Goal: Communication & Community: Share content

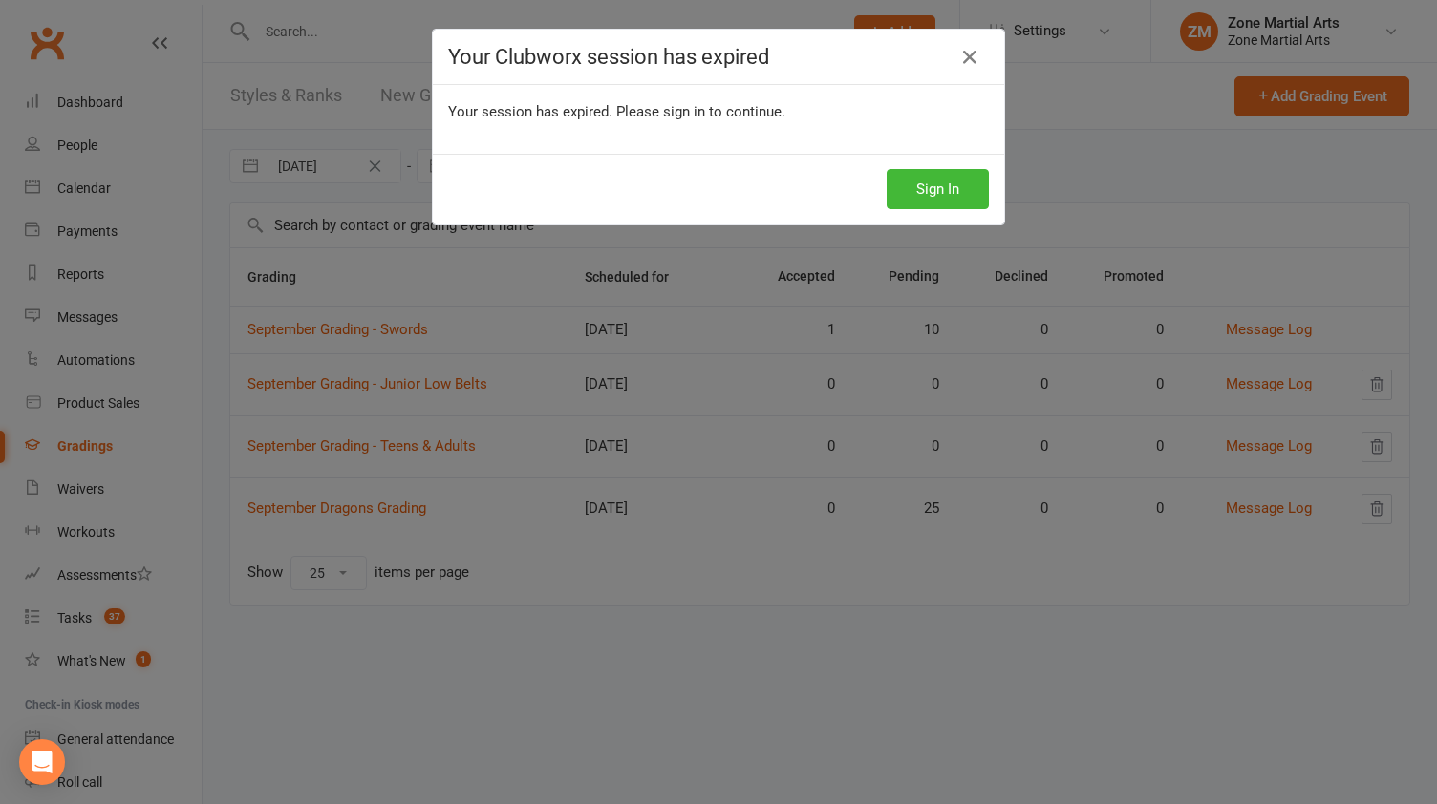
select select "25"
click at [964, 66] on icon at bounding box center [969, 57] width 23 height 23
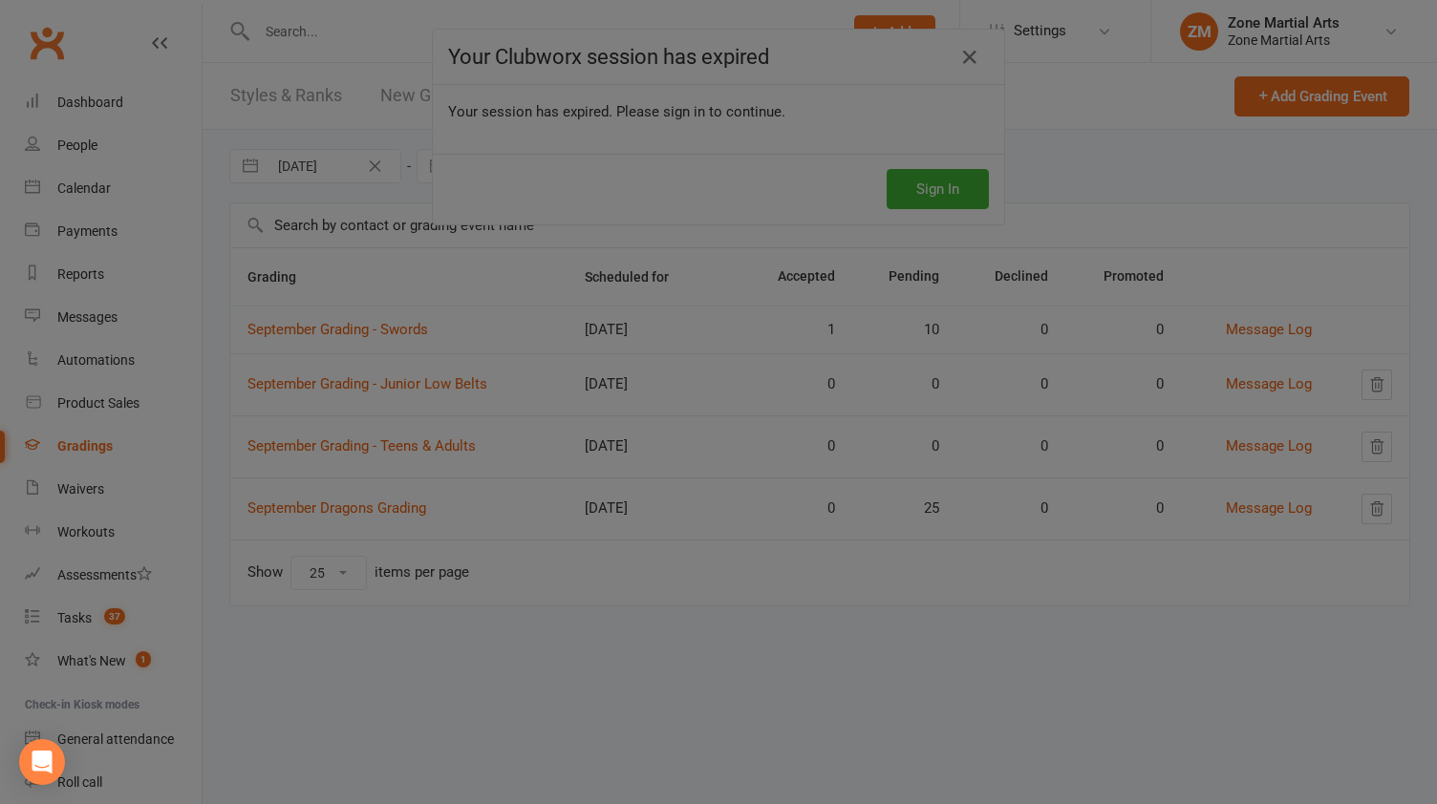
click at [741, 707] on div at bounding box center [718, 402] width 1437 height 804
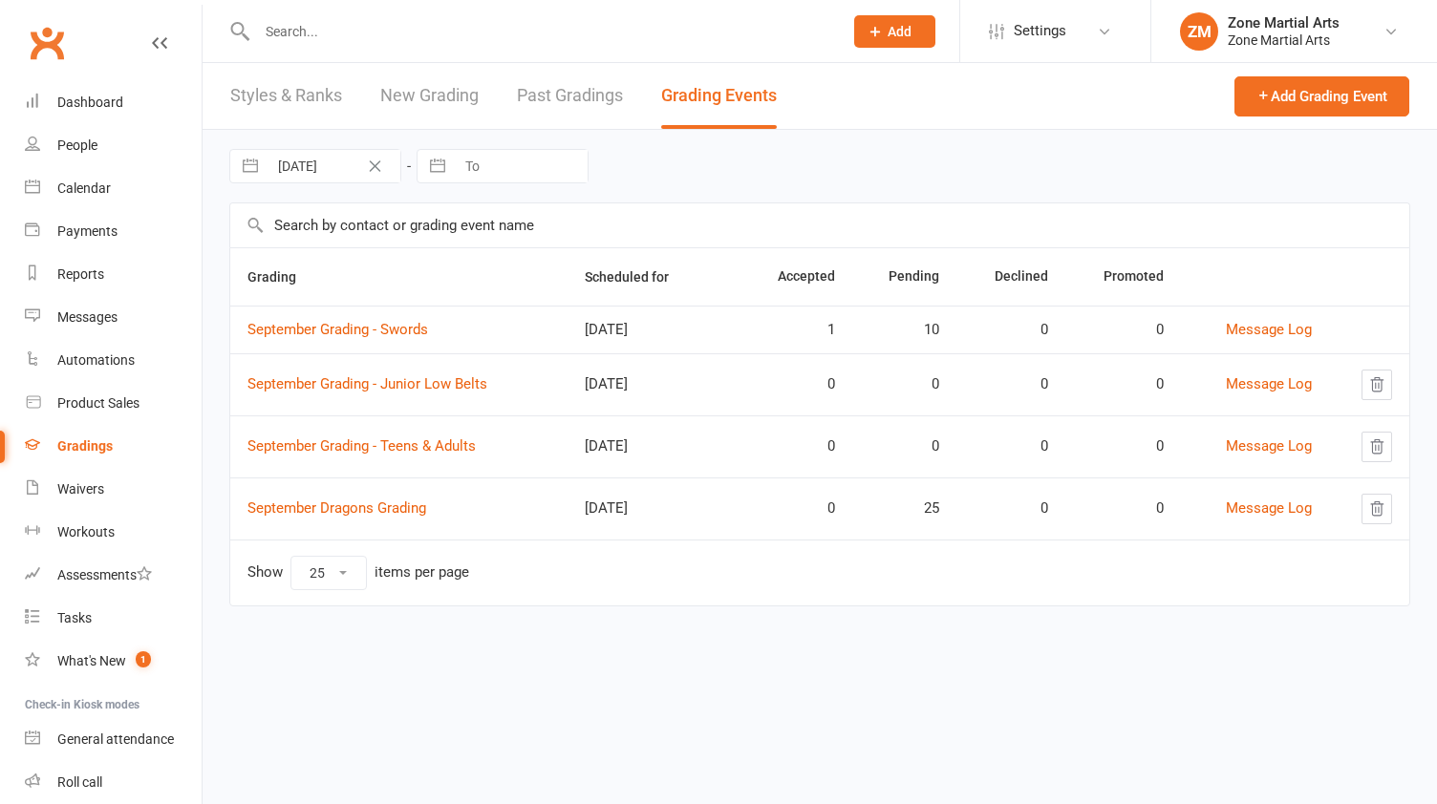
select select "25"
click at [468, 385] on link "September Grading - Junior Low Belts" at bounding box center [367, 383] width 240 height 17
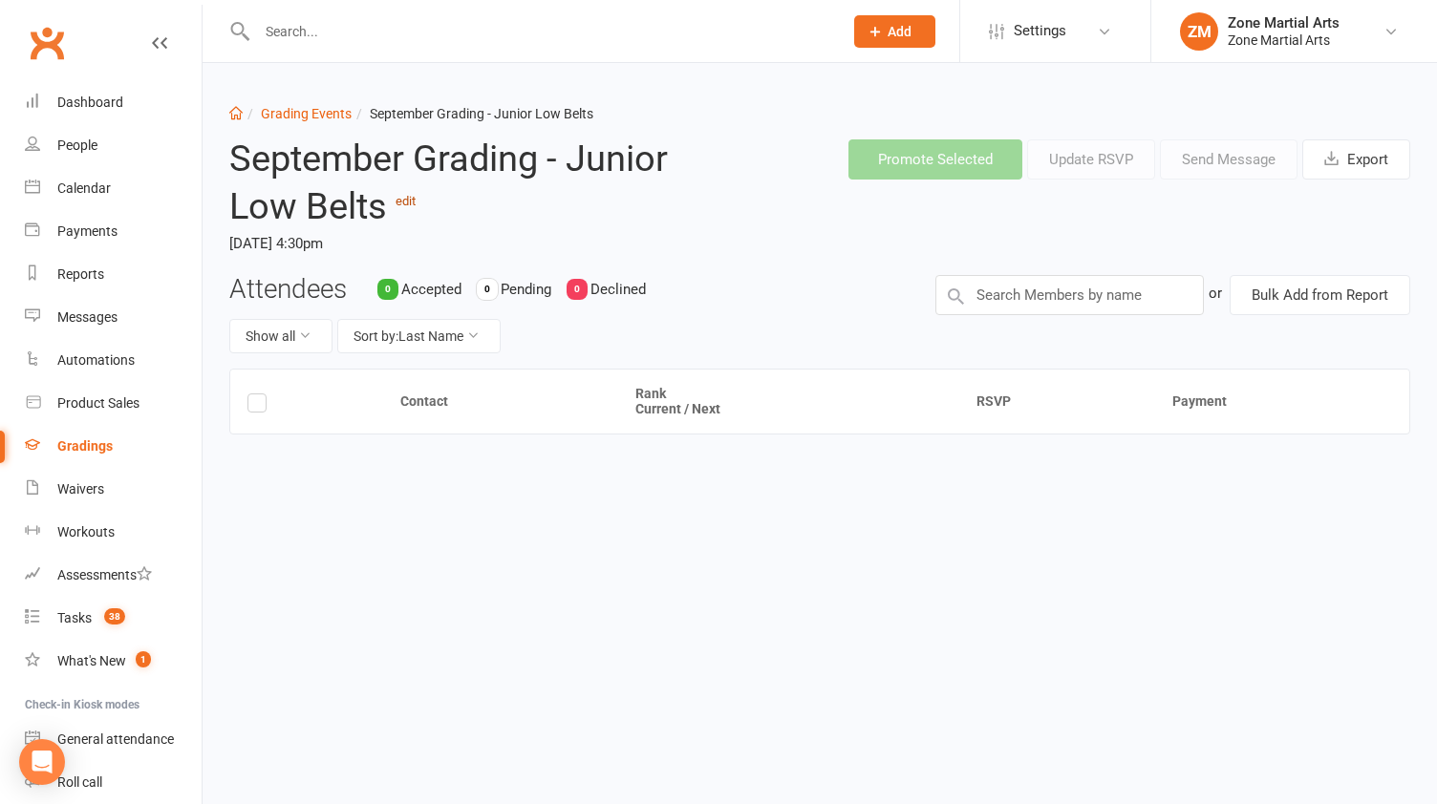
click at [409, 206] on link "edit" at bounding box center [406, 201] width 20 height 14
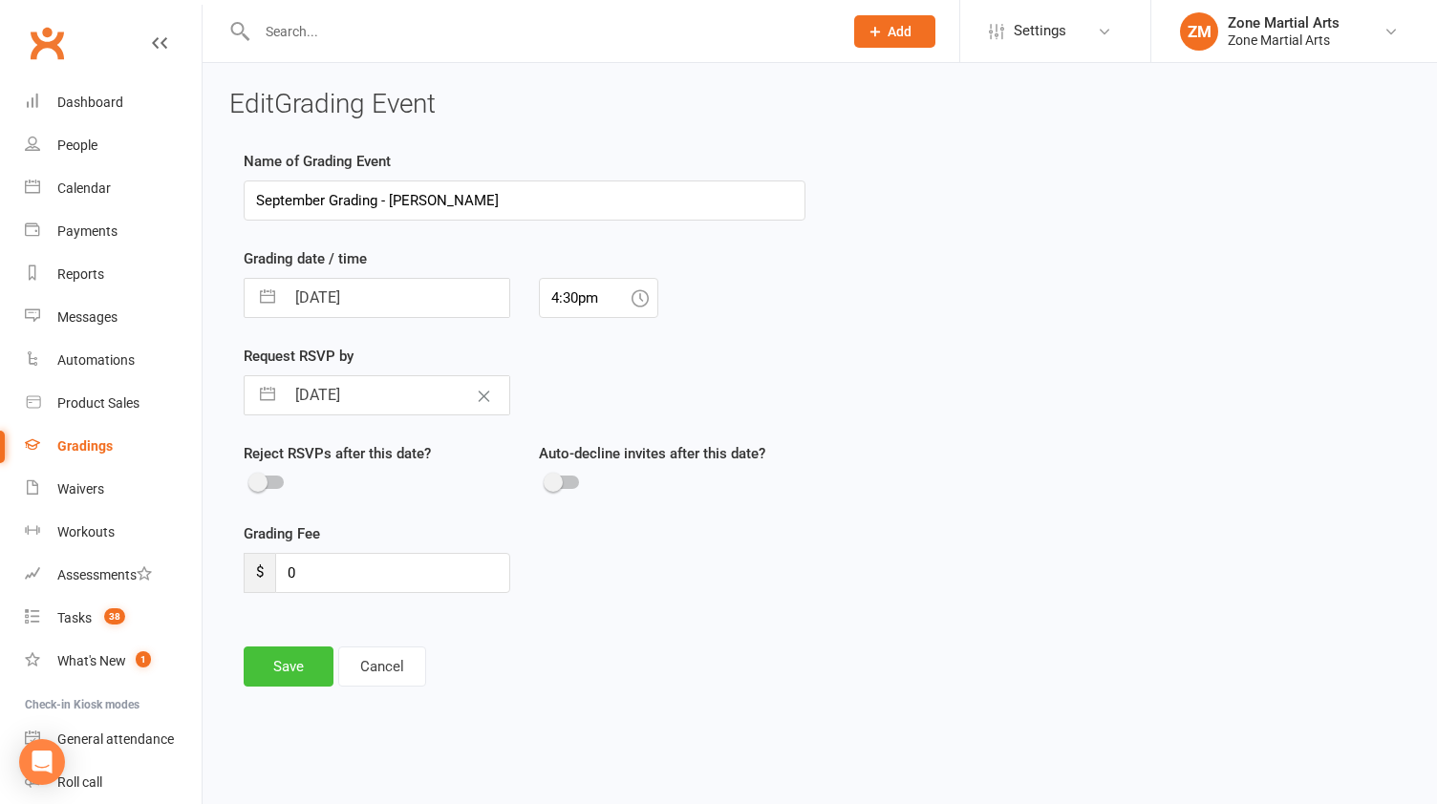
type input "September Grading - [PERSON_NAME]"
click at [315, 662] on button "Save" at bounding box center [289, 667] width 90 height 40
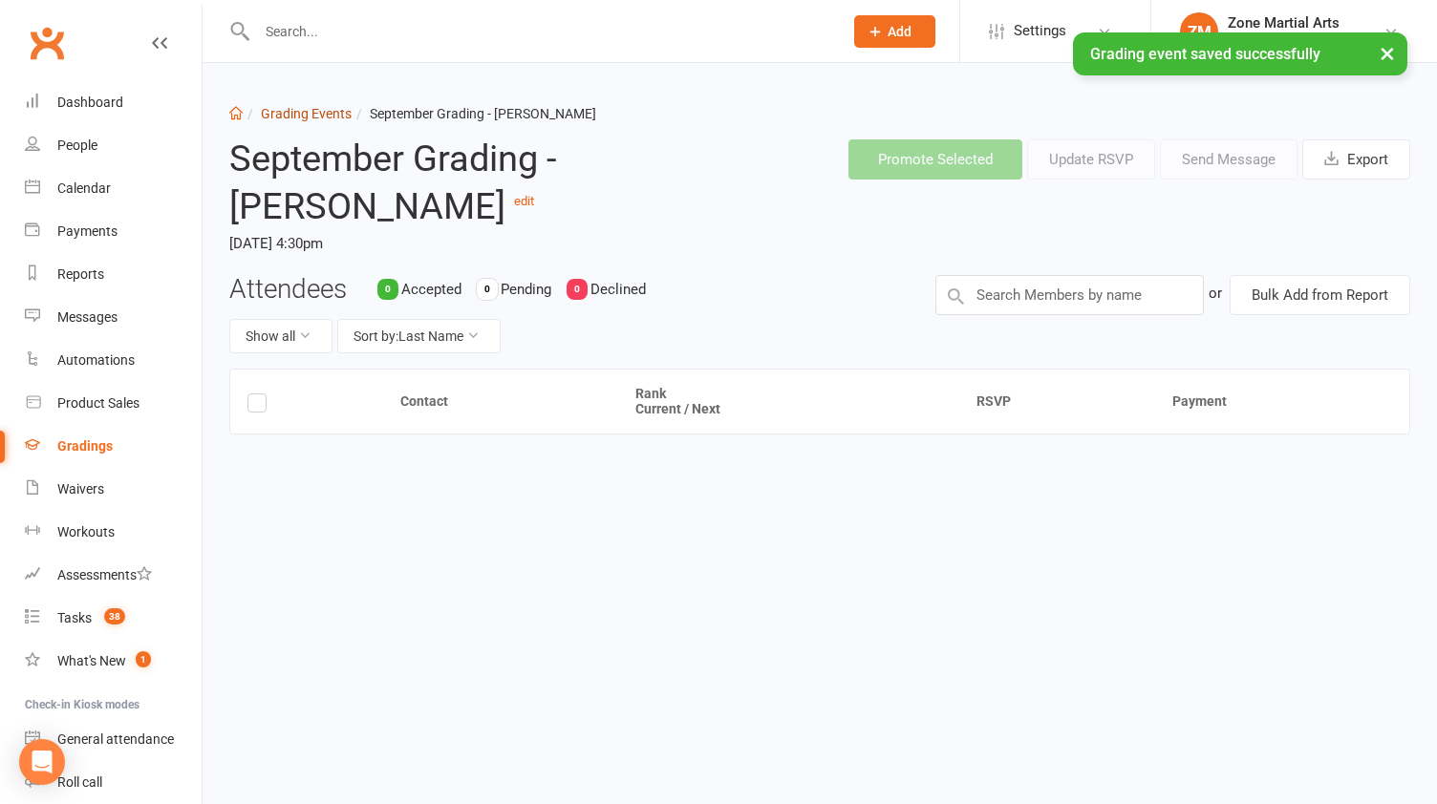
click at [318, 106] on link "Grading Events" at bounding box center [306, 113] width 91 height 15
select select "25"
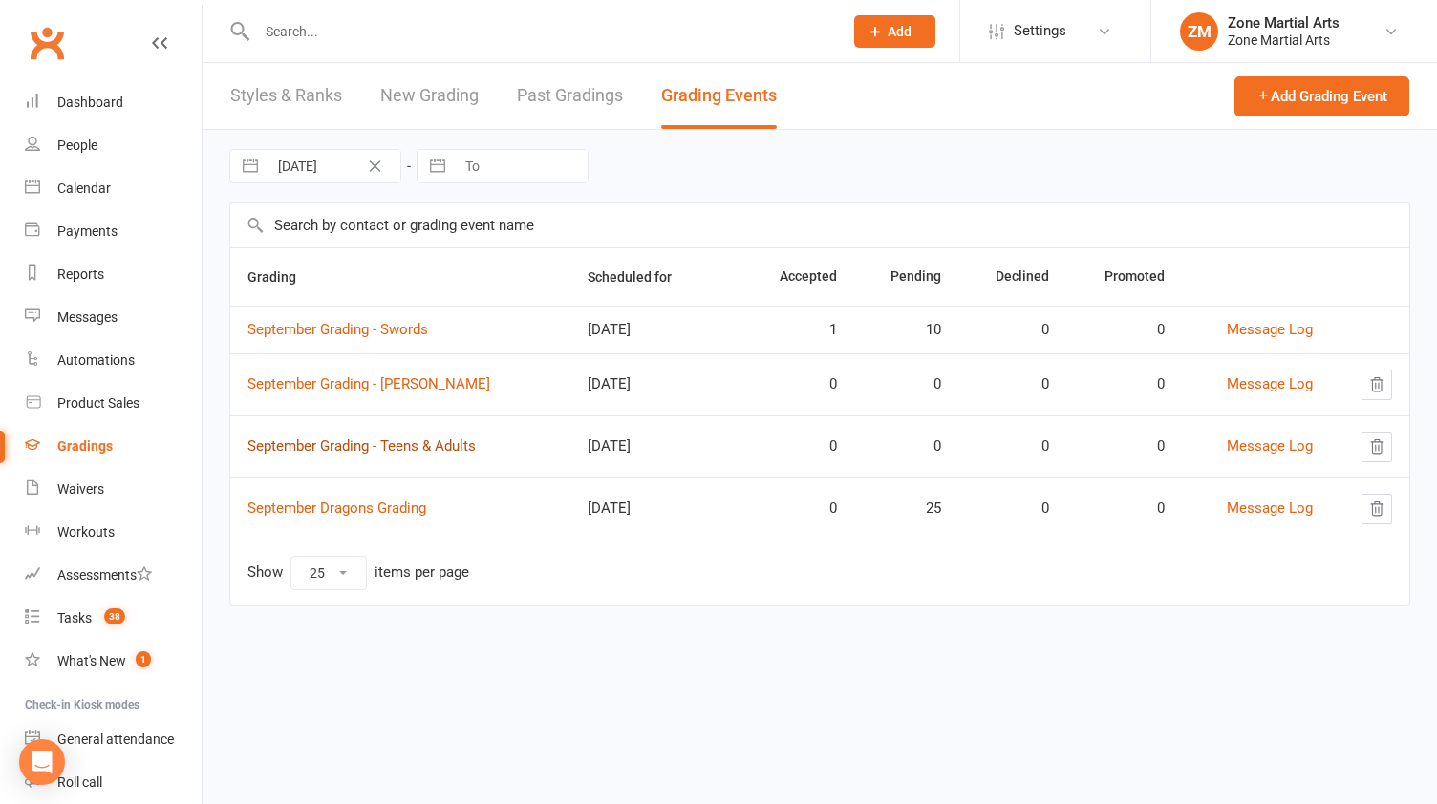
click at [457, 444] on link "September Grading - Teens & Adults" at bounding box center [361, 446] width 228 height 17
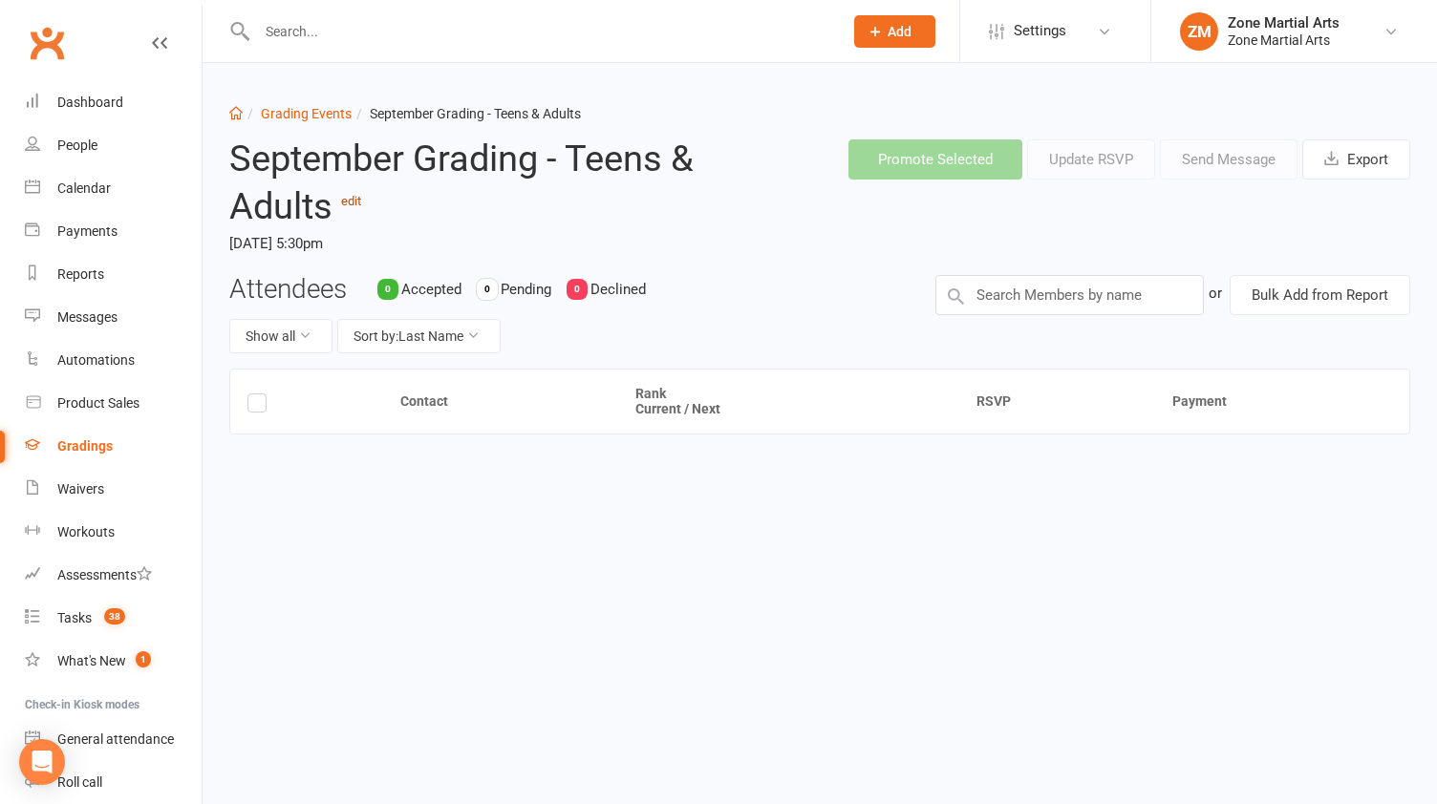
click at [353, 196] on link "edit" at bounding box center [351, 201] width 20 height 14
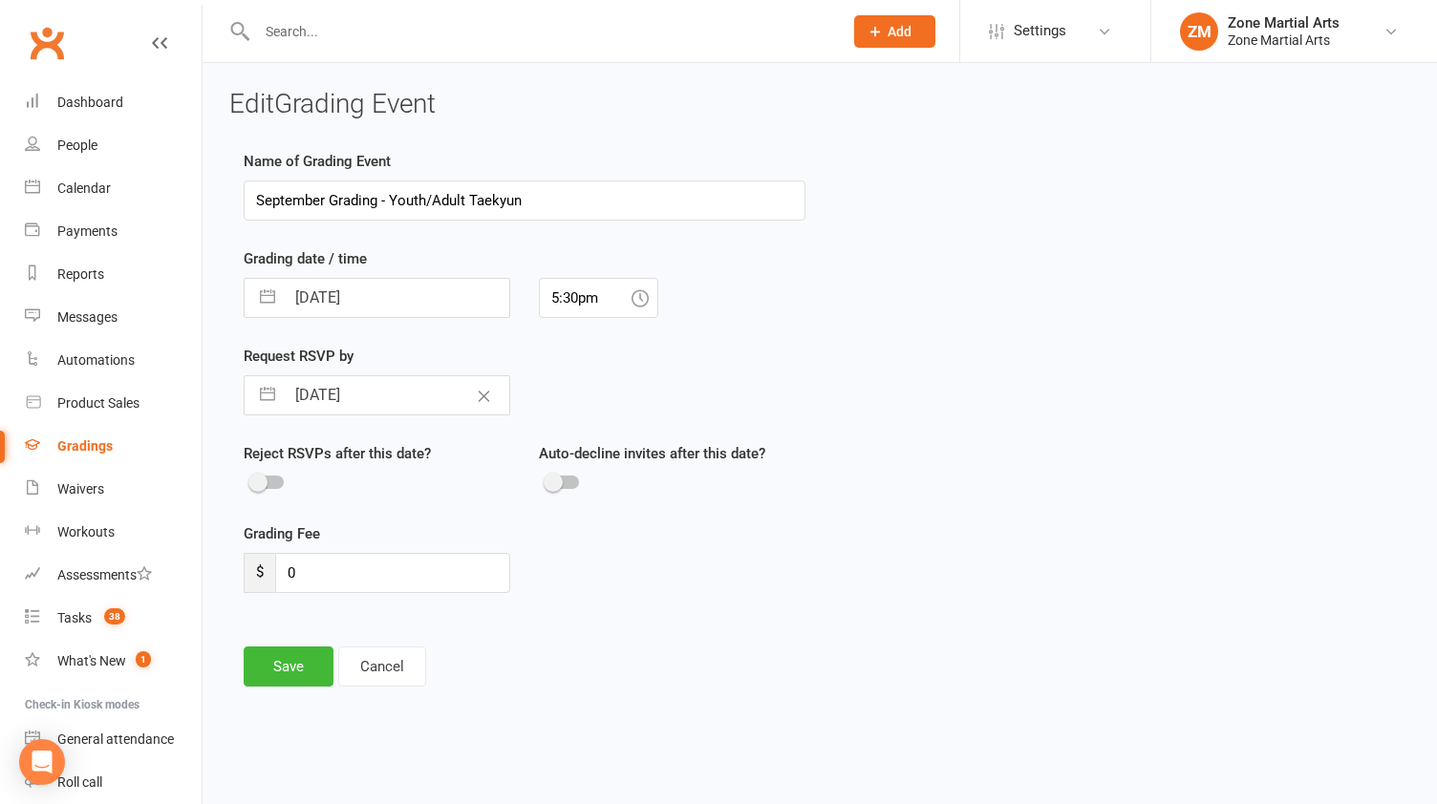
type input "September Grading - Youth/Adult Taekyun"
click at [797, 337] on div "Name of Grading Event September Grading - Youth/Adult Taekyun Grading date / ti…" at bounding box center [525, 385] width 562 height 470
click at [298, 674] on button "Save" at bounding box center [289, 667] width 90 height 40
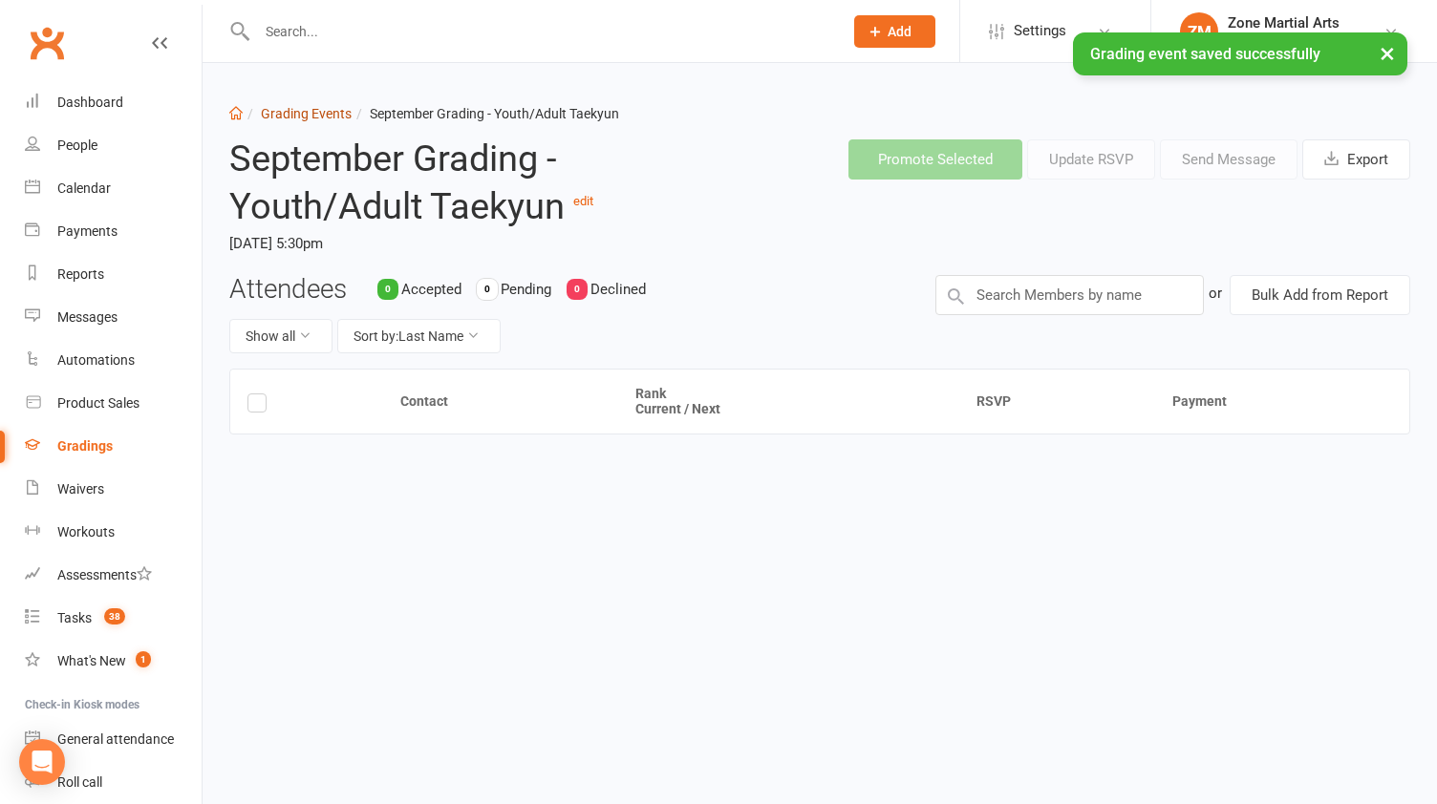
click at [303, 116] on link "Grading Events" at bounding box center [306, 113] width 91 height 15
select select "25"
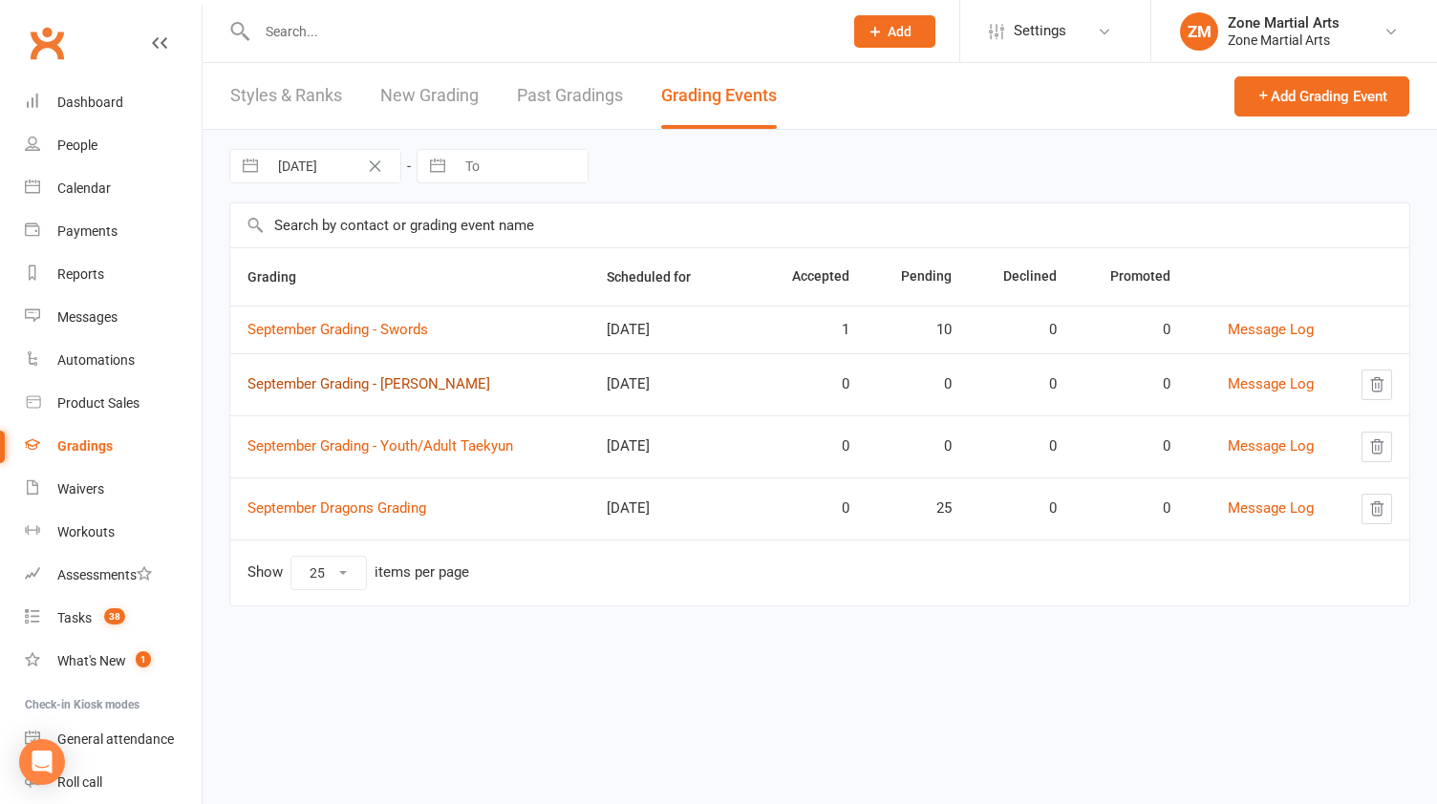
click at [388, 390] on link "September Grading - [PERSON_NAME]" at bounding box center [368, 383] width 243 height 17
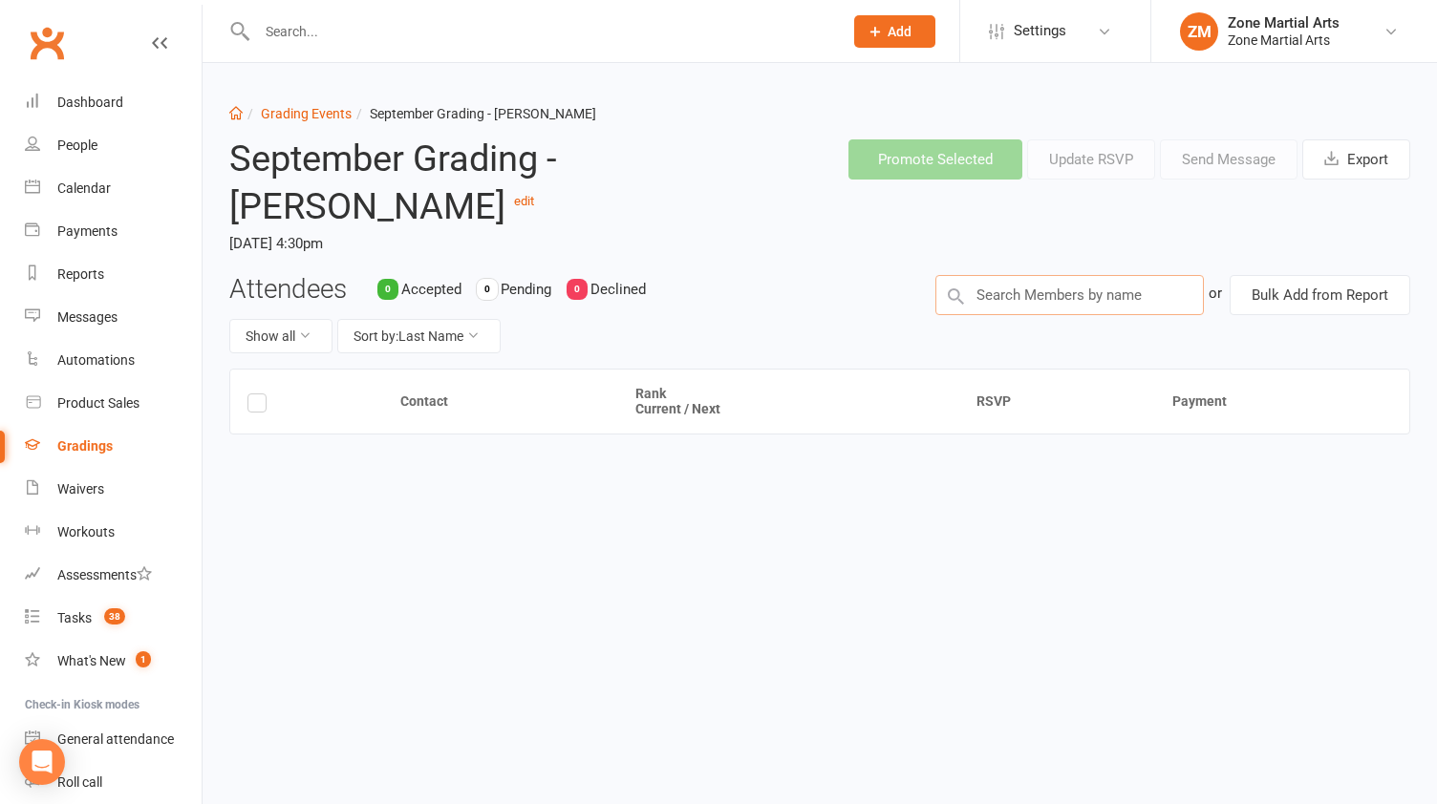
click at [1037, 296] on input "text" at bounding box center [1069, 295] width 269 height 40
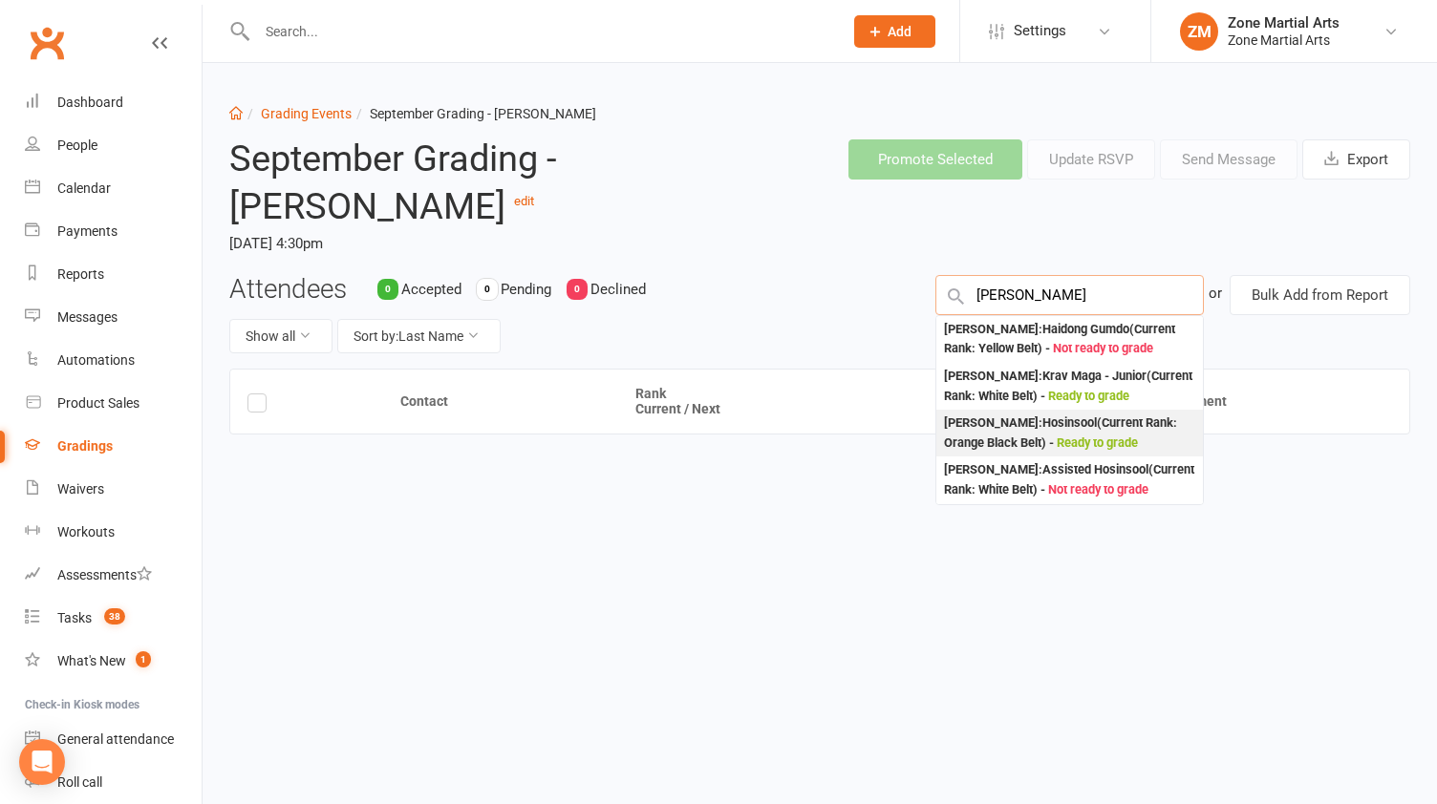
type input "Georgie"
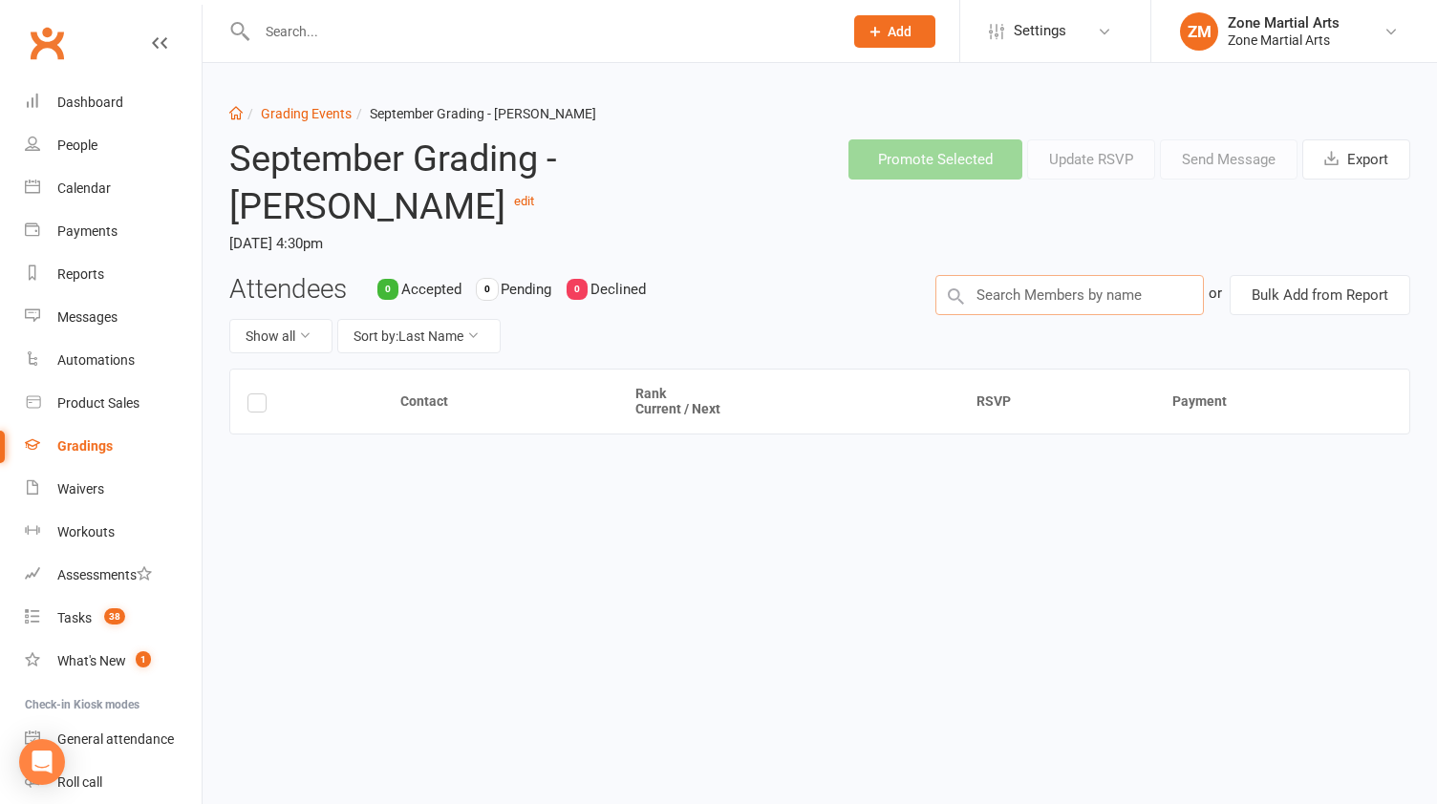
click at [1040, 295] on input "text" at bounding box center [1069, 295] width 269 height 40
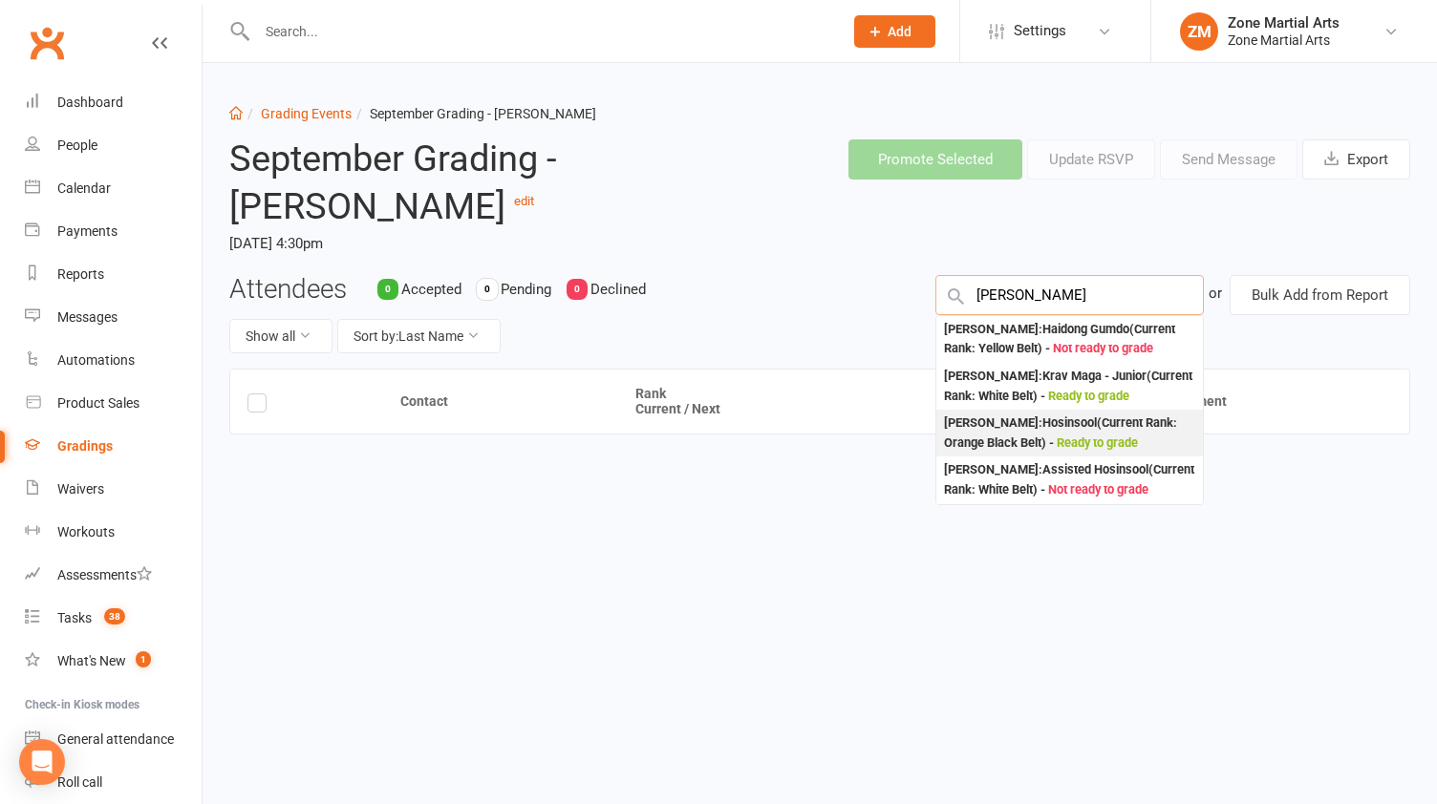
type input "Georgie"
click at [1120, 438] on span "Ready to grade" at bounding box center [1097, 443] width 81 height 14
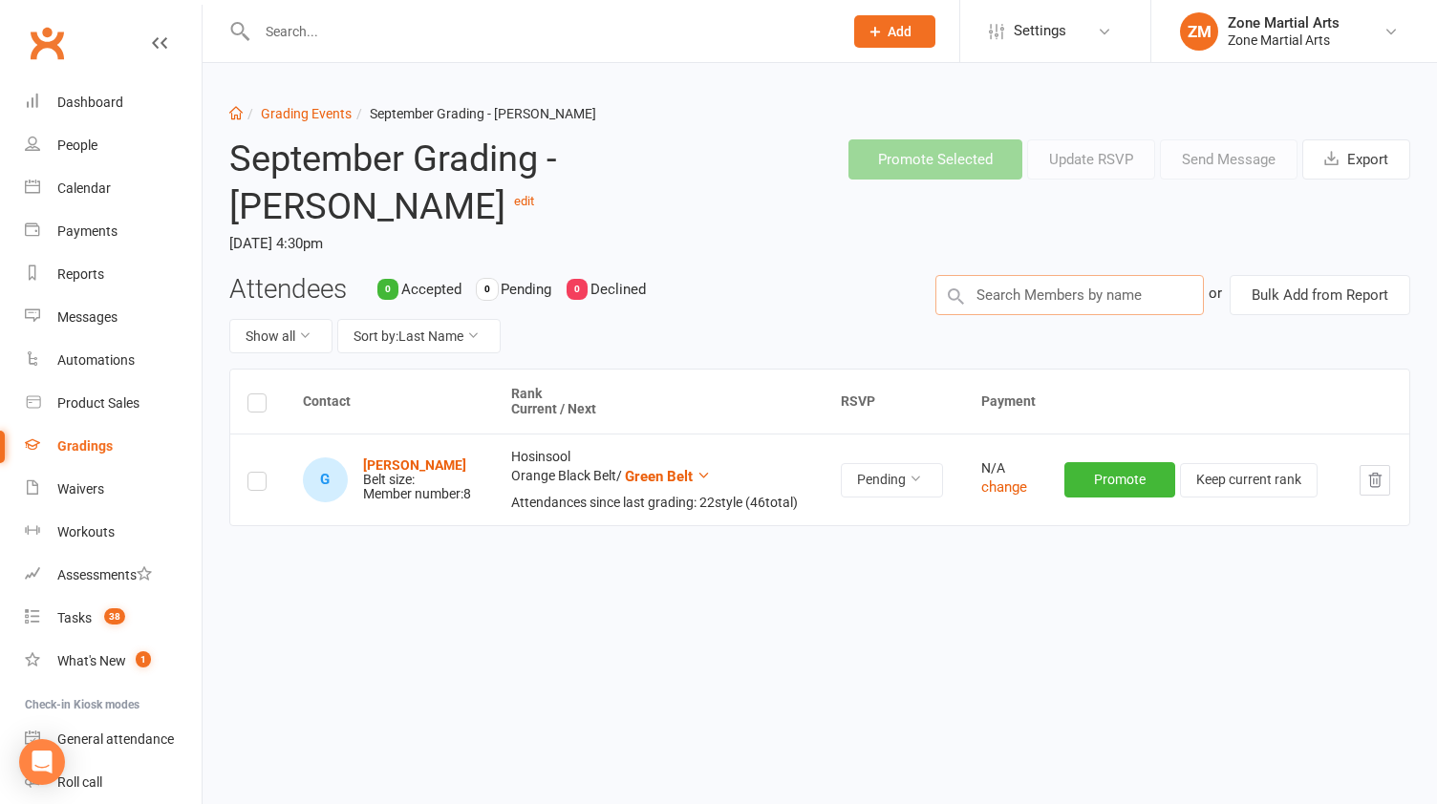
click at [1055, 293] on input "text" at bounding box center [1069, 295] width 269 height 40
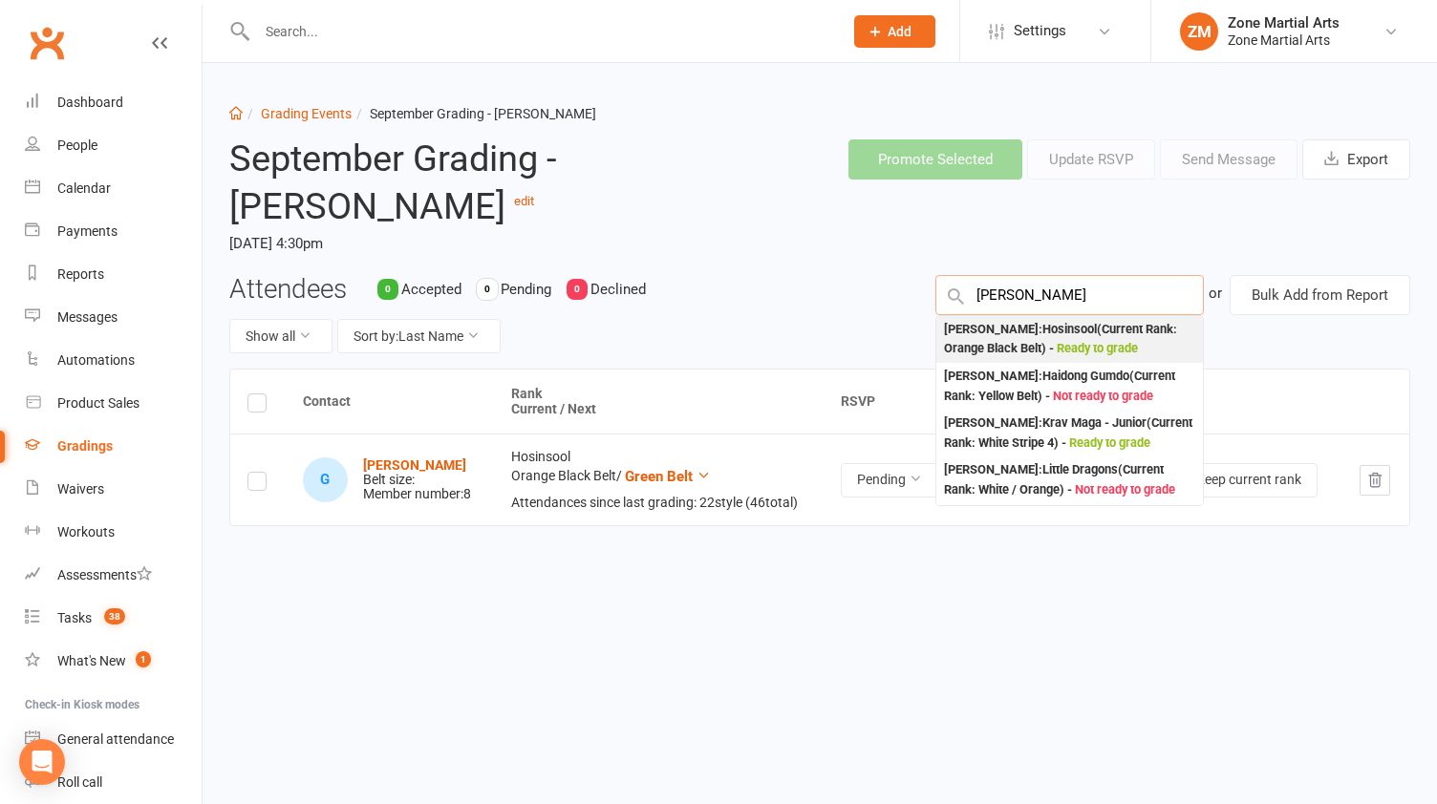
type input "Hallie"
click at [1114, 341] on span "Ready to grade" at bounding box center [1097, 348] width 81 height 14
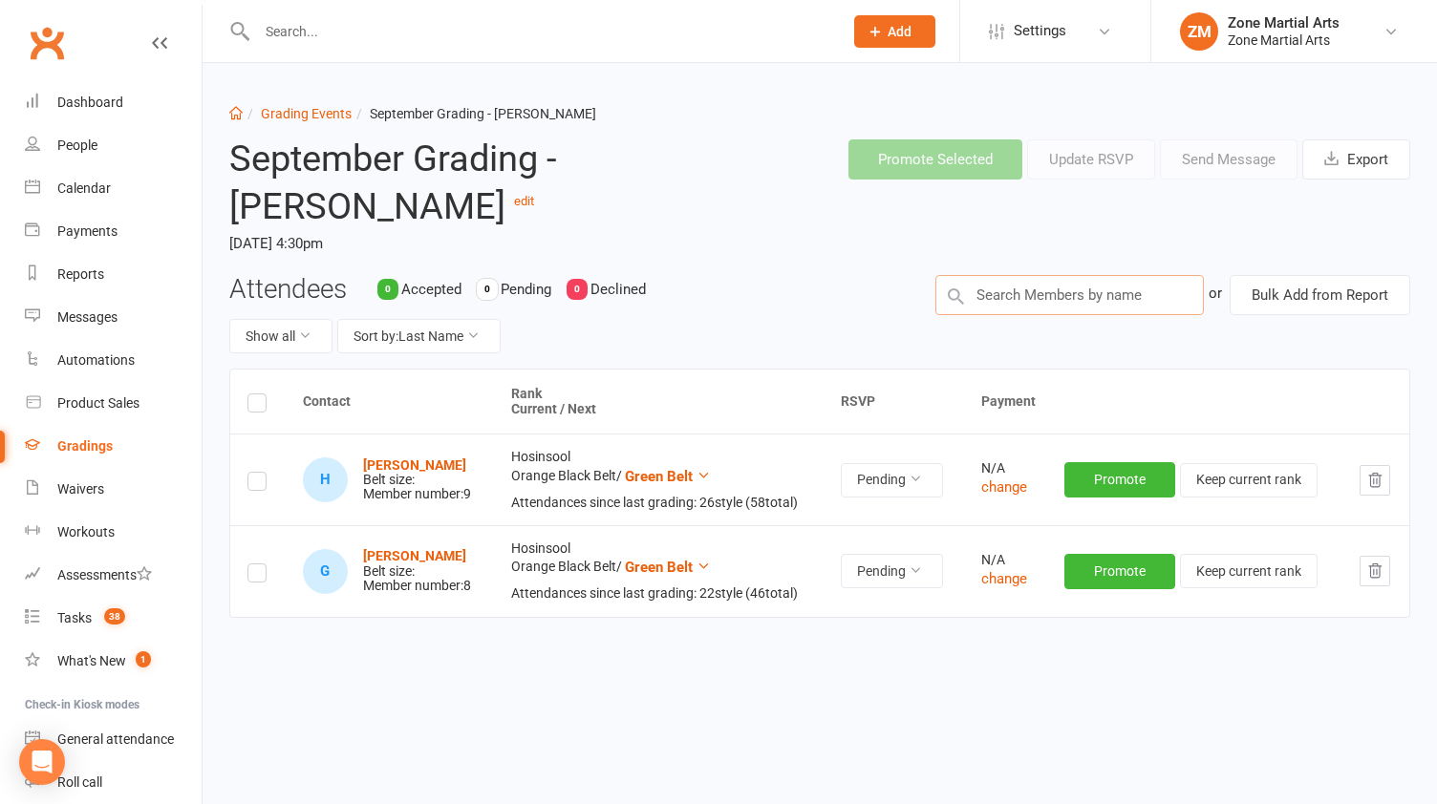
click at [1103, 278] on input "text" at bounding box center [1069, 295] width 269 height 40
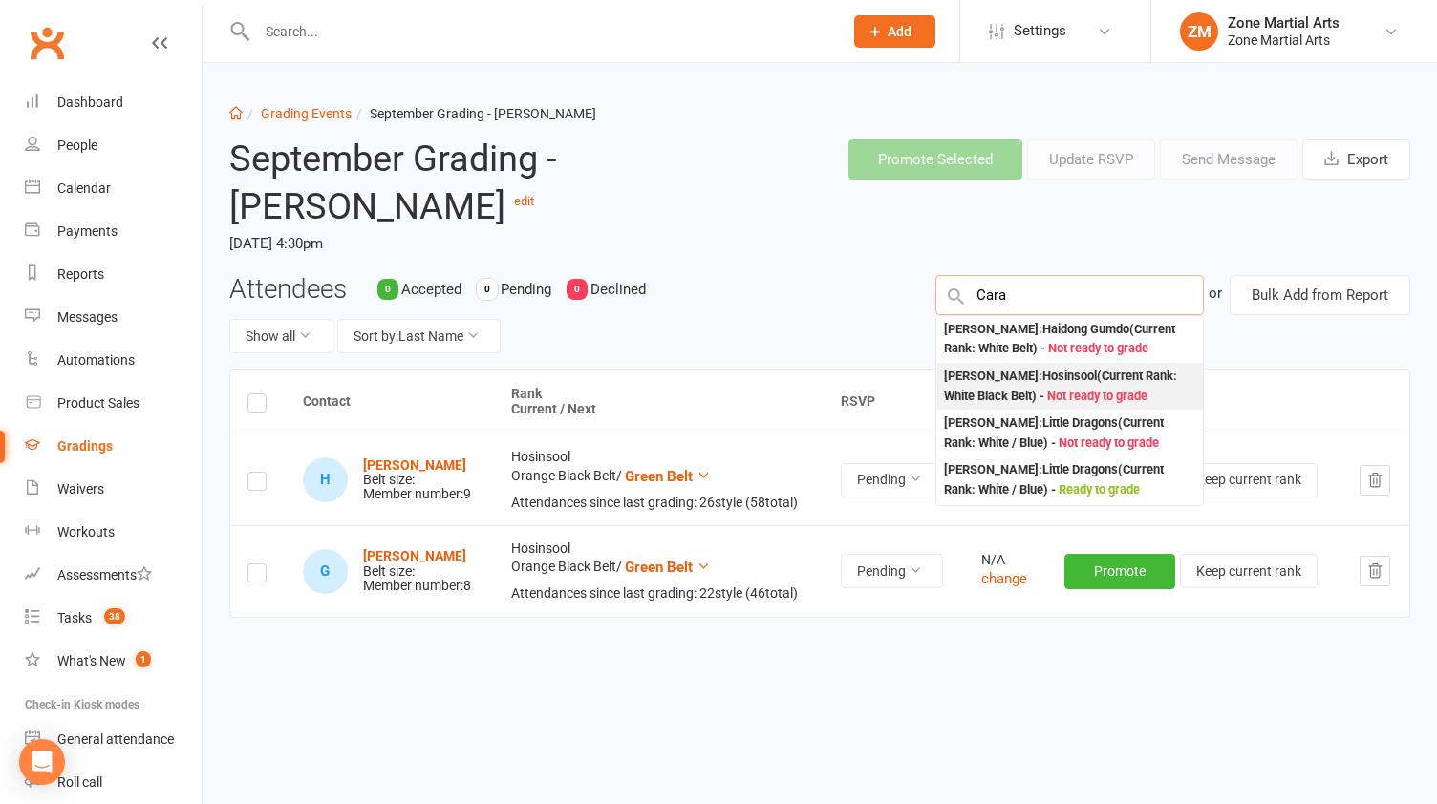
type input "Cara"
click at [1115, 370] on div "Cara King : Hosinsool (Current Rank: White Black Belt ) - Not ready to grade" at bounding box center [1070, 386] width 252 height 39
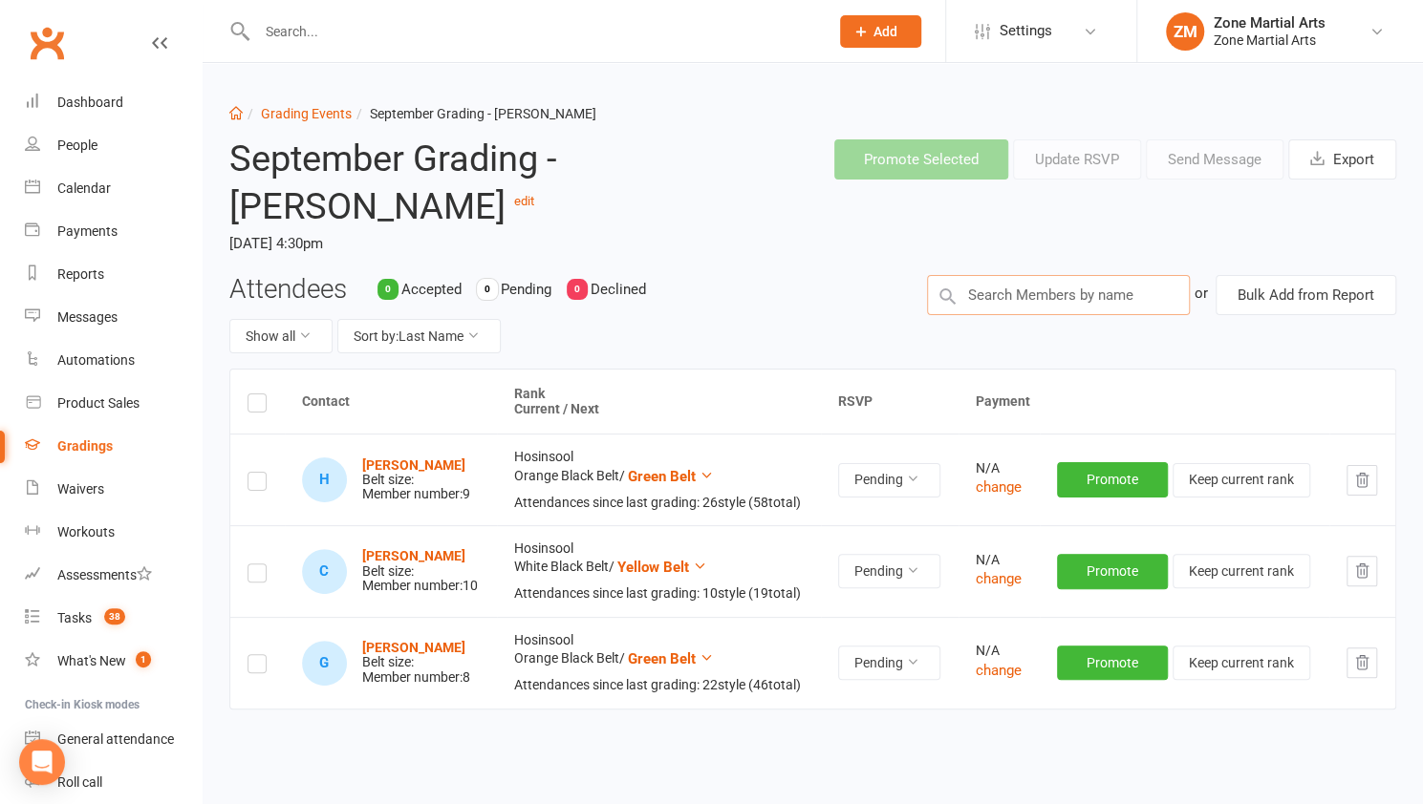
click at [1055, 286] on input "text" at bounding box center [1058, 295] width 263 height 40
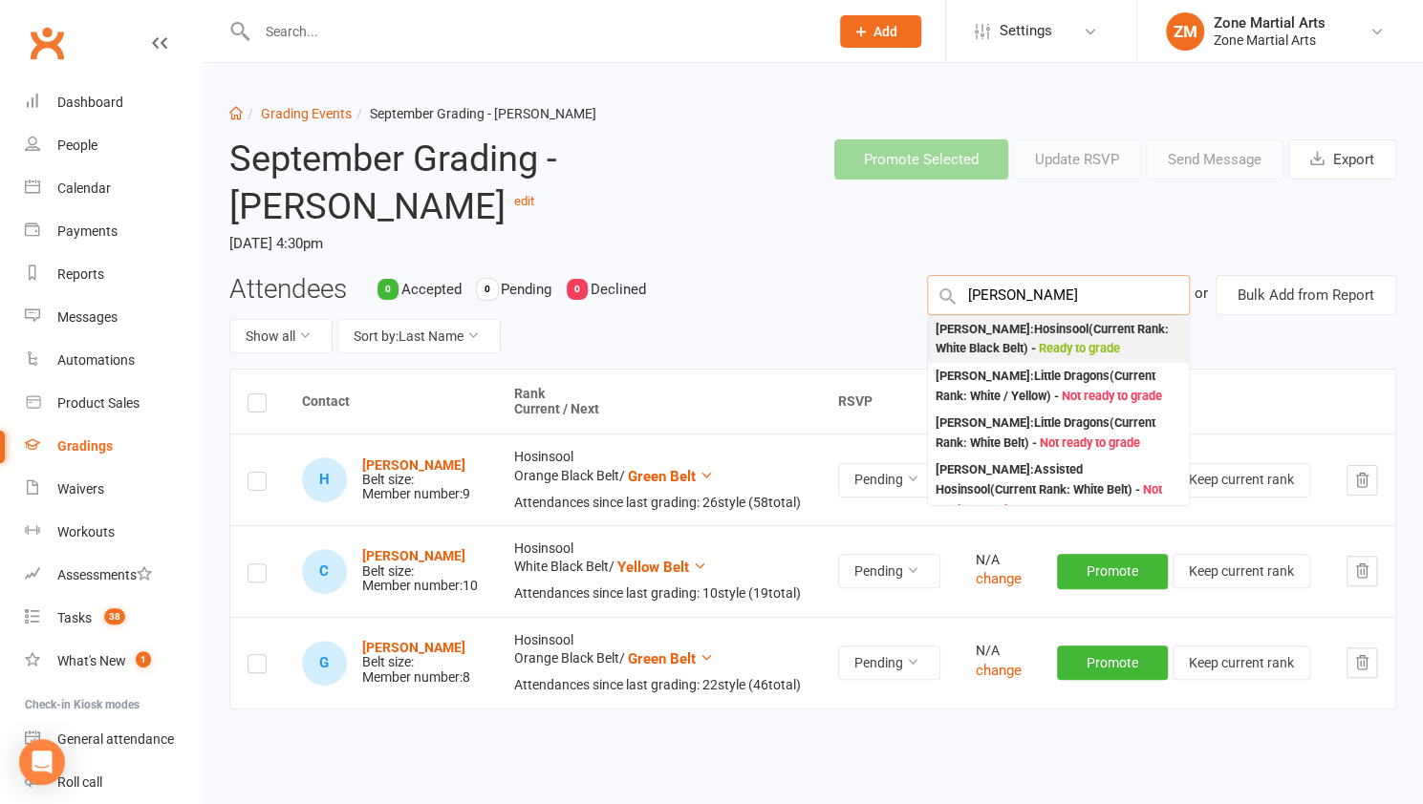
type input "leon"
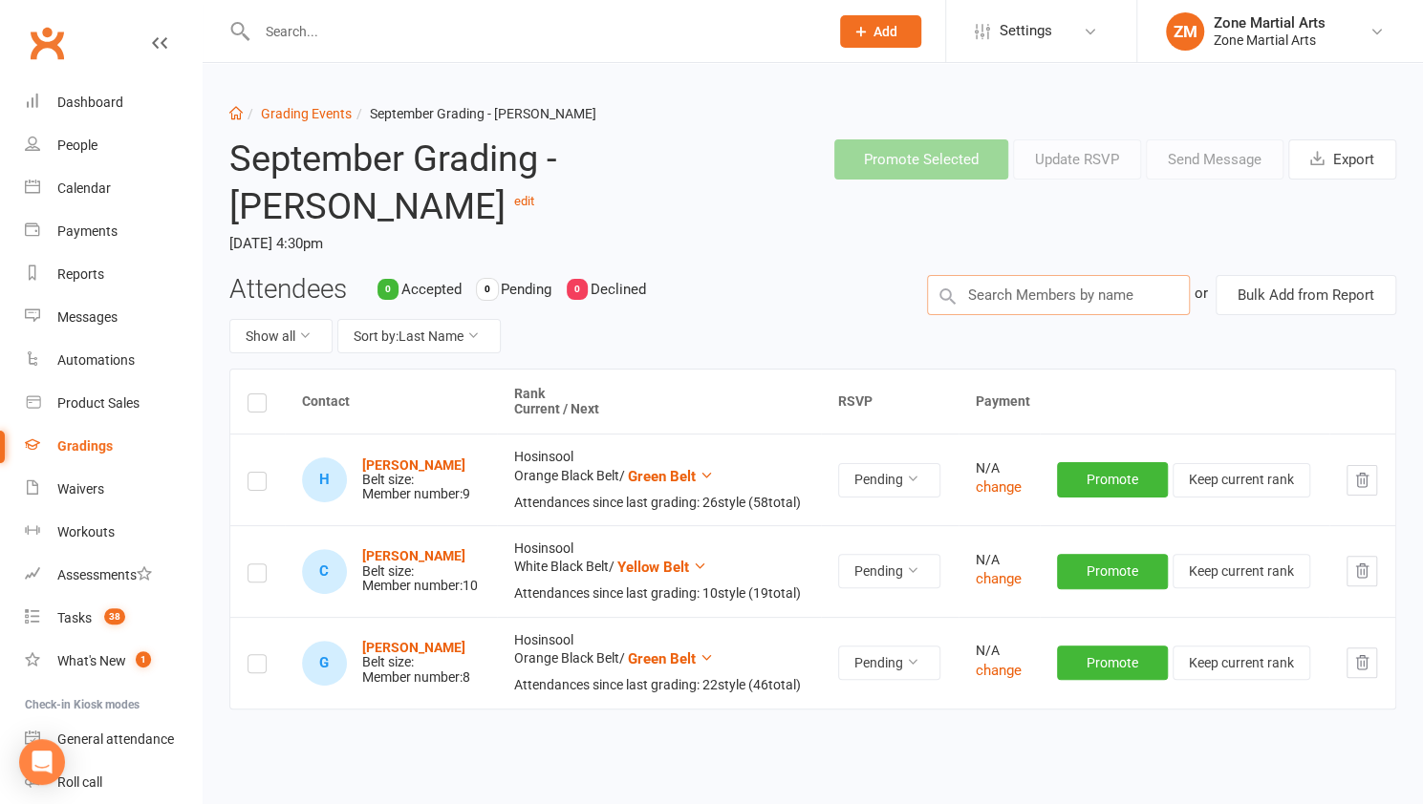
click at [1058, 297] on input "text" at bounding box center [1058, 295] width 263 height 40
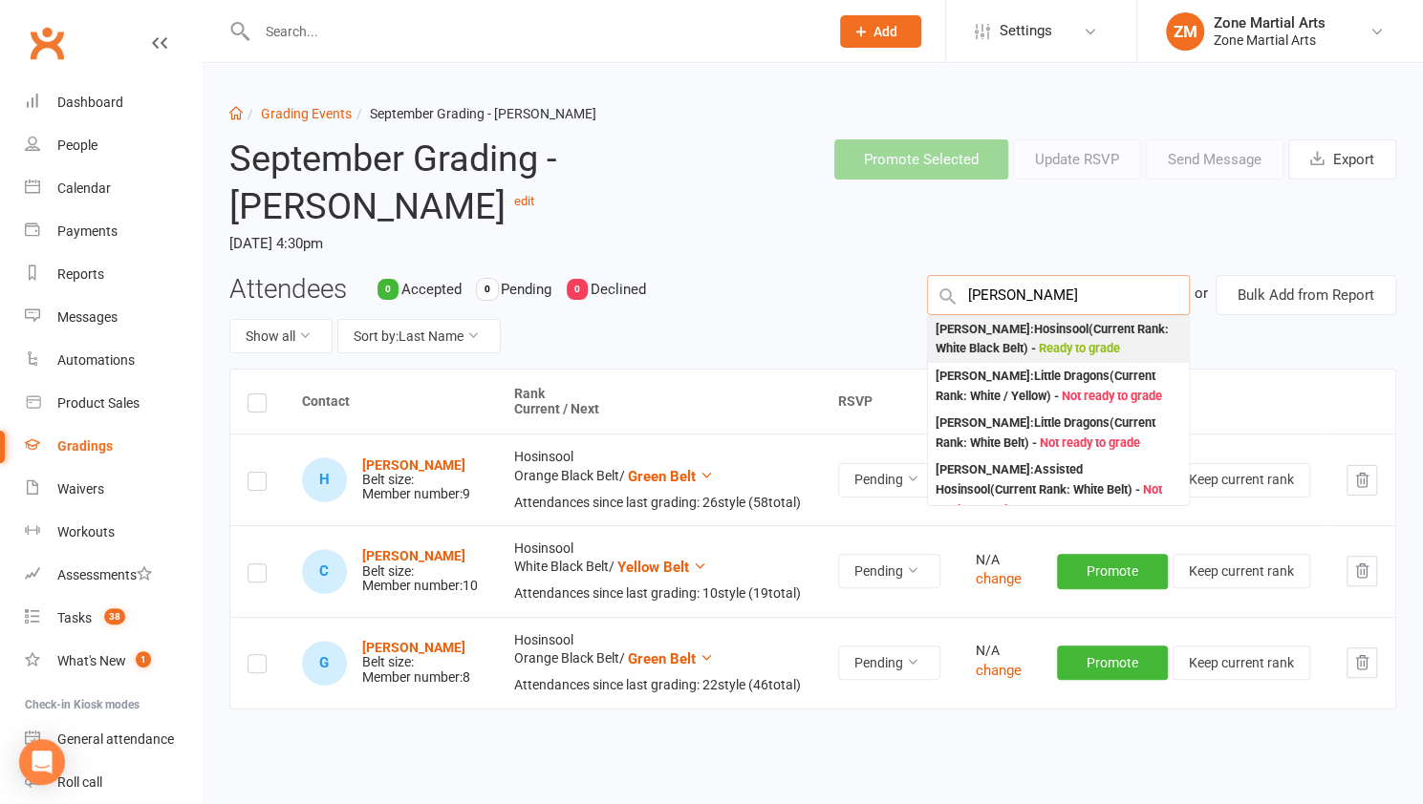
type input "leon"
click at [1058, 331] on div "Leon AUNG : Hosinsool (Current Rank: White Black Belt ) - Ready to grade" at bounding box center [1058, 339] width 246 height 39
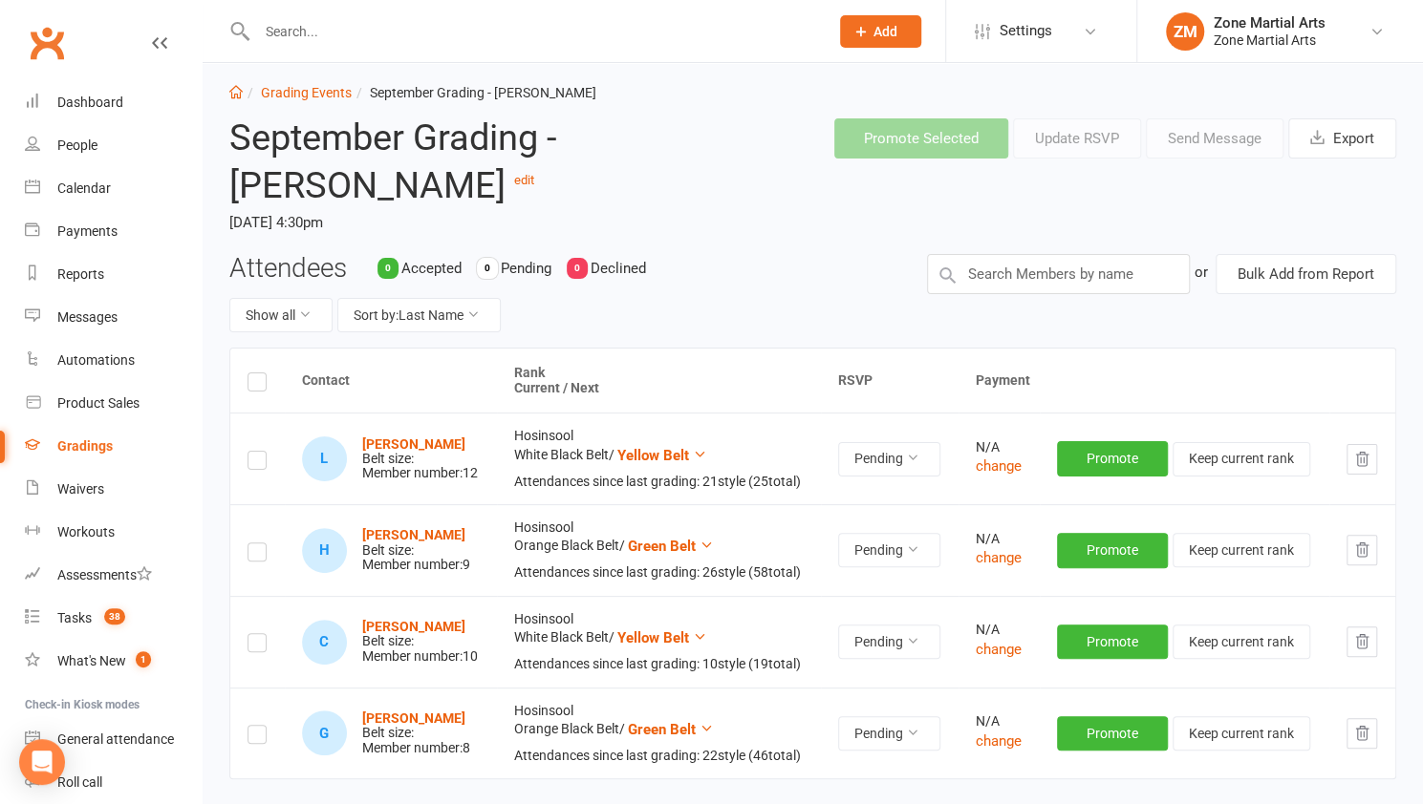
scroll to position [12, 0]
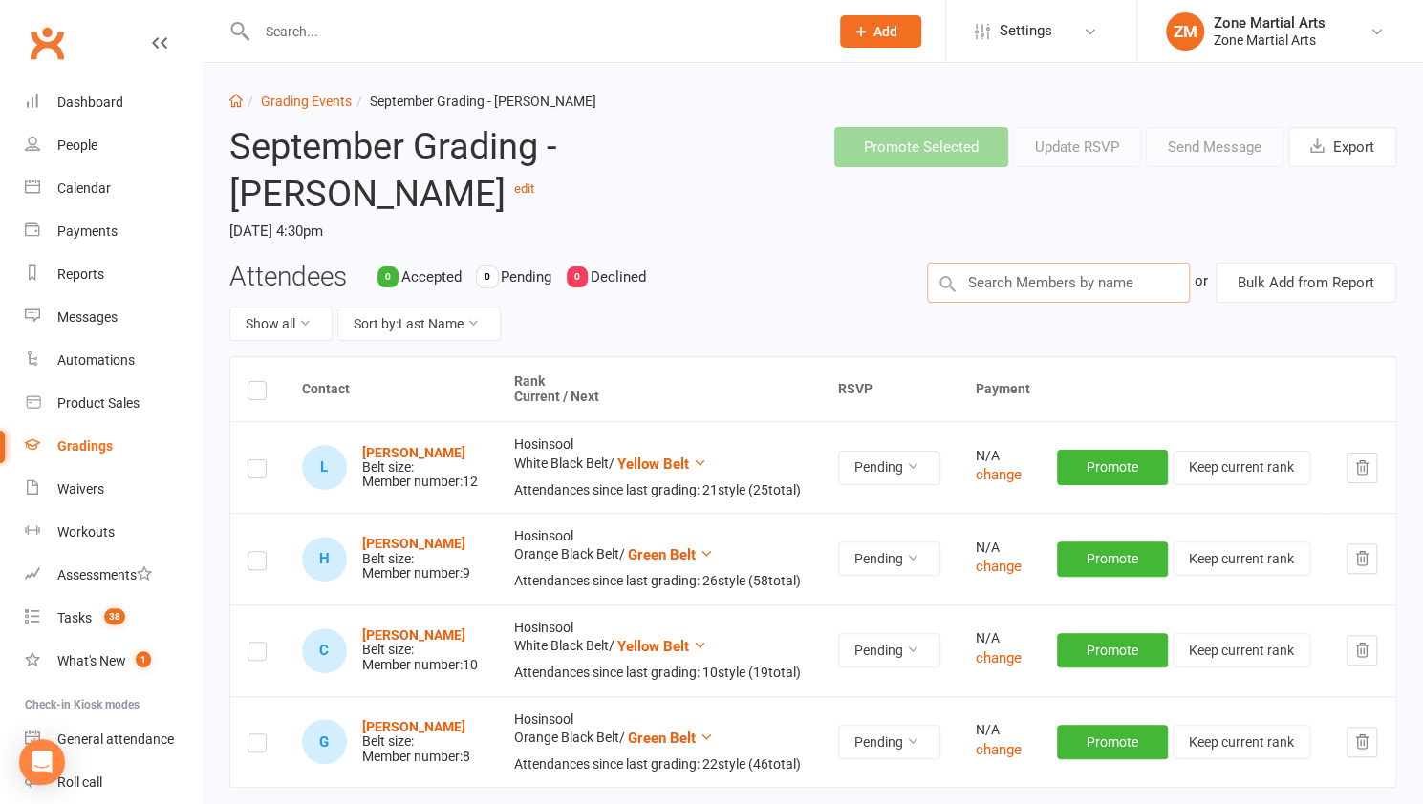
click at [1062, 272] on input "text" at bounding box center [1058, 283] width 263 height 40
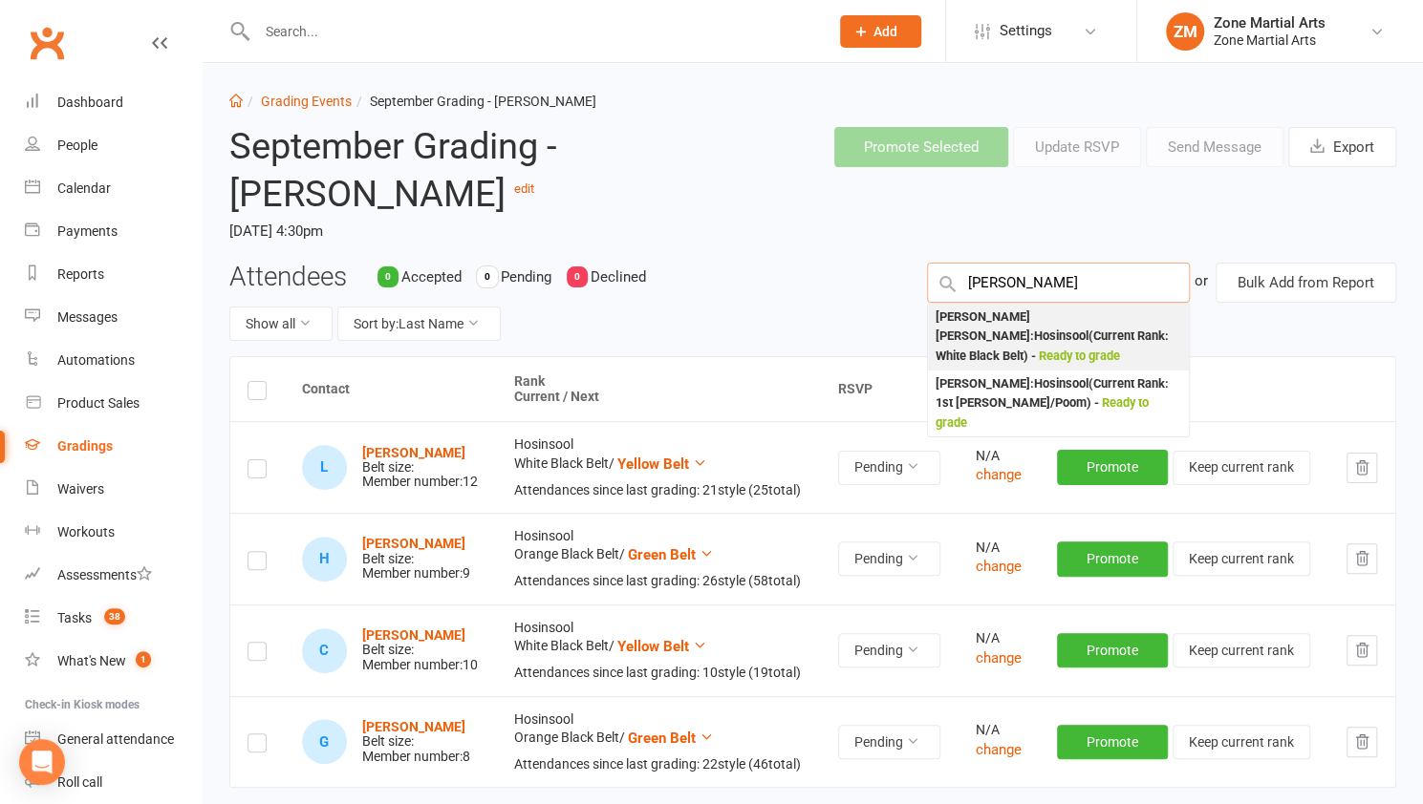
type input "laureano"
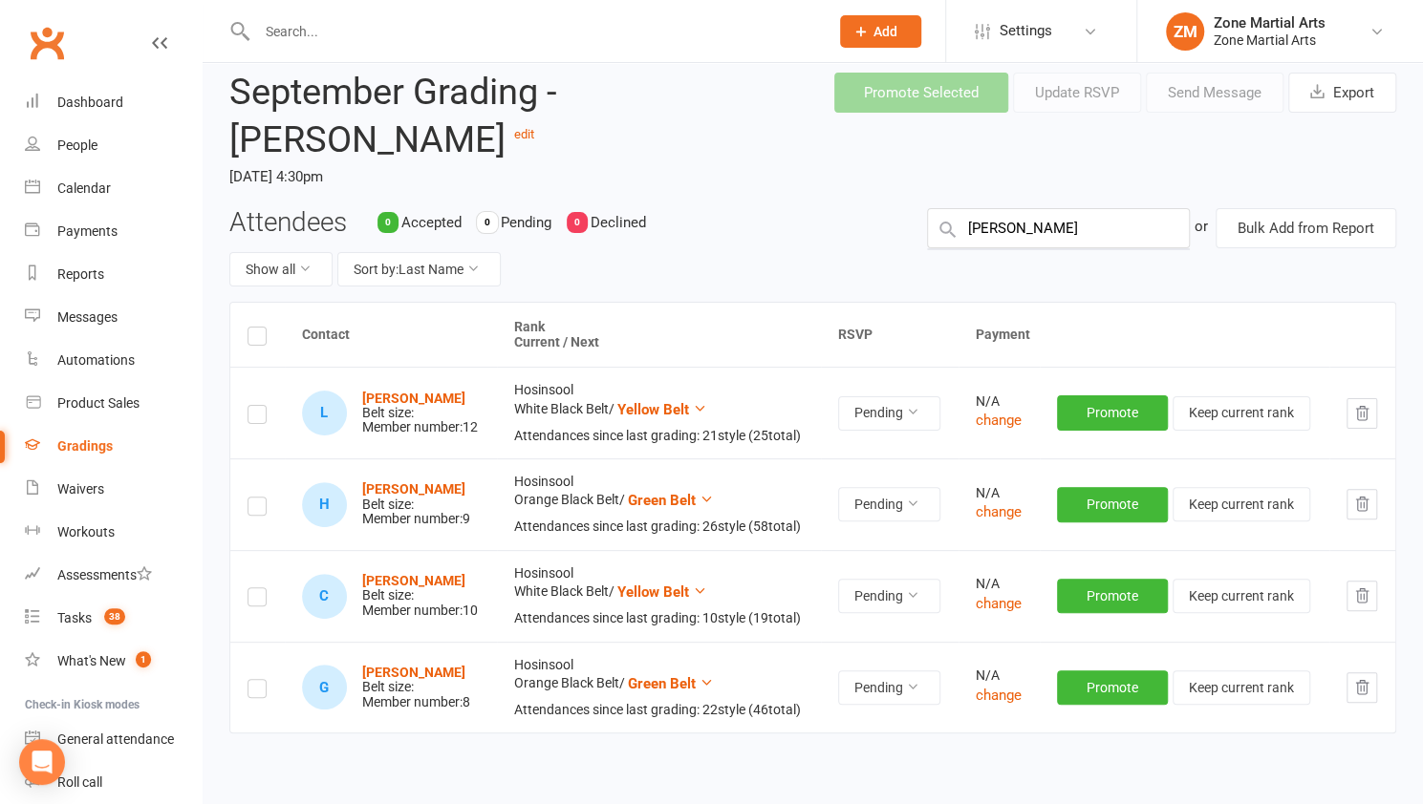
scroll to position [93, 0]
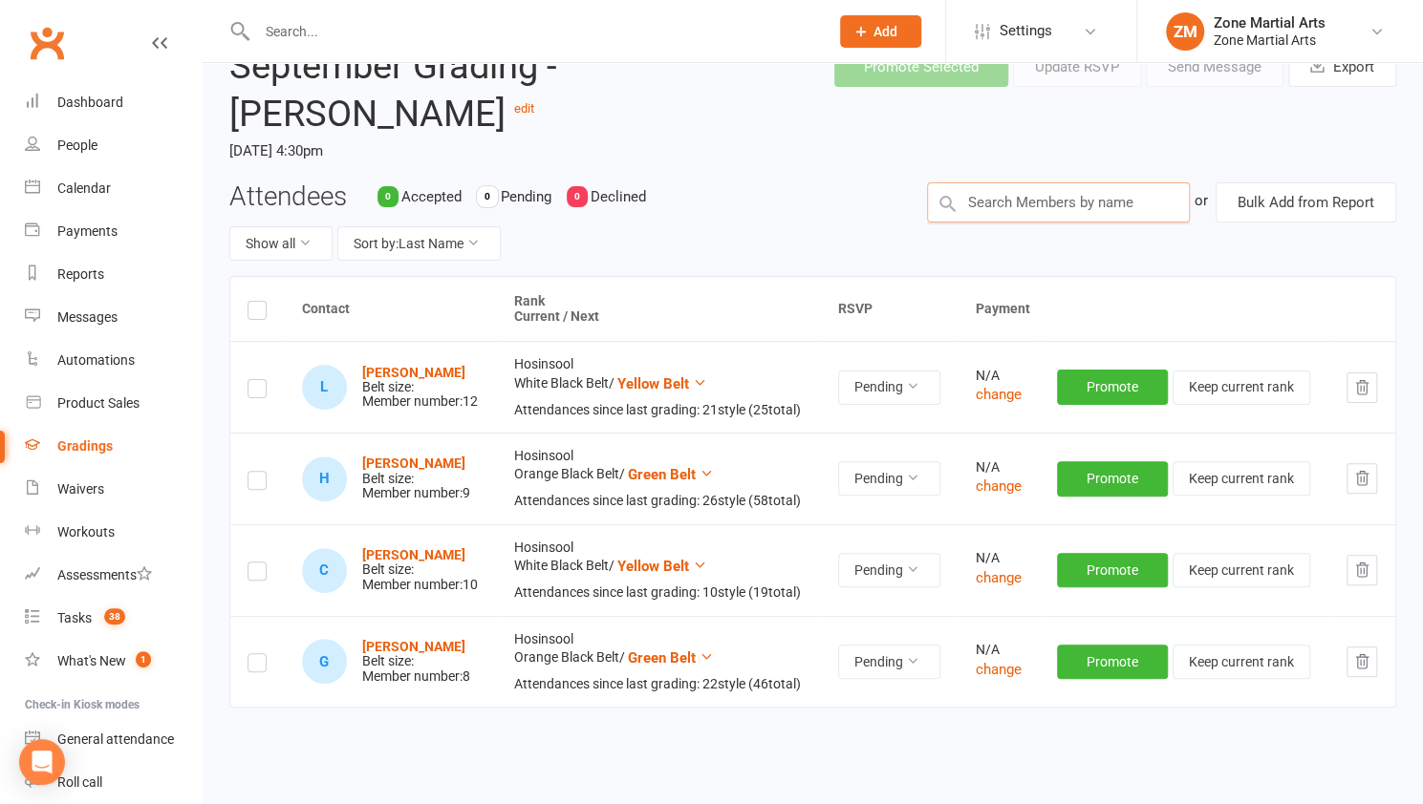
click at [1058, 204] on input "text" at bounding box center [1058, 202] width 263 height 40
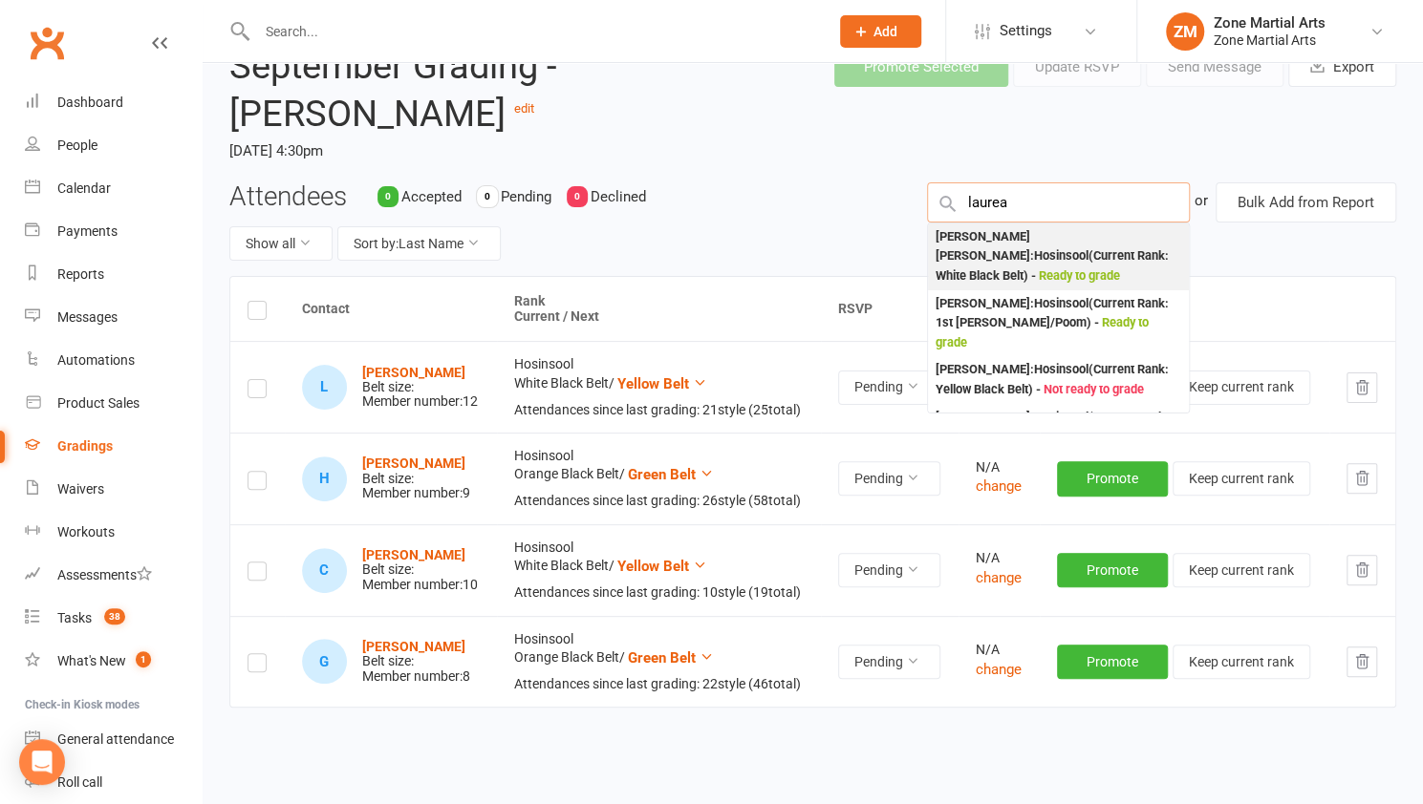
type input "laurea"
click at [1047, 244] on div "Laureano BELMONTE COVACEVICH : Hosinsool (Current Rank: White Black Belt ) - Re…" at bounding box center [1058, 256] width 246 height 59
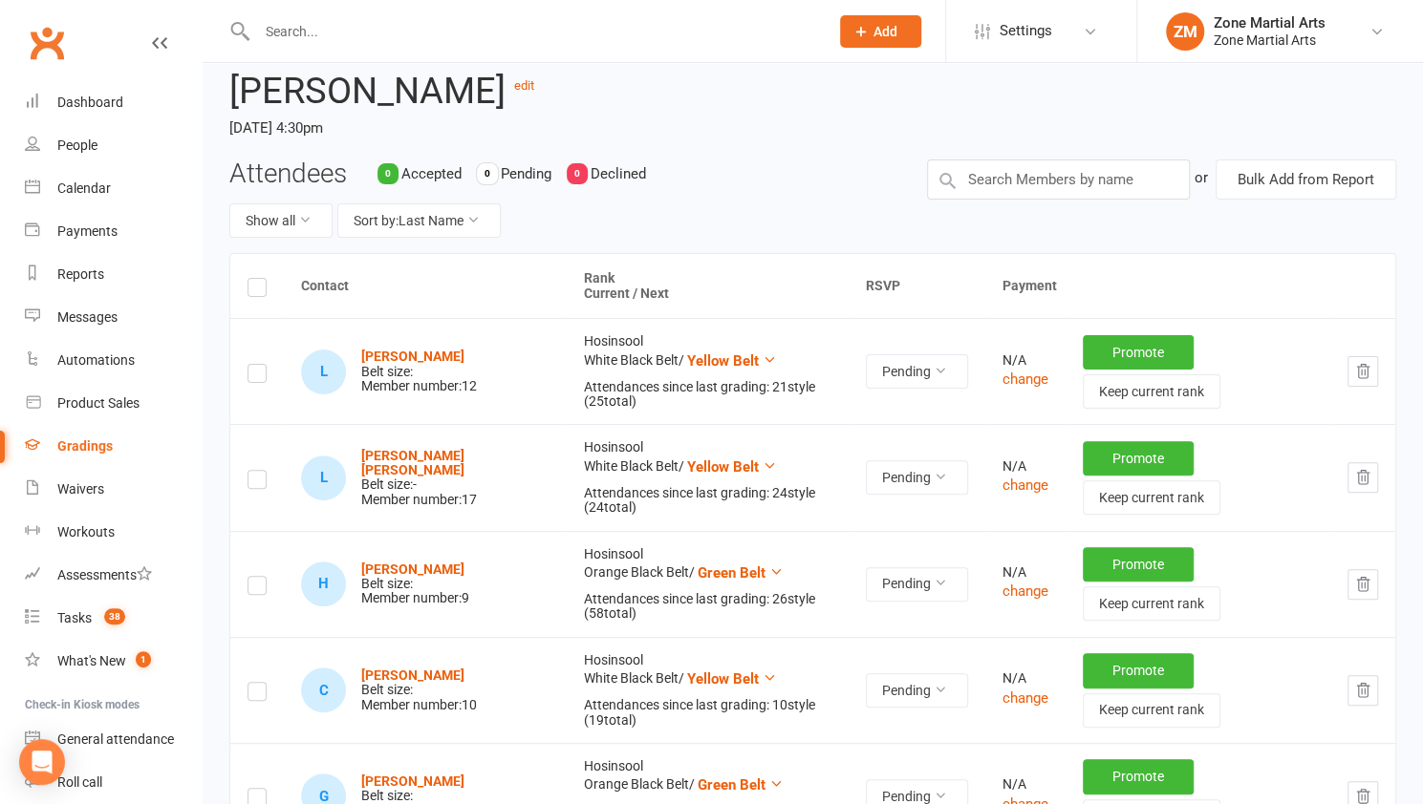
scroll to position [118, 0]
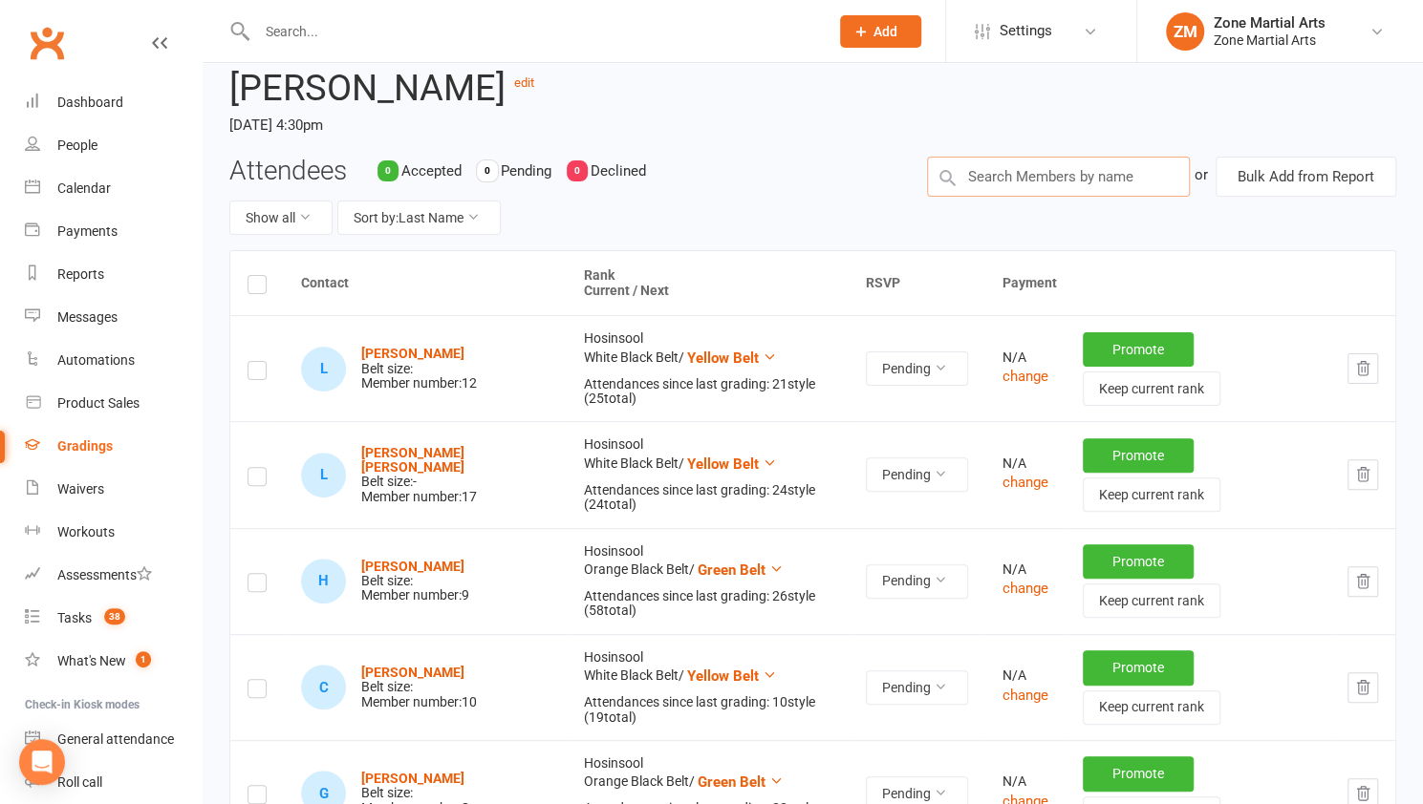
click at [1024, 185] on input "text" at bounding box center [1058, 177] width 263 height 40
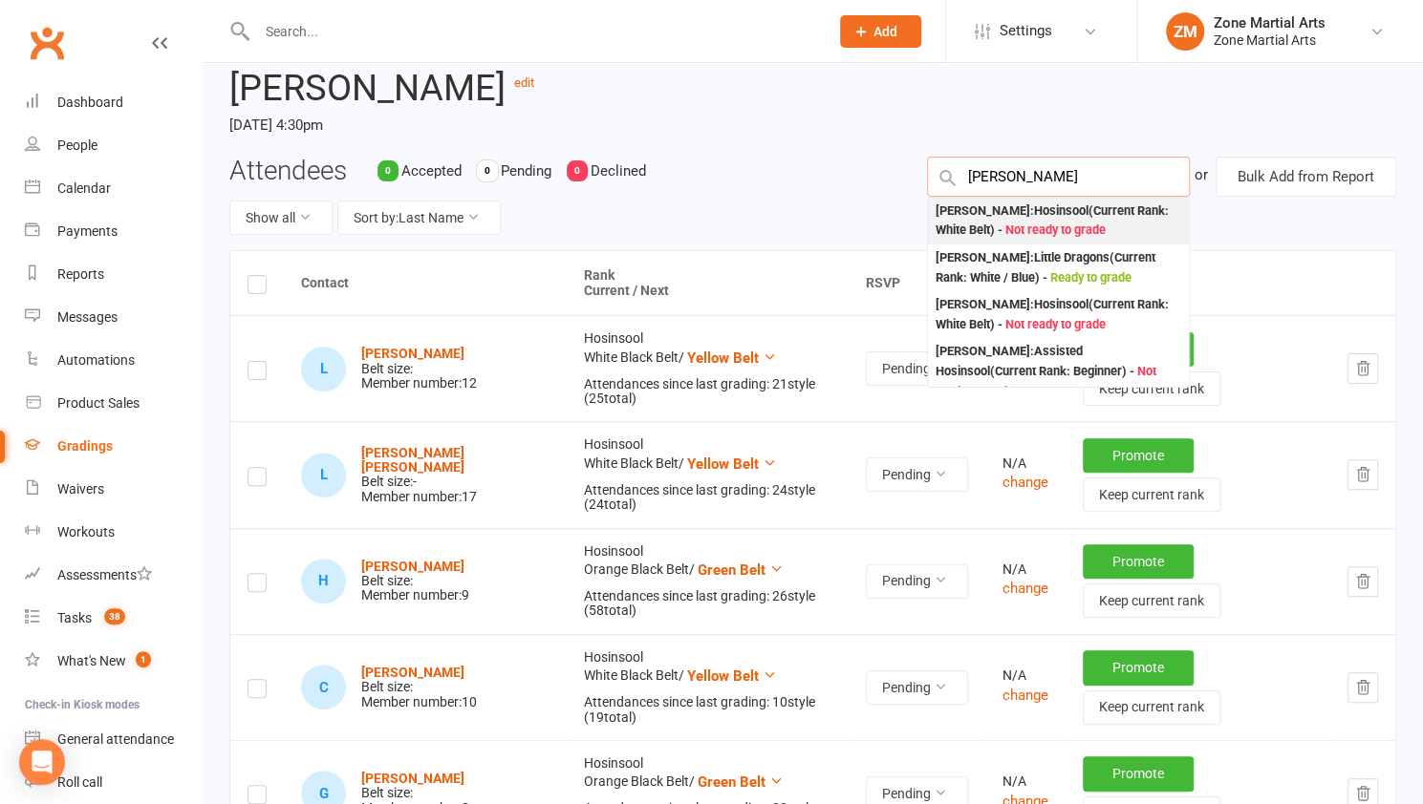
type input "Evan"
click at [1079, 204] on div "Evan Flynn : Hosinsool (Current Rank: White Belt ) - Not ready to grade" at bounding box center [1058, 221] width 246 height 39
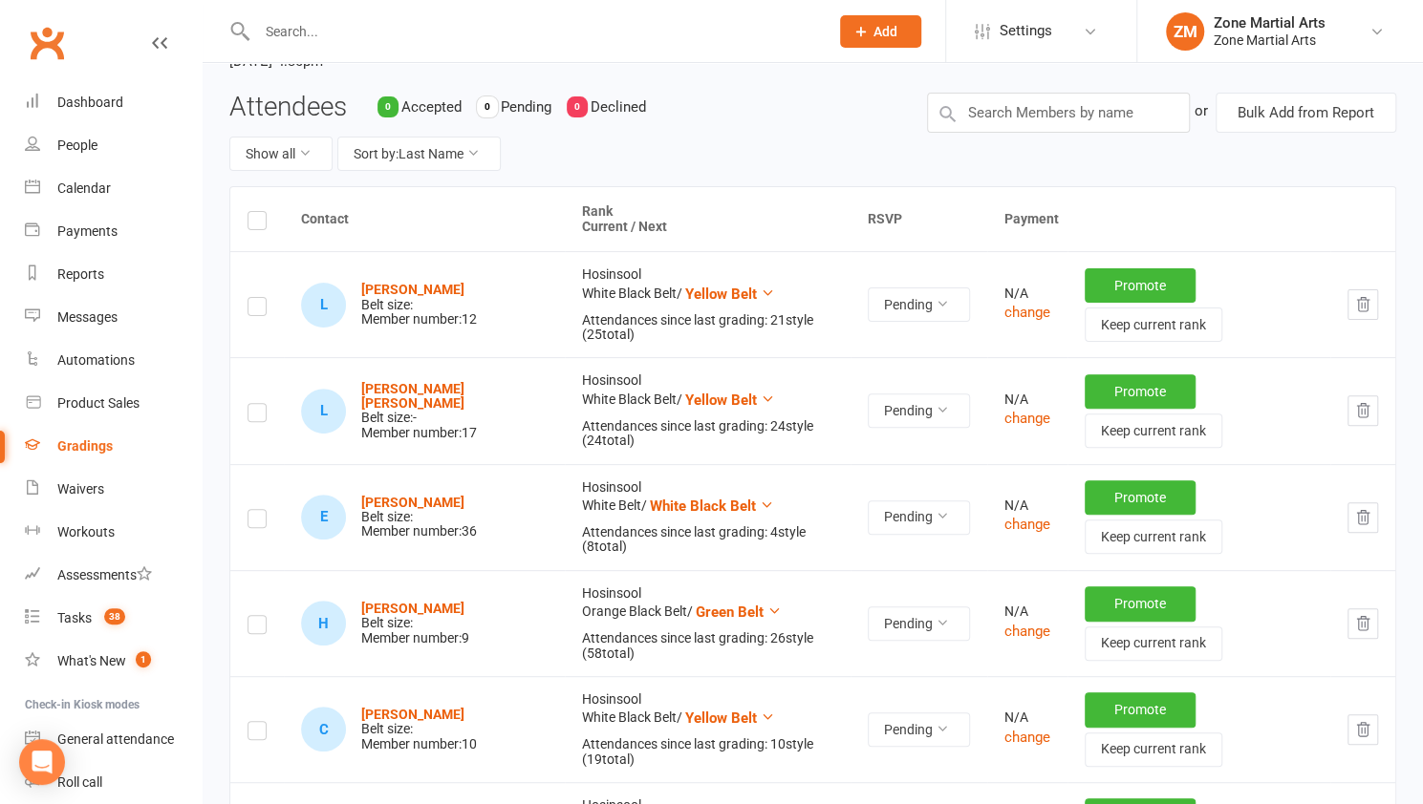
scroll to position [180, 0]
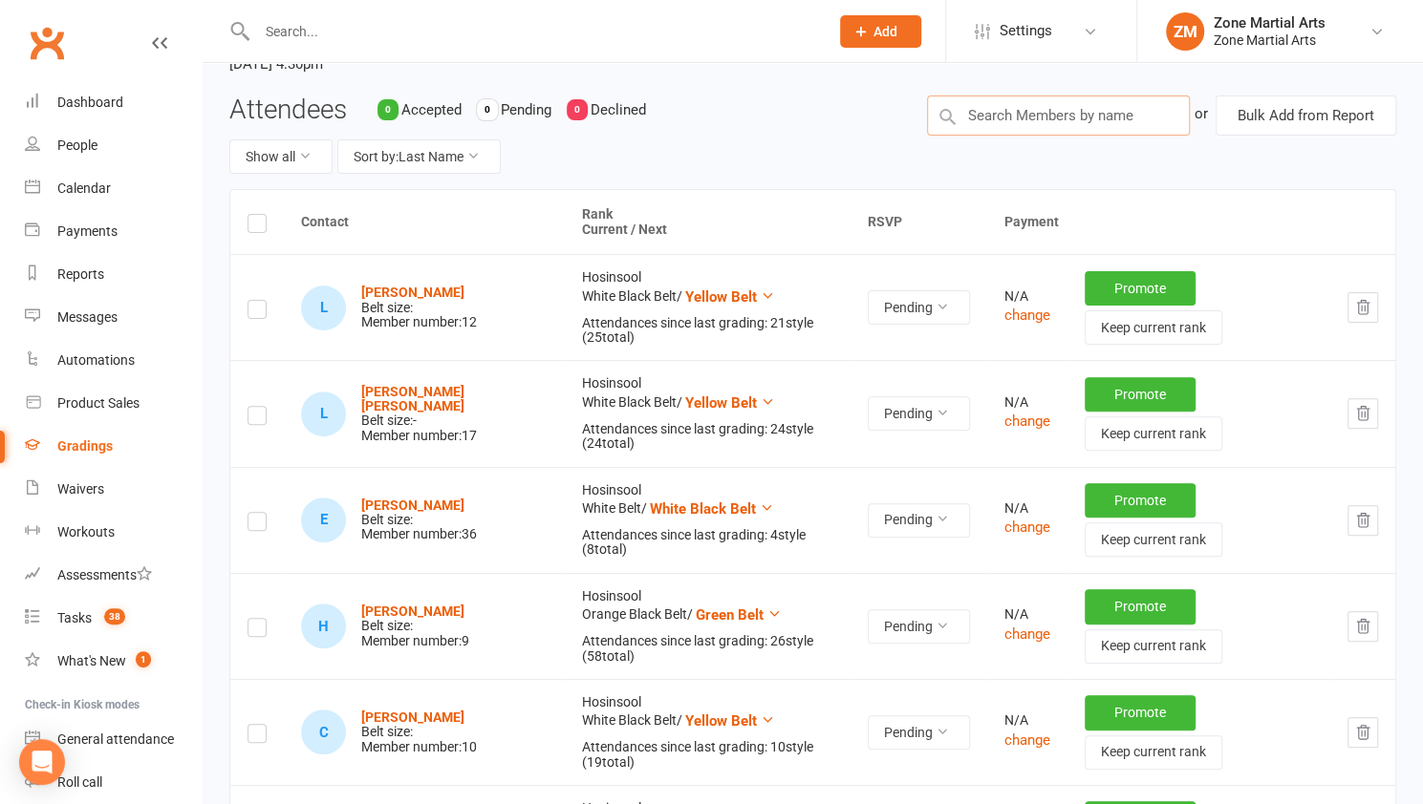
click at [1051, 116] on input "text" at bounding box center [1058, 116] width 263 height 40
type input "Gilly"
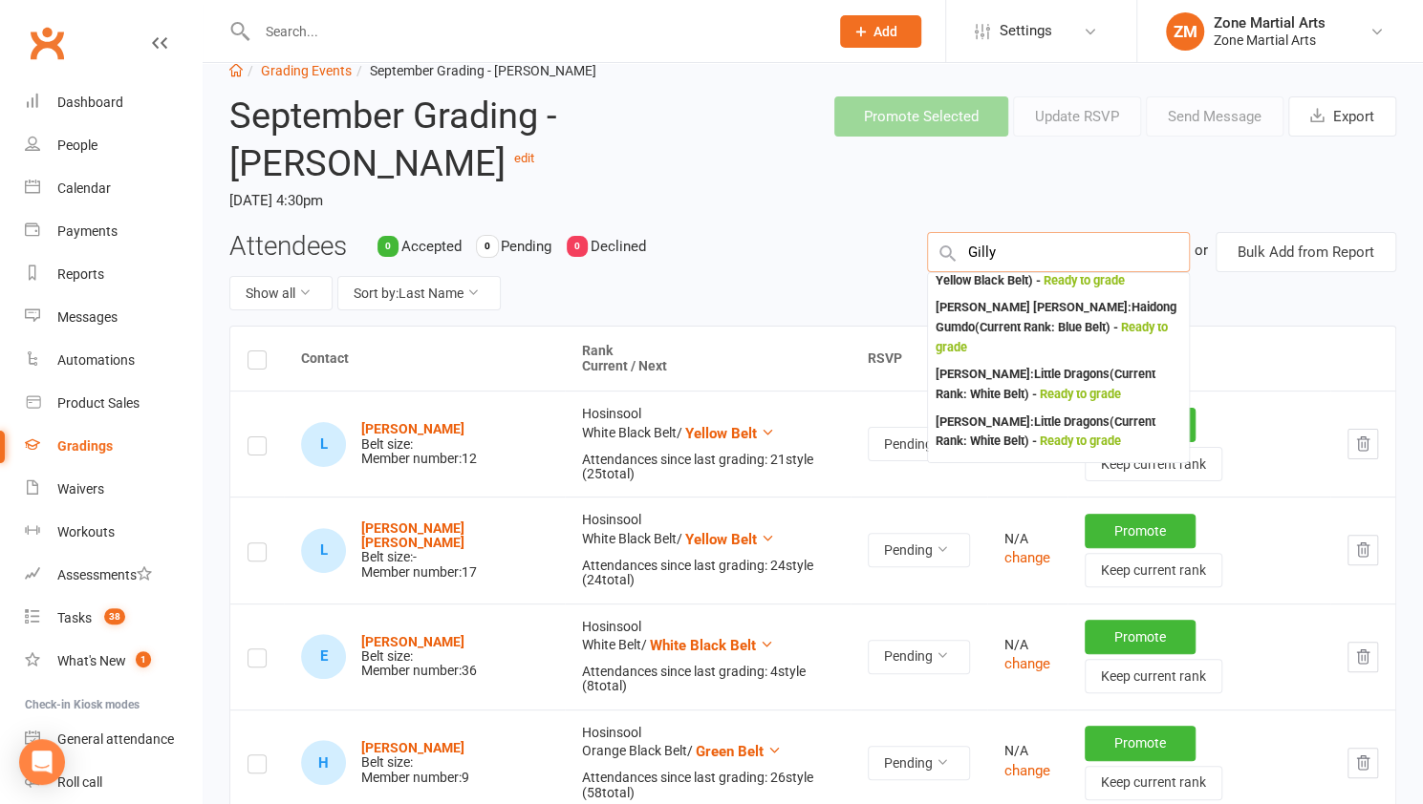
scroll to position [47, 0]
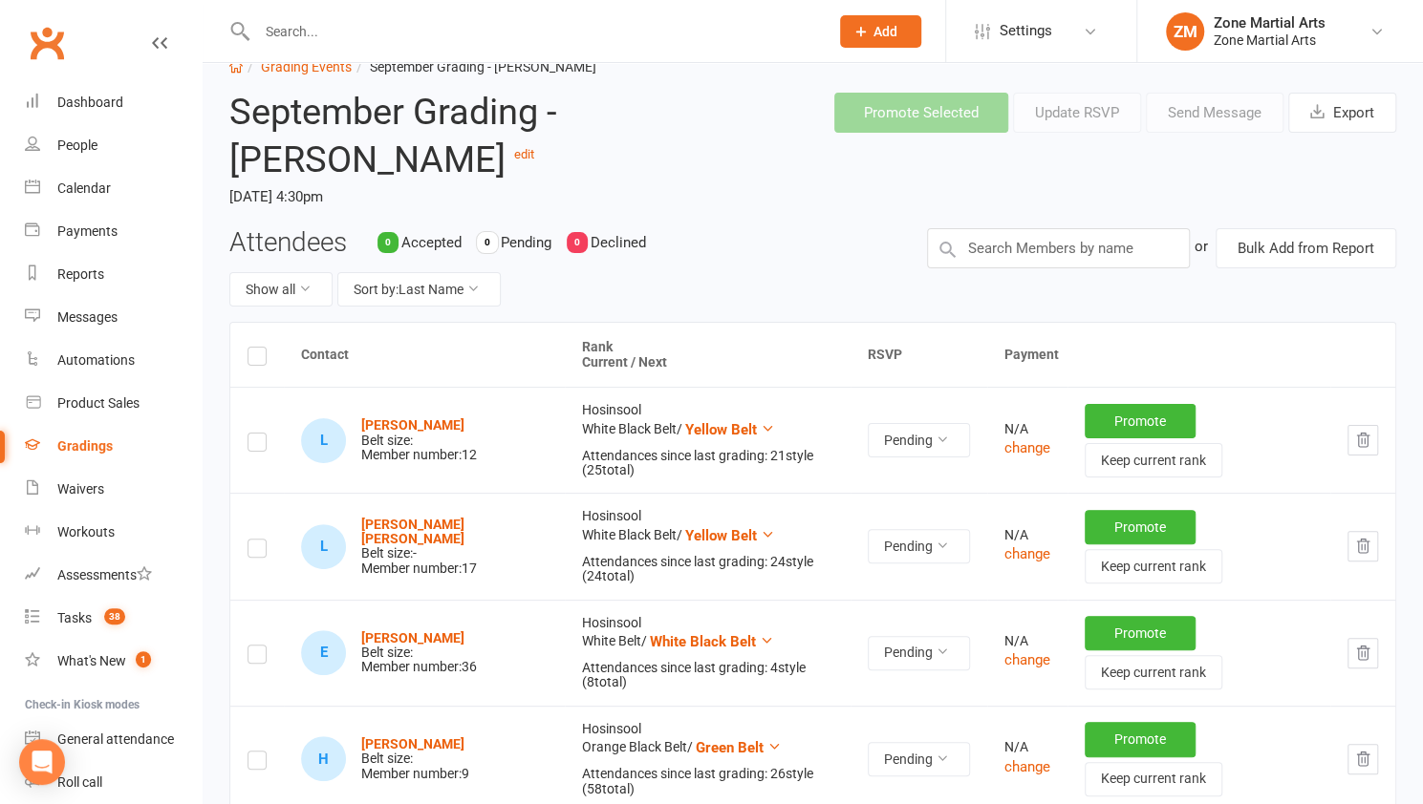
drag, startPoint x: 1065, startPoint y: 207, endPoint x: 1041, endPoint y: 223, distance: 28.4
click at [1041, 223] on header "September Grading - Junior Taekyun edit Friday, 19 Sep 2025, 4:30pm Promote Sel…" at bounding box center [812, 152] width 1195 height 150
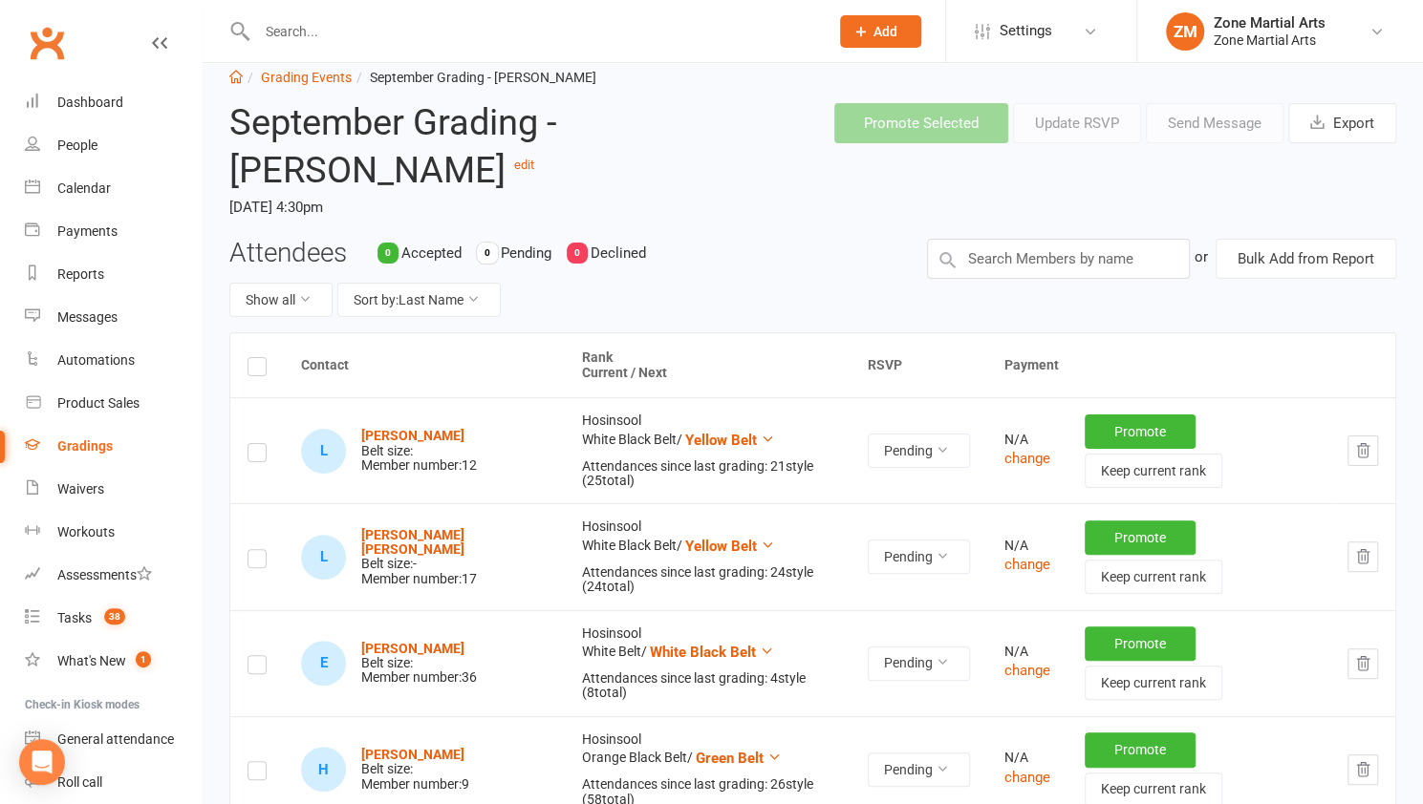
scroll to position [35, 0]
click at [1042, 237] on header "September Grading - Junior Taekyun edit Friday, 19 Sep 2025, 4:30pm Promote Sel…" at bounding box center [812, 164] width 1195 height 150
click at [1042, 244] on input "text" at bounding box center [1058, 260] width 263 height 40
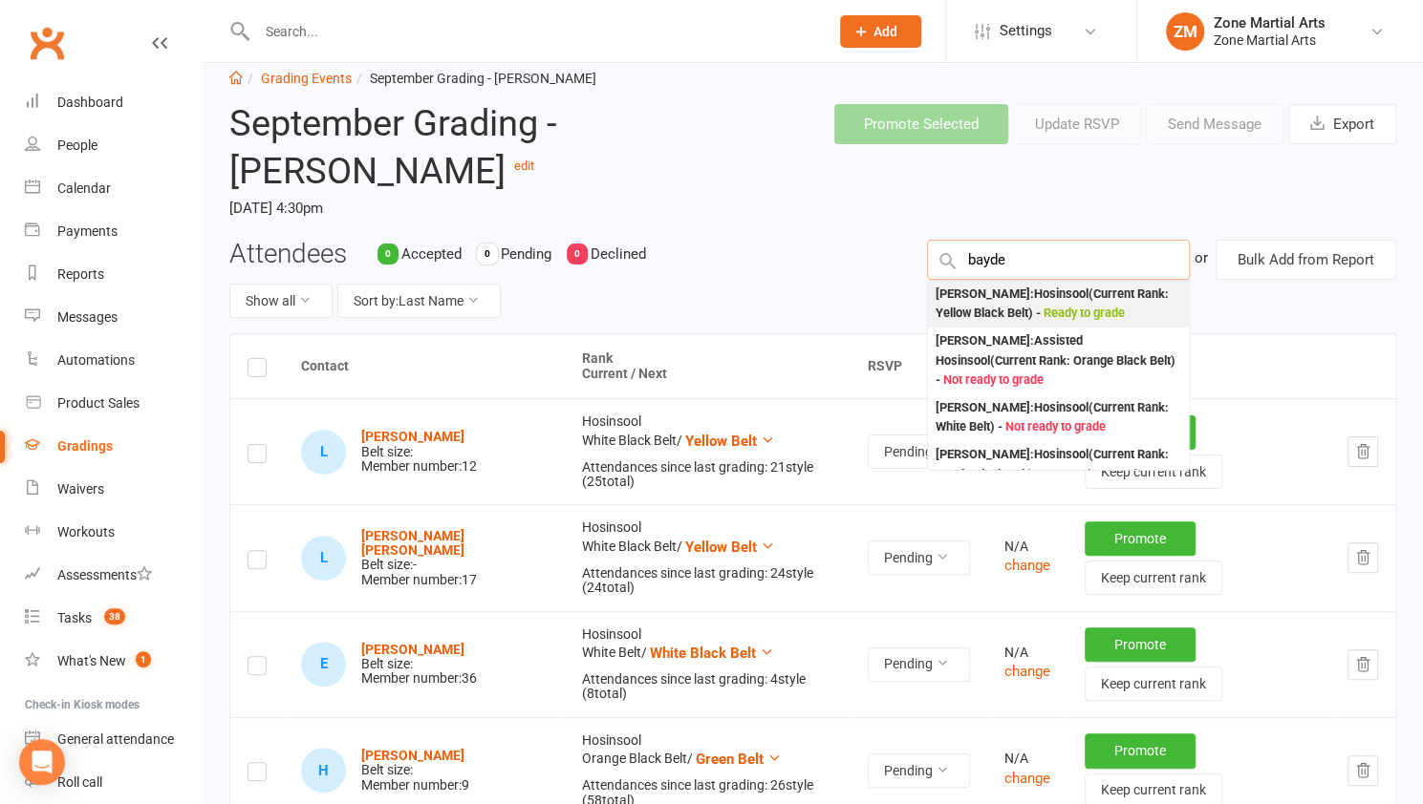
type input "bayde"
click at [1026, 297] on div "Blayde Griffith : Hosinsool (Current Rank: Yellow Black Belt ) - Ready to grade" at bounding box center [1058, 304] width 246 height 39
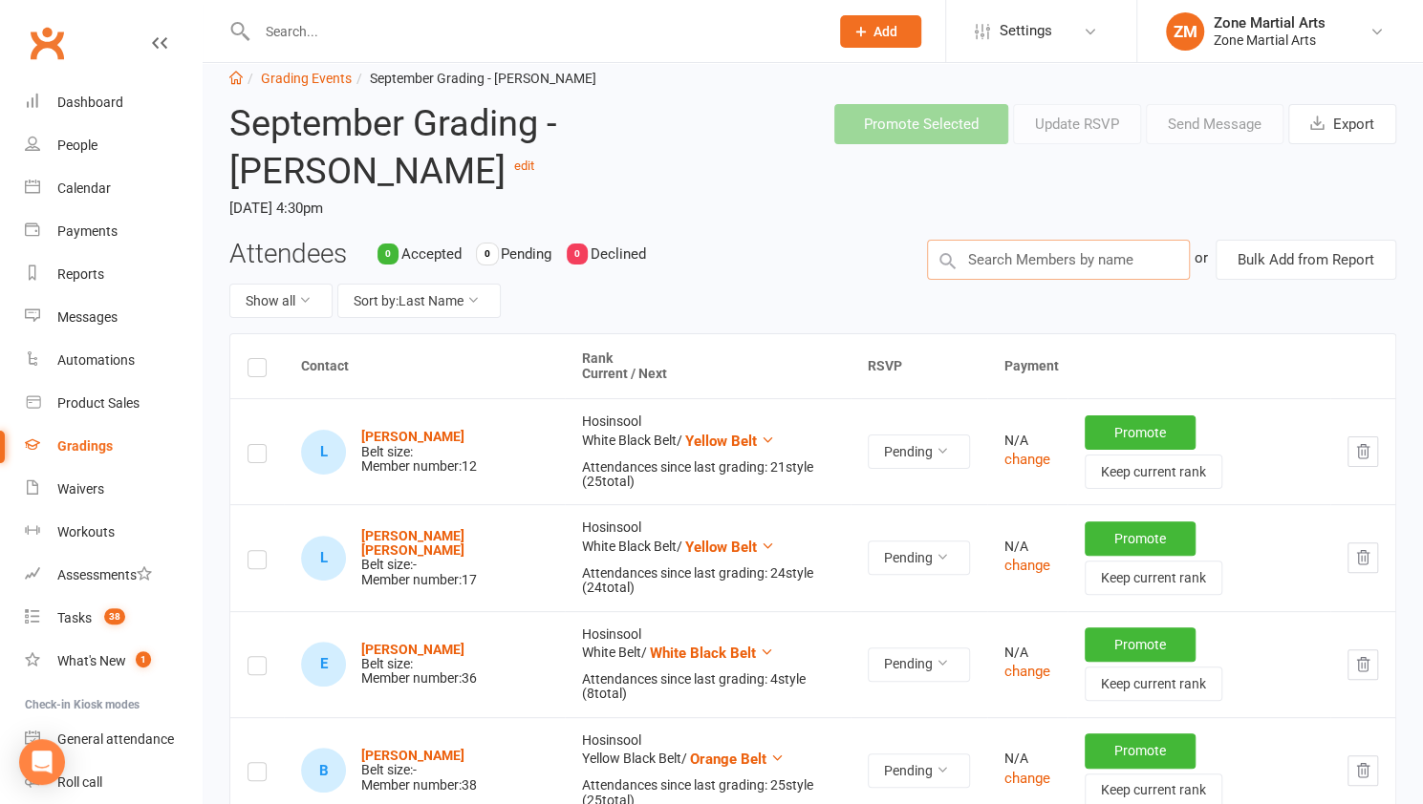
click at [1007, 256] on input "text" at bounding box center [1058, 260] width 263 height 40
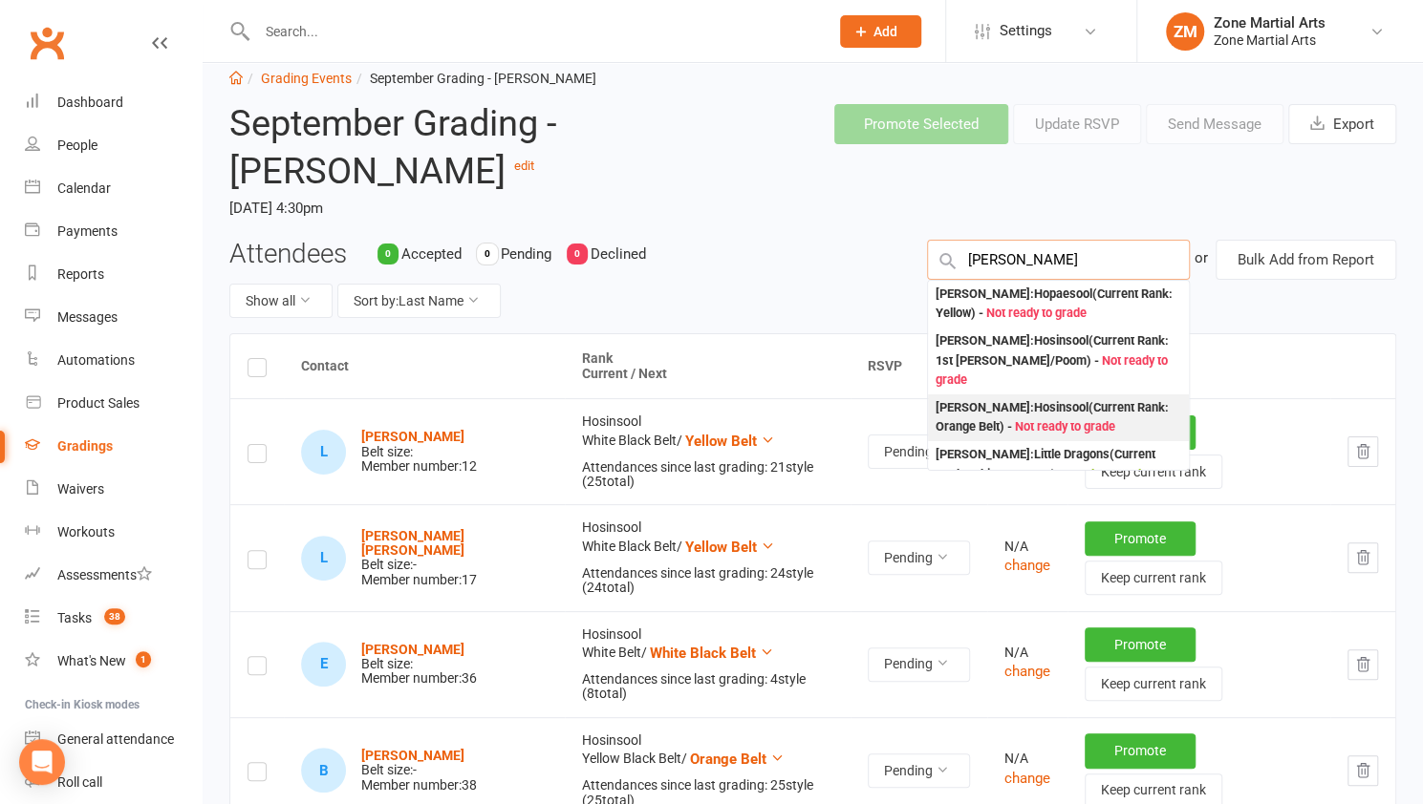
type input "olivia"
click at [1022, 398] on div "Olivia Kamojula : Hosinsool (Current Rank: Orange Belt ) - Not ready to grade" at bounding box center [1058, 417] width 246 height 39
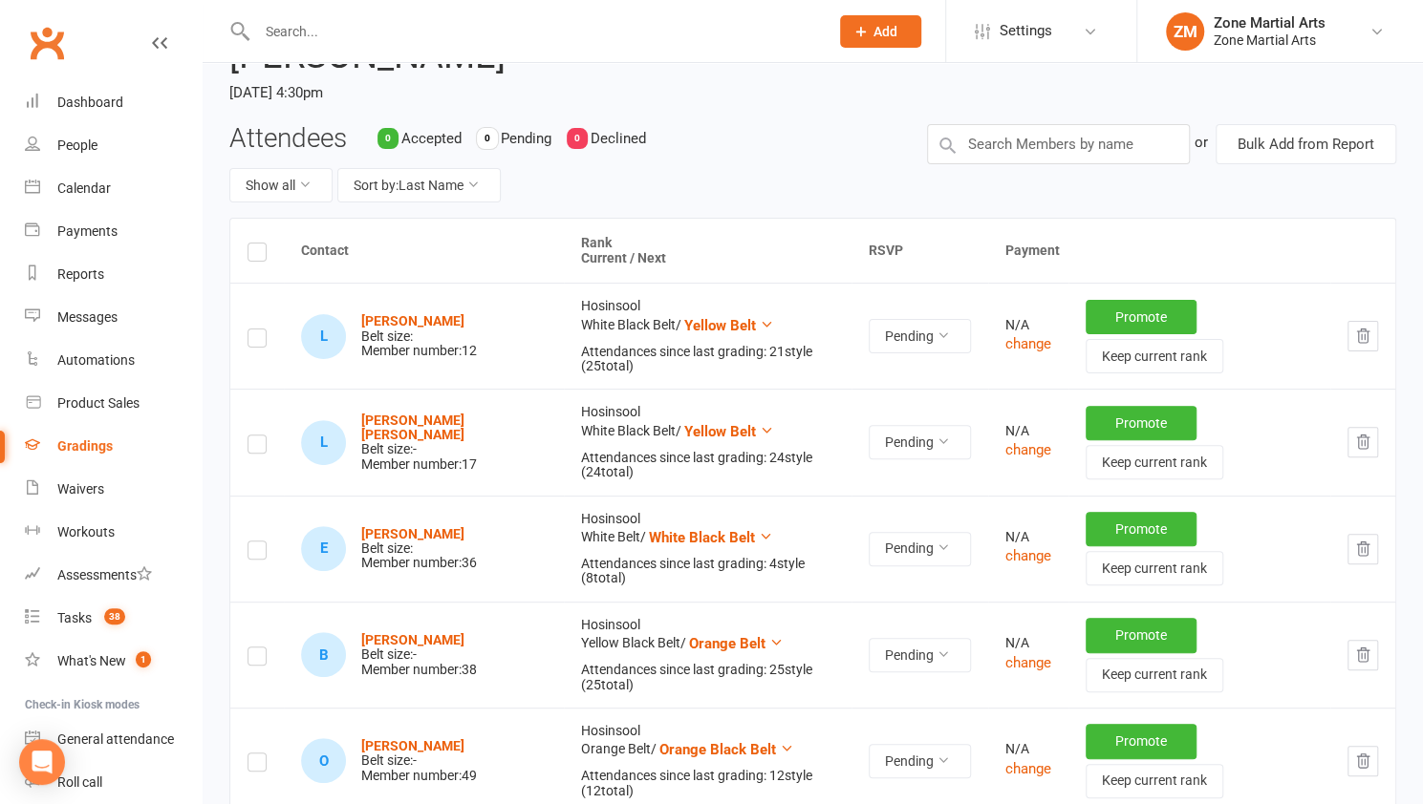
scroll to position [139, 0]
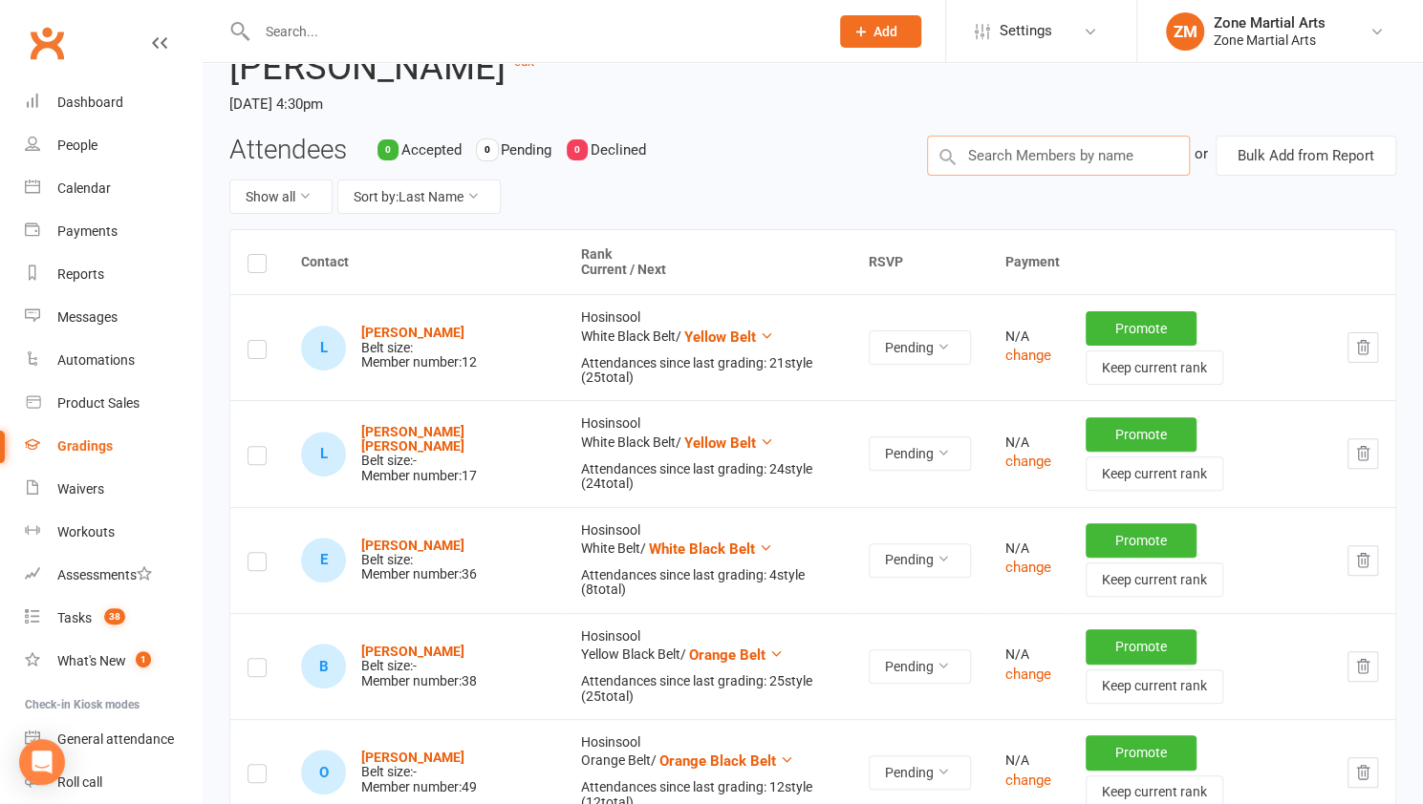
click at [981, 160] on input "text" at bounding box center [1058, 156] width 263 height 40
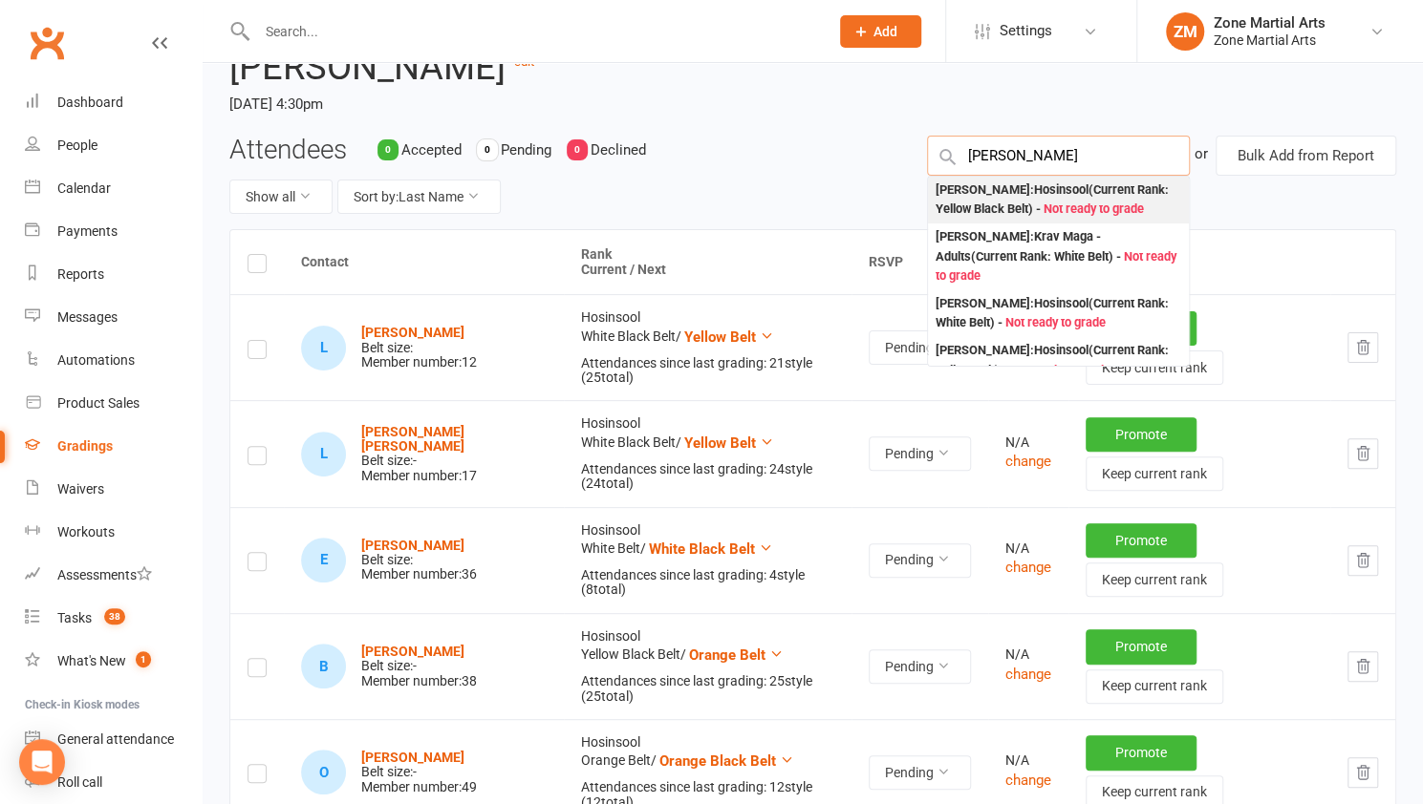
type input "chelsea"
click at [1039, 192] on div "Chelsea Lee : Hosinsool (Current Rank: Yellow Black Belt ) - Not ready to grade" at bounding box center [1058, 200] width 246 height 39
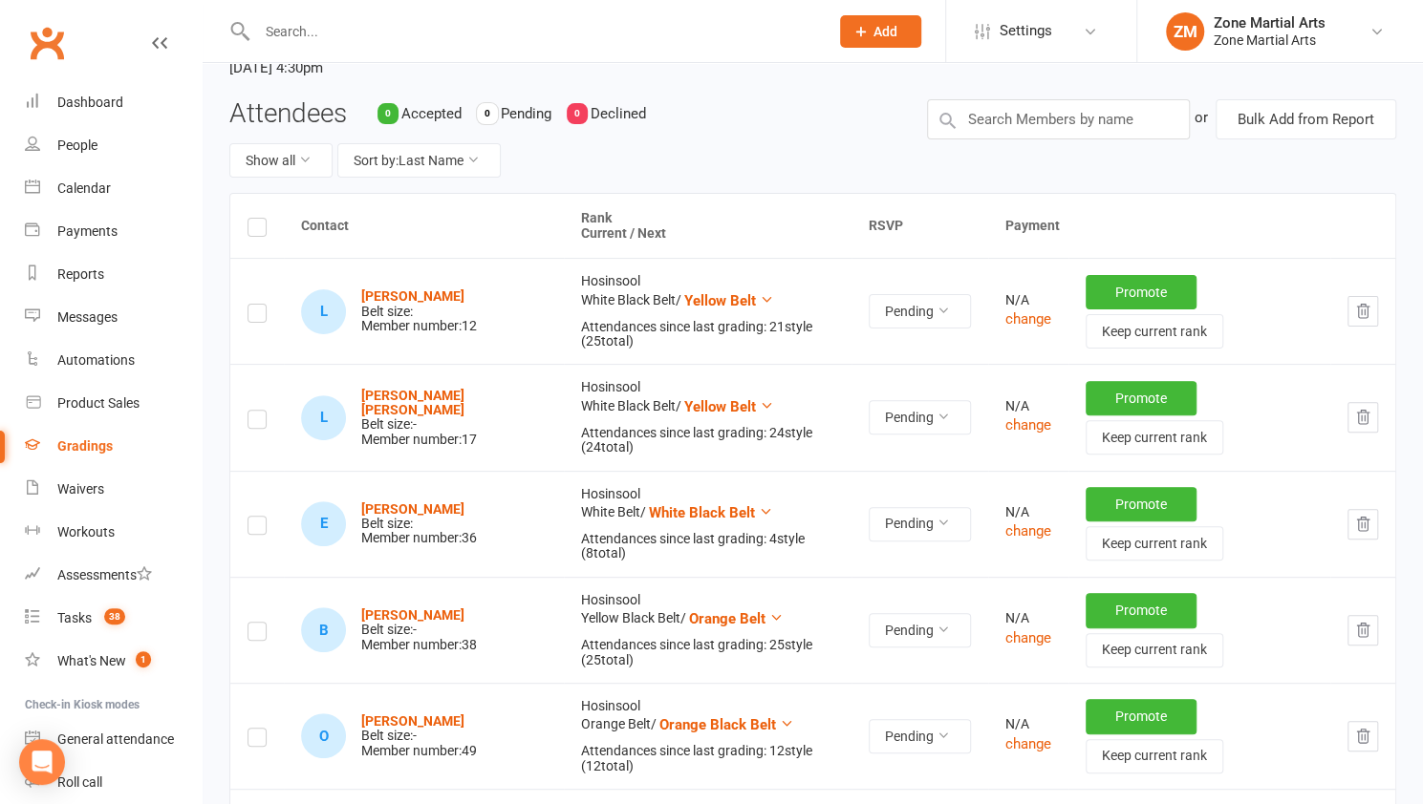
scroll to position [0, 0]
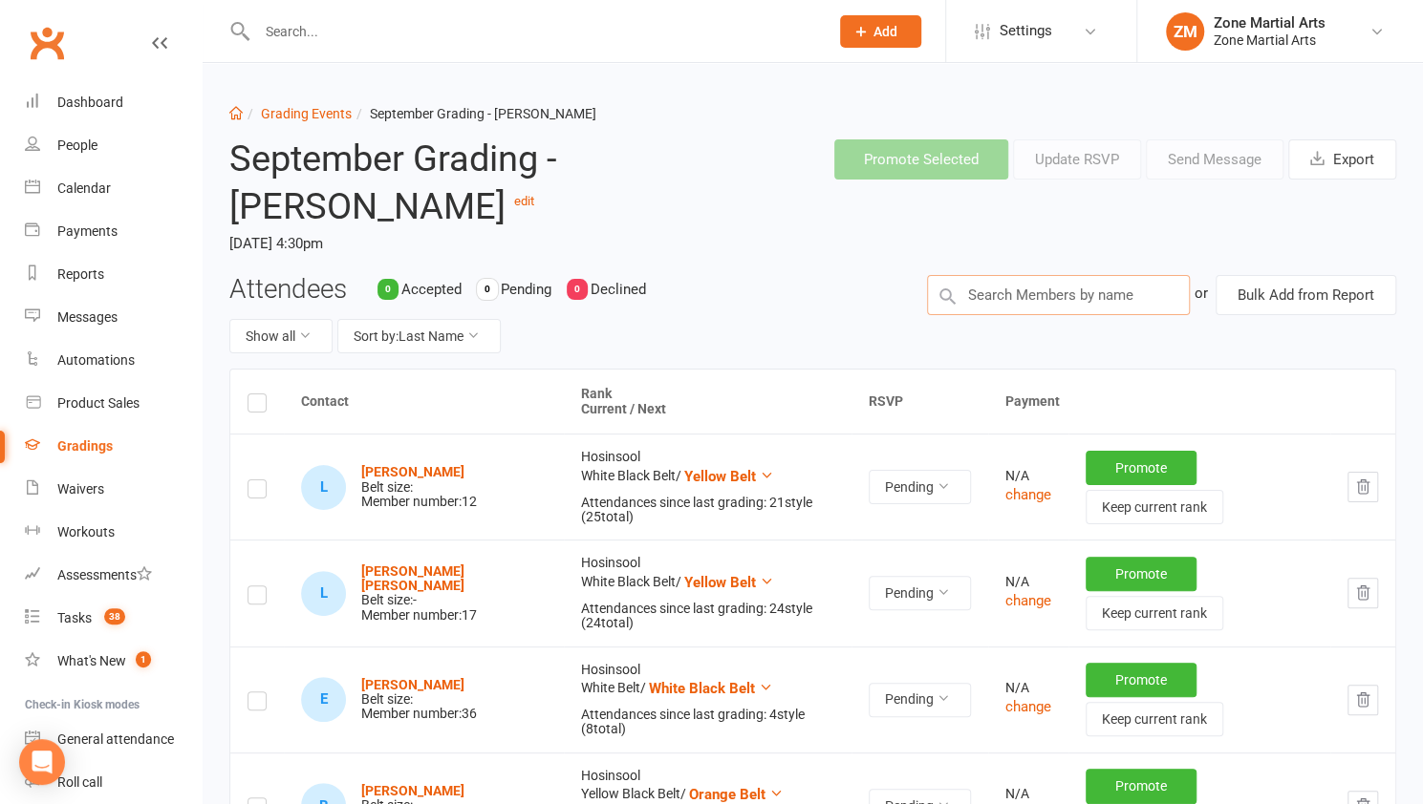
click at [1045, 300] on input "text" at bounding box center [1058, 295] width 263 height 40
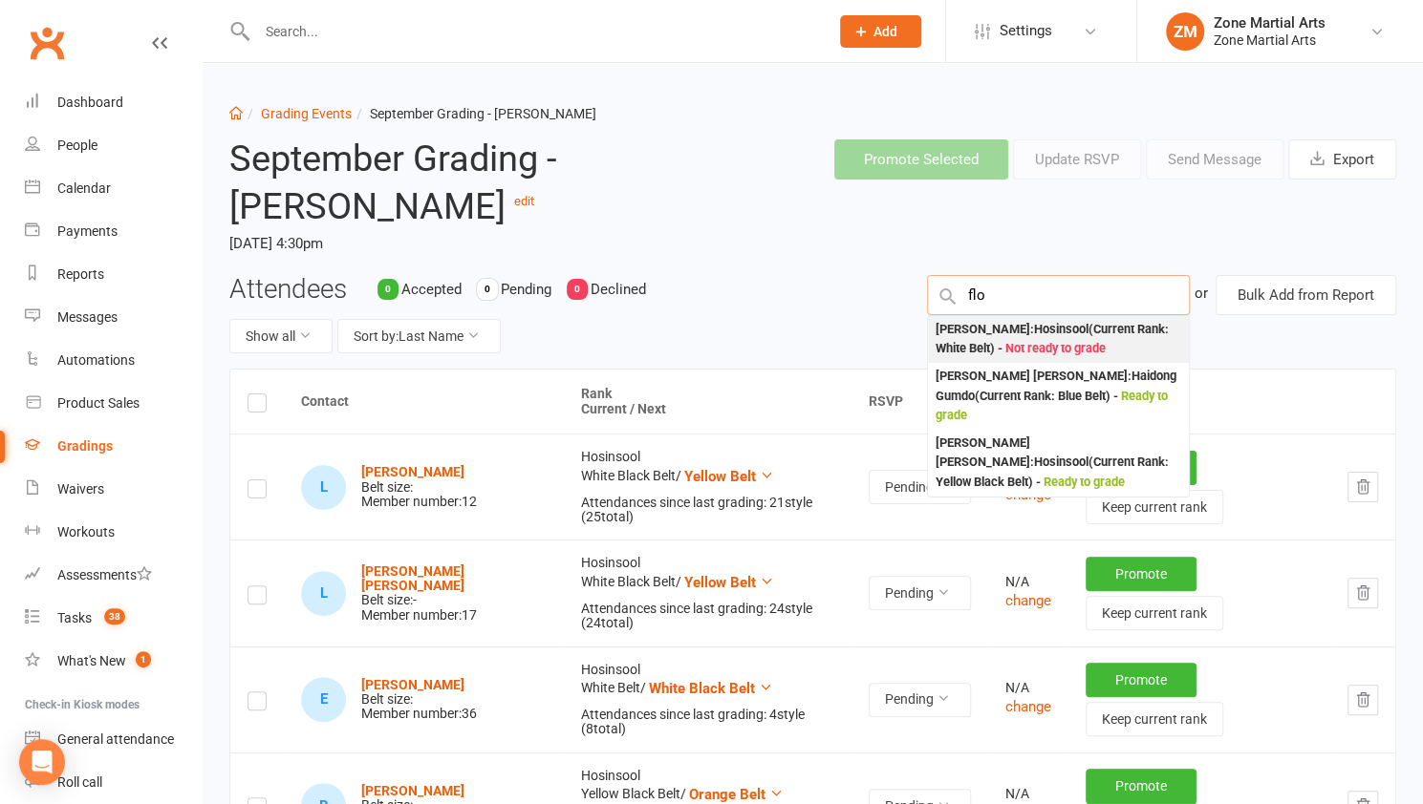
type input "flo"
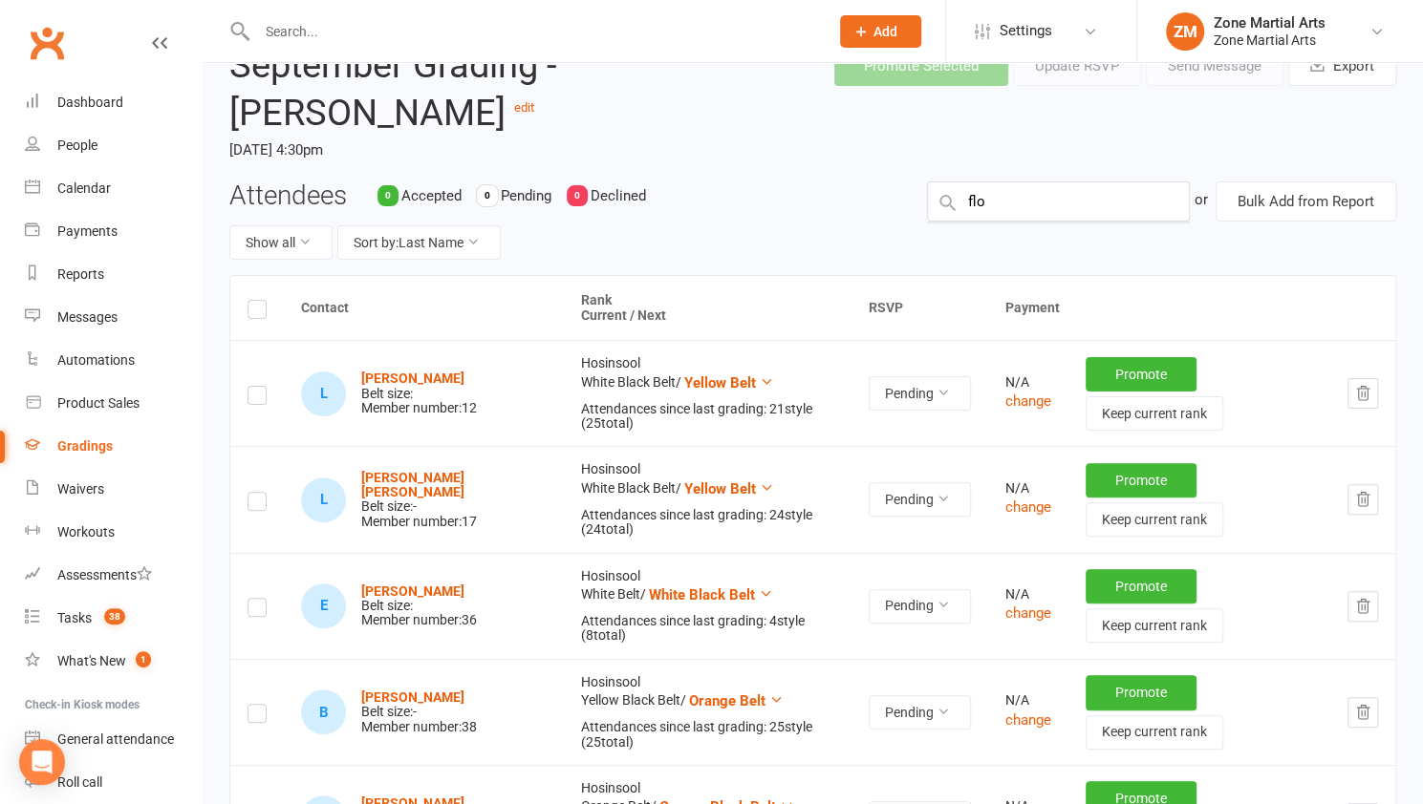
scroll to position [65, 0]
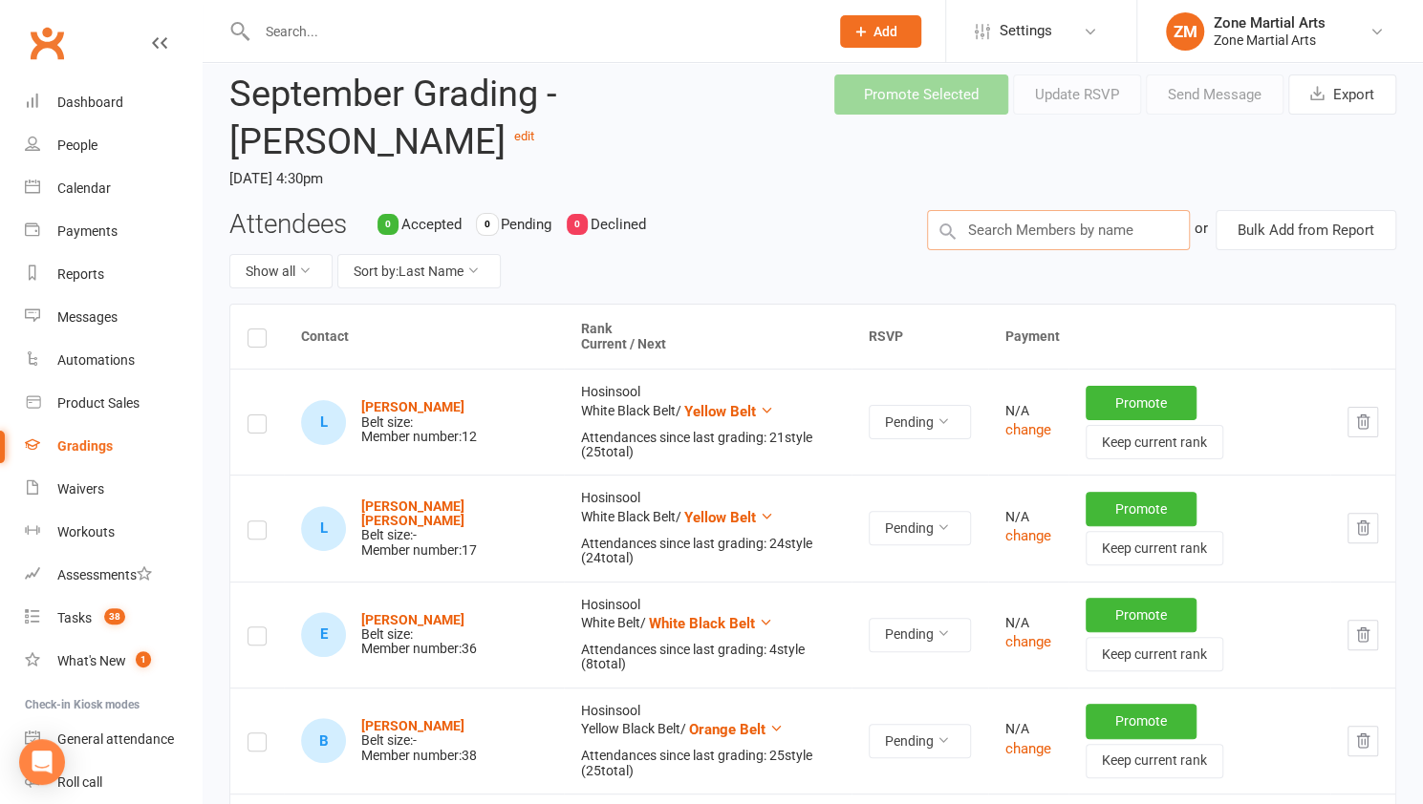
click at [1034, 224] on input "text" at bounding box center [1058, 230] width 263 height 40
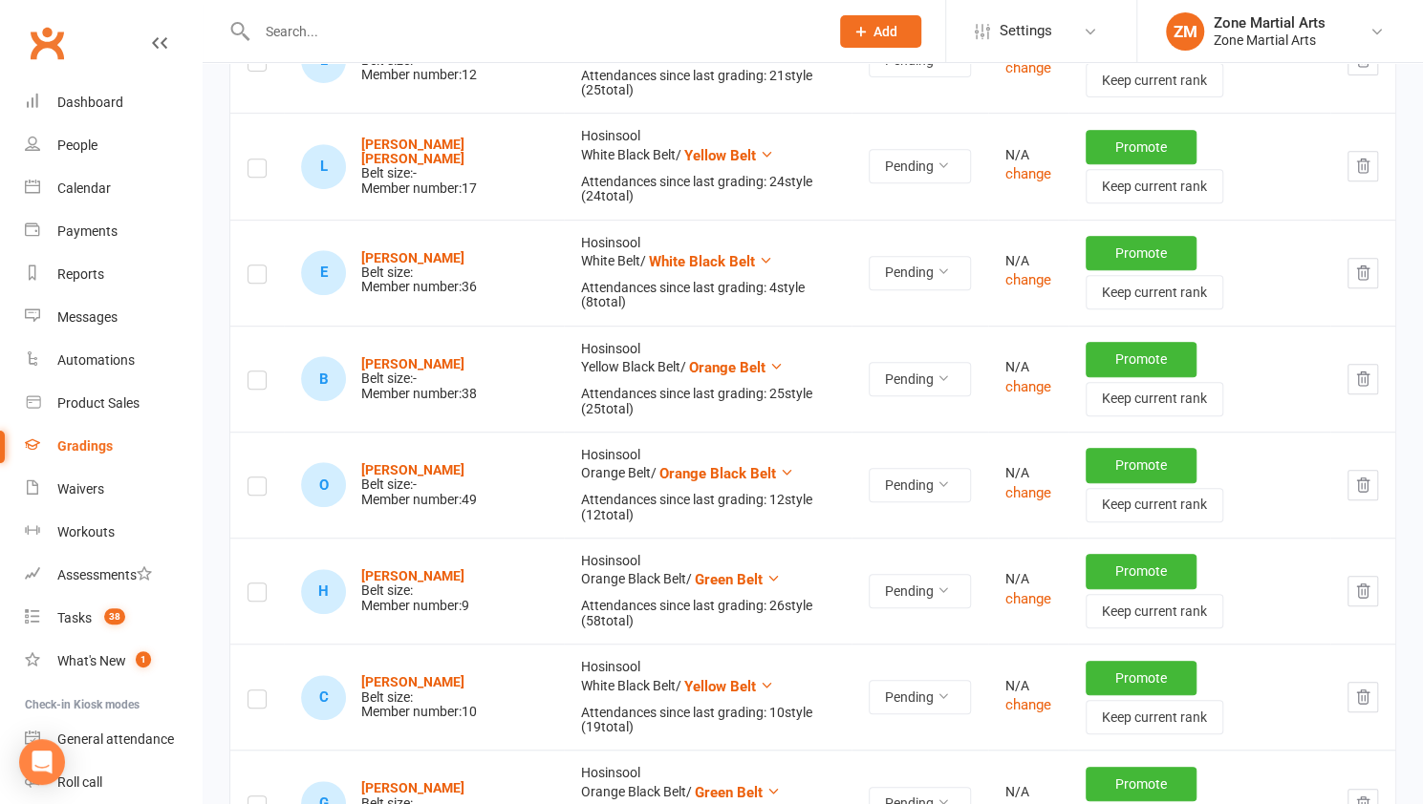
scroll to position [0, 0]
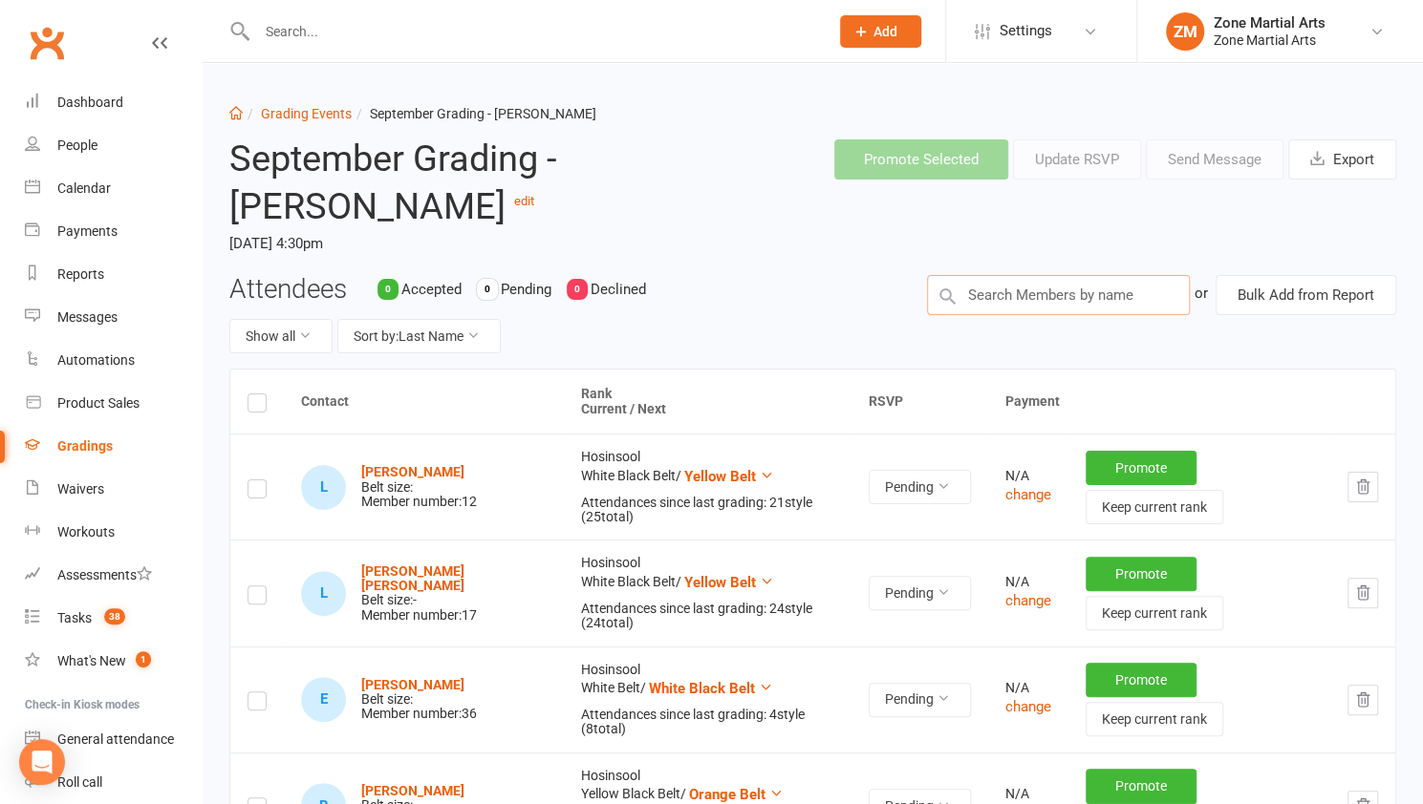
click at [983, 294] on input "text" at bounding box center [1058, 295] width 263 height 40
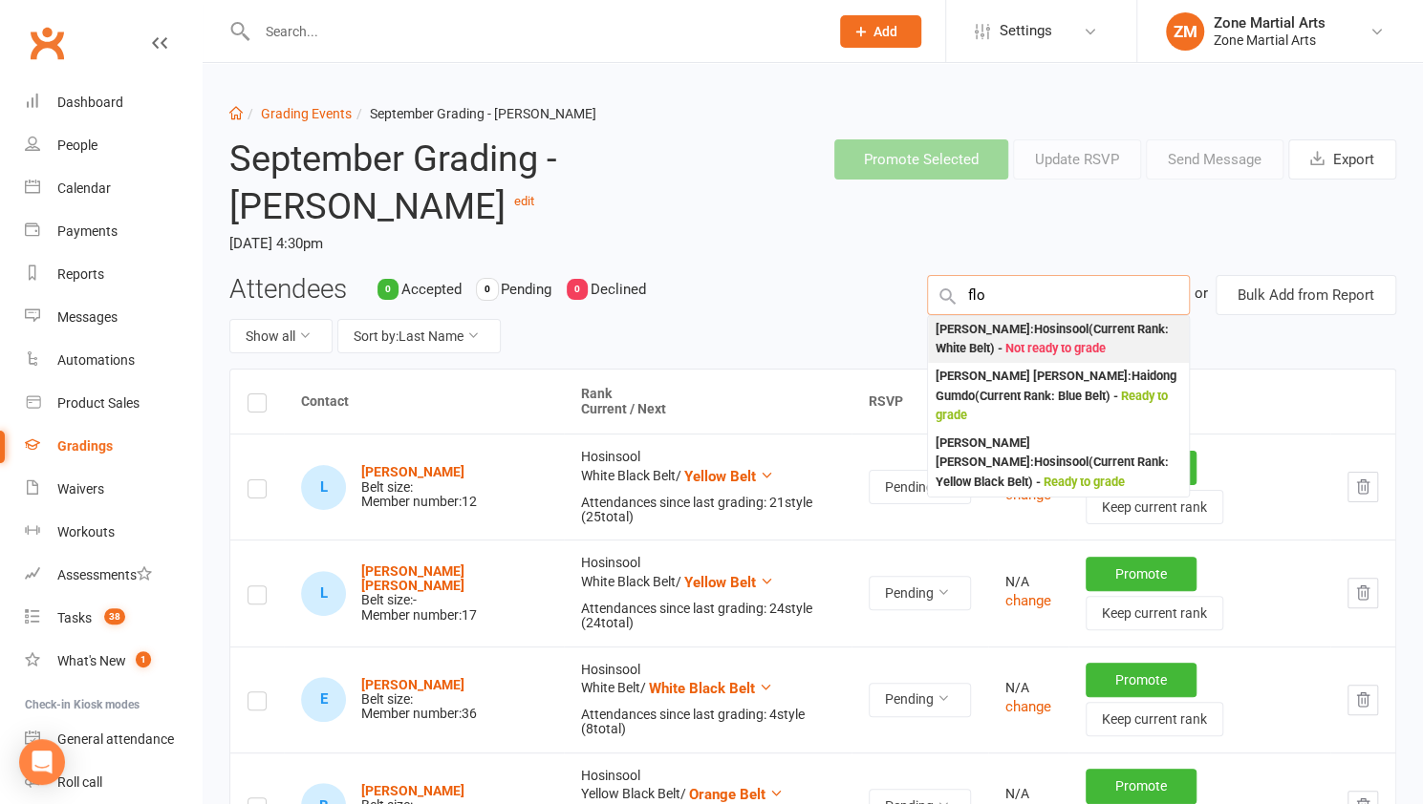
type input "flo"
click at [990, 321] on div "Florence Liptak : Hosinsool (Current Rank: White Belt ) - Not ready to grade" at bounding box center [1058, 339] width 246 height 39
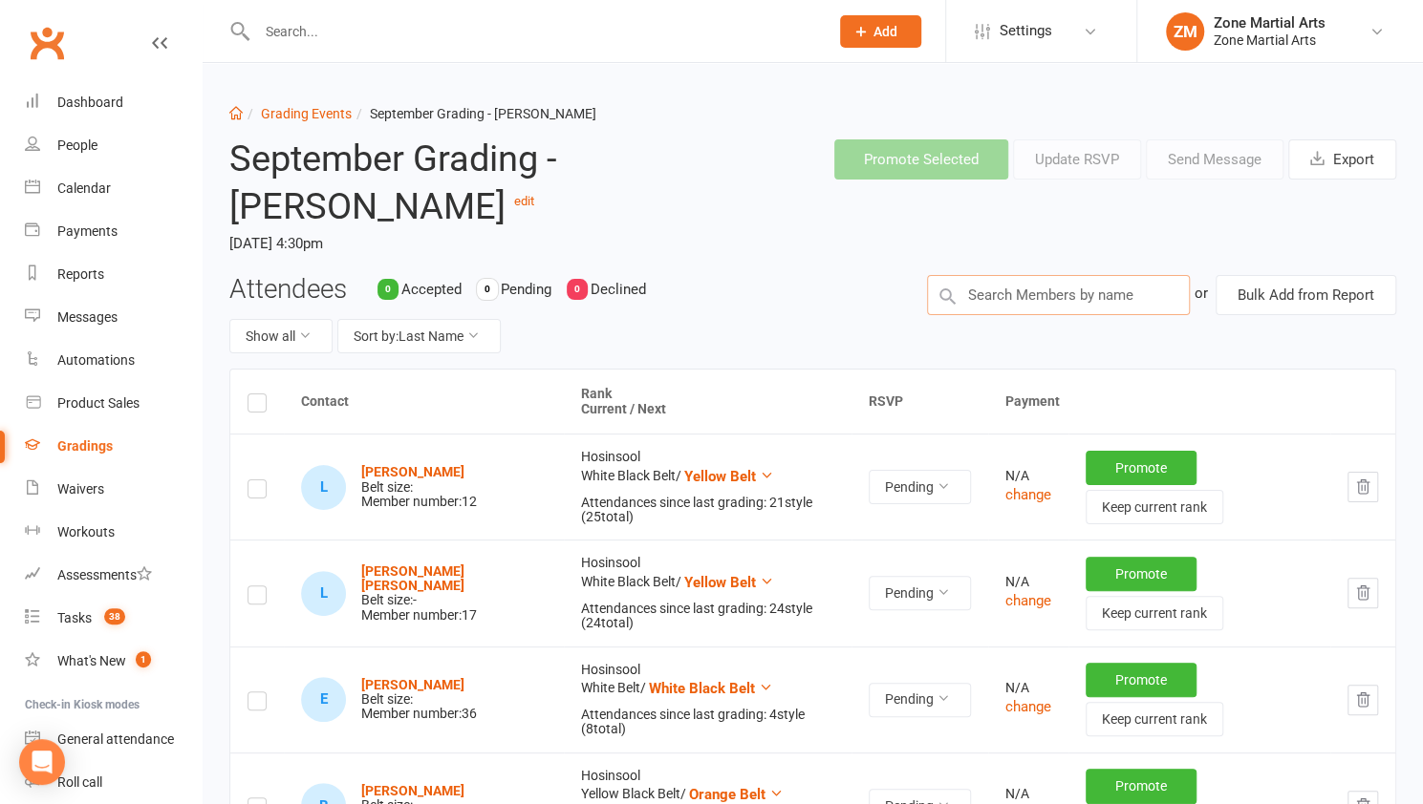
click at [1003, 286] on input "text" at bounding box center [1058, 295] width 263 height 40
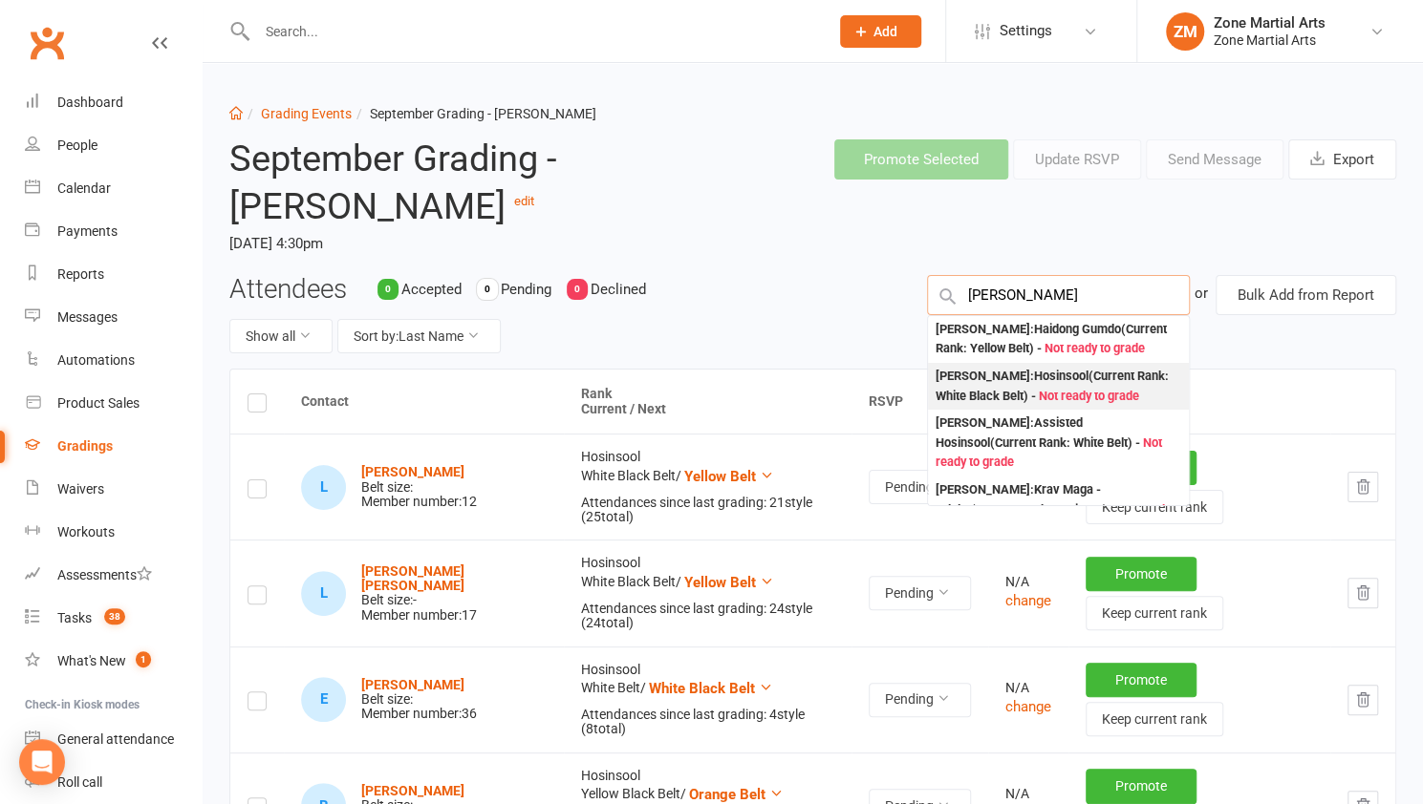
type input "james"
click at [1051, 374] on div "James Lowe : Hosinsool (Current Rank: White Black Belt ) - Not ready to grade" at bounding box center [1058, 386] width 246 height 39
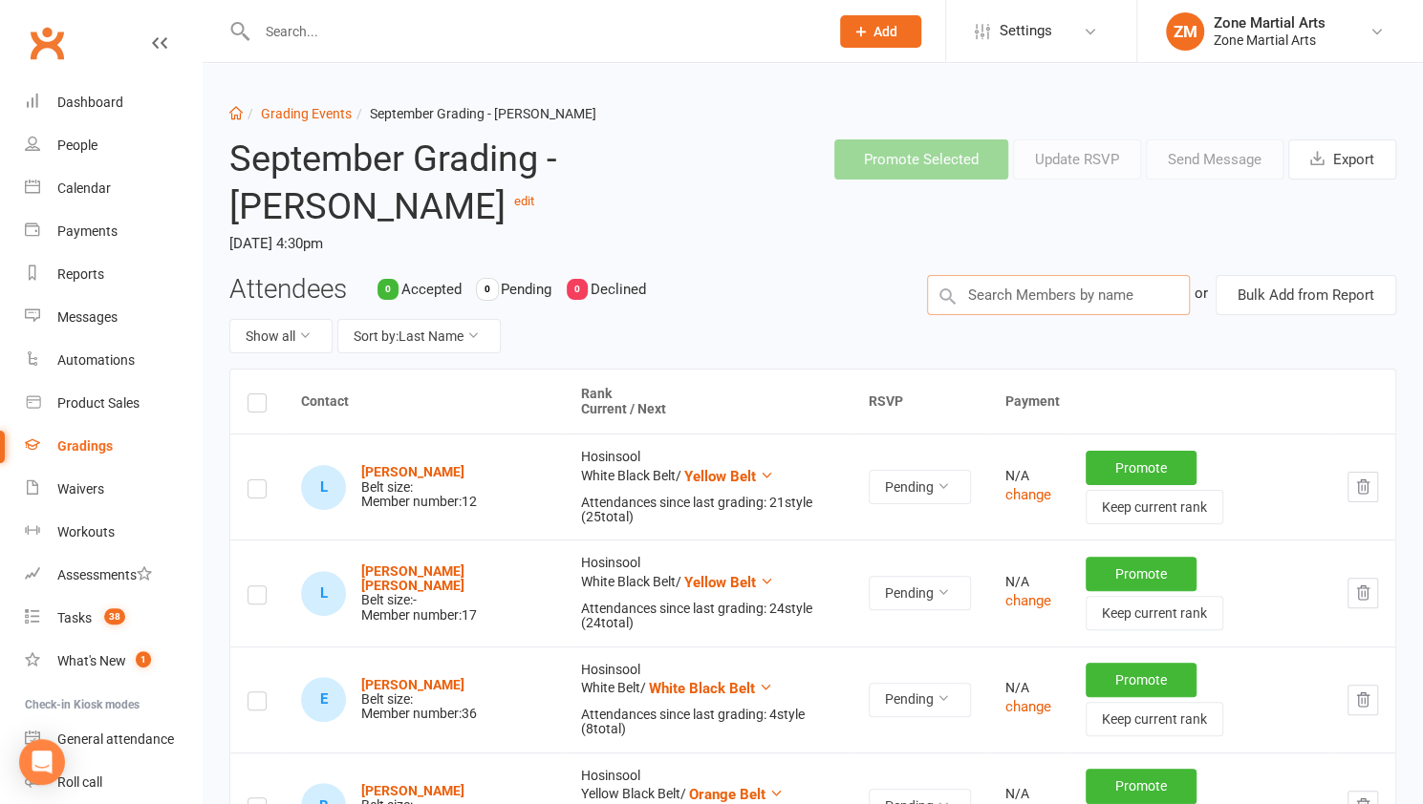
click at [1018, 289] on input "text" at bounding box center [1058, 295] width 263 height 40
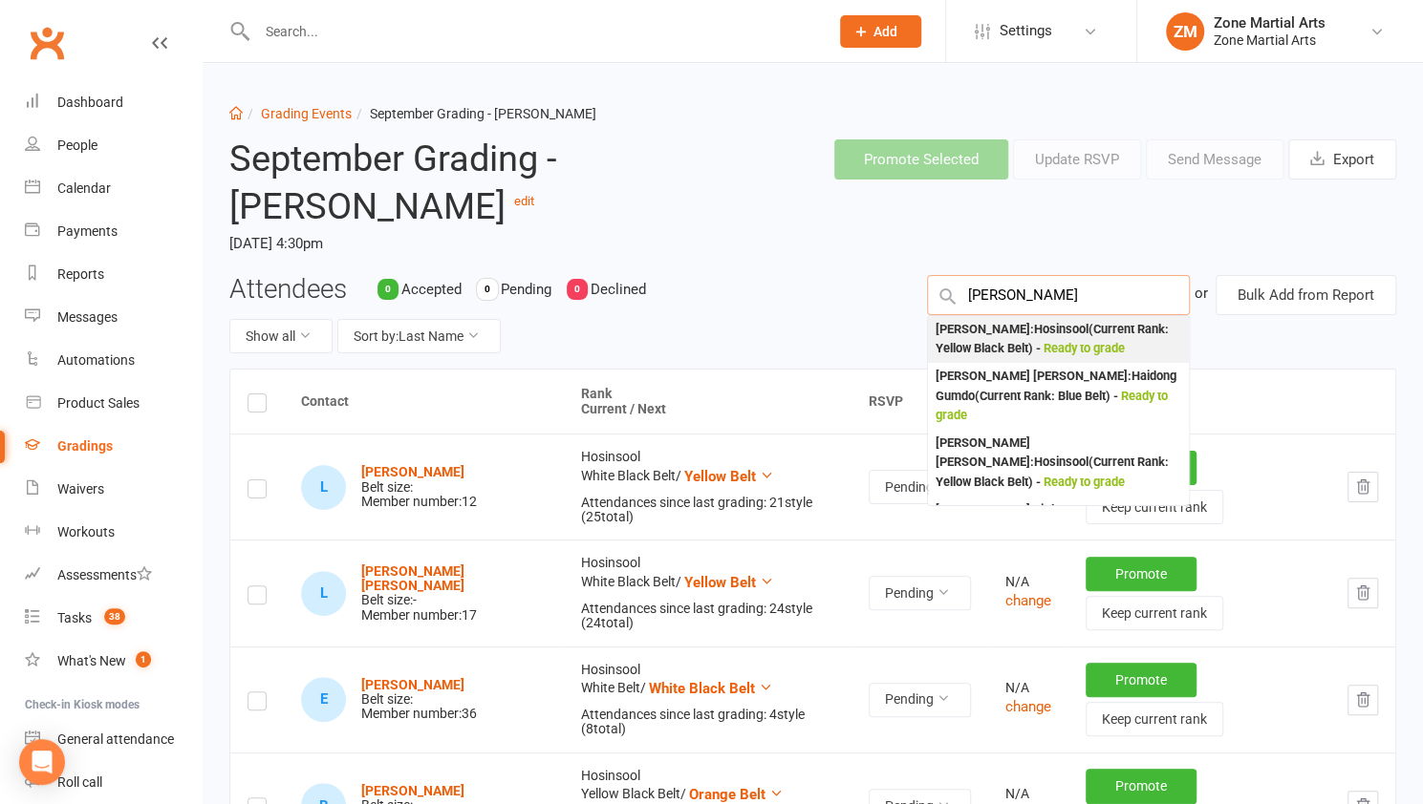
type input "Finn"
click at [1032, 331] on div "Finn Merriment : Hosinsool (Current Rank: Yellow Black Belt ) - Ready to grade" at bounding box center [1058, 339] width 246 height 39
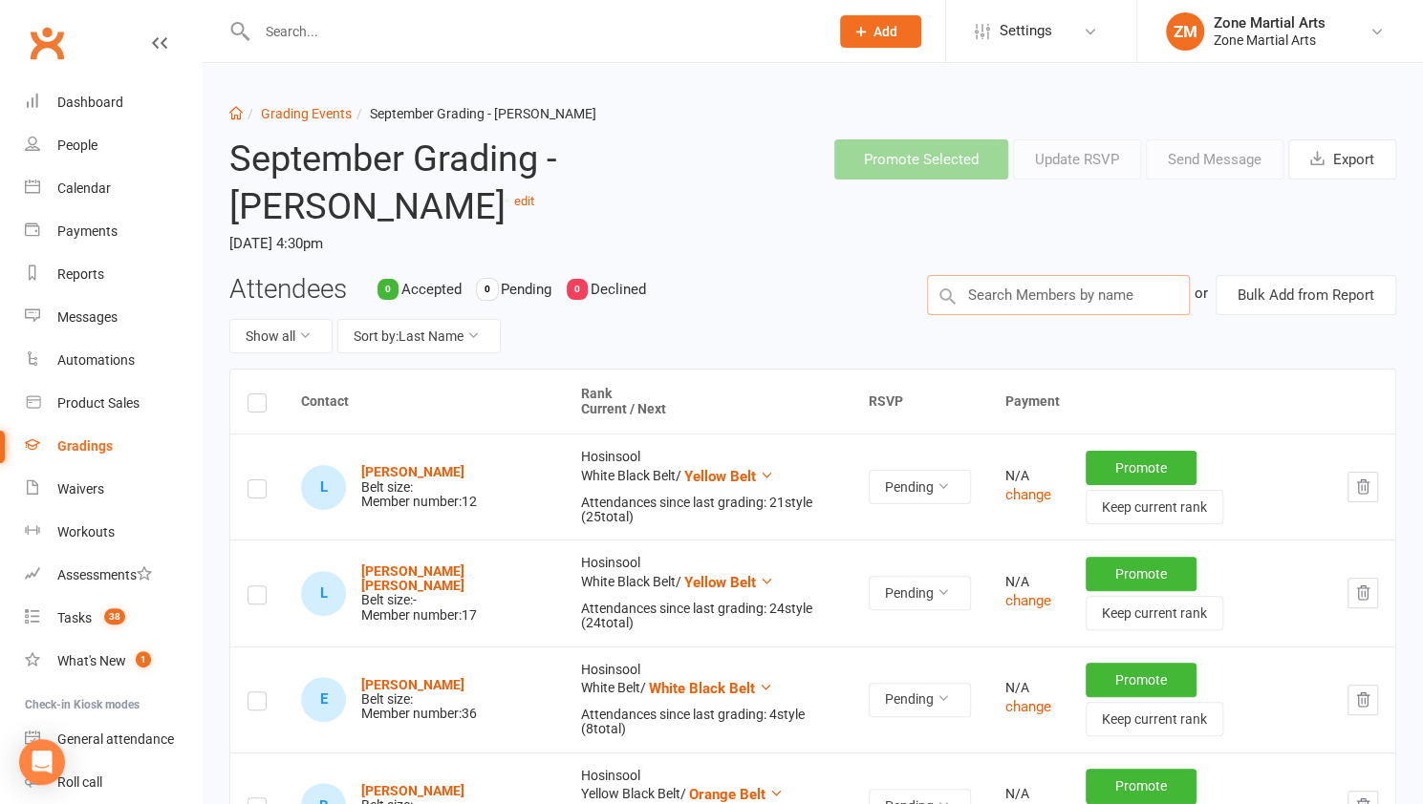
click at [1034, 293] on input "text" at bounding box center [1058, 295] width 263 height 40
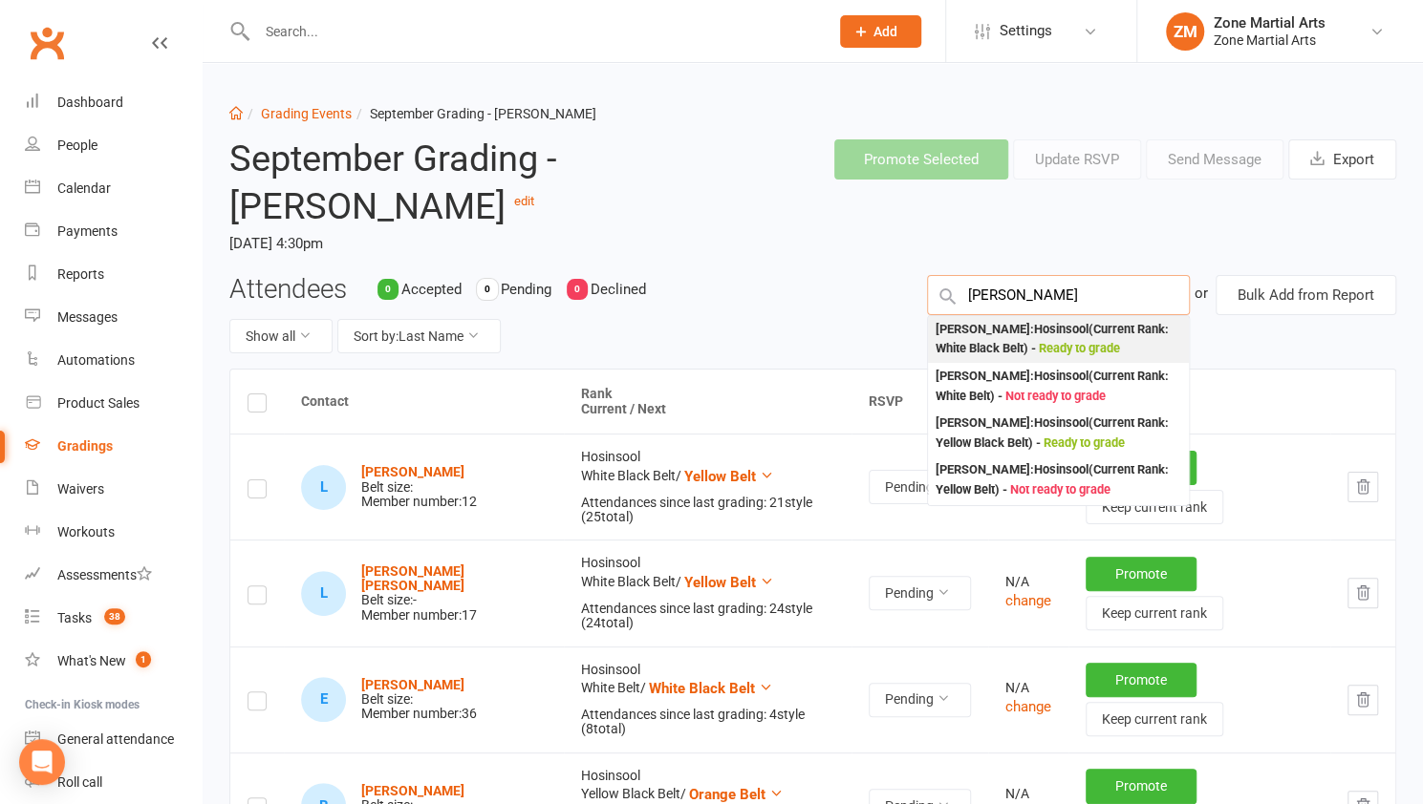
type input "alexis"
click at [1039, 330] on div "Alexis Nyirady : Hosinsool (Current Rank: White Black Belt ) - Ready to grade" at bounding box center [1058, 339] width 246 height 39
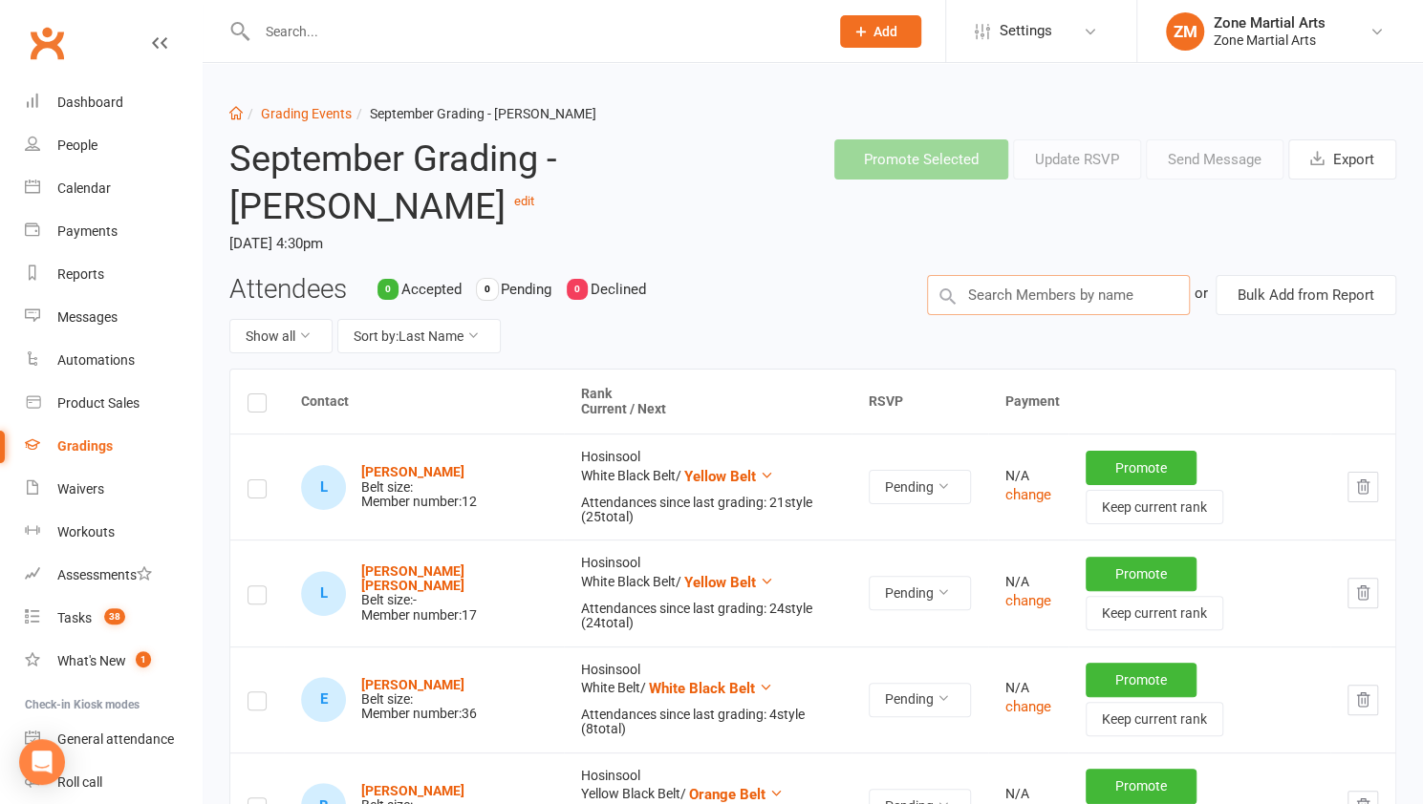
click at [1039, 293] on input "text" at bounding box center [1058, 295] width 263 height 40
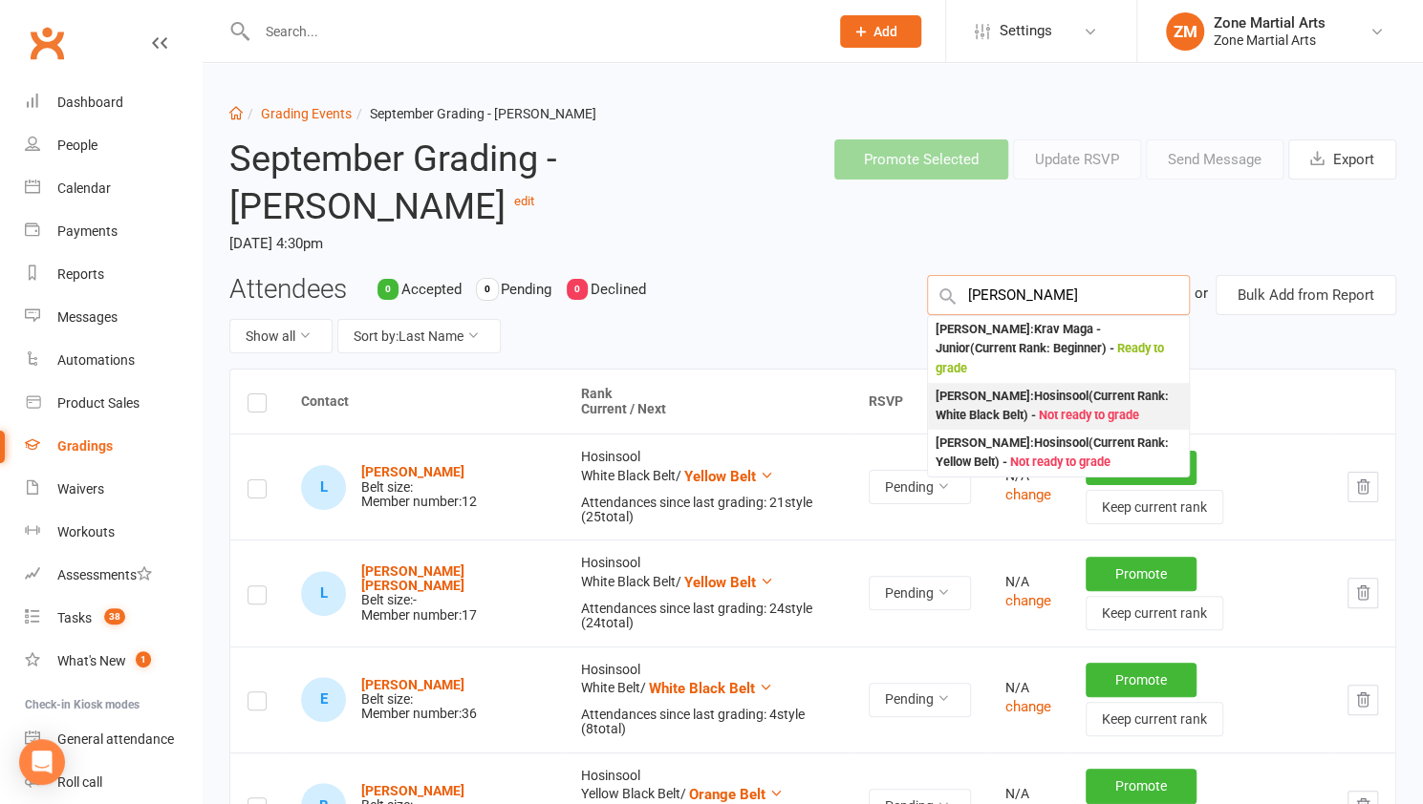
type input "isaac"
click at [1052, 387] on div "Isaac Ranger : Hosinsool (Current Rank: White Black Belt ) - Not ready to grade" at bounding box center [1058, 406] width 246 height 39
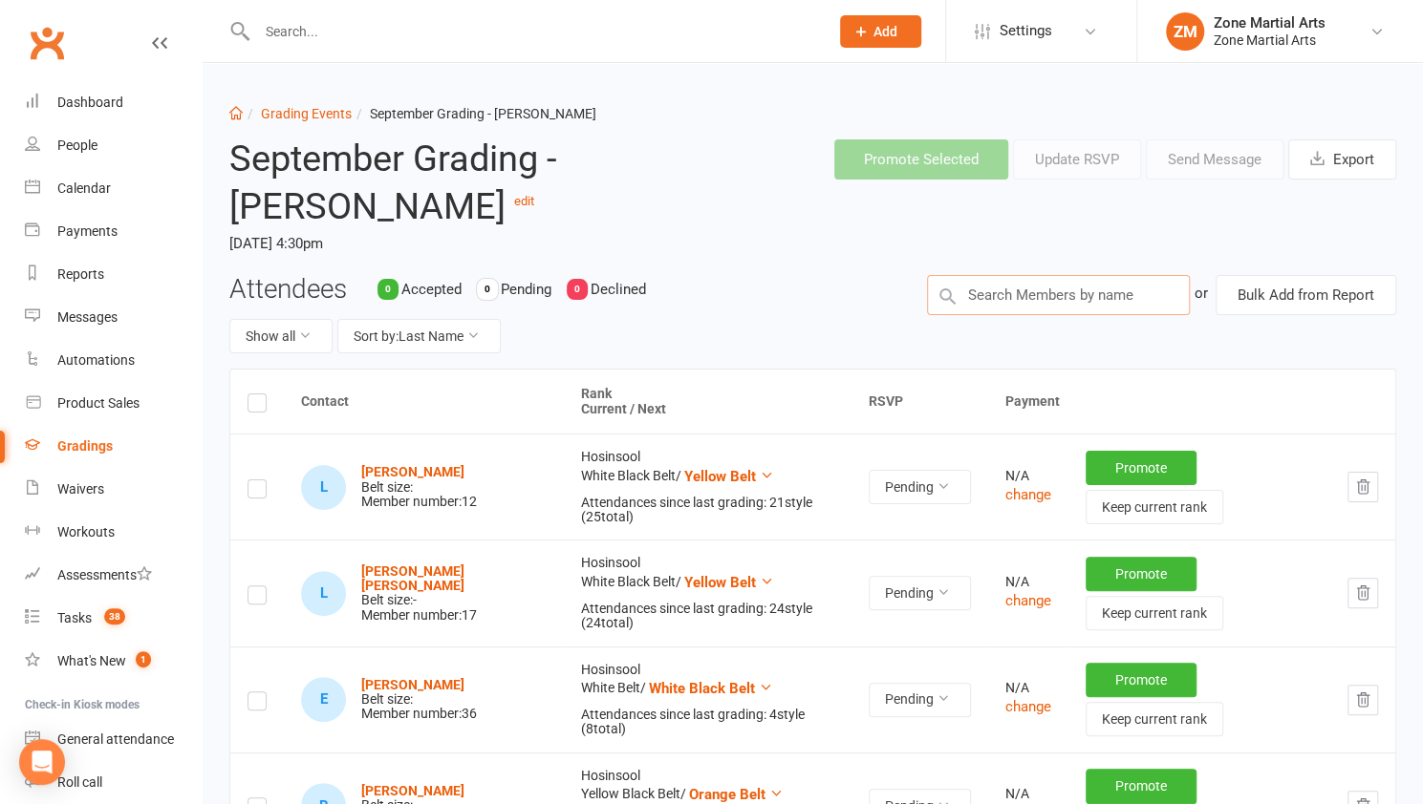
click at [1032, 291] on input "text" at bounding box center [1058, 295] width 263 height 40
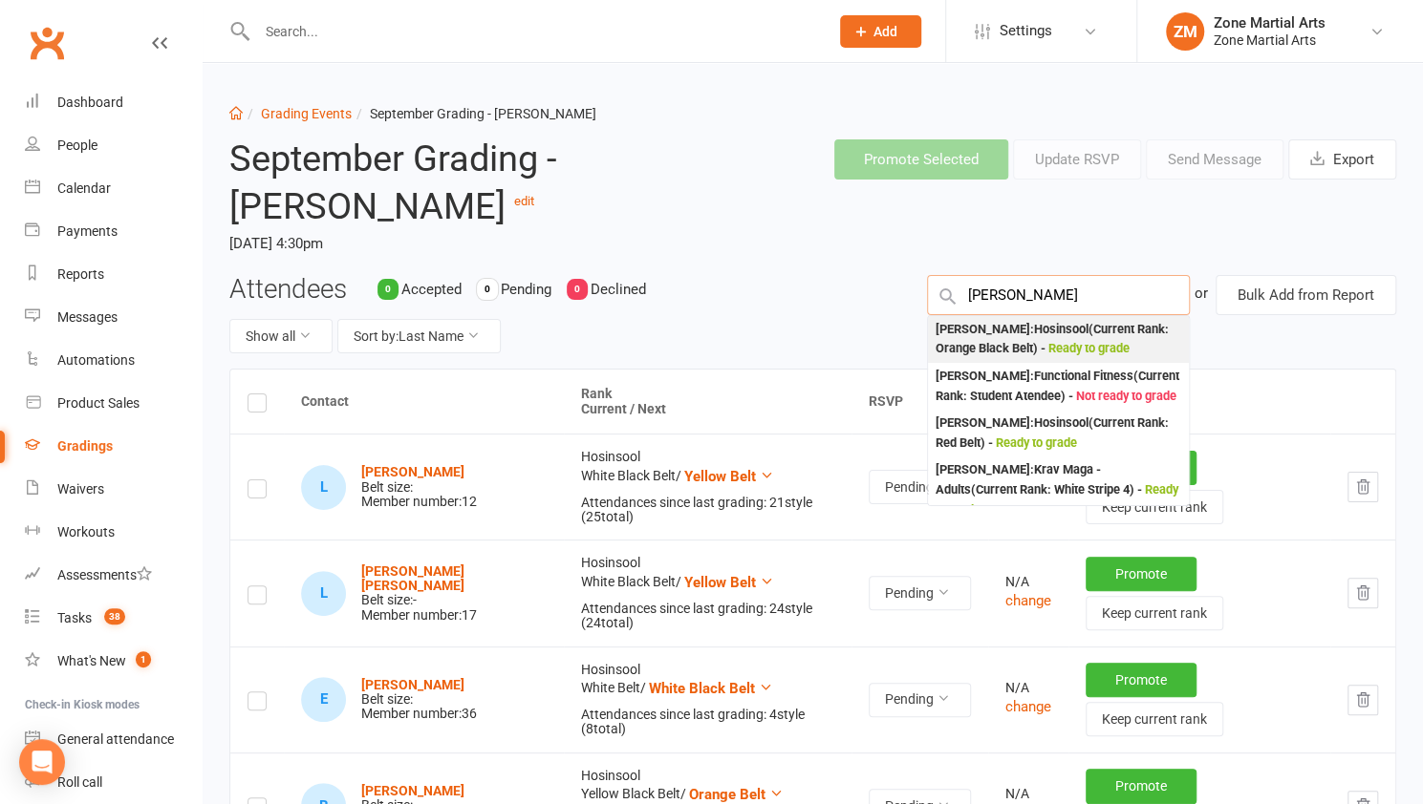
type input "Henry"
click at [1032, 328] on div "Henry Seidel : Hosinsool (Current Rank: Orange Black Belt ) - Ready to grade" at bounding box center [1058, 339] width 246 height 39
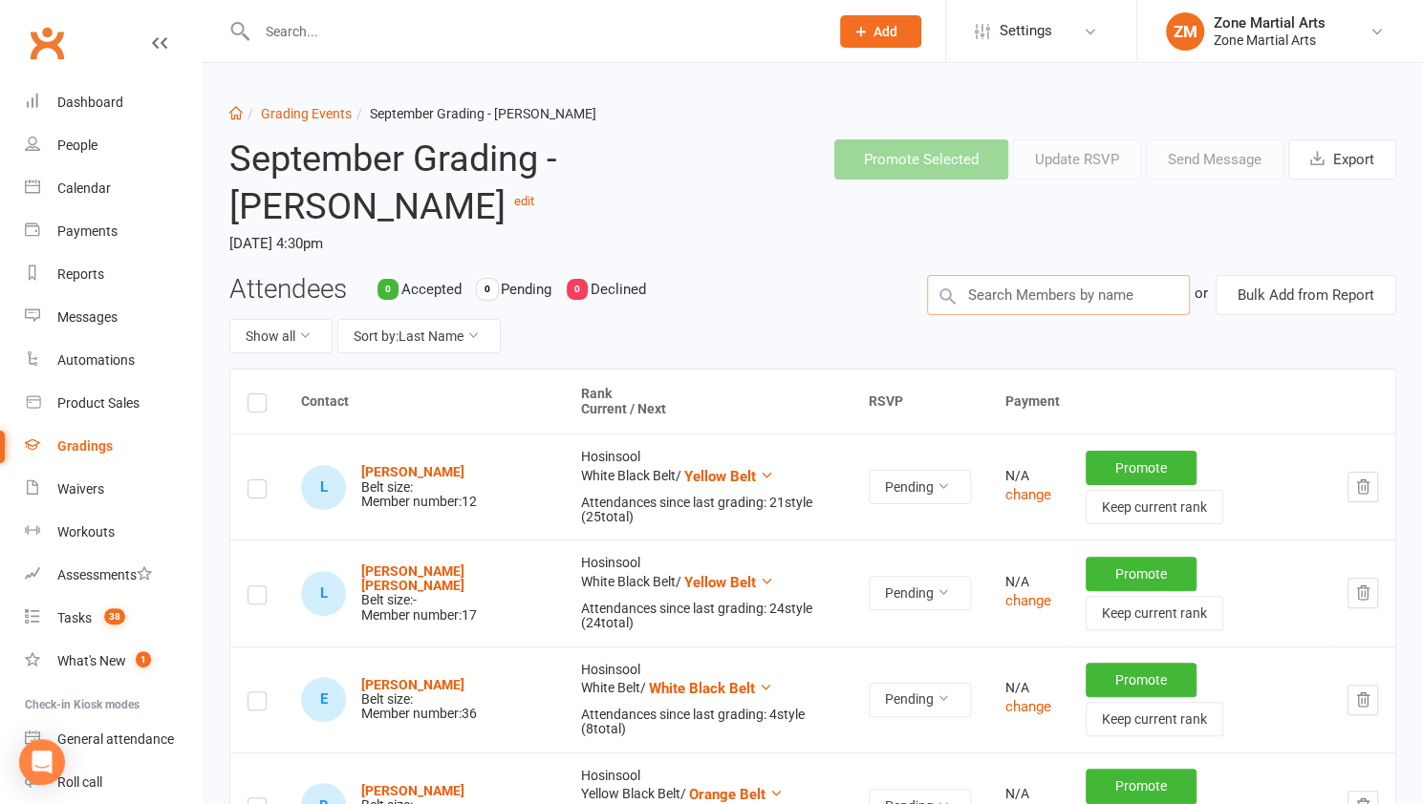
click at [1013, 281] on input "text" at bounding box center [1058, 295] width 263 height 40
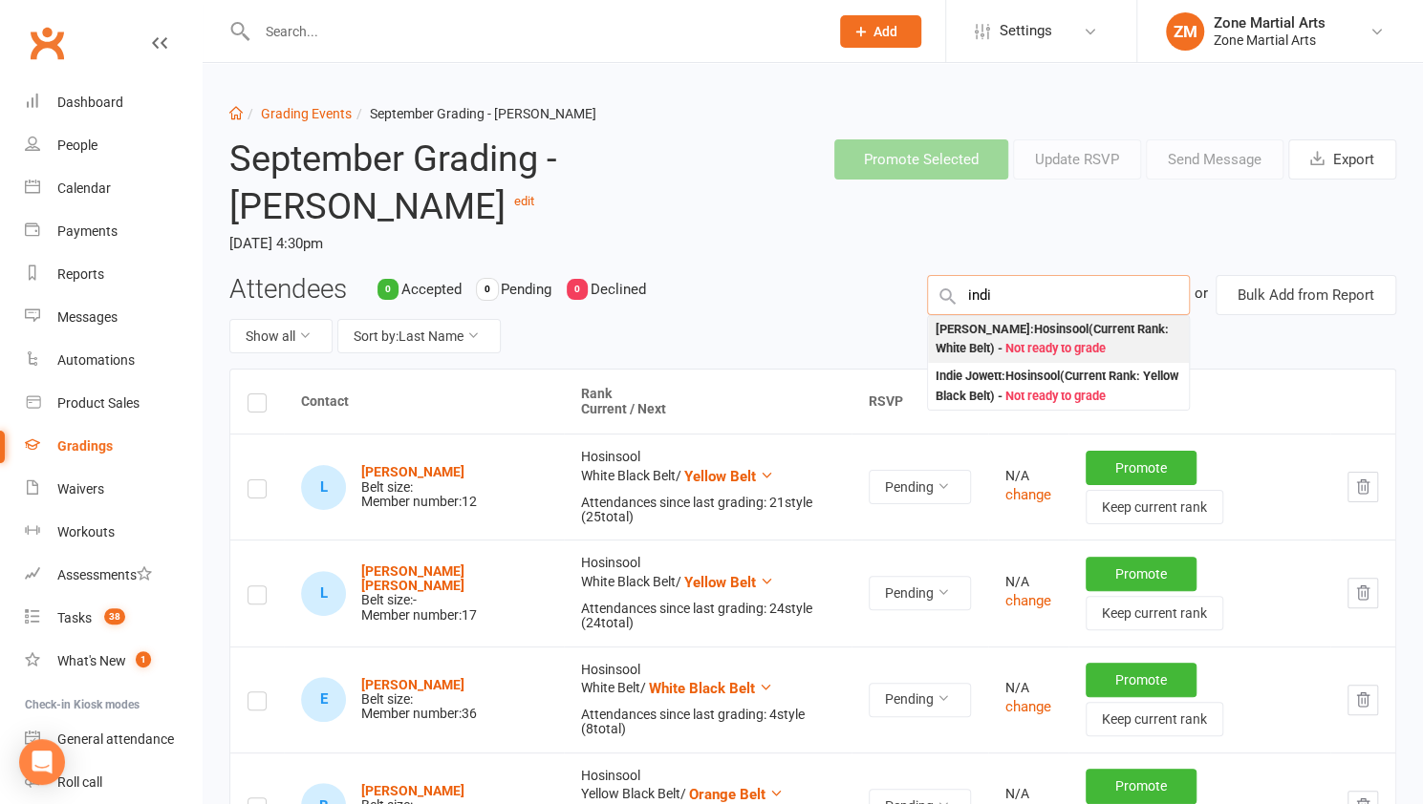
type input "indi"
click at [1022, 329] on div "Indi Smith : Hosinsool (Current Rank: White Belt ) - Not ready to grade" at bounding box center [1058, 339] width 246 height 39
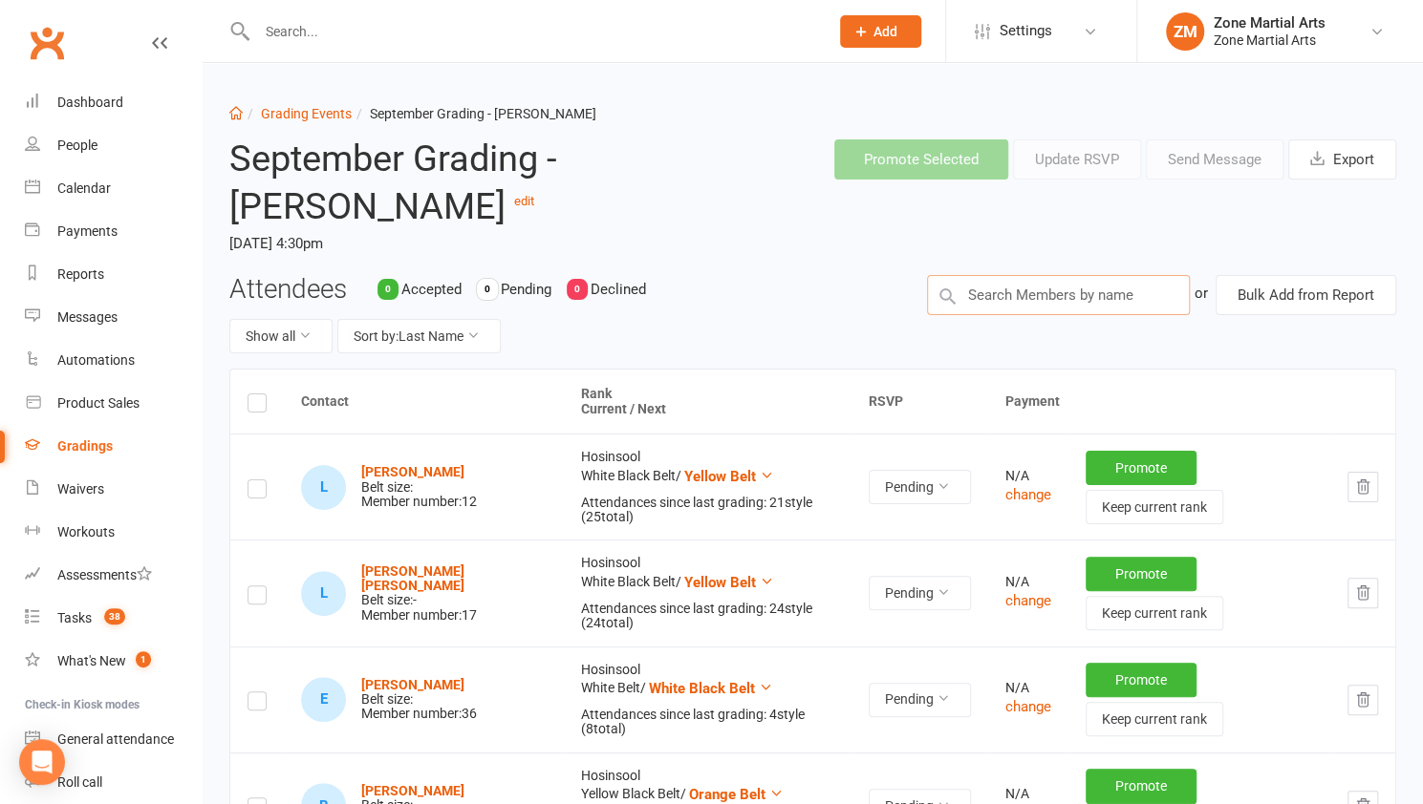
click at [1034, 284] on input "text" at bounding box center [1058, 295] width 263 height 40
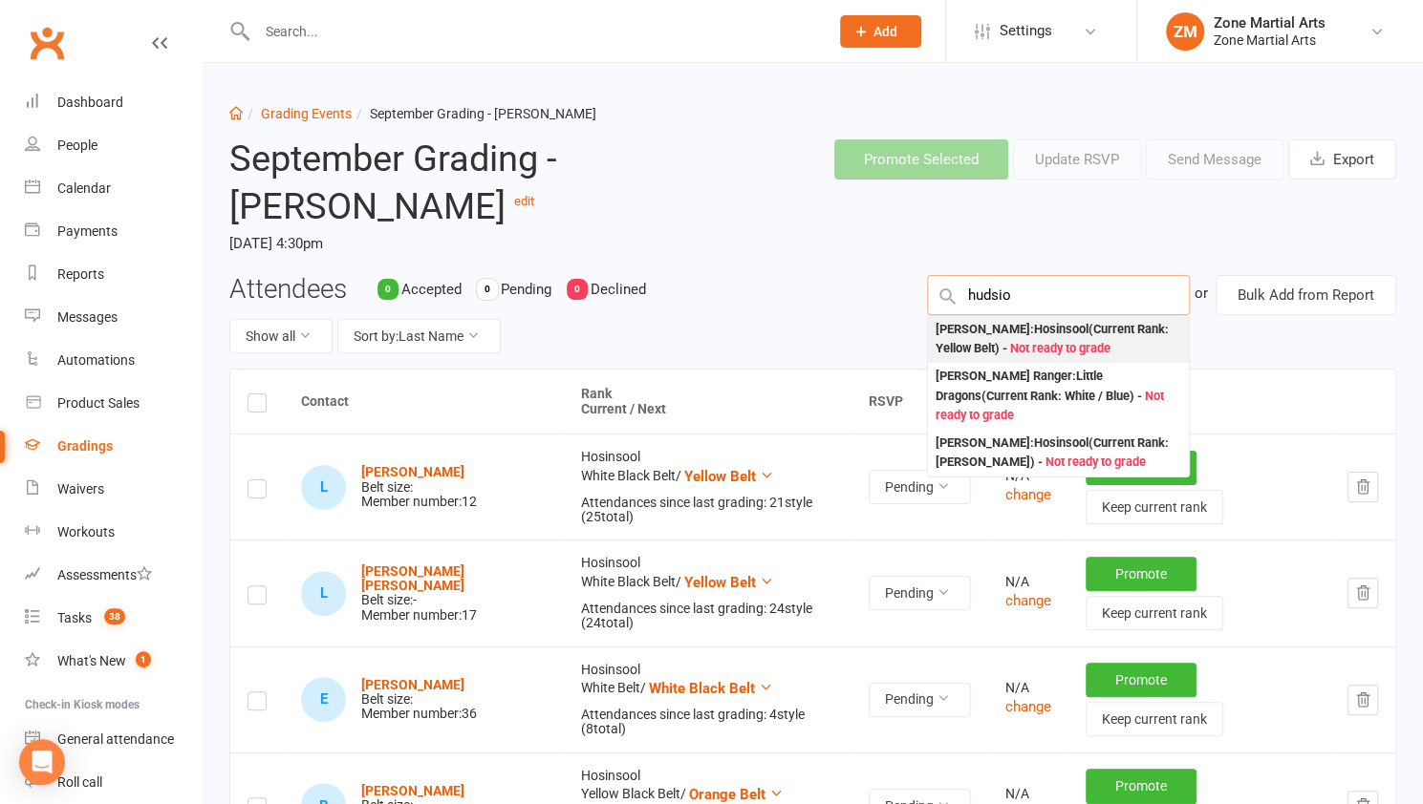
type input "hudsio"
click at [1034, 336] on div "Hudson Downy : Hosinsool (Current Rank: Yellow Belt ) - Not ready to grade" at bounding box center [1058, 339] width 246 height 39
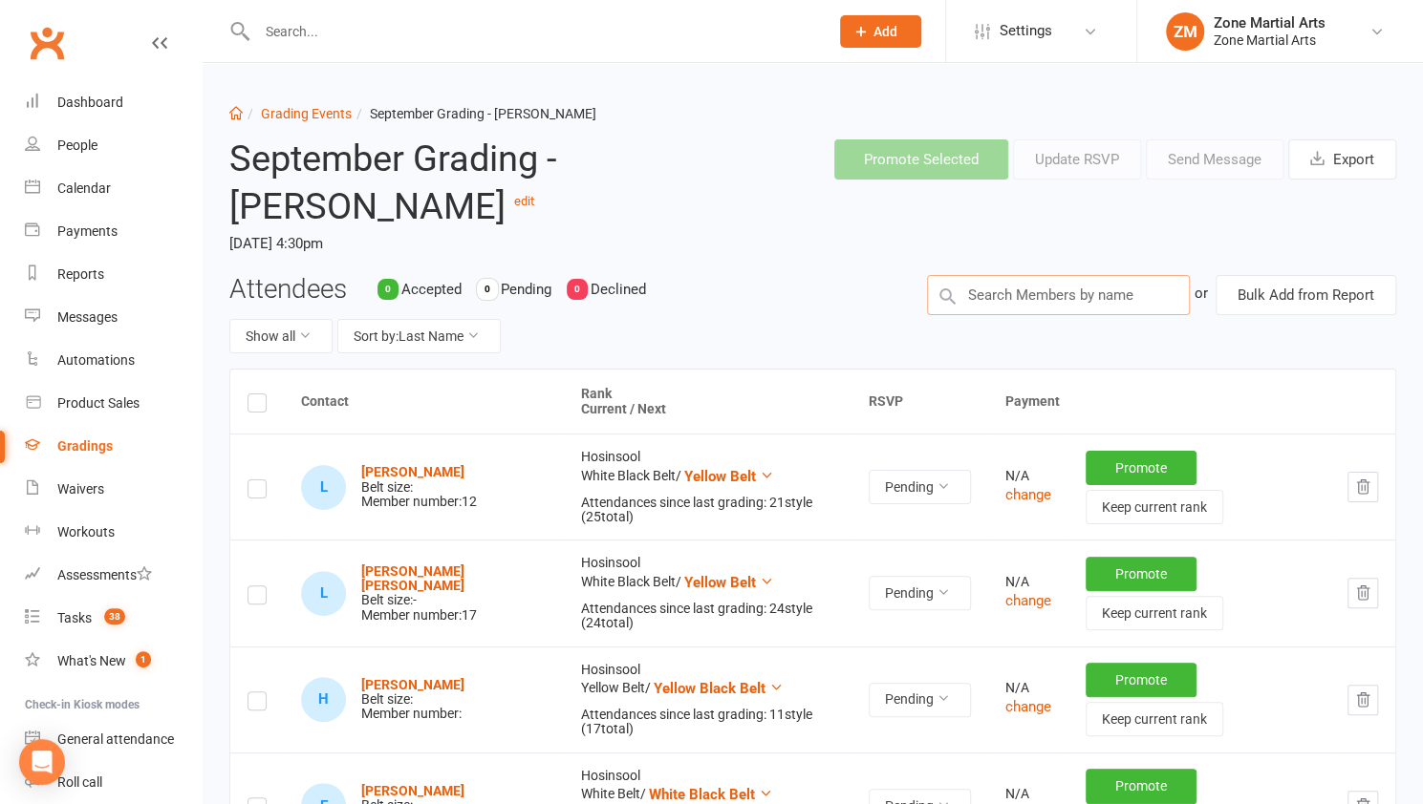
click at [1038, 292] on input "text" at bounding box center [1058, 295] width 263 height 40
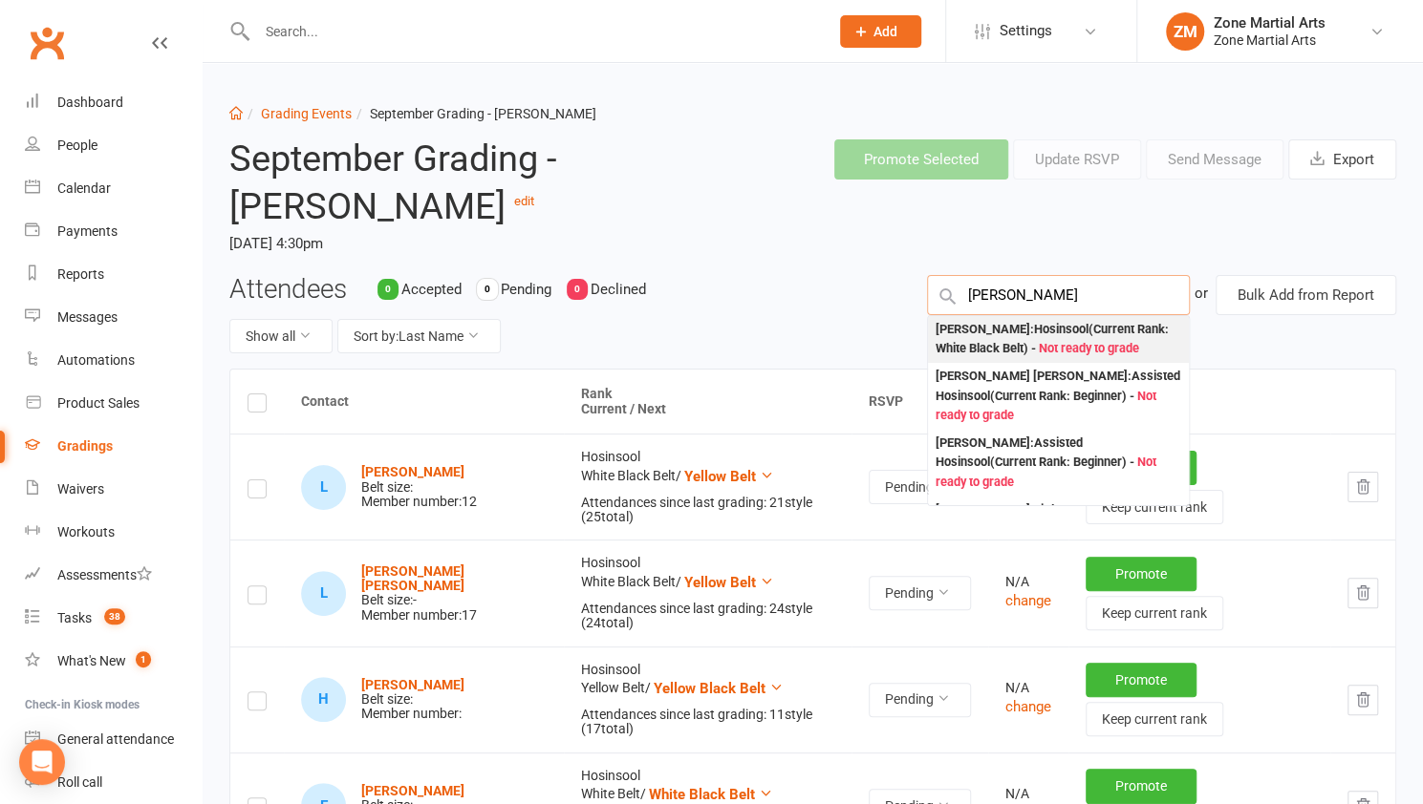
type input "harper"
click at [1037, 342] on div "Harper Hekking : Hosinsool (Current Rank: White Black Belt ) - Not ready to gra…" at bounding box center [1058, 339] width 246 height 39
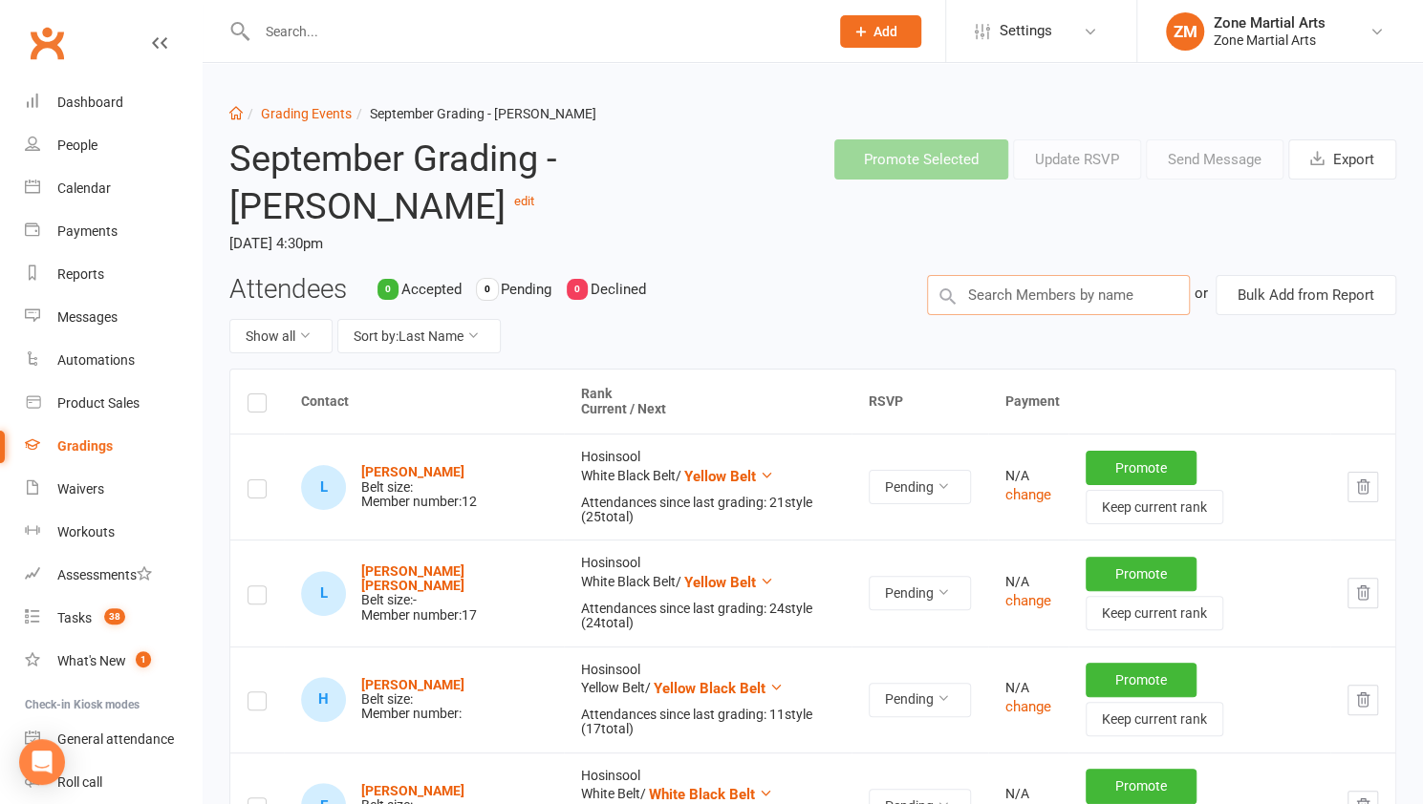
click at [1038, 303] on input "text" at bounding box center [1058, 295] width 263 height 40
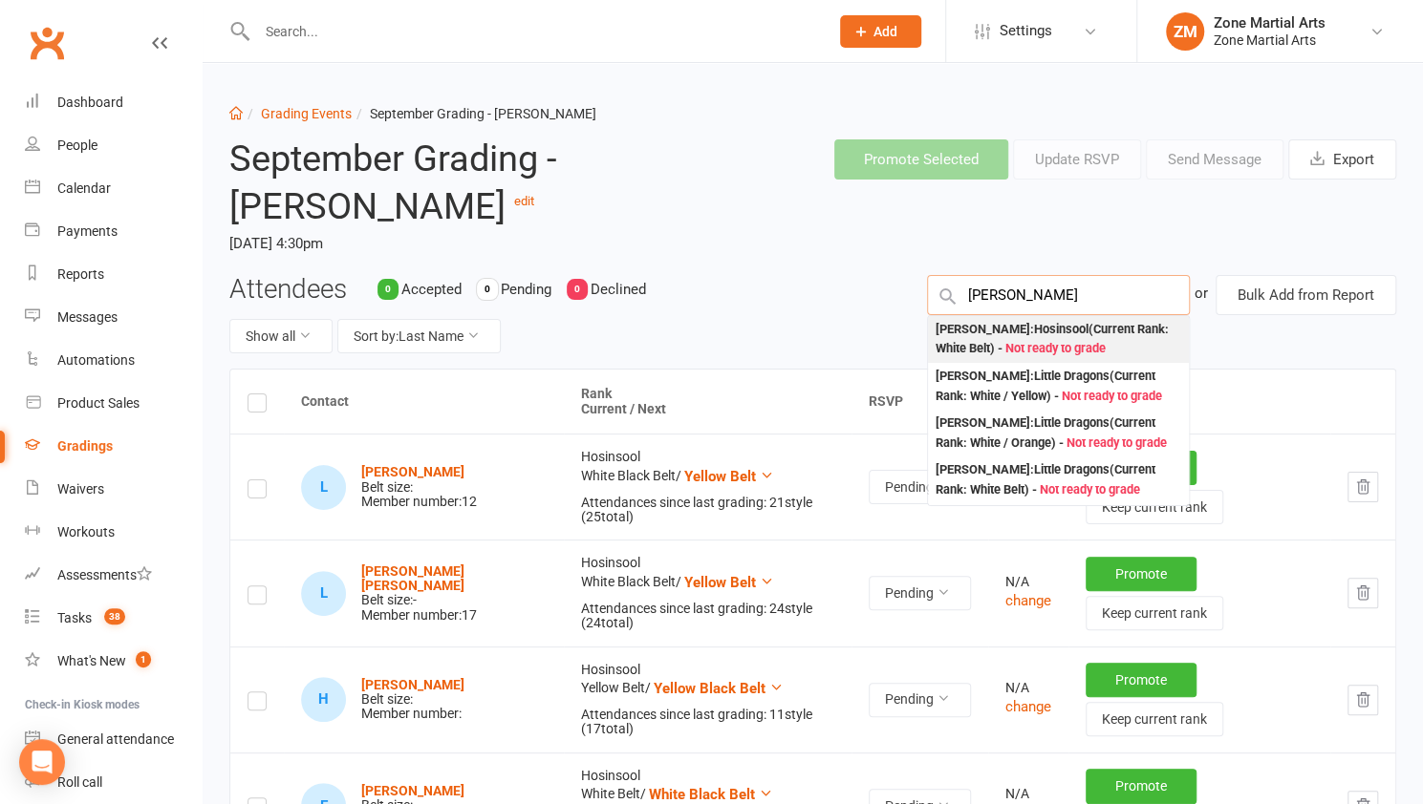
type input "lennox"
click at [1039, 328] on div "Lennox Berry : Hosinsool (Current Rank: White Belt ) - Not ready to grade" at bounding box center [1058, 339] width 246 height 39
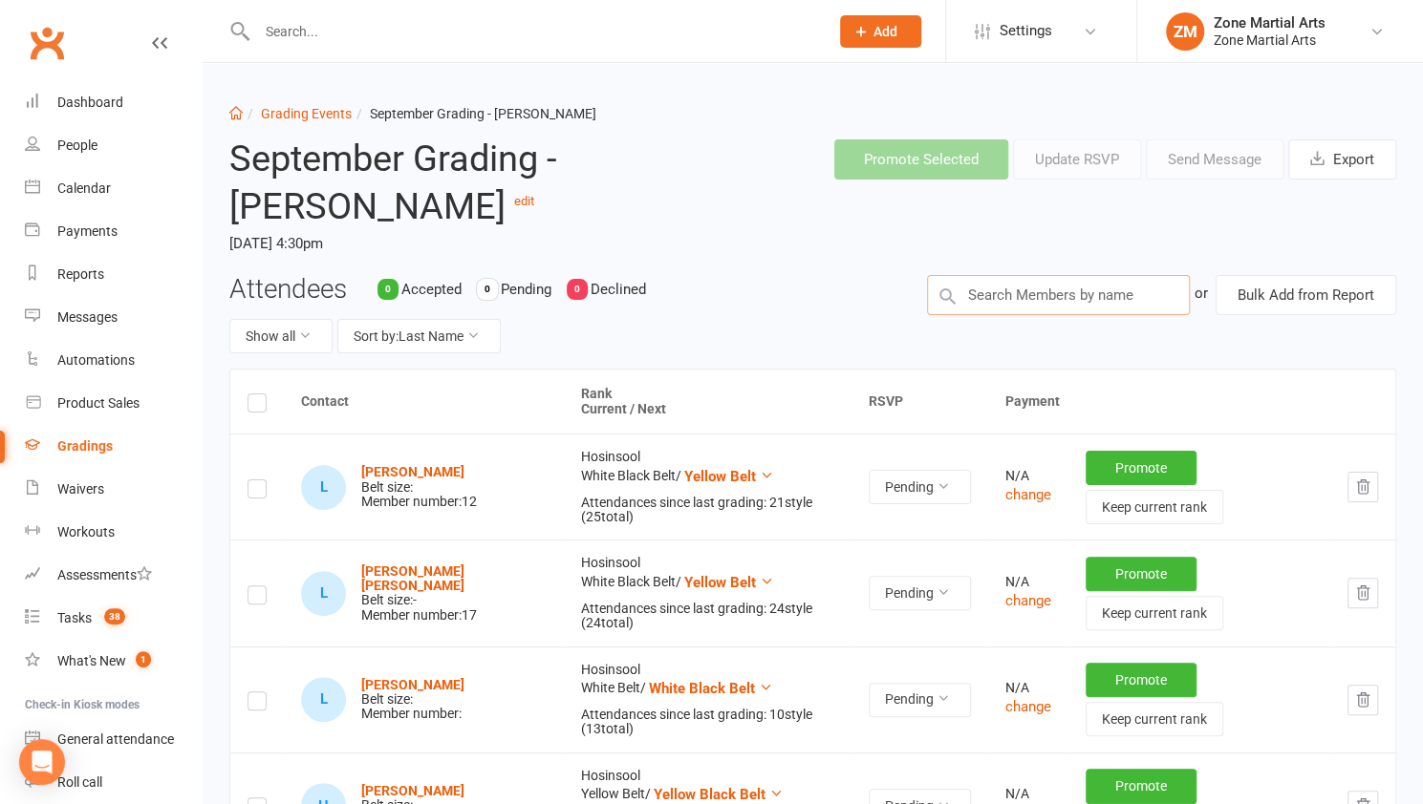
click at [1039, 301] on input "text" at bounding box center [1058, 295] width 263 height 40
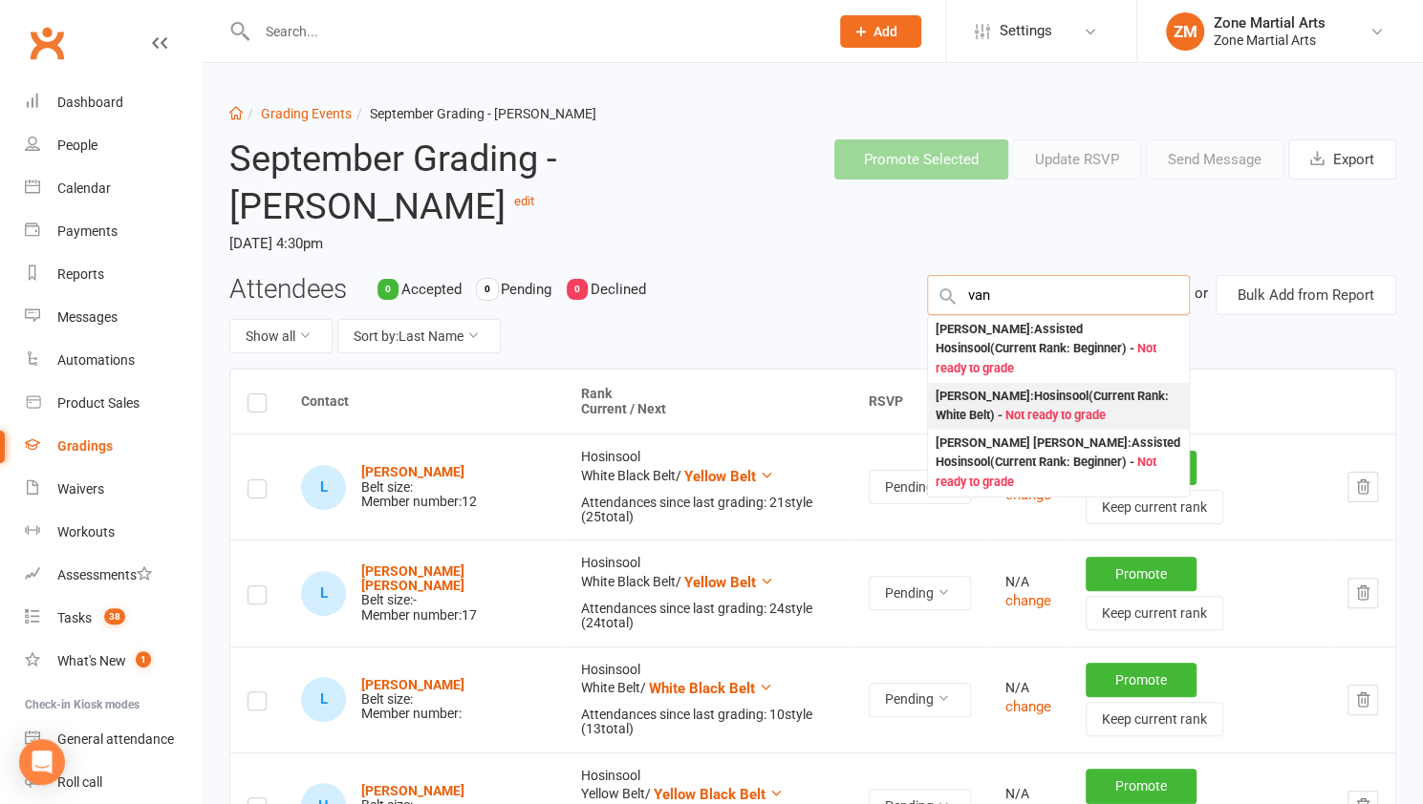
type input "van"
click at [1053, 408] on span "Not ready to grade" at bounding box center [1055, 415] width 100 height 14
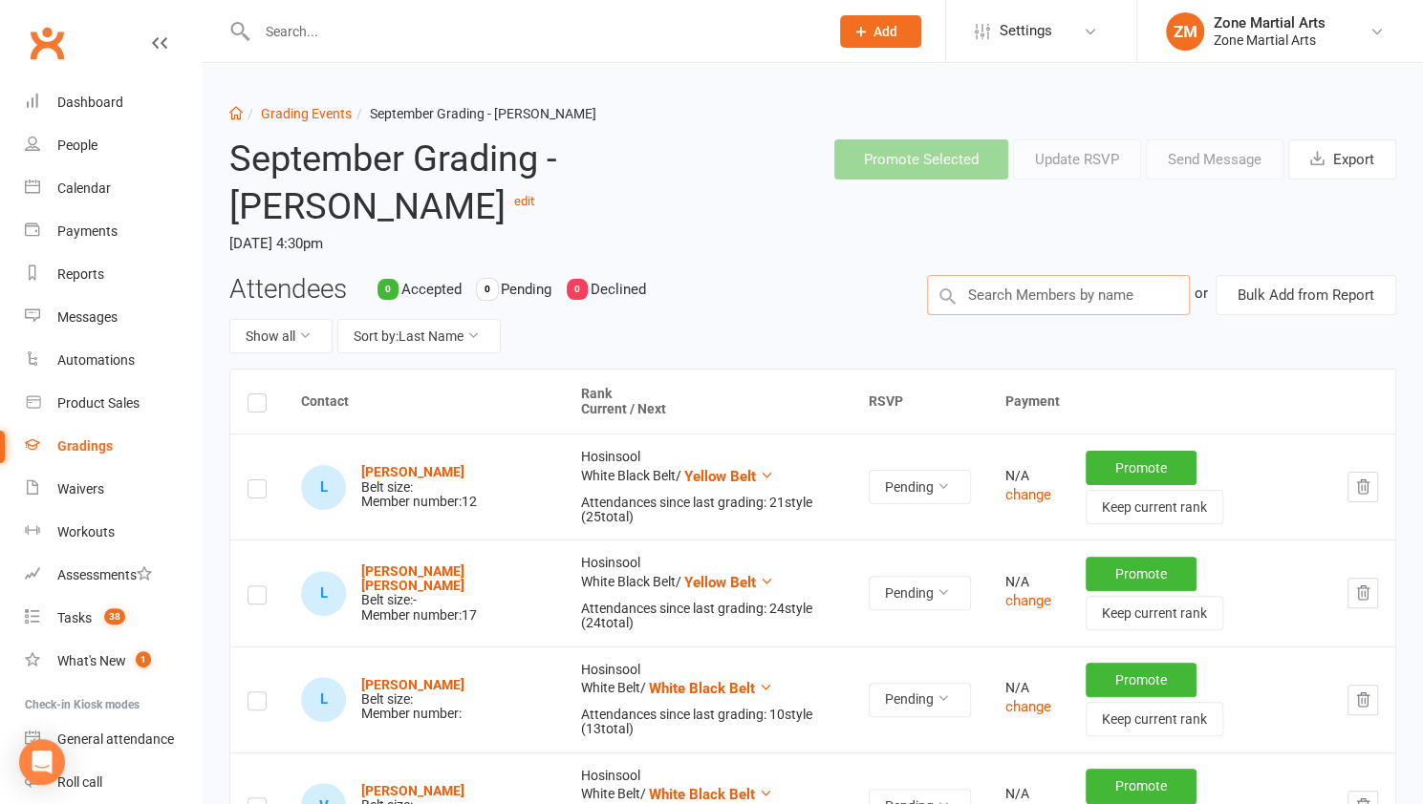
click at [1040, 300] on input "text" at bounding box center [1058, 295] width 263 height 40
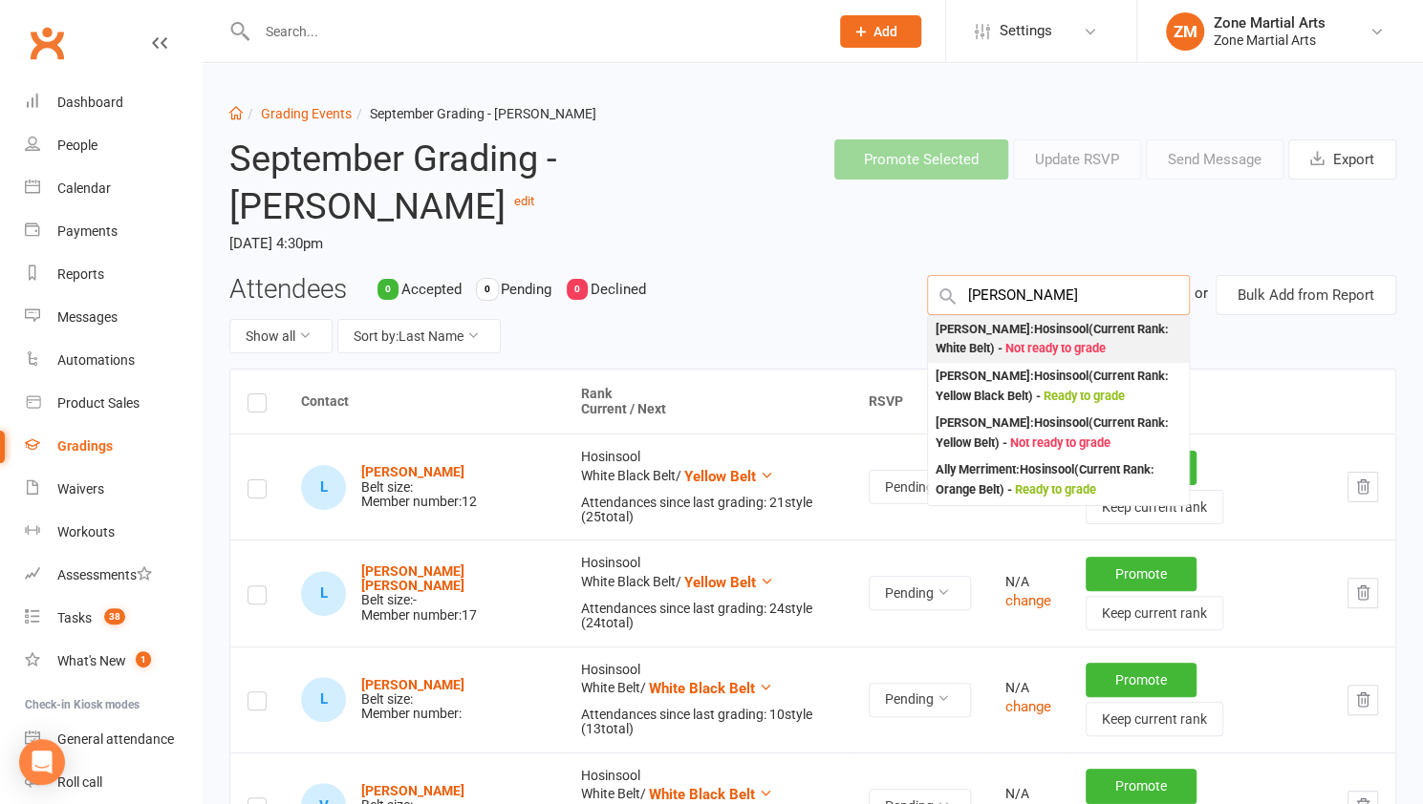
type input "alex"
click at [1039, 324] on div "Alex Barbuto : Hosinsool (Current Rank: White Belt ) - Not ready to grade" at bounding box center [1058, 339] width 246 height 39
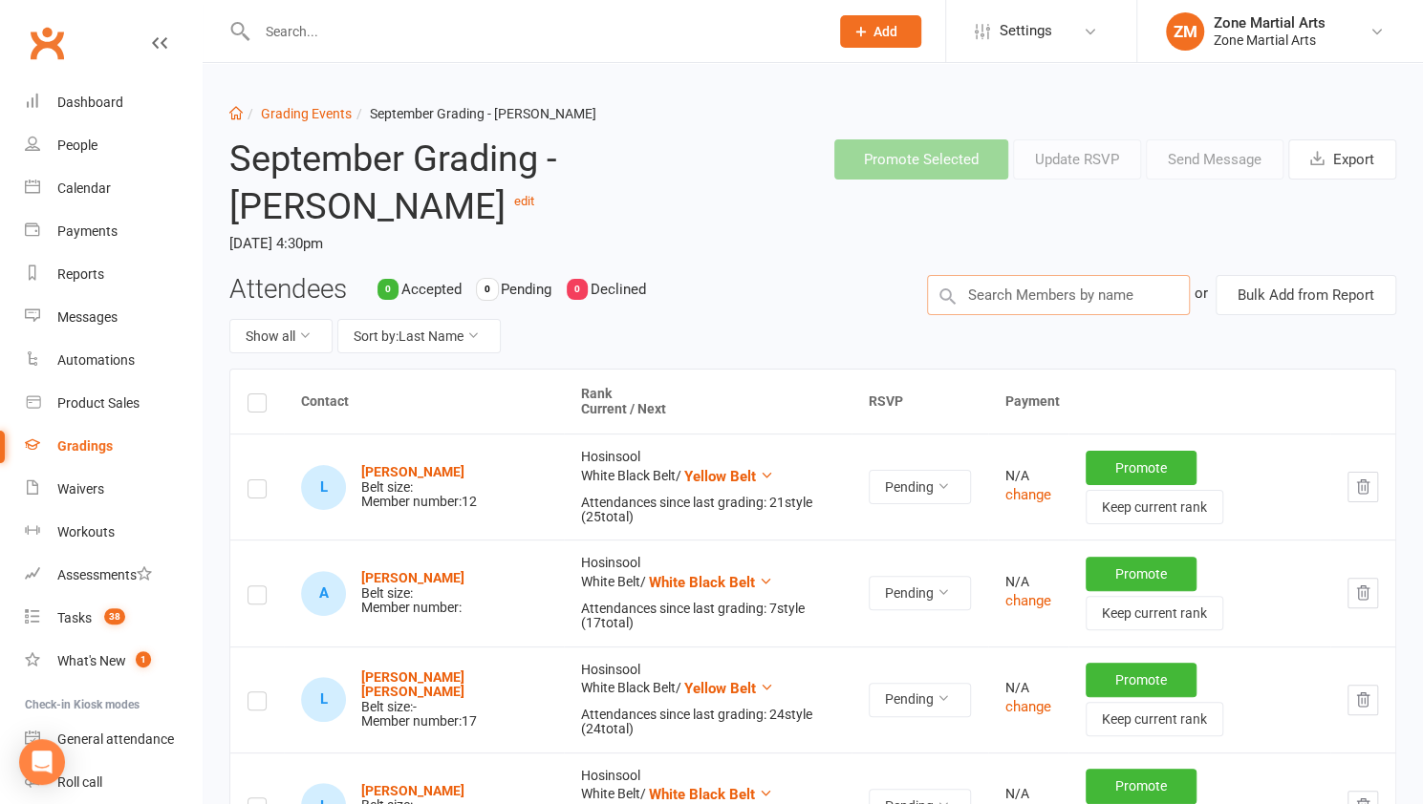
click at [1048, 293] on input "text" at bounding box center [1058, 295] width 263 height 40
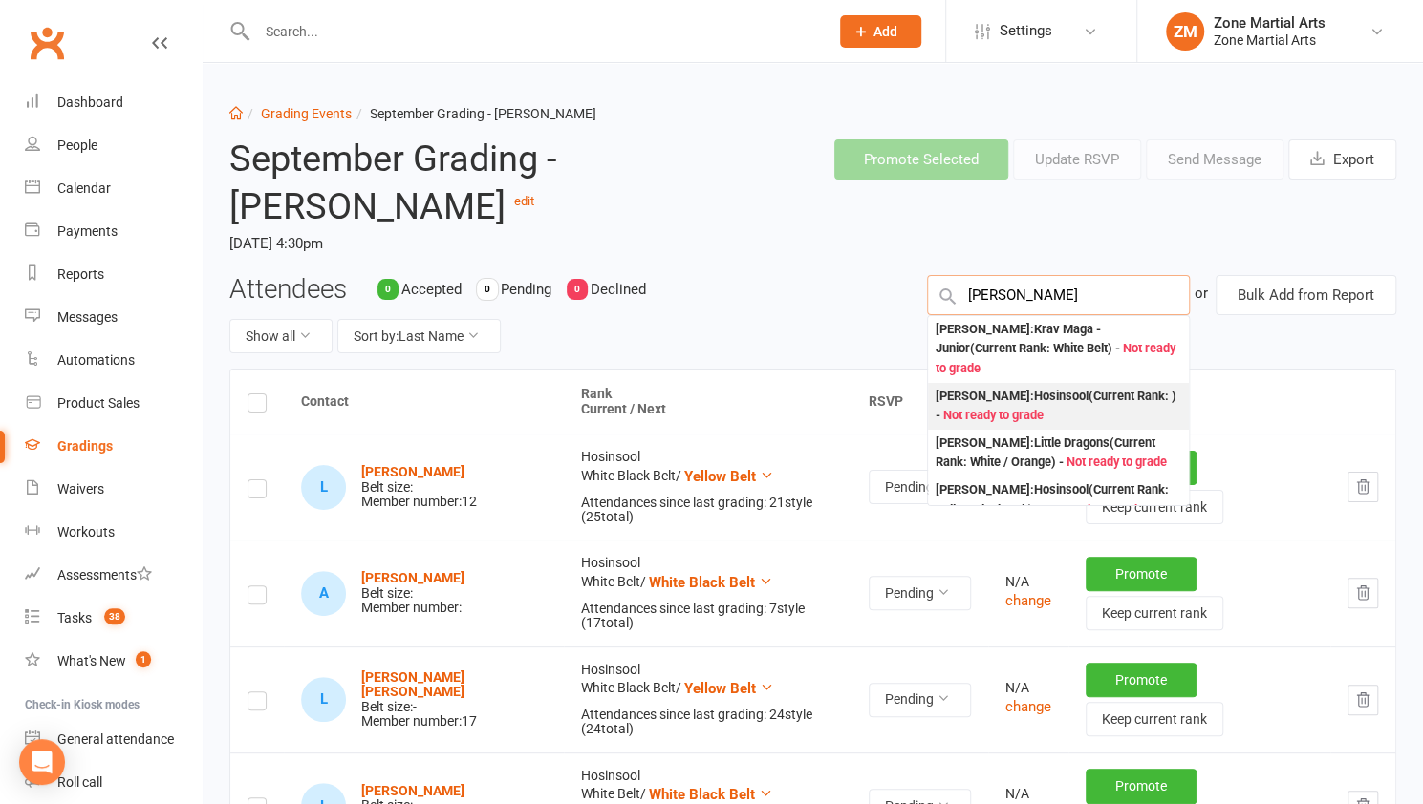
type input "josh"
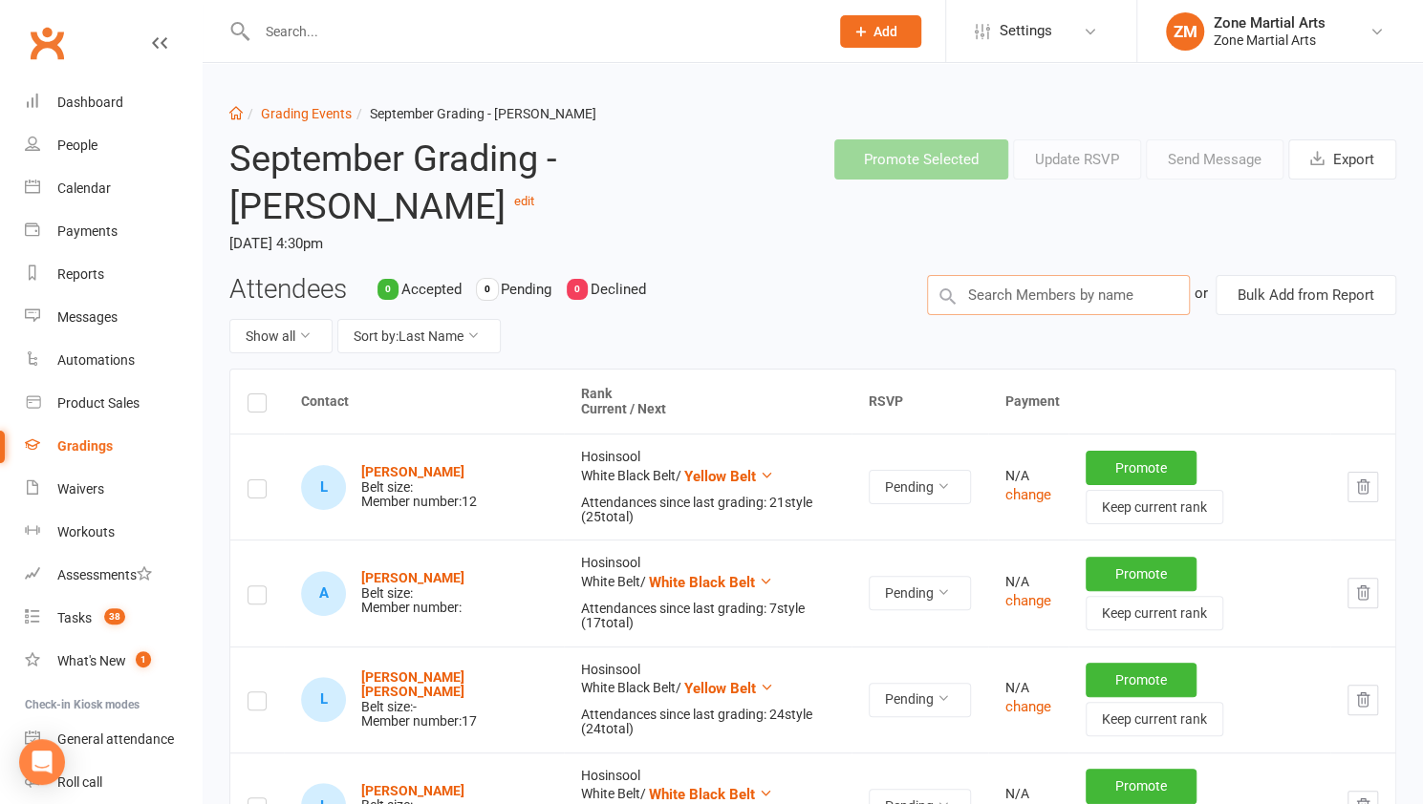
click at [1057, 294] on input "text" at bounding box center [1058, 295] width 263 height 40
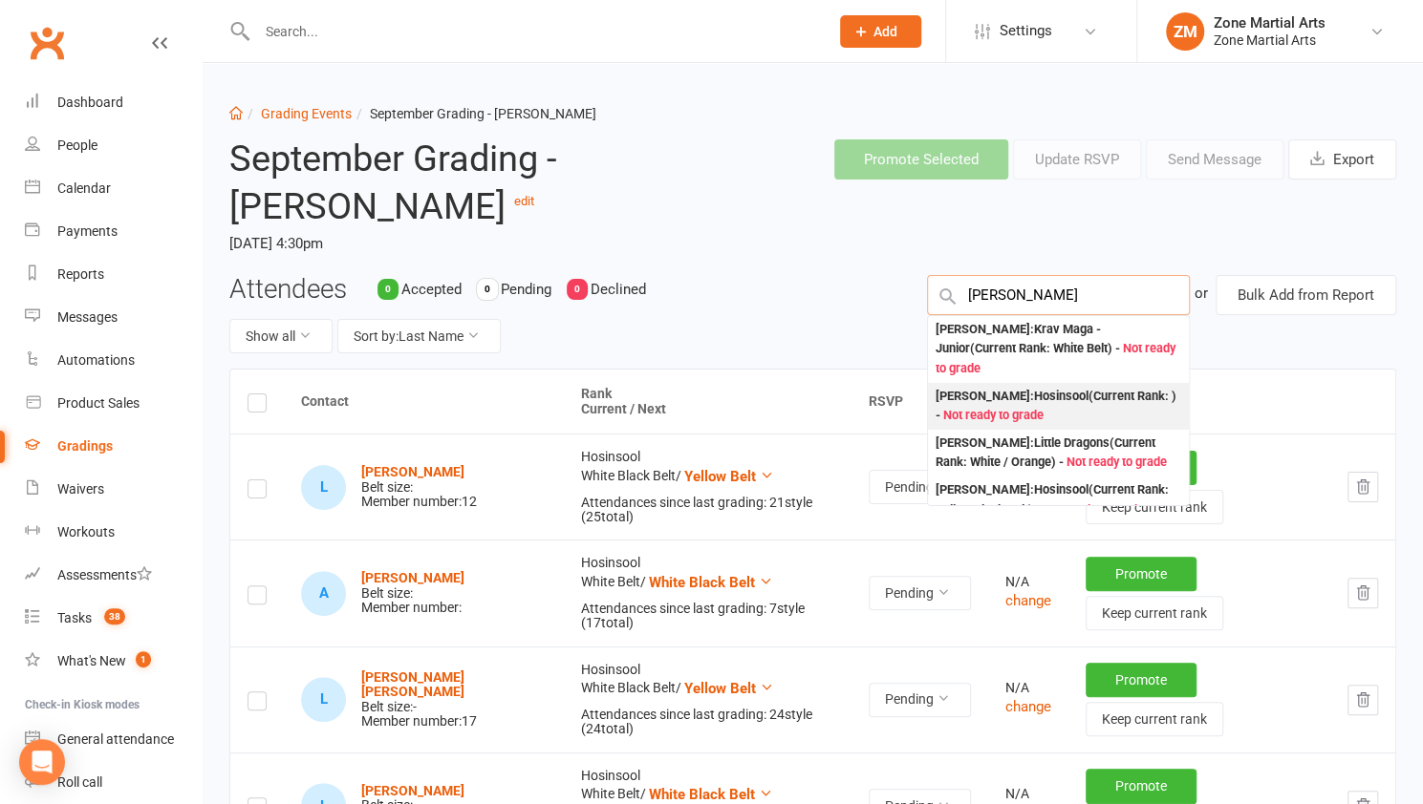
type input "josh"
click at [1083, 389] on div "Joshua Galvin : Hosinsool (Current Rank: ) - Not ready to grade" at bounding box center [1058, 406] width 246 height 39
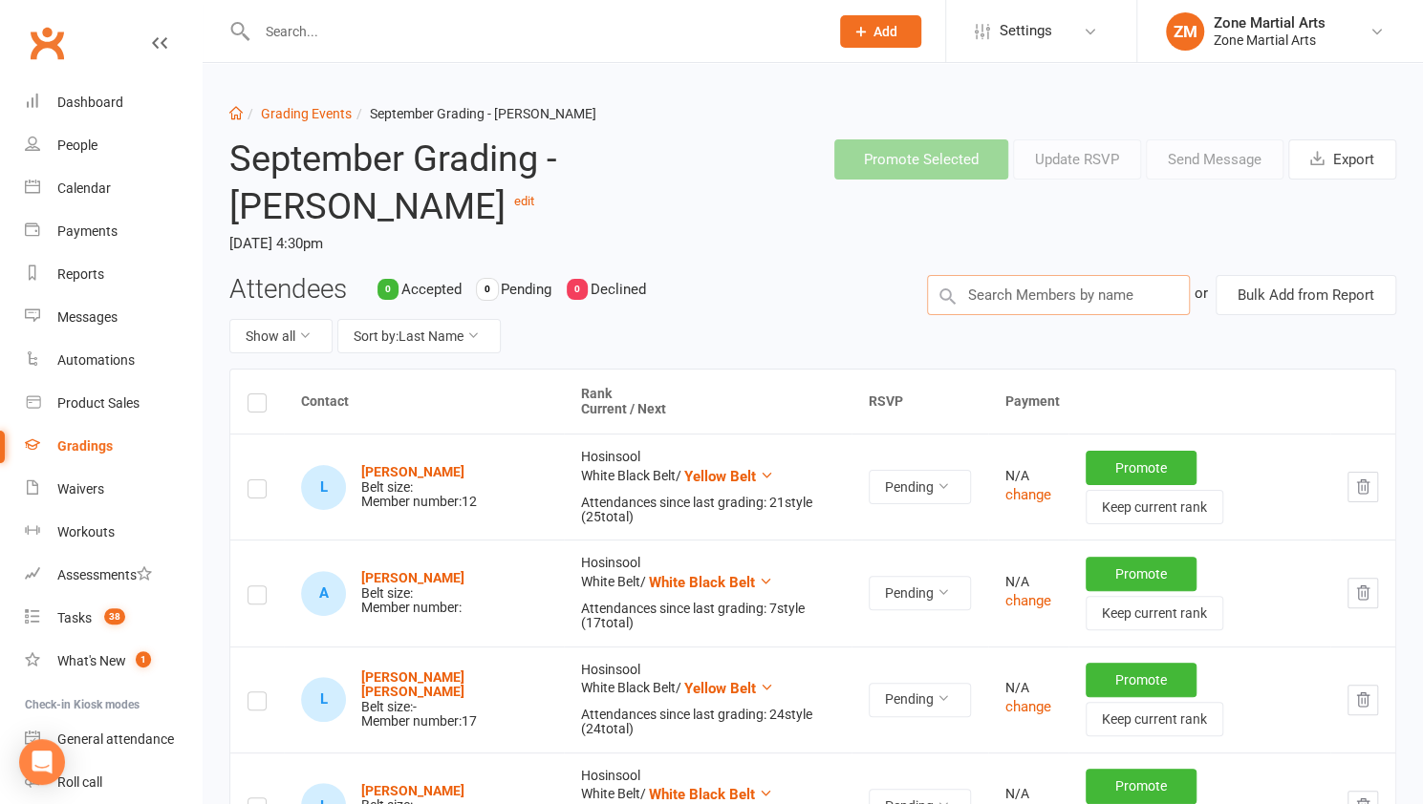
click at [1079, 297] on input "text" at bounding box center [1058, 295] width 263 height 40
type input "t"
type input "jude"
click at [1118, 280] on input "text" at bounding box center [1058, 295] width 263 height 40
type input "g"
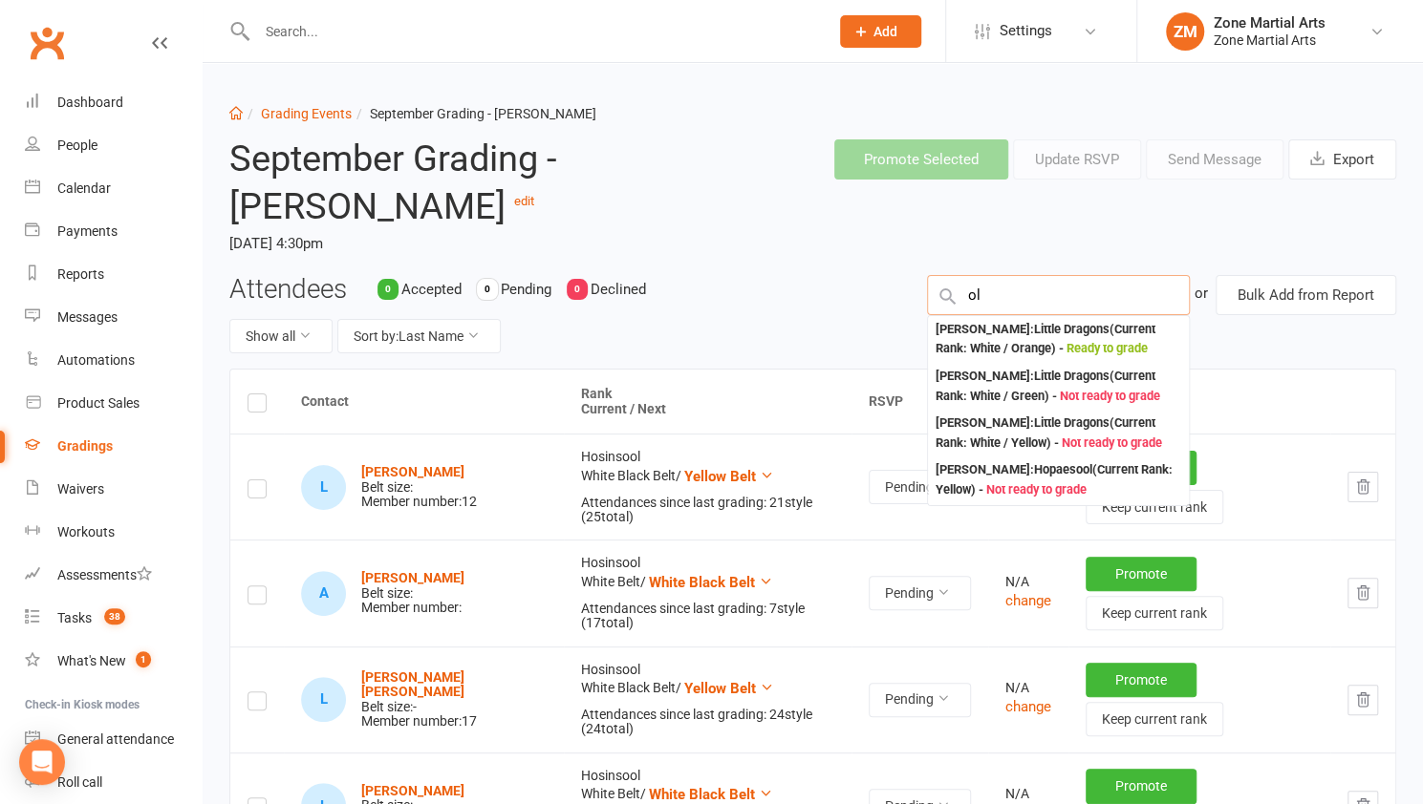
type input "o"
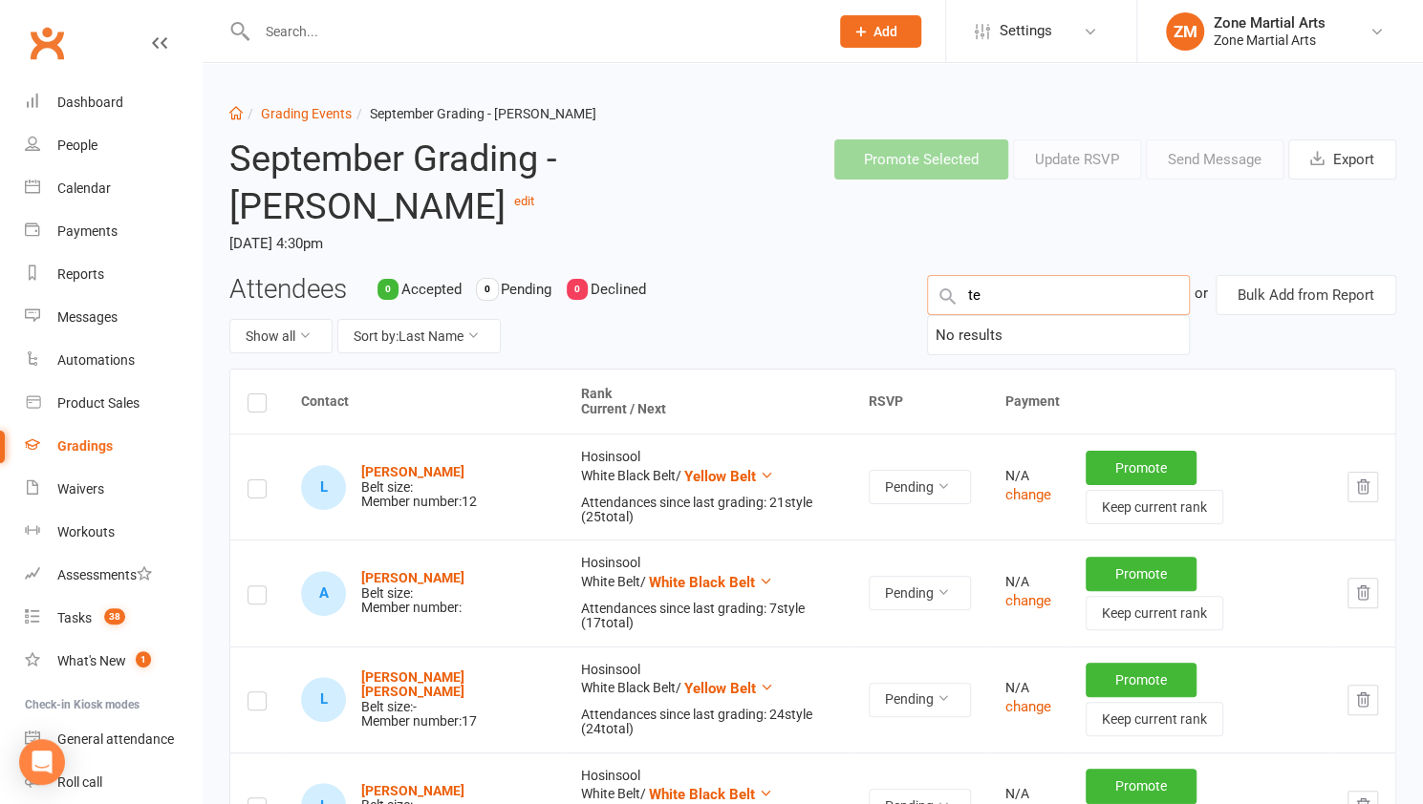
type input "t"
type input "y"
type input "t"
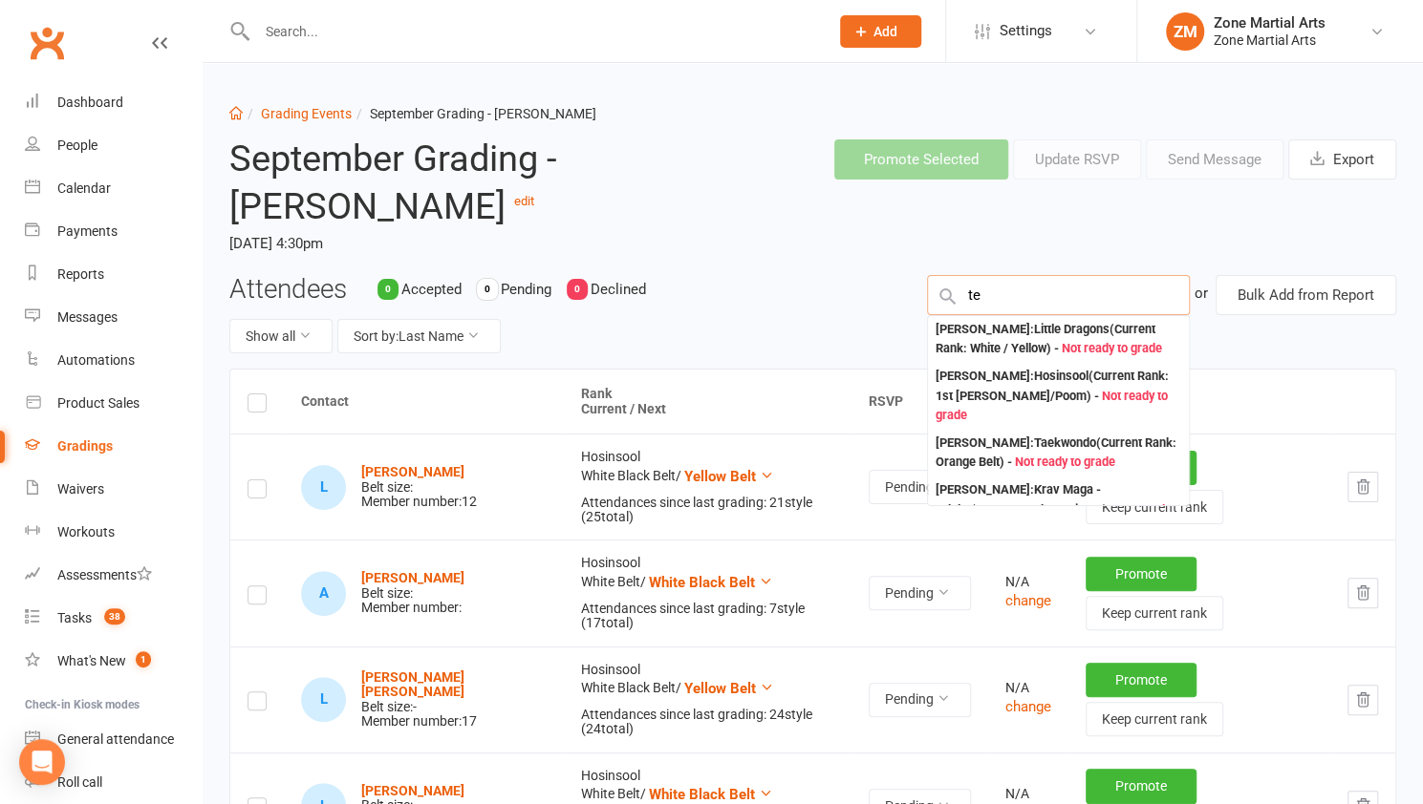
type input "t"
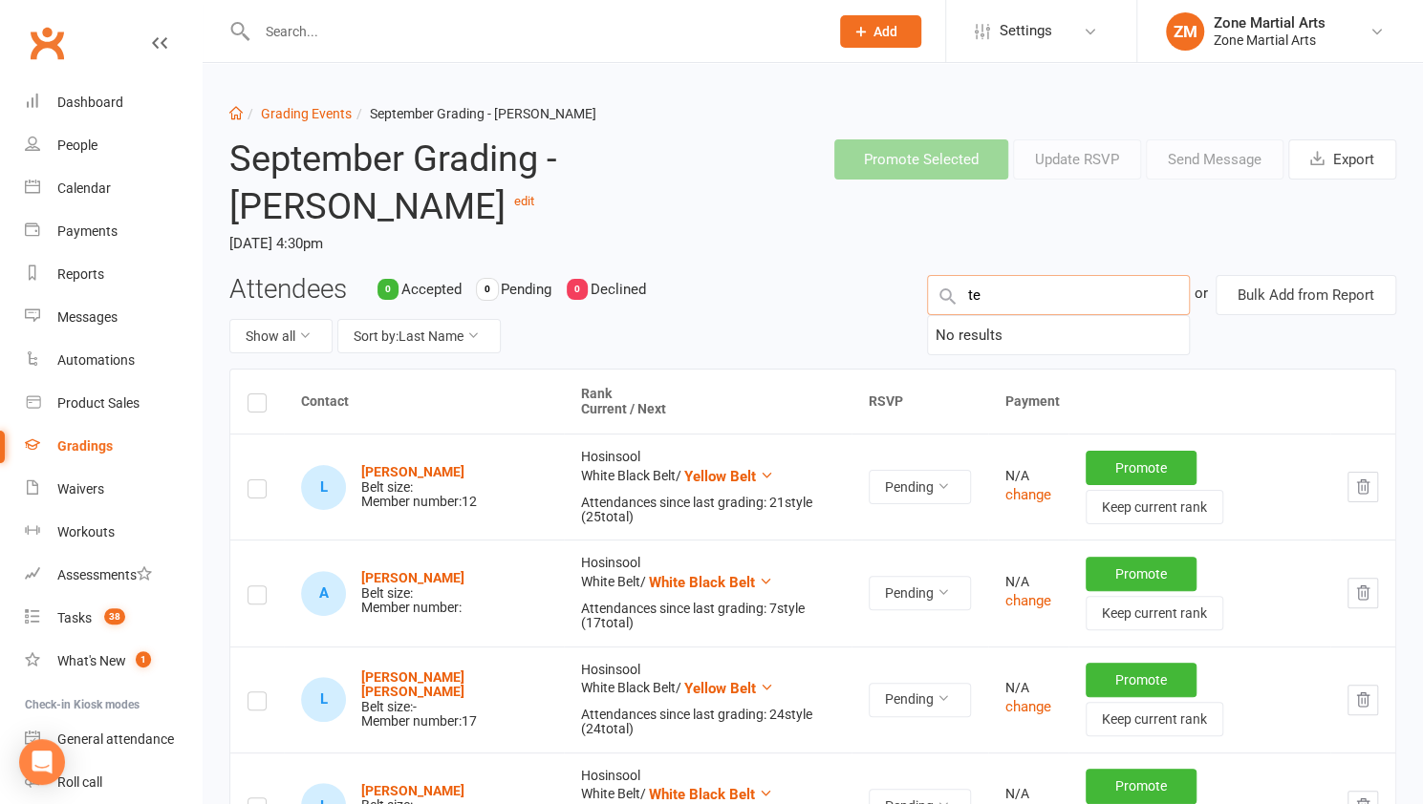
type input "t"
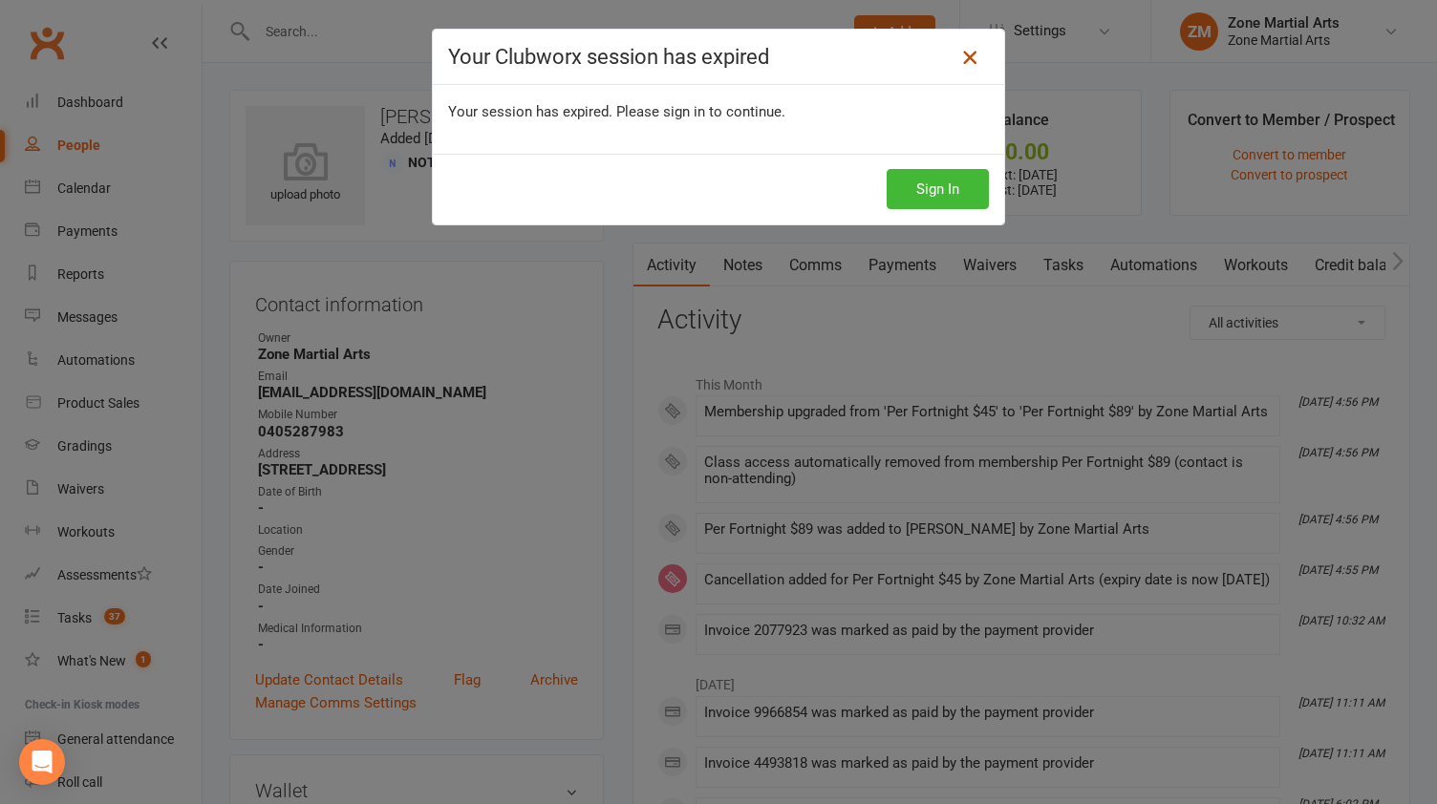
click at [958, 57] on icon at bounding box center [969, 57] width 23 height 23
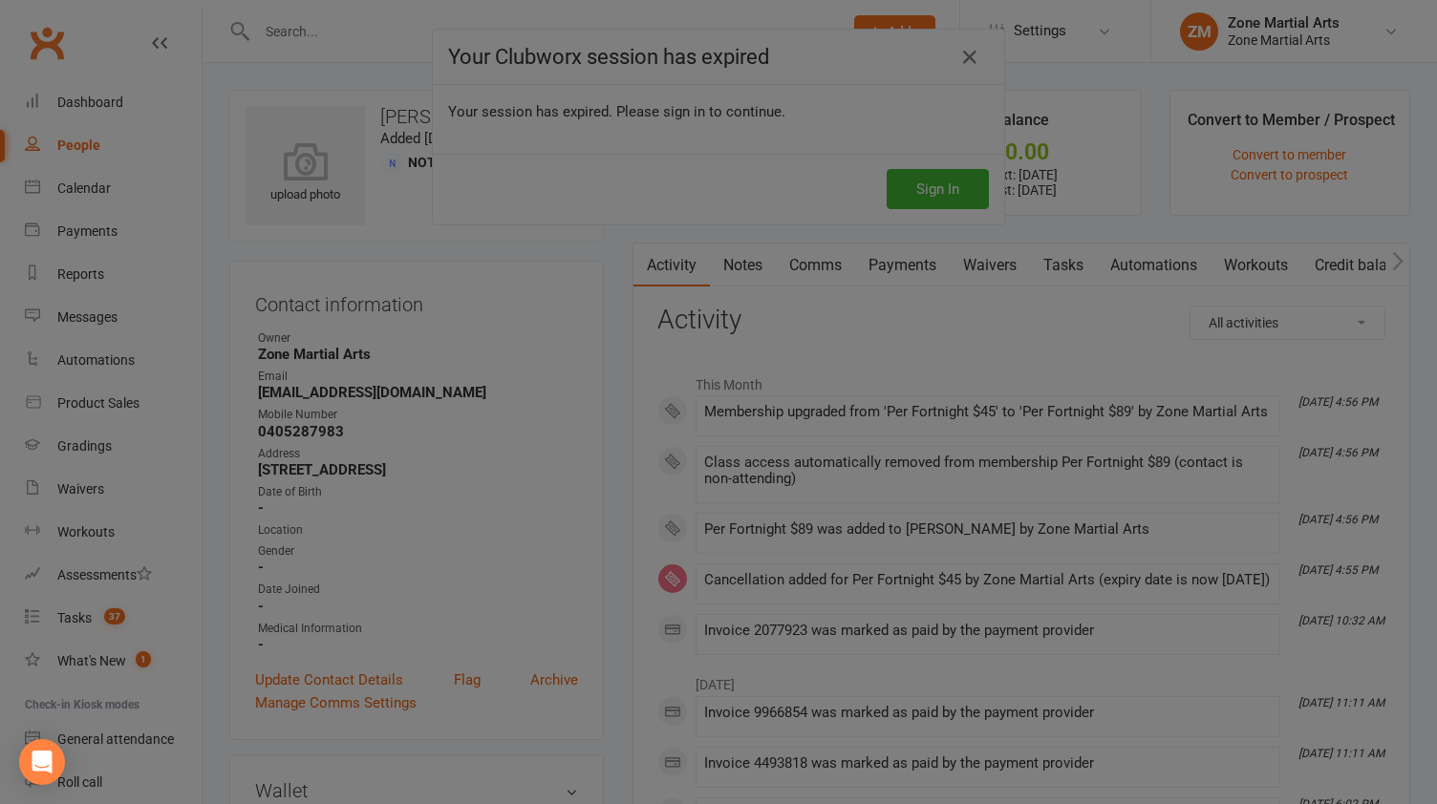
click at [969, 55] on div at bounding box center [718, 402] width 1437 height 804
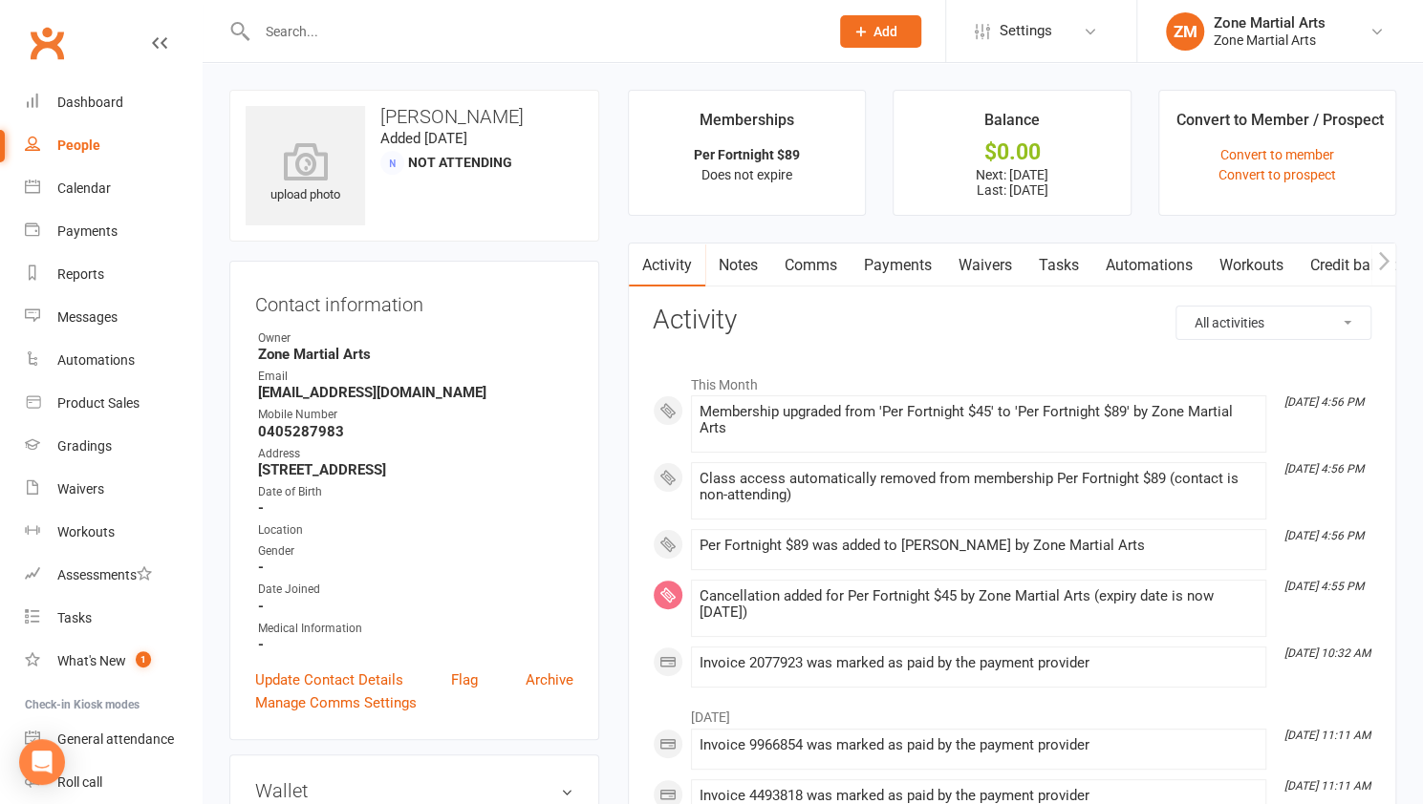
click at [350, 36] on input "text" at bounding box center [533, 31] width 564 height 27
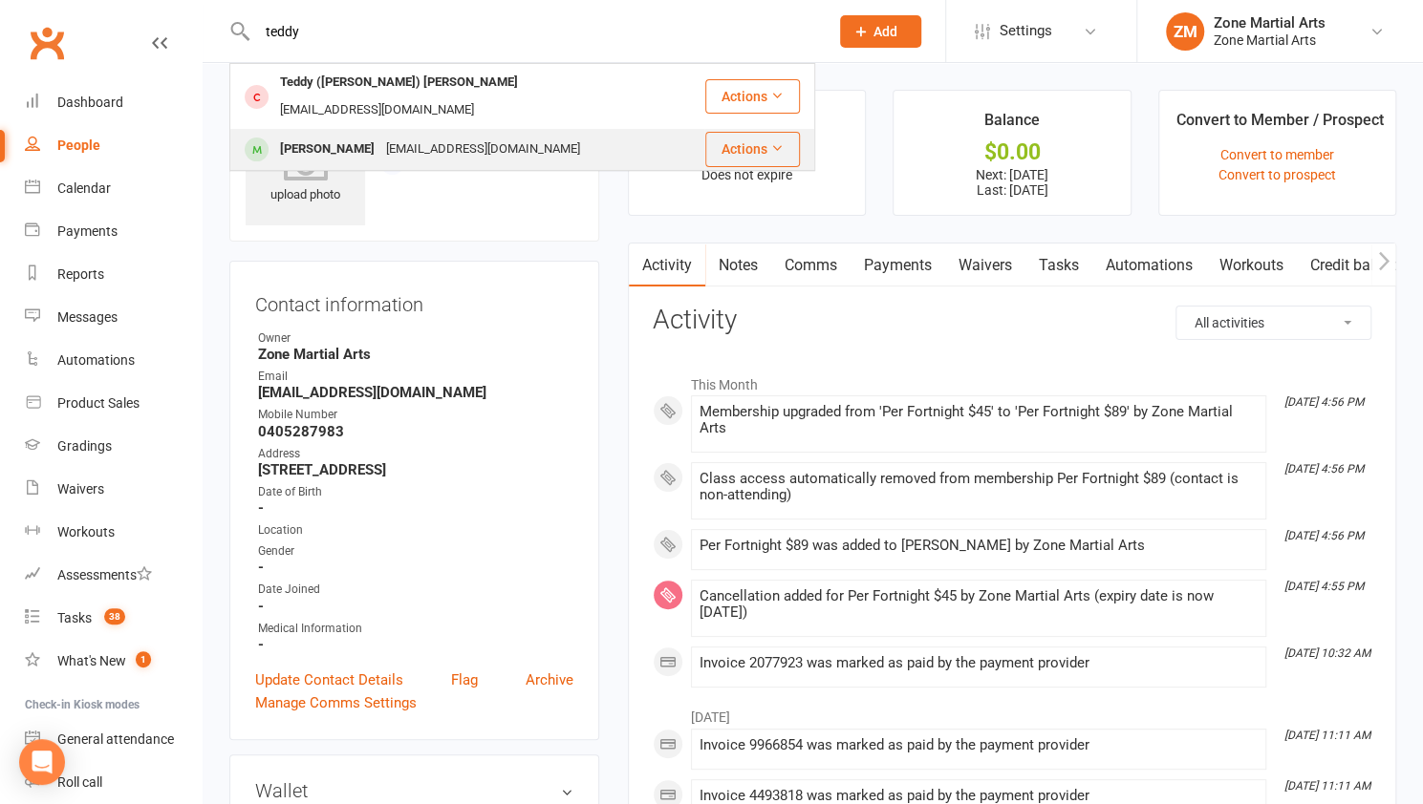
type input "teddy"
click at [571, 130] on div "Teddy Mazarakis kmserrano133@gmail.com" at bounding box center [467, 149] width 472 height 39
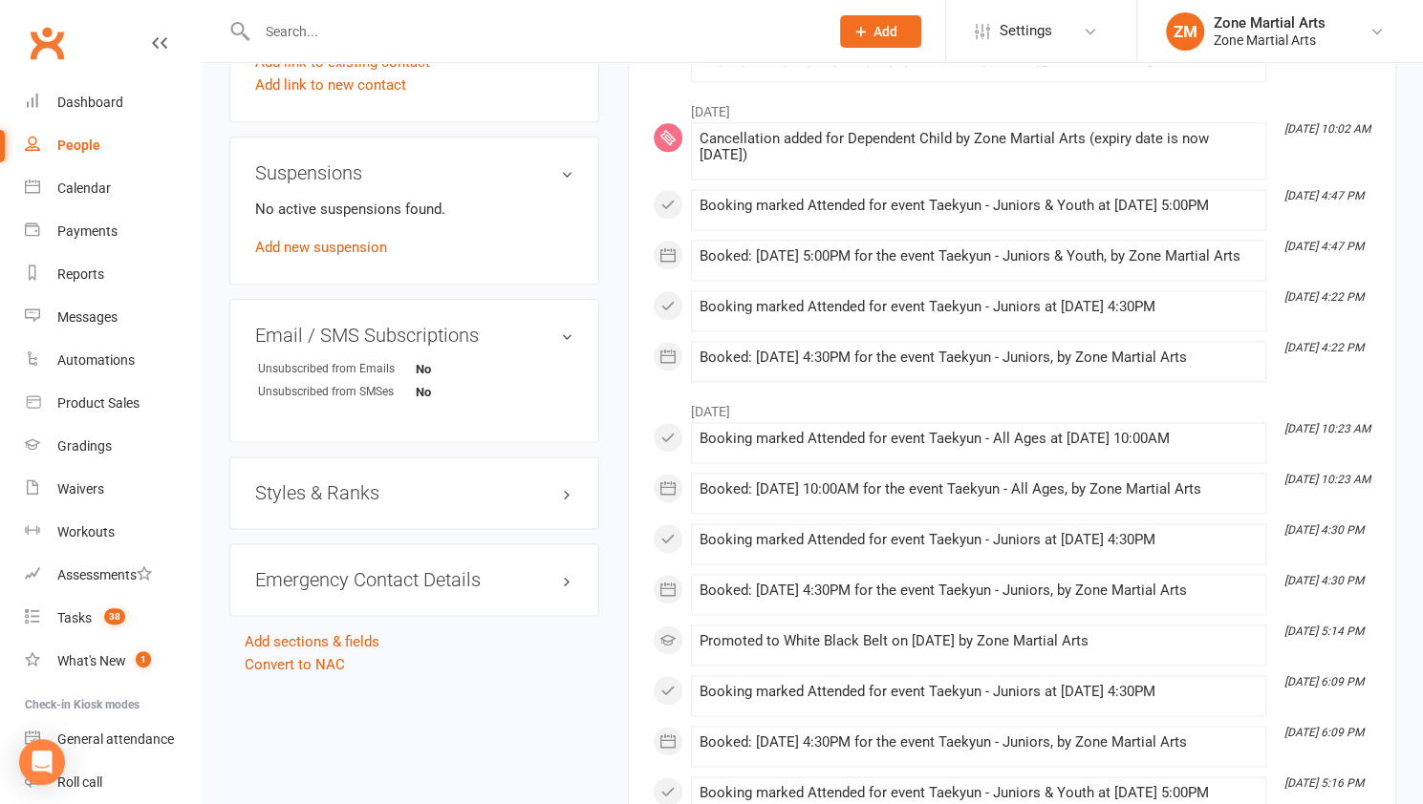
scroll to position [1259, 0]
click at [491, 484] on h3 "Styles & Ranks" at bounding box center [414, 492] width 318 height 21
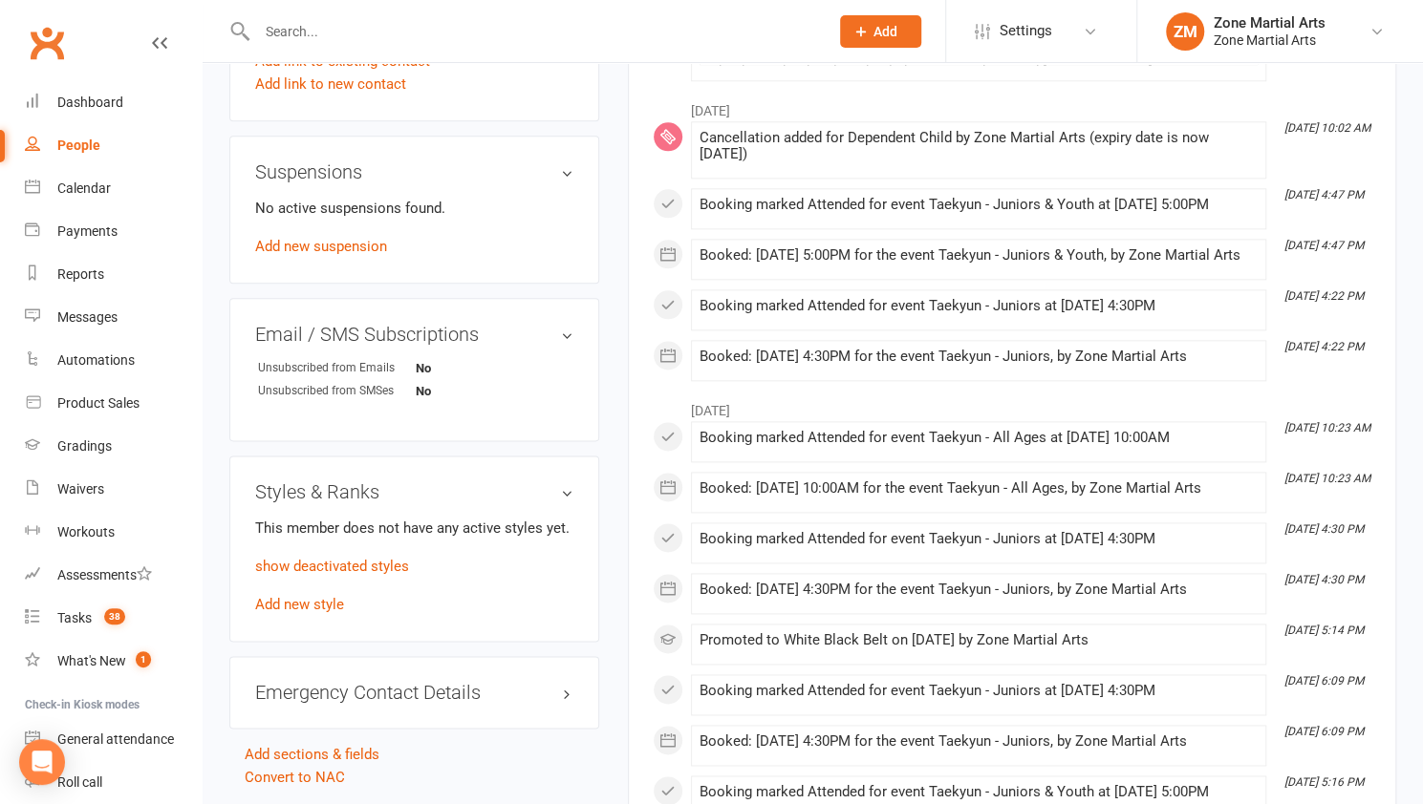
scroll to position [1285, 0]
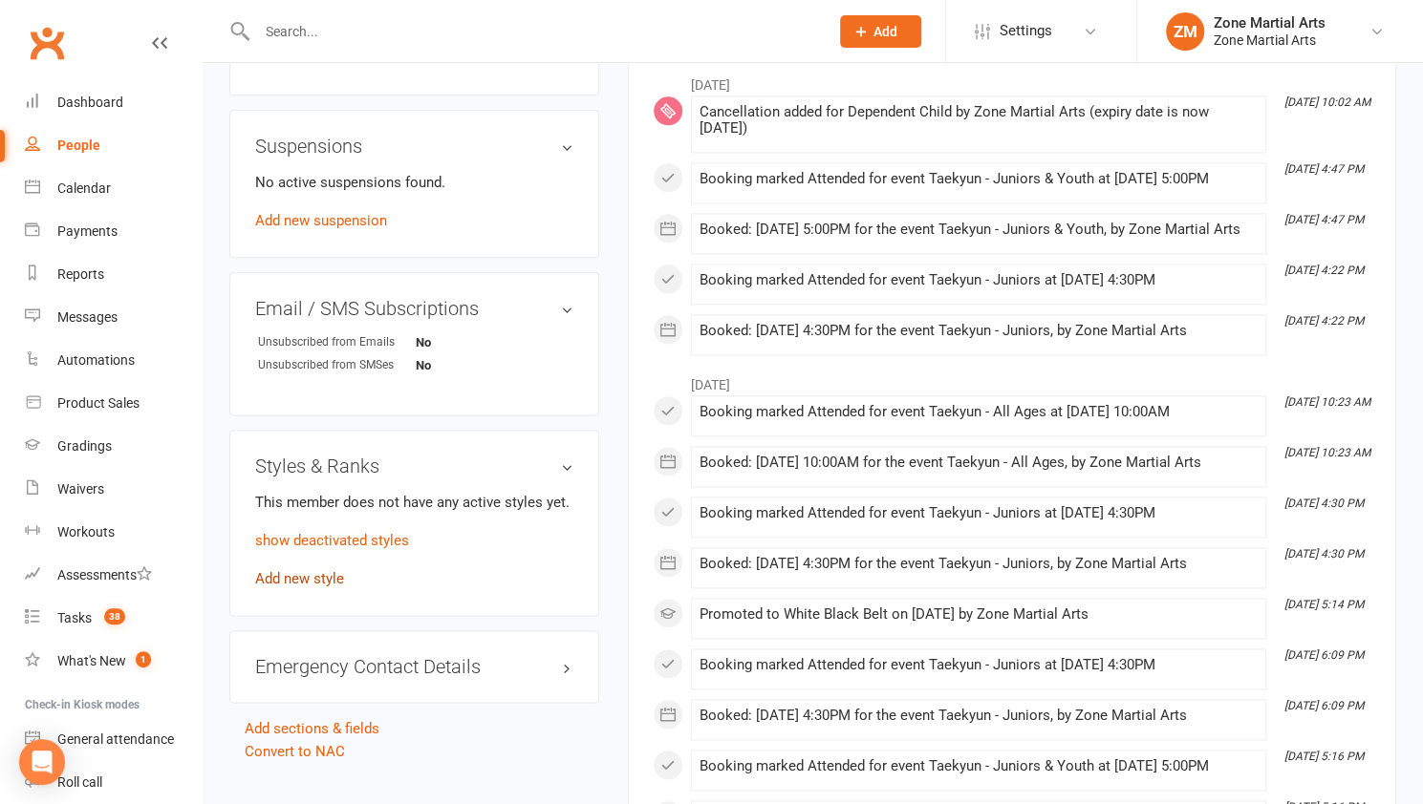
click at [332, 576] on link "Add new style" at bounding box center [299, 578] width 89 height 17
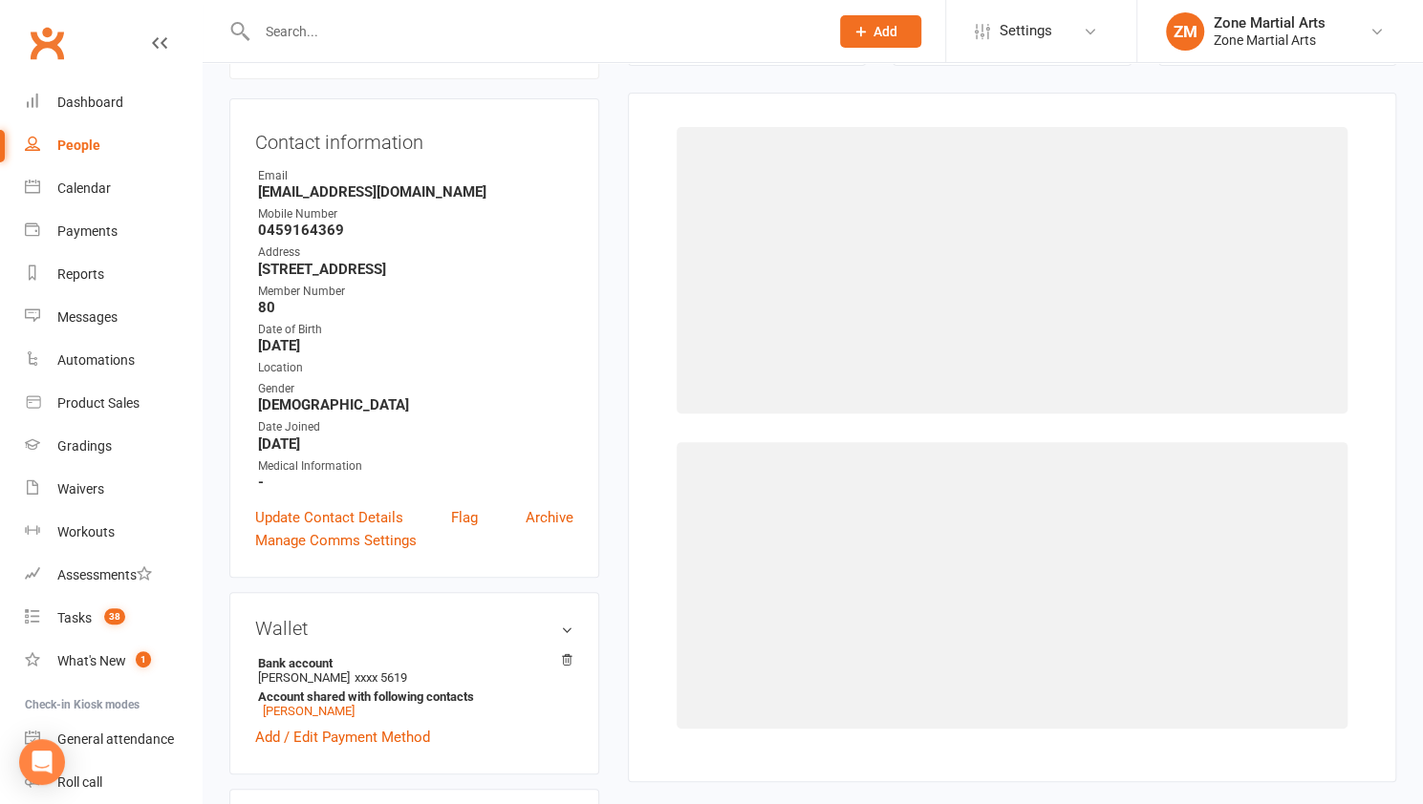
scroll to position [162, 0]
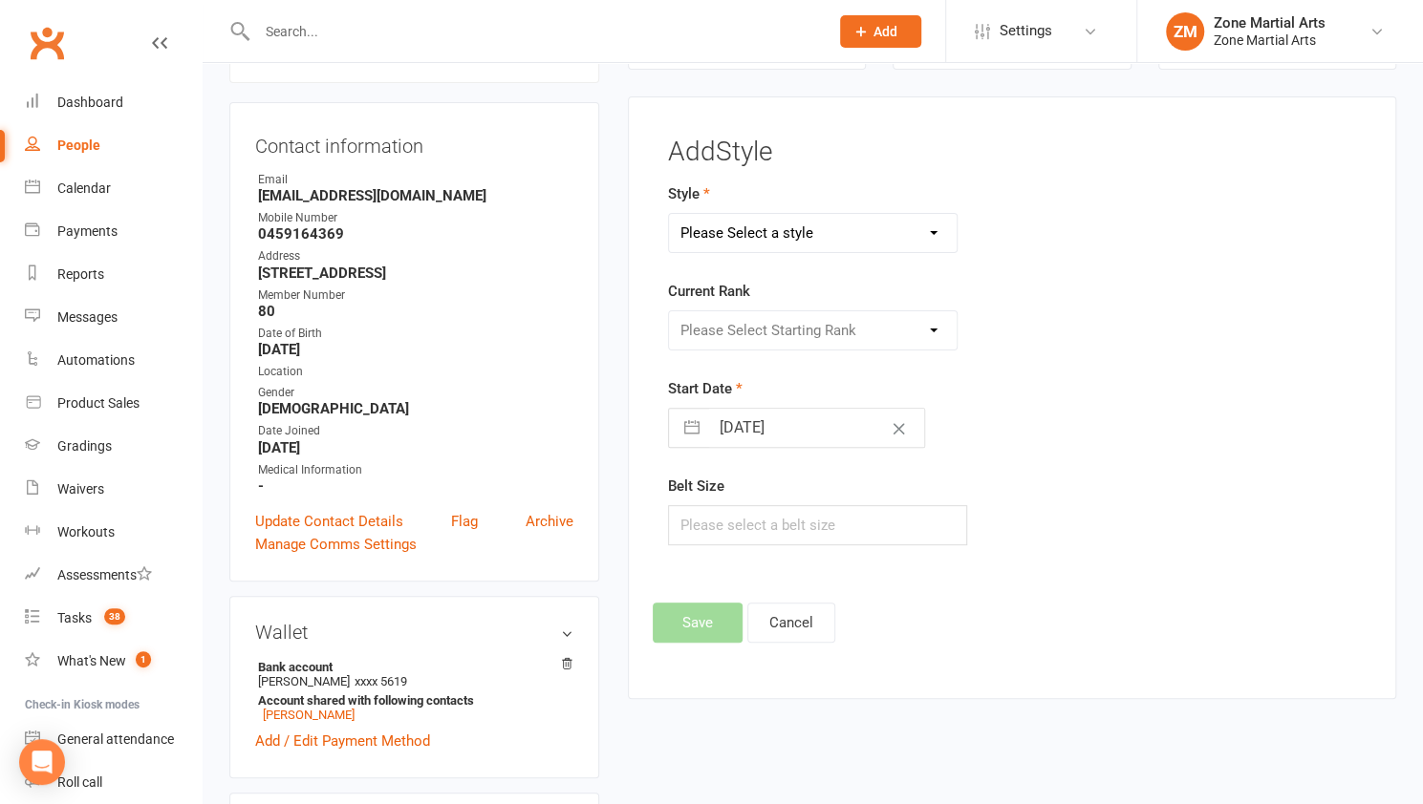
click at [889, 231] on select "Please Select a style Assisted Hosinsool Functional Fitness Haidong Gumdo Hopae…" at bounding box center [813, 233] width 288 height 38
select select "3447"
click at [669, 214] on select "Please Select a style Assisted Hosinsool Functional Fitness Haidong Gumdo Hopae…" at bounding box center [813, 233] width 288 height 38
click at [868, 328] on select "Please Select Starting Rank All Styles White Belt White Black Belt Yellow Belt …" at bounding box center [813, 330] width 288 height 38
select select "40946"
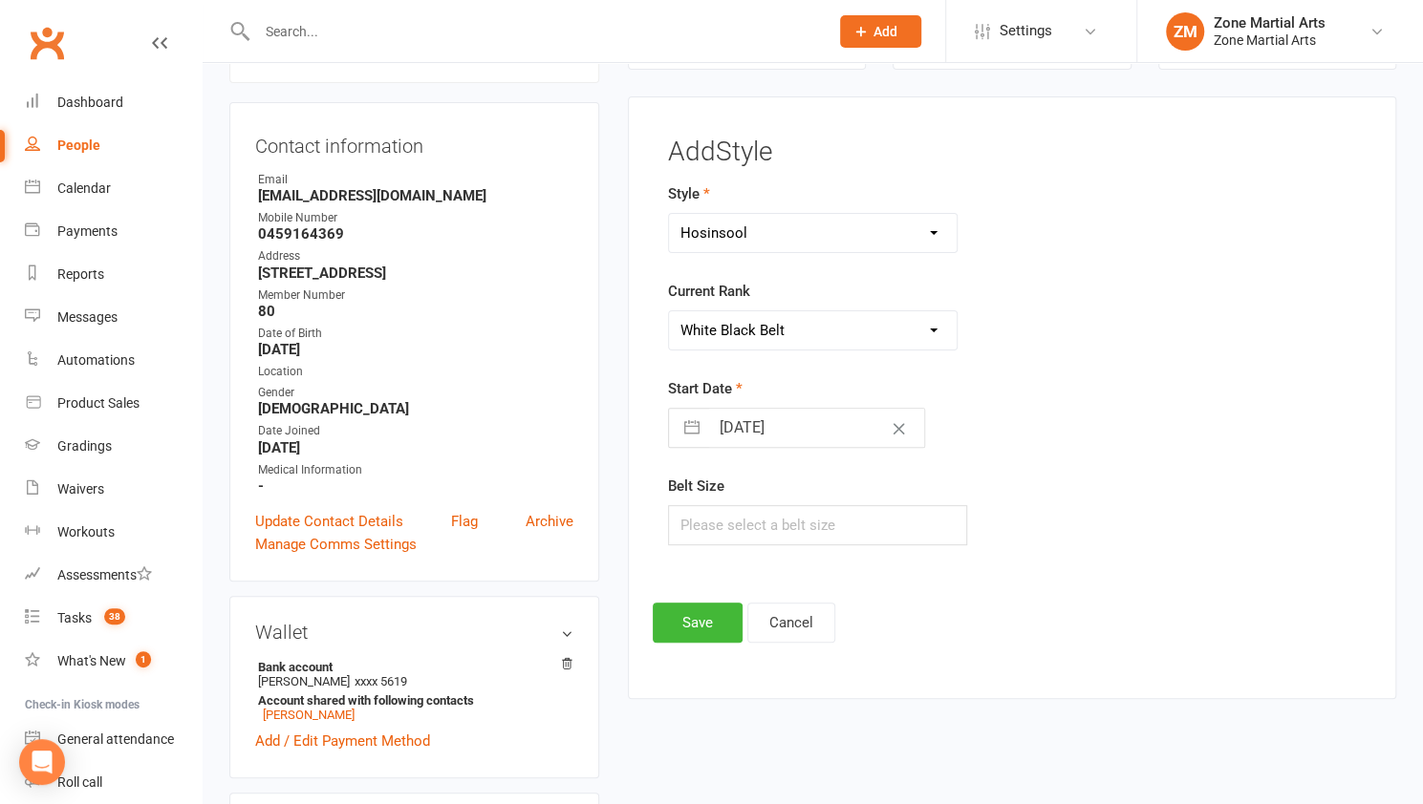
click at [669, 311] on select "Please Select Starting Rank All Styles White Belt White Black Belt Yellow Belt …" at bounding box center [813, 330] width 288 height 38
click at [819, 429] on input "13 Sep 2025" at bounding box center [816, 428] width 215 height 38
select select "7"
select select "2025"
select select "8"
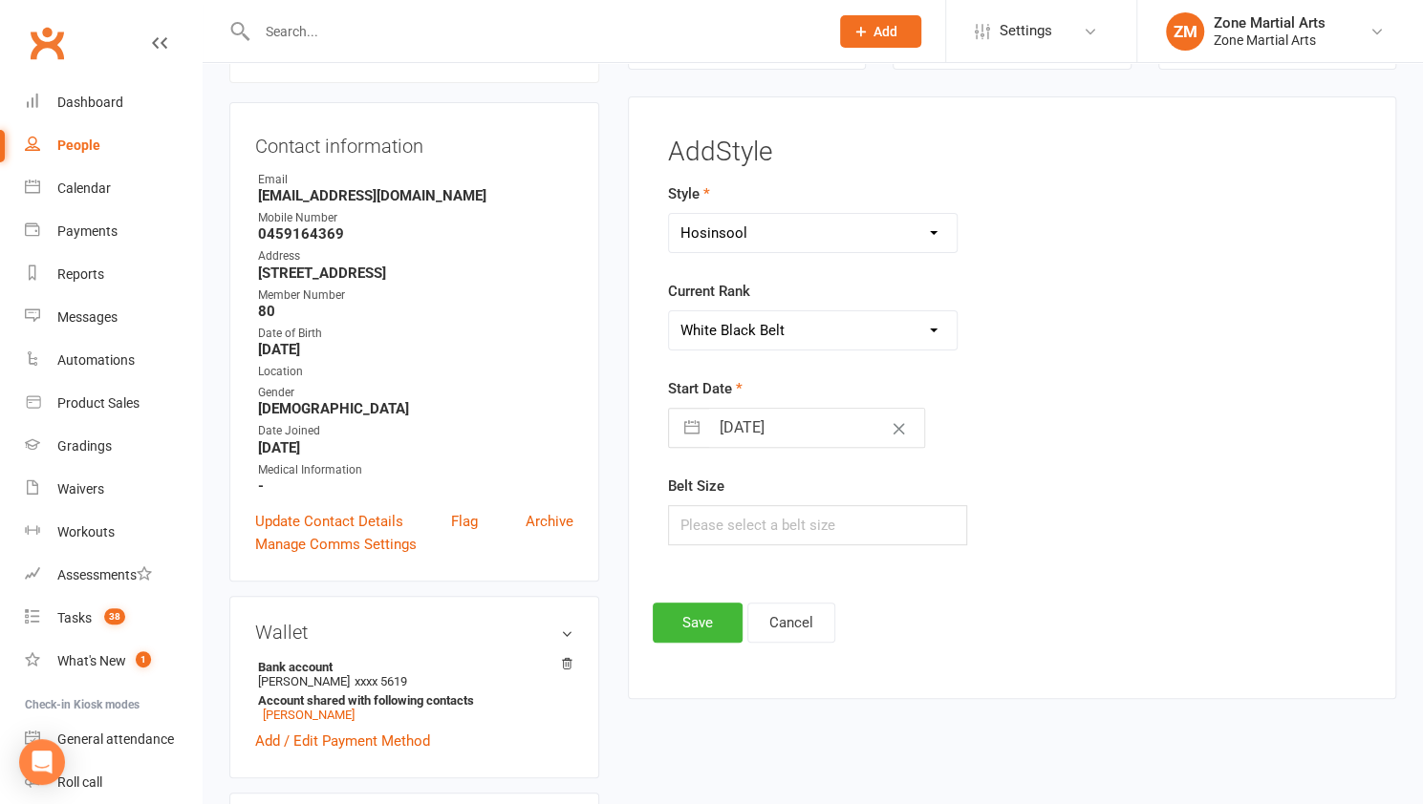
select select "2025"
select select "9"
select select "2025"
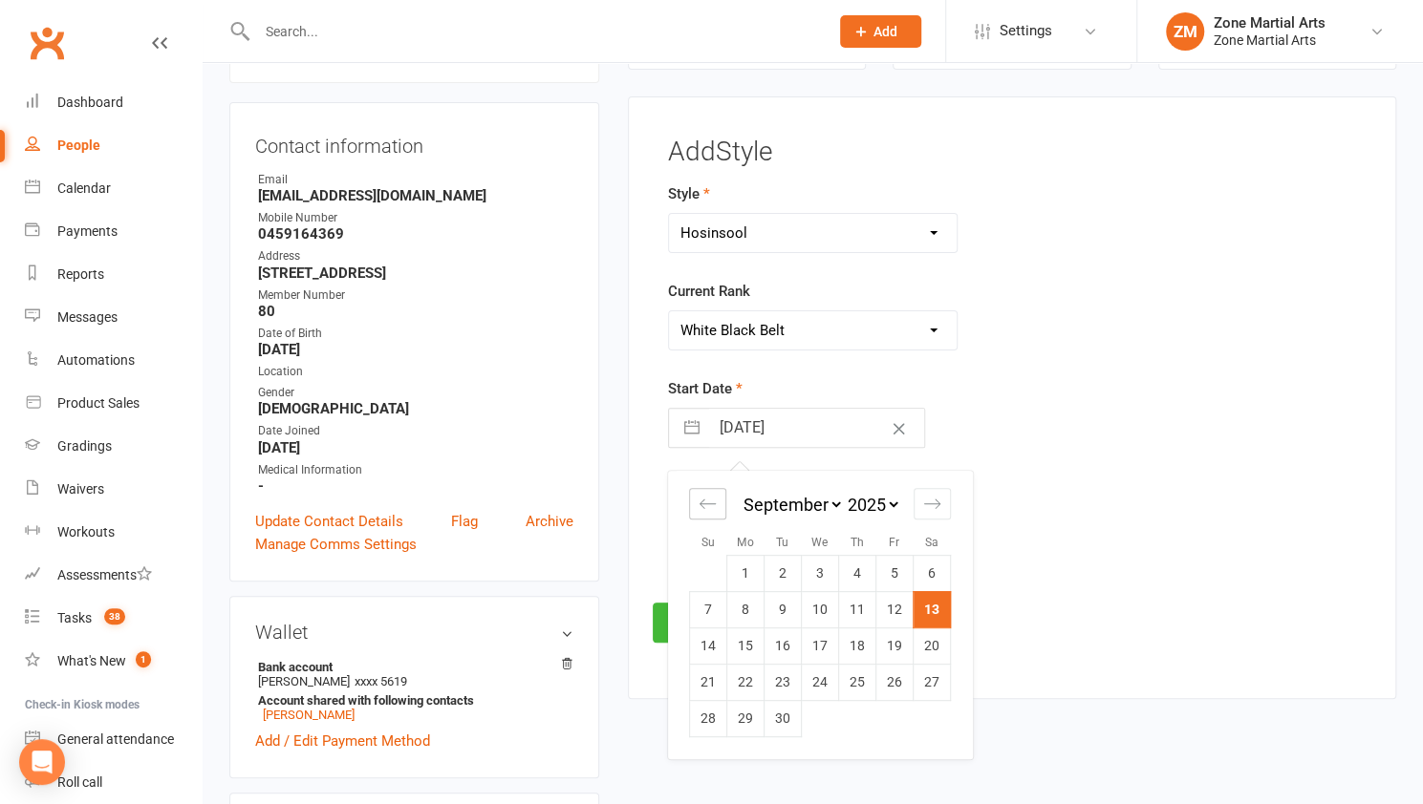
click at [701, 495] on icon "Move backward to switch to the previous month." at bounding box center [707, 504] width 18 height 18
select select "6"
select select "2025"
click at [701, 495] on icon "Move backward to switch to the previous month." at bounding box center [707, 504] width 18 height 18
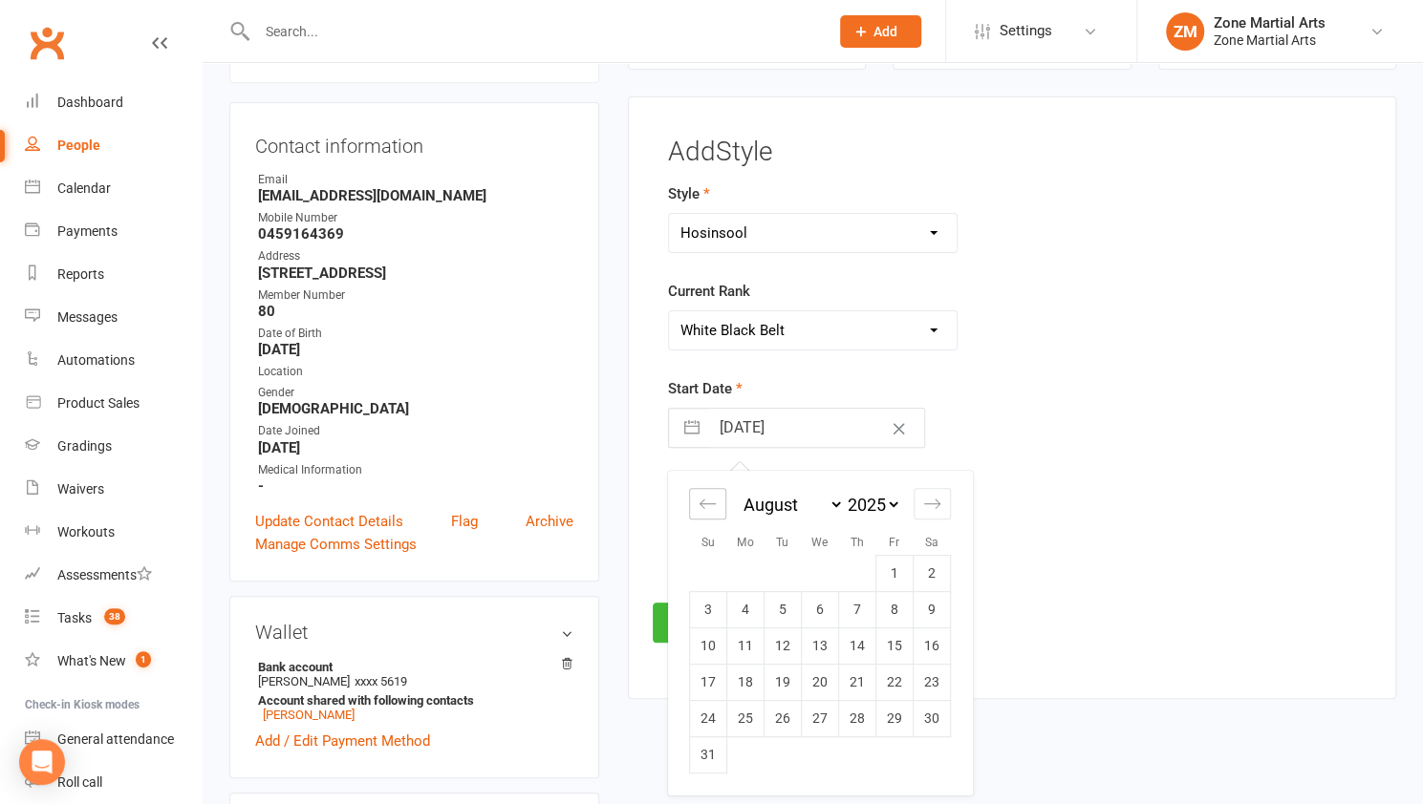
select select "4"
select select "2025"
select select "5"
select select "2025"
click at [701, 495] on icon "Move backward to switch to the previous month." at bounding box center [707, 504] width 18 height 18
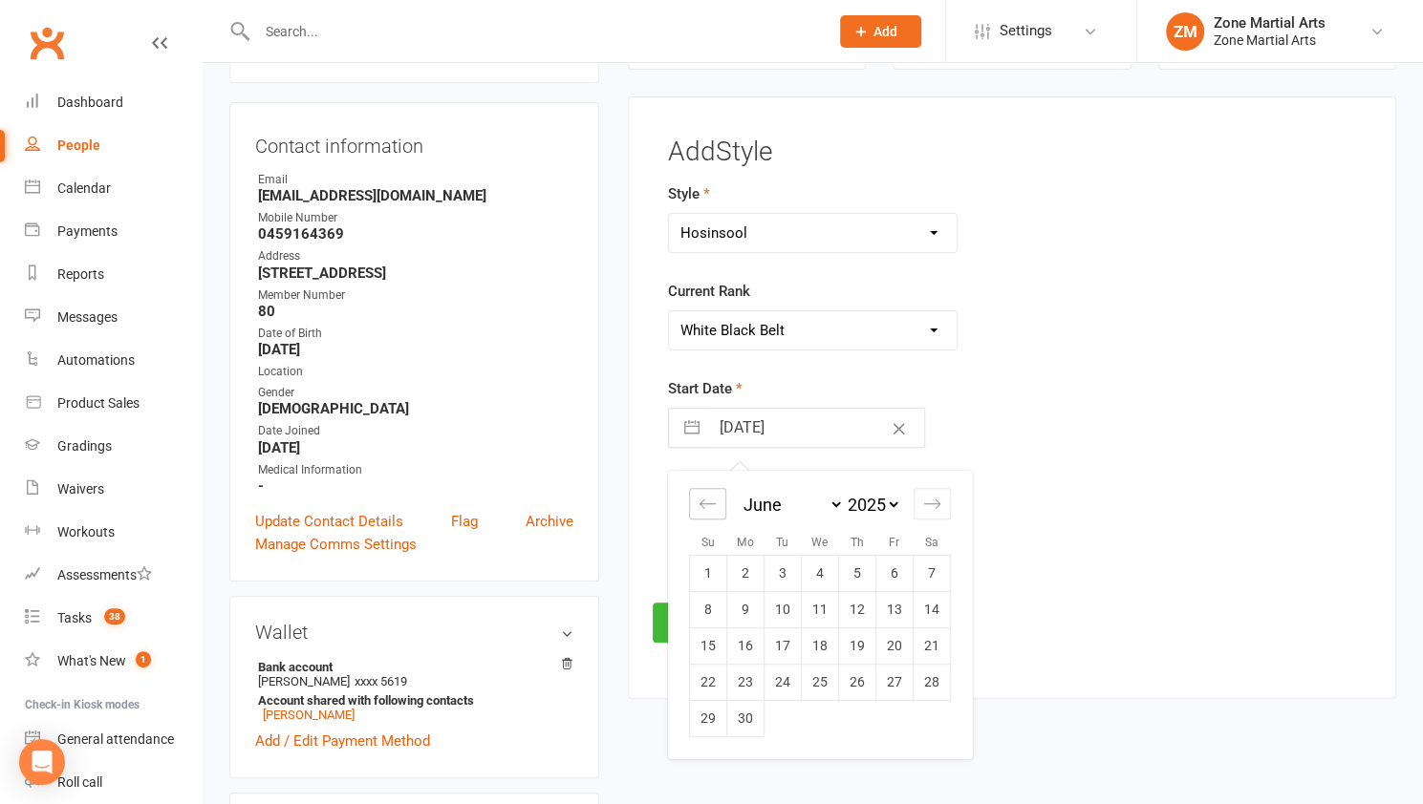
select select "3"
select select "2025"
click at [701, 495] on icon "Move backward to switch to the previous month." at bounding box center [707, 504] width 18 height 18
select select "2"
select select "2025"
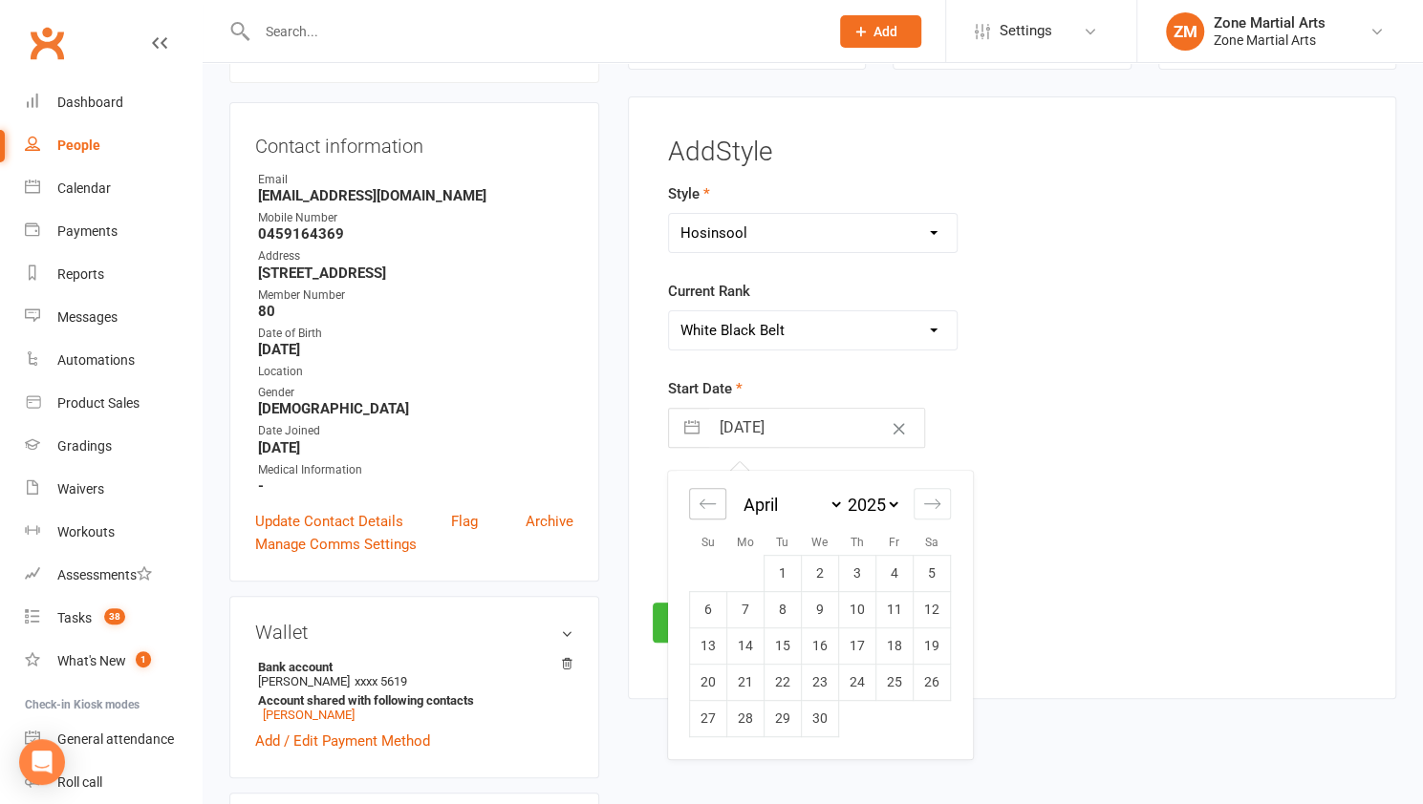
click at [701, 495] on icon "Move backward to switch to the previous month." at bounding box center [707, 504] width 18 height 18
select select "2025"
select select "1"
select select "2025"
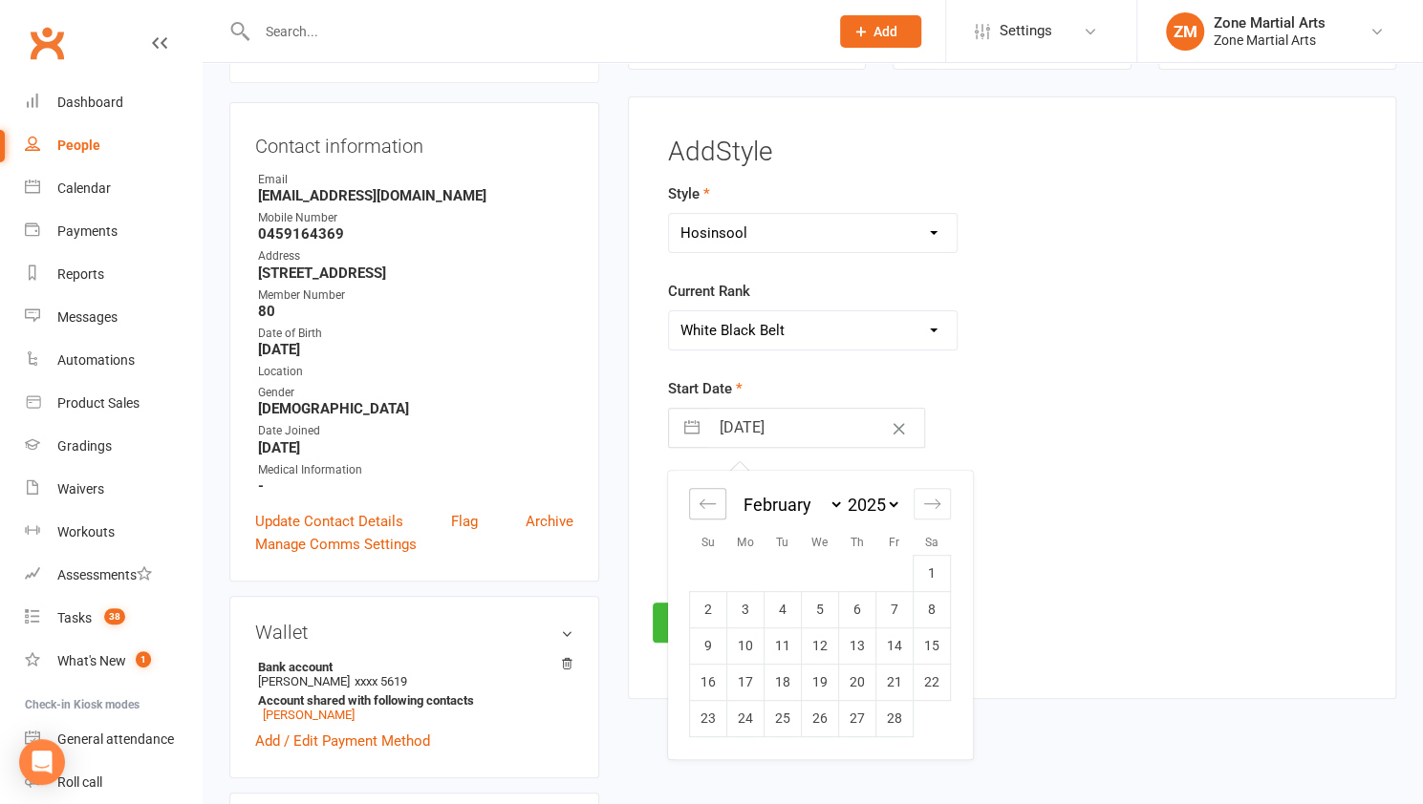
click at [701, 495] on icon "Move backward to switch to the previous month." at bounding box center [707, 504] width 18 height 18
select select "11"
select select "2024"
click at [701, 495] on icon "Move backward to switch to the previous month." at bounding box center [707, 504] width 18 height 18
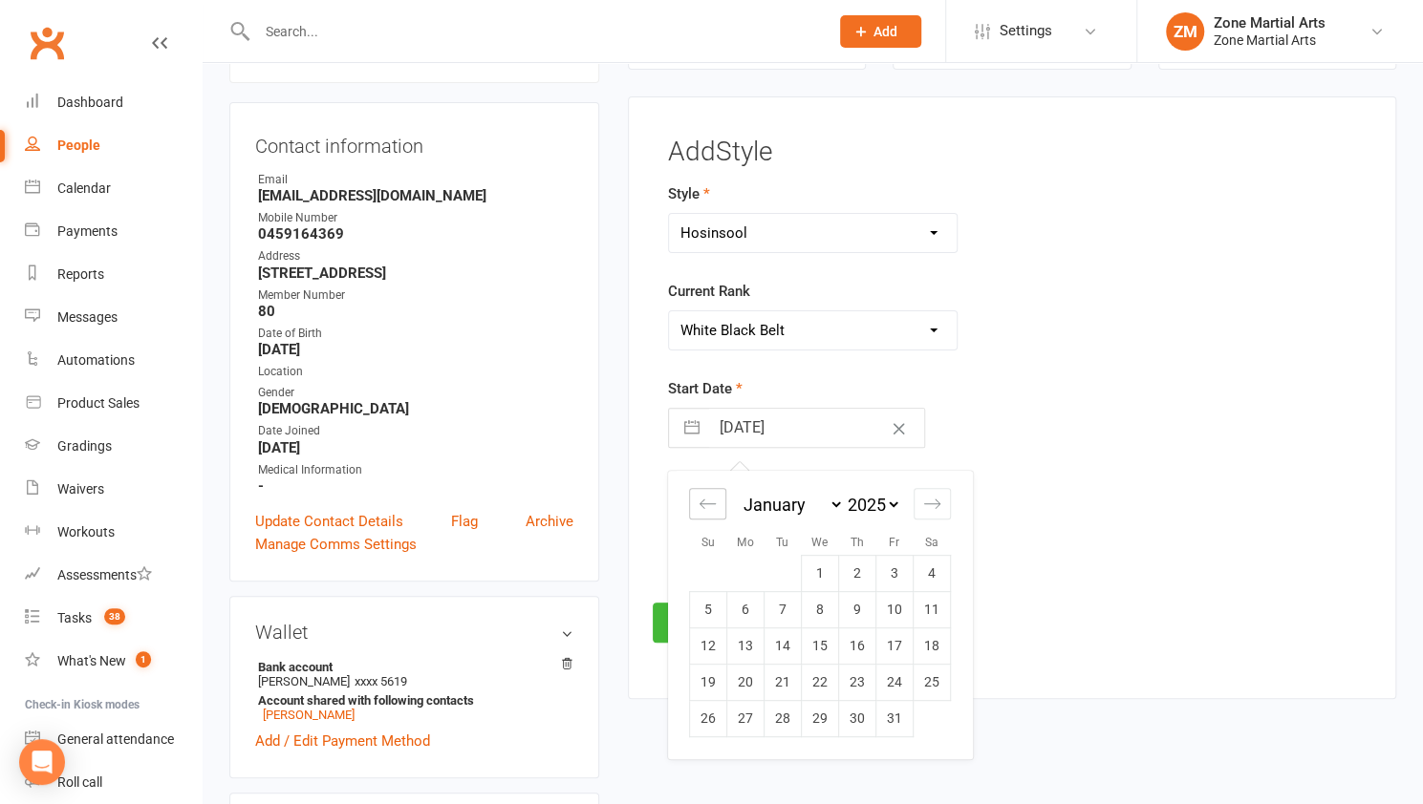
select select "9"
select select "2024"
select select "10"
select select "2024"
click at [701, 495] on icon "Move backward to switch to the previous month." at bounding box center [707, 504] width 18 height 18
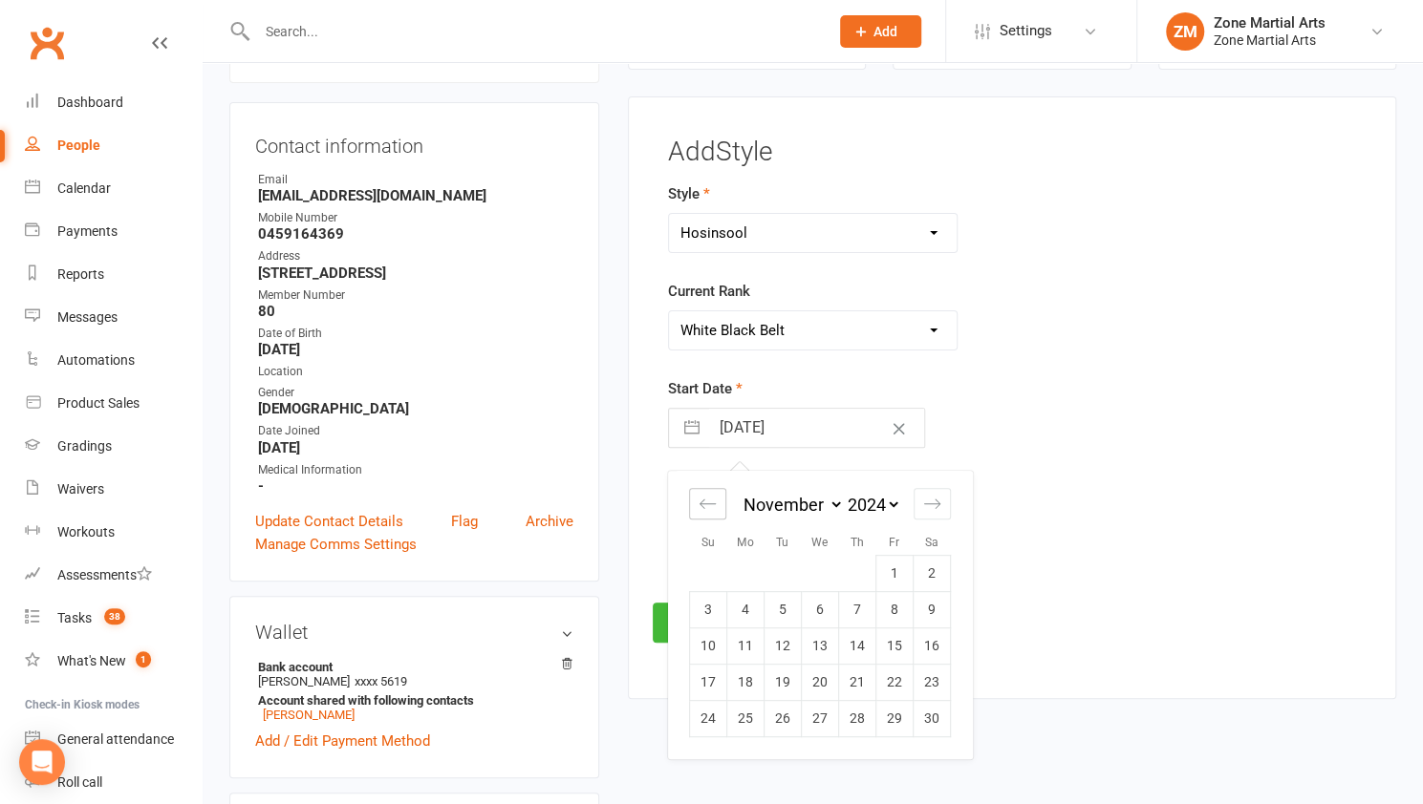
select select "8"
select select "2024"
click at [701, 495] on icon "Move backward to switch to the previous month." at bounding box center [707, 504] width 18 height 18
select select "7"
select select "2024"
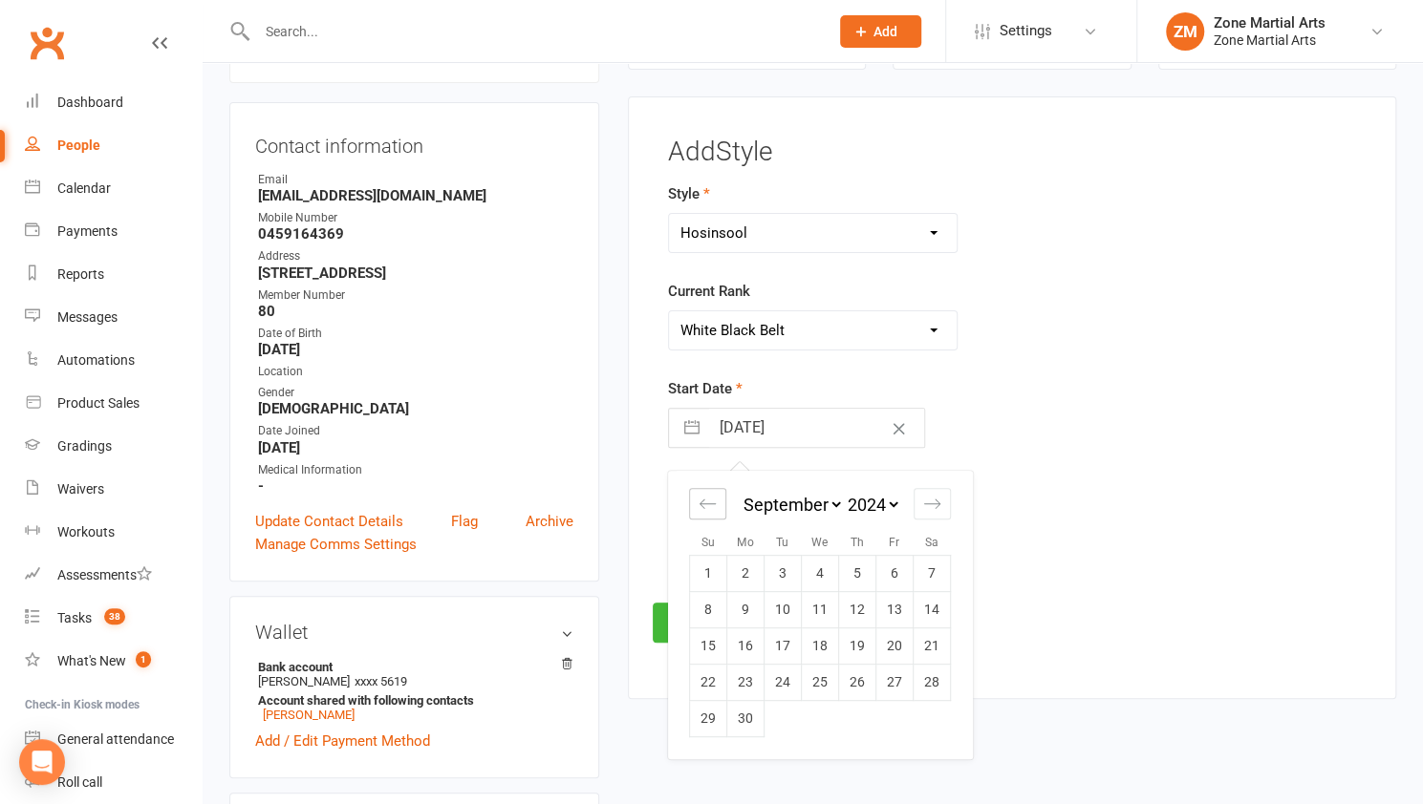
click at [701, 495] on icon "Move backward to switch to the previous month." at bounding box center [707, 504] width 18 height 18
select select "6"
select select "2024"
click at [845, 582] on td "1" at bounding box center [857, 573] width 37 height 36
type input "01 Aug 2024"
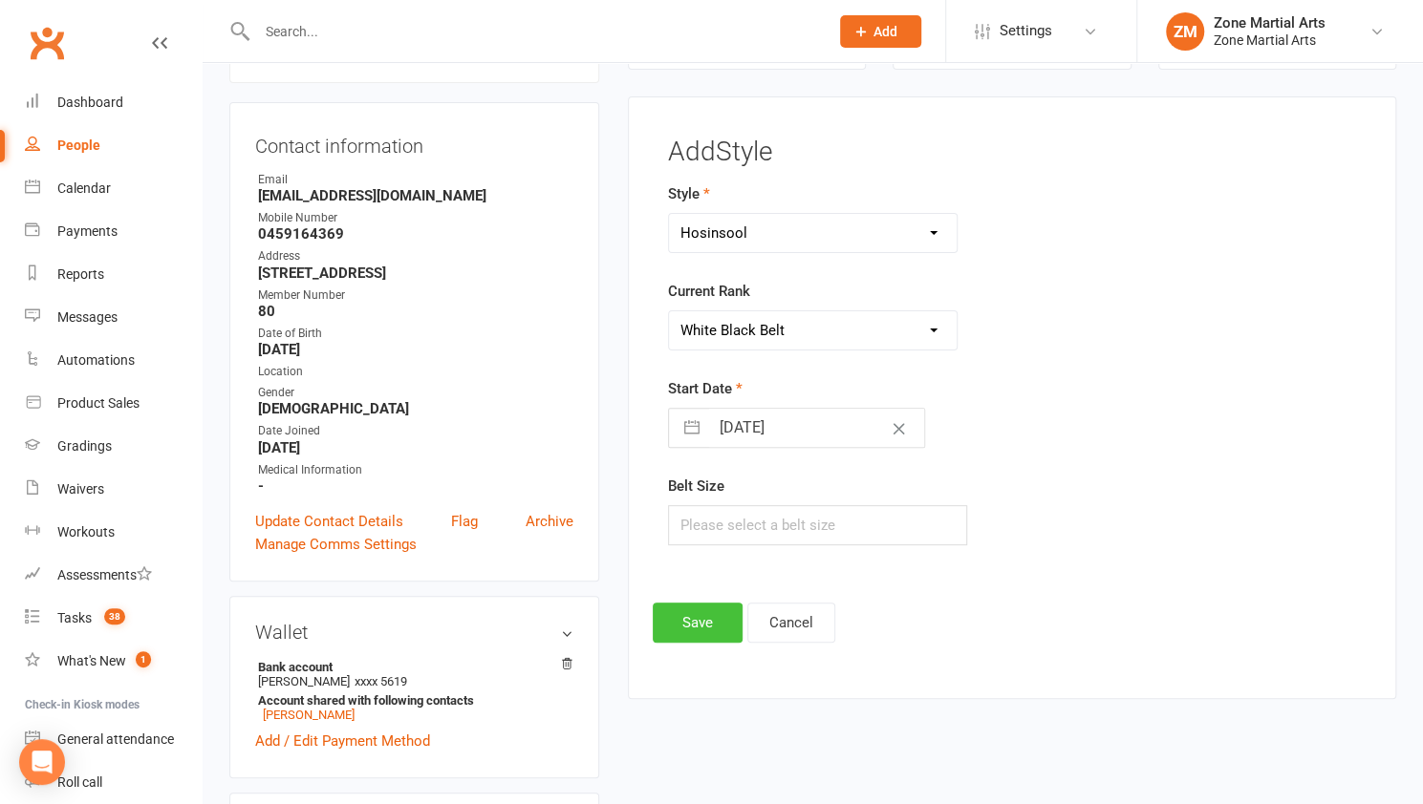
click at [718, 620] on button "Save" at bounding box center [698, 623] width 90 height 40
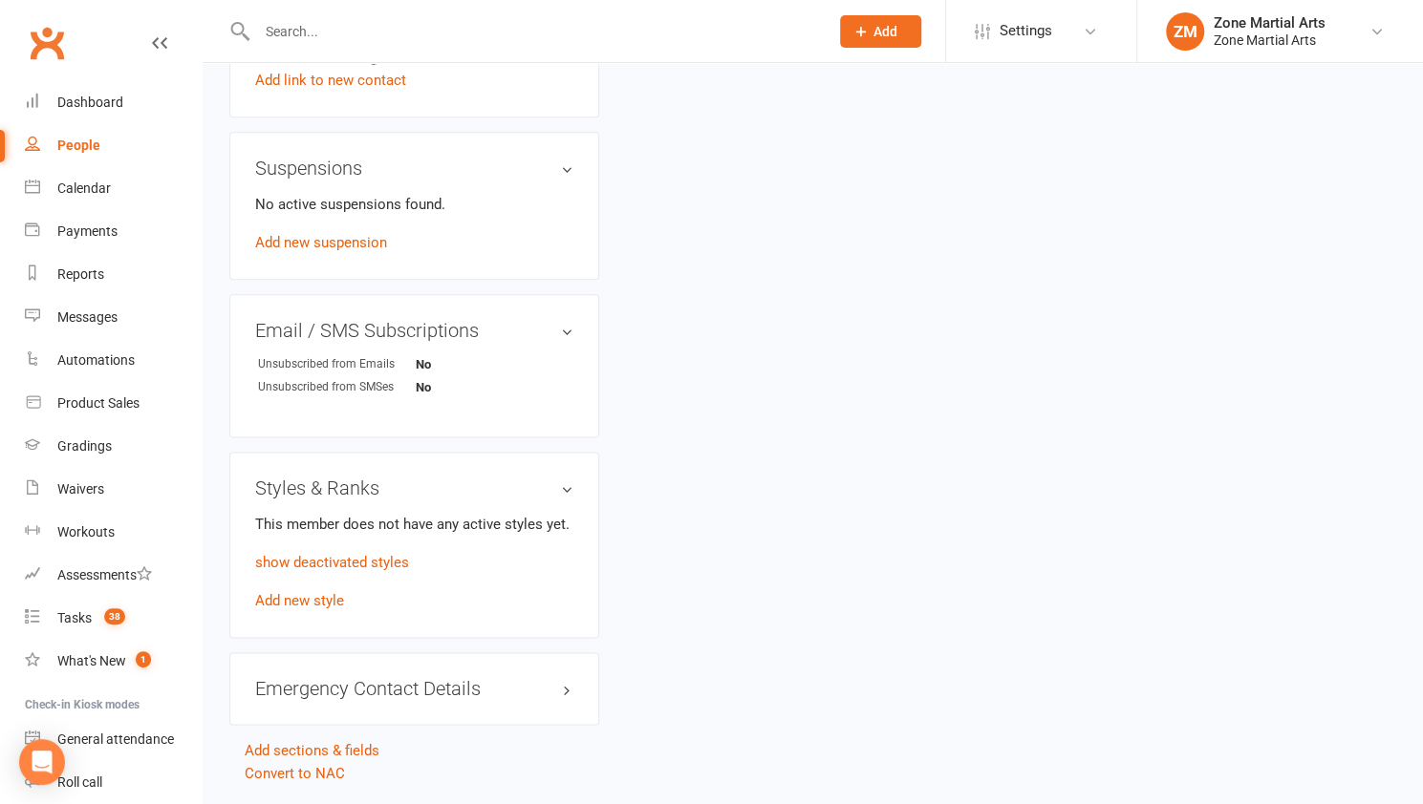
scroll to position [1265, 0]
click at [367, 557] on link "show deactivated styles" at bounding box center [332, 560] width 154 height 17
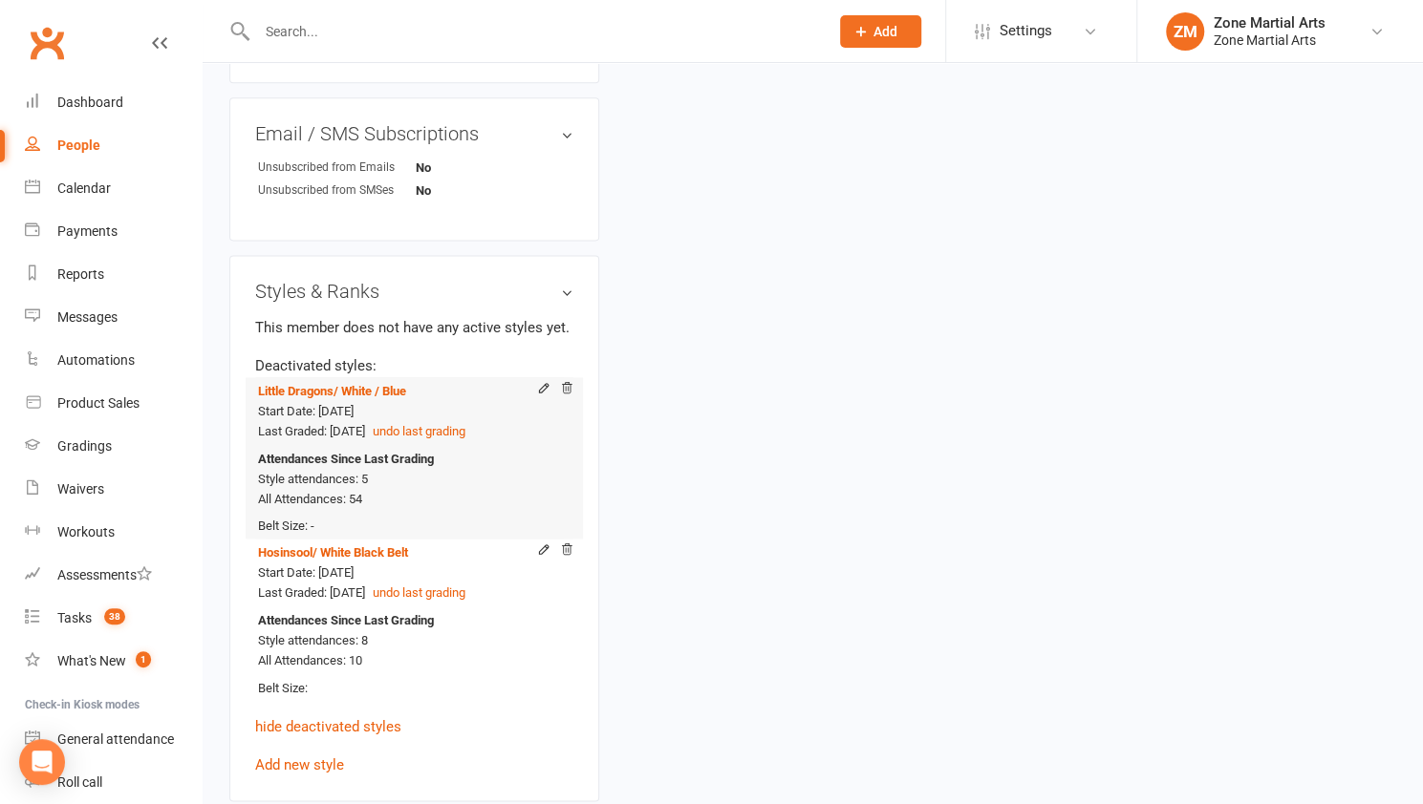
scroll to position [1494, 0]
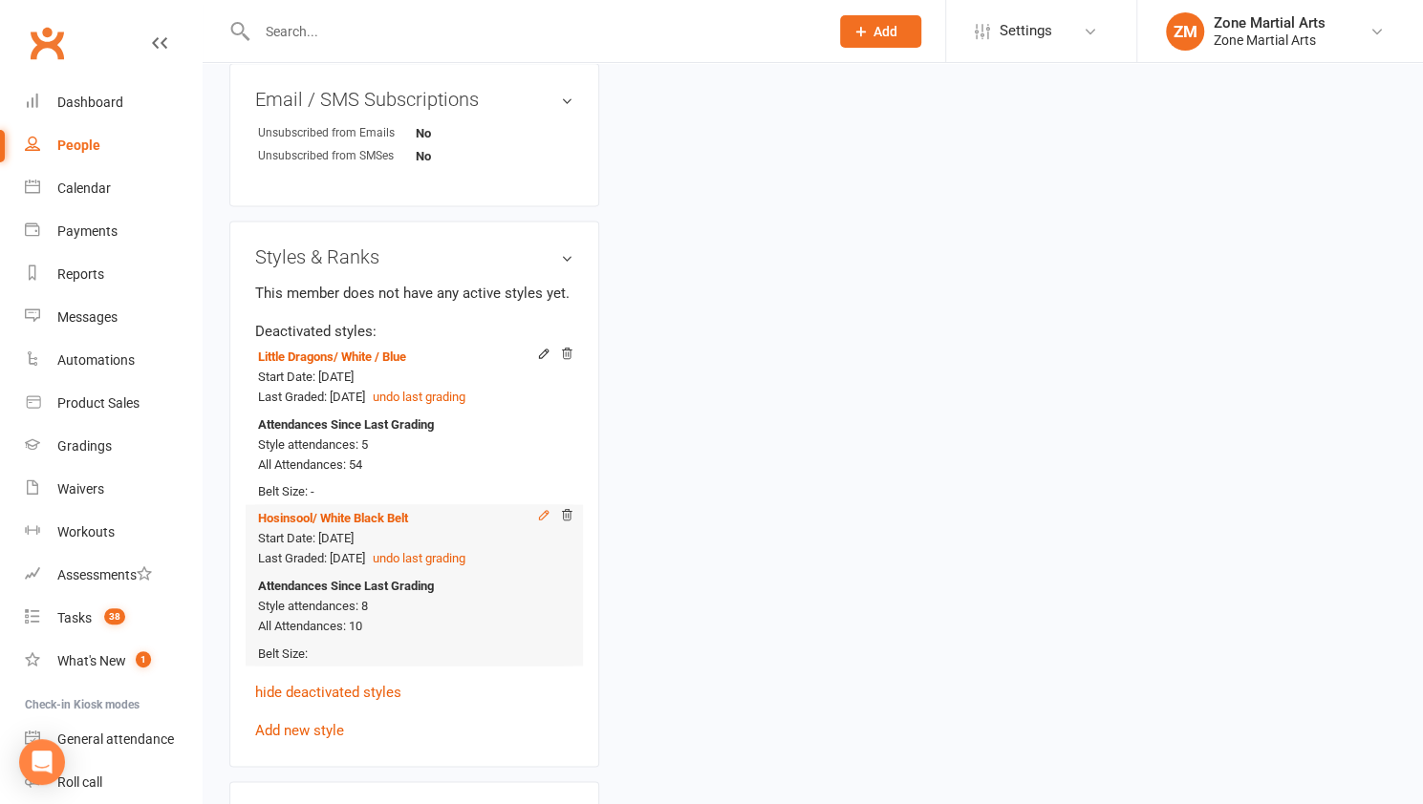
click at [544, 517] on icon at bounding box center [543, 515] width 9 height 9
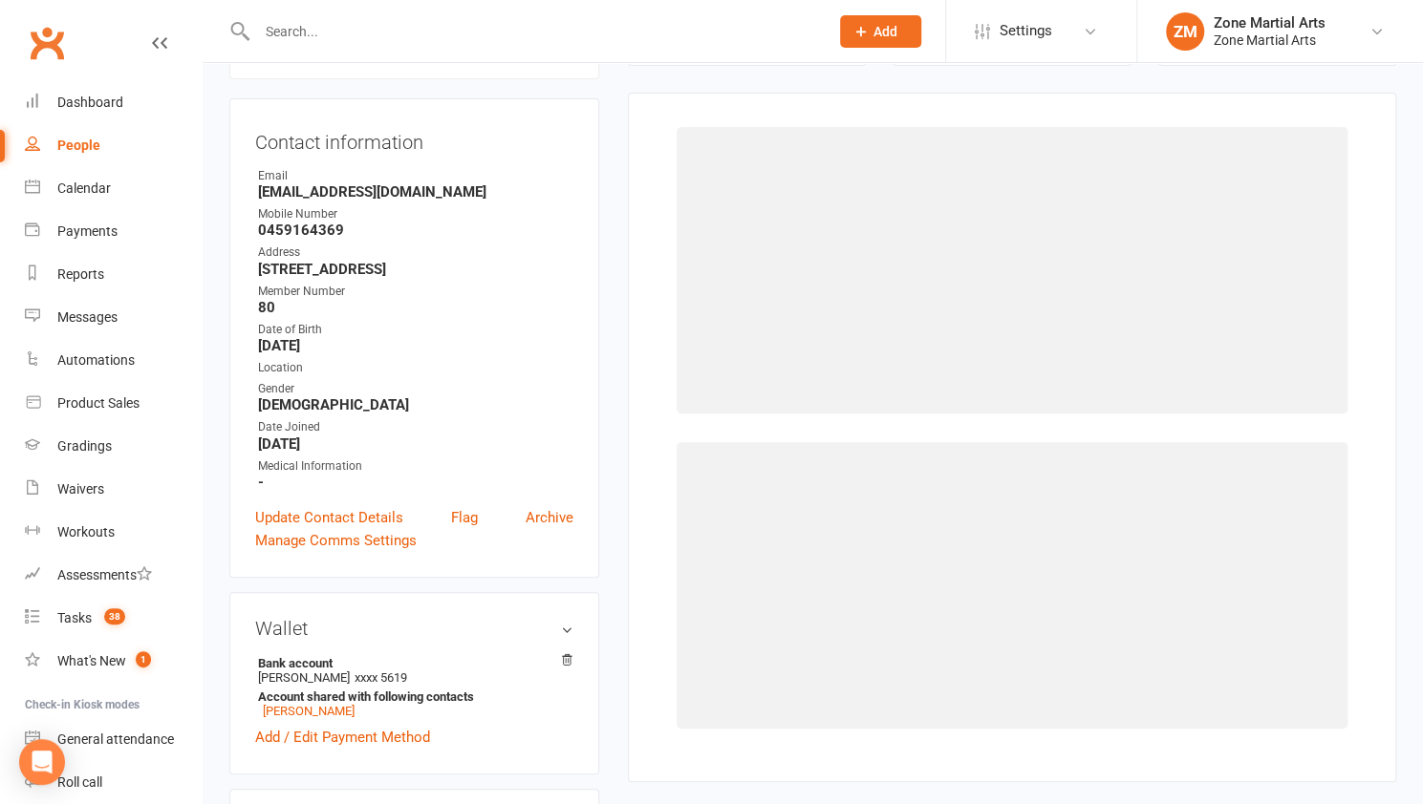
scroll to position [162, 0]
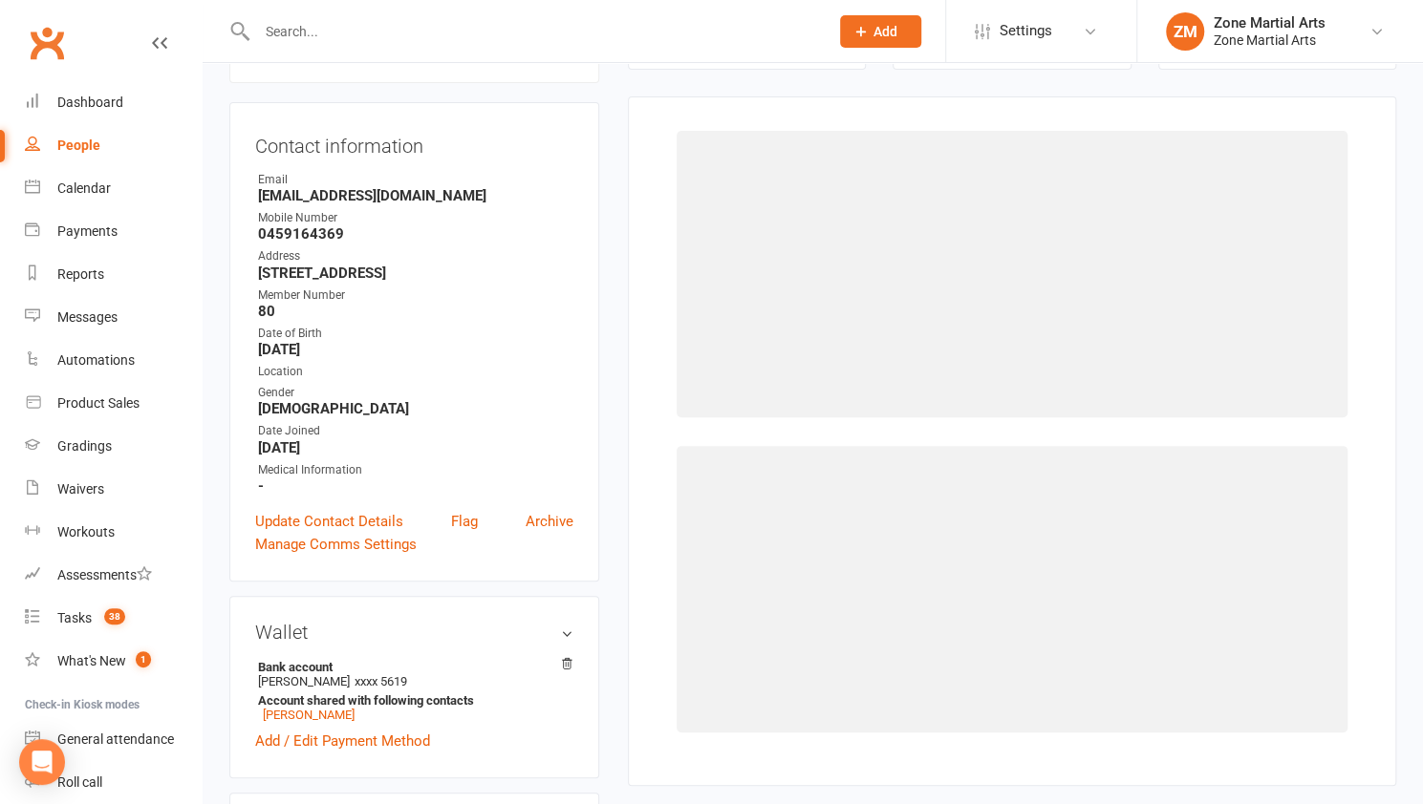
select select "3447"
select select "40946"
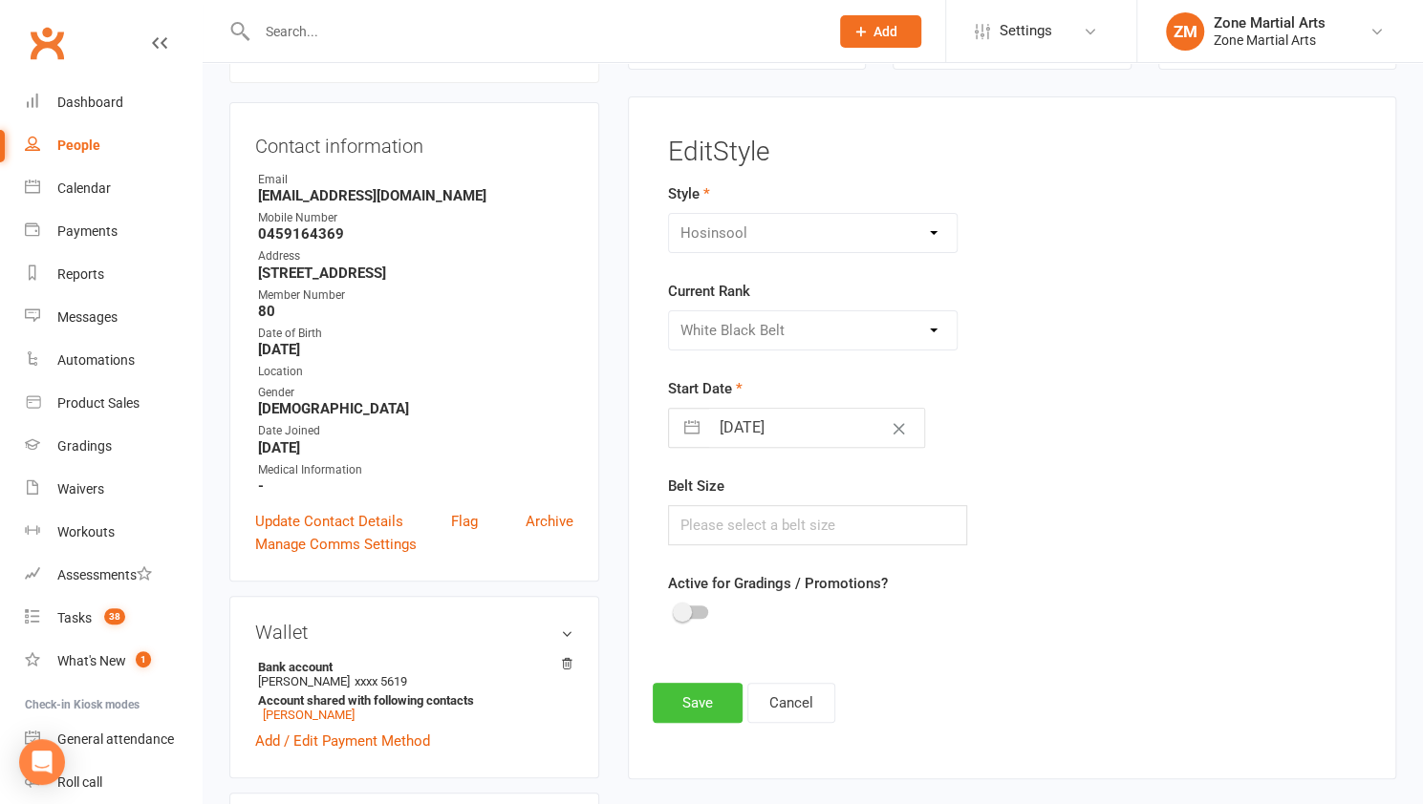
click at [695, 692] on button "Save" at bounding box center [698, 703] width 90 height 40
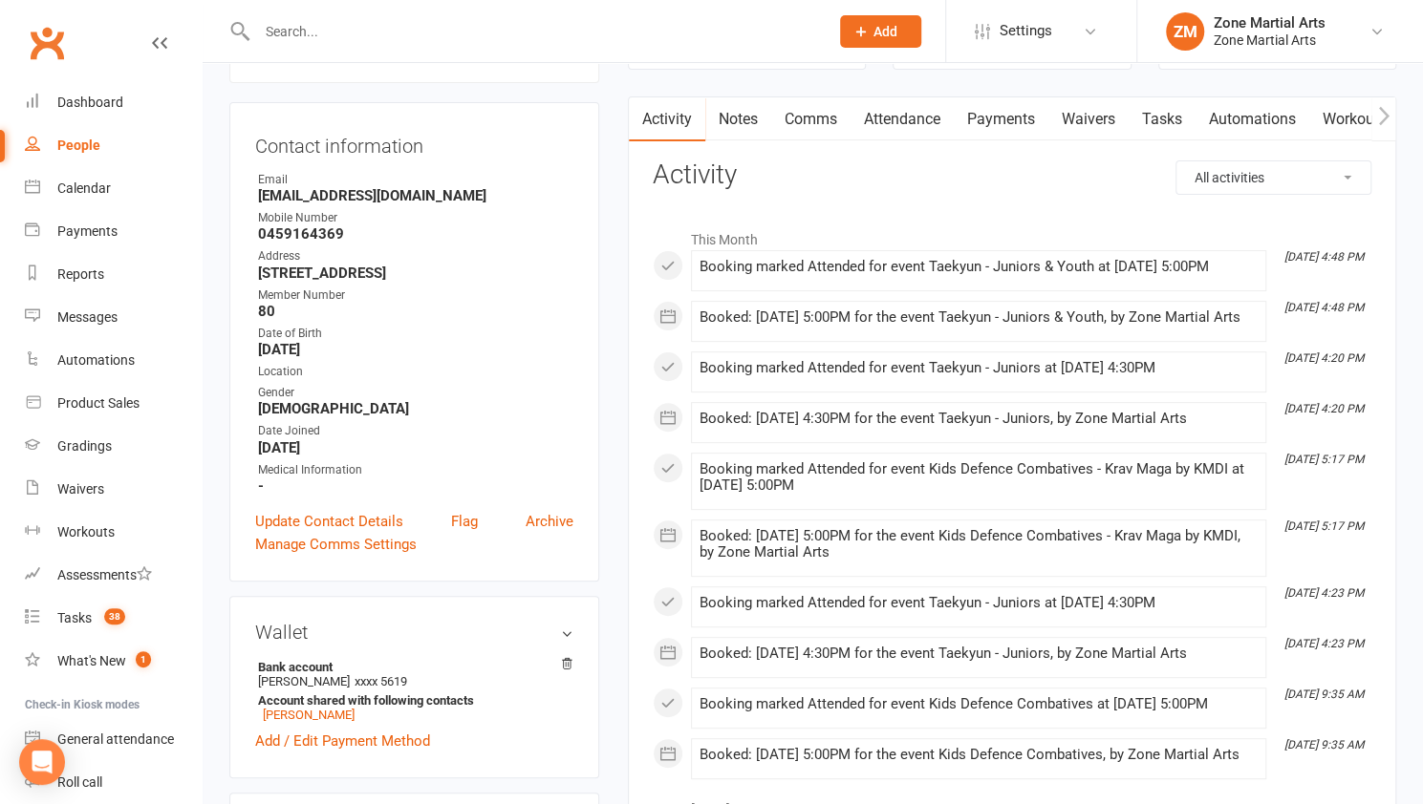
scroll to position [0, 0]
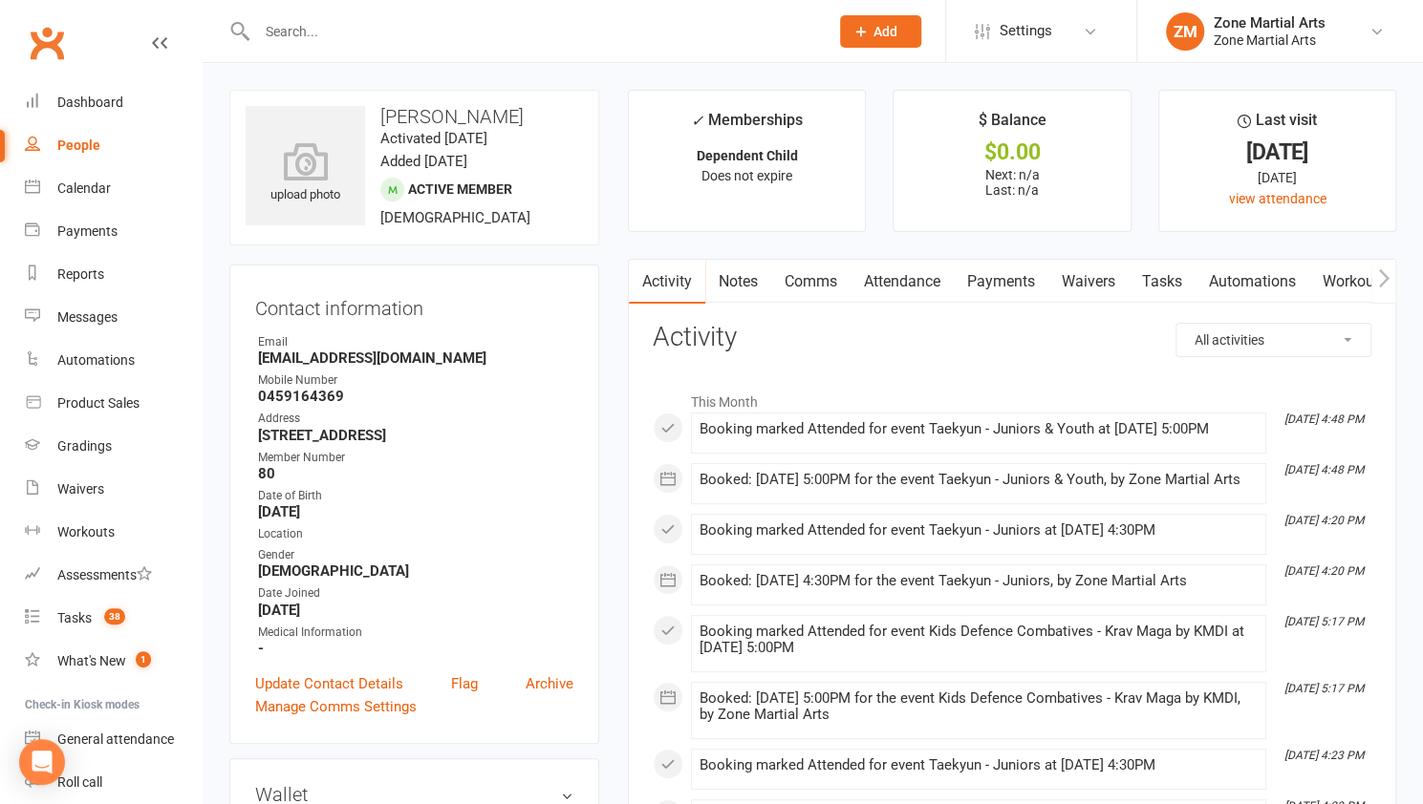
click at [512, 53] on div at bounding box center [522, 31] width 586 height 62
click at [499, 34] on input "text" at bounding box center [533, 31] width 564 height 27
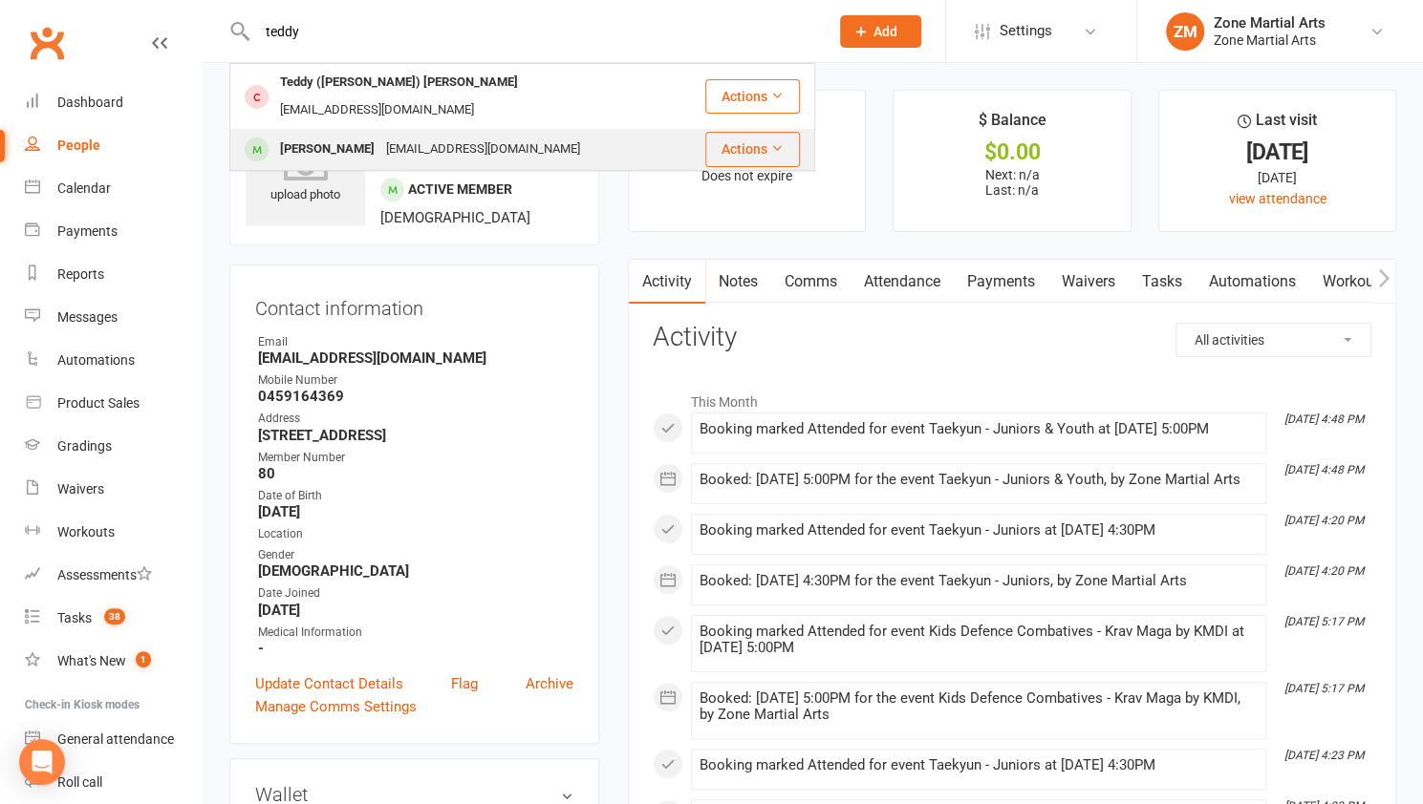
type input "teddy"
click at [480, 136] on div "kmserrano133@gmail.com" at bounding box center [482, 150] width 205 height 28
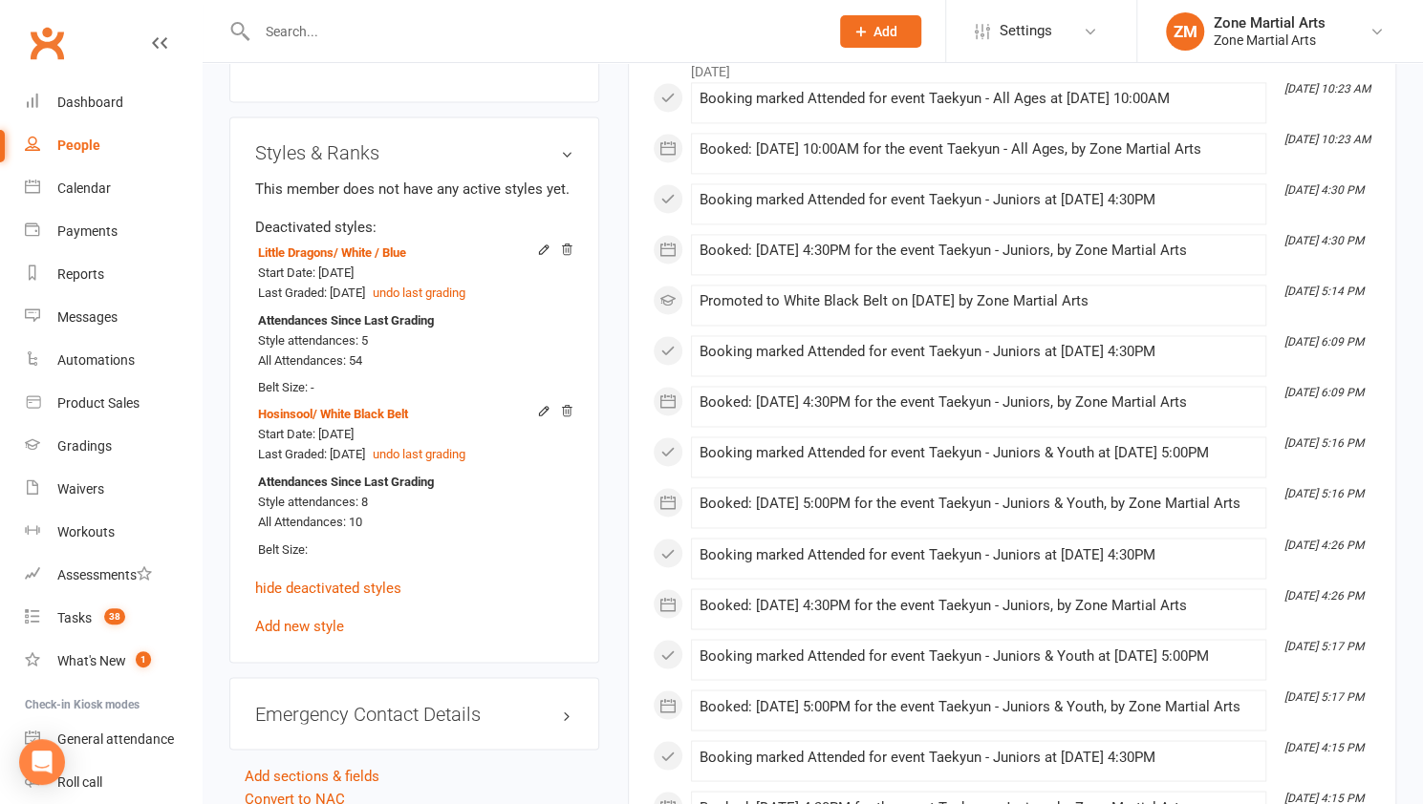
scroll to position [1599, 0]
click at [565, 156] on h3 "Styles & Ranks" at bounding box center [414, 151] width 318 height 21
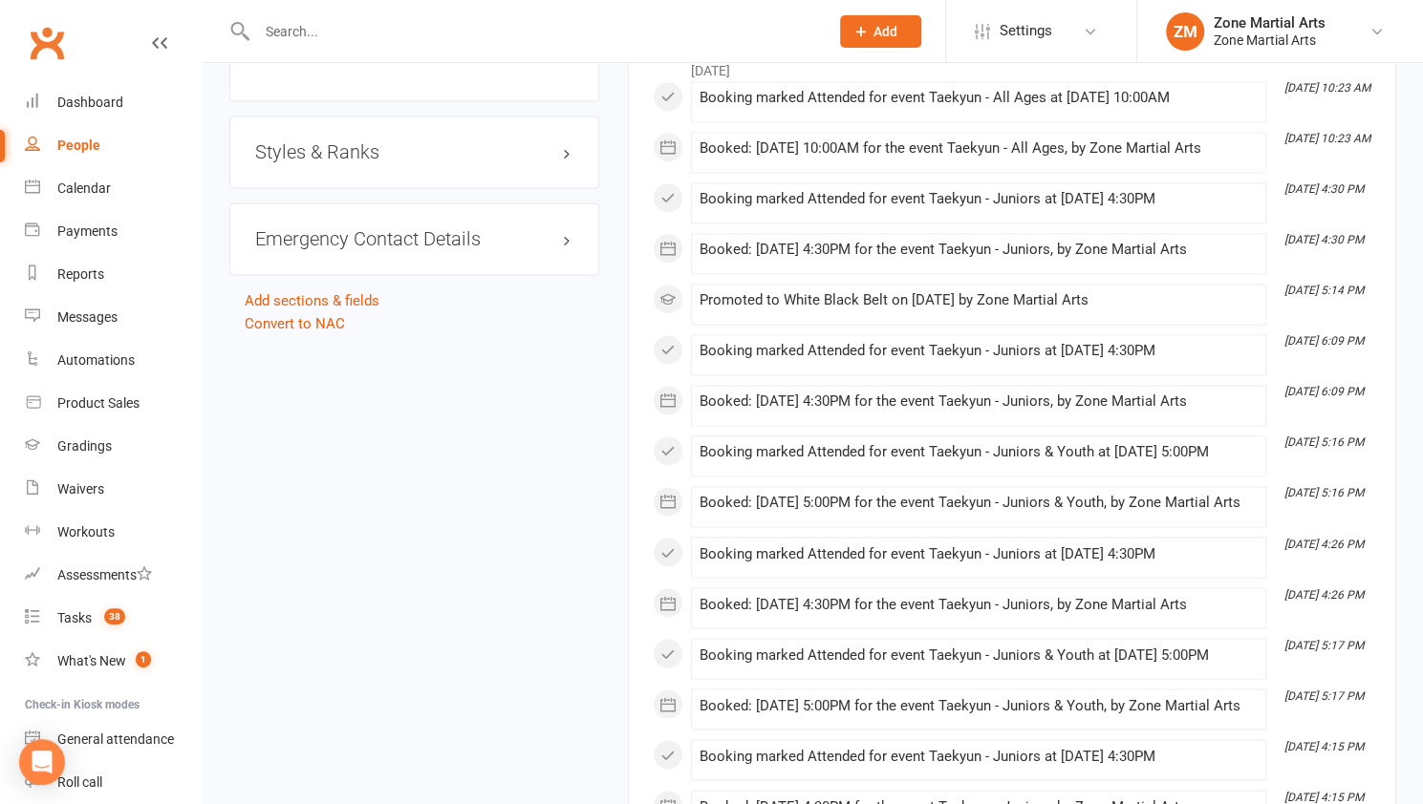
click at [565, 156] on h3 "Styles & Ranks" at bounding box center [414, 151] width 318 height 21
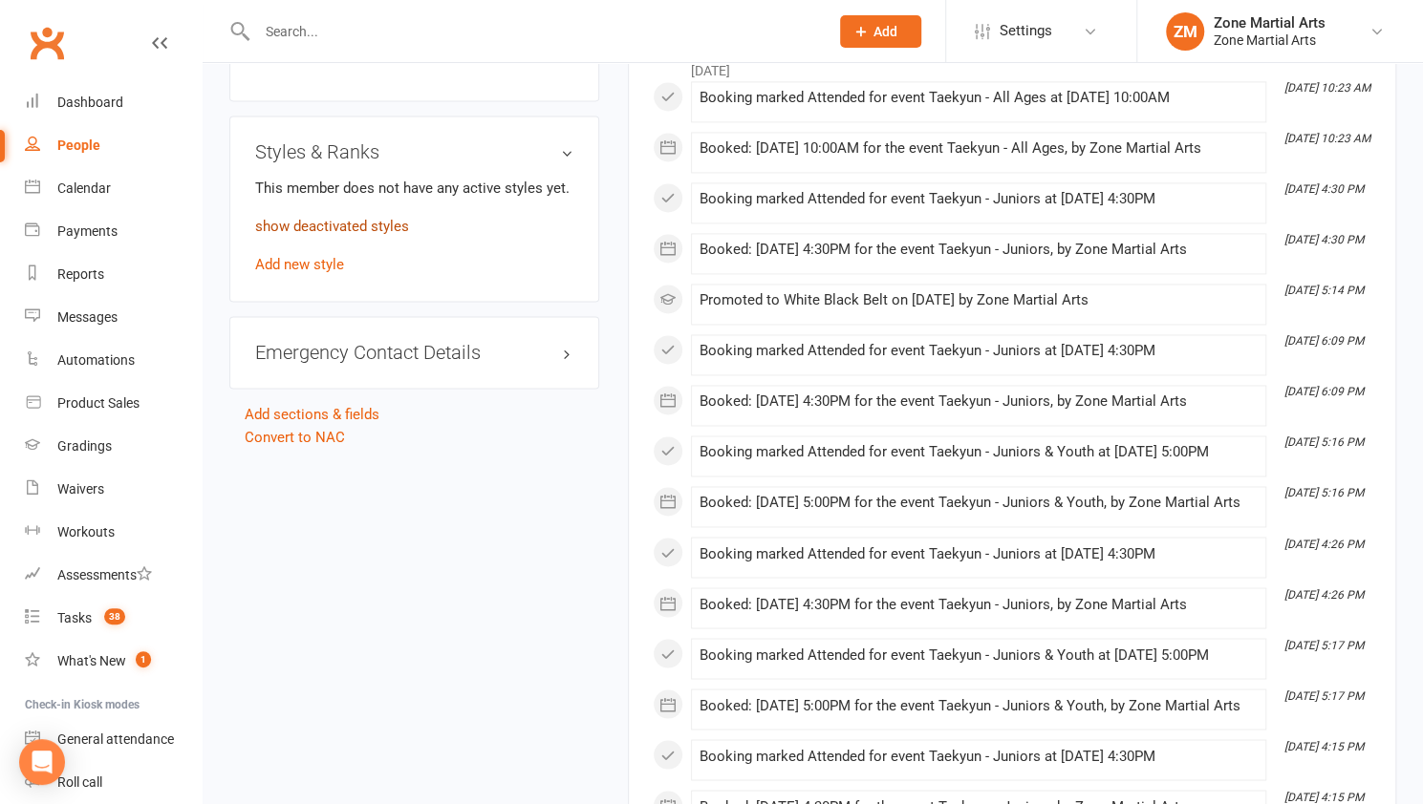
click at [392, 223] on link "show deactivated styles" at bounding box center [332, 226] width 154 height 17
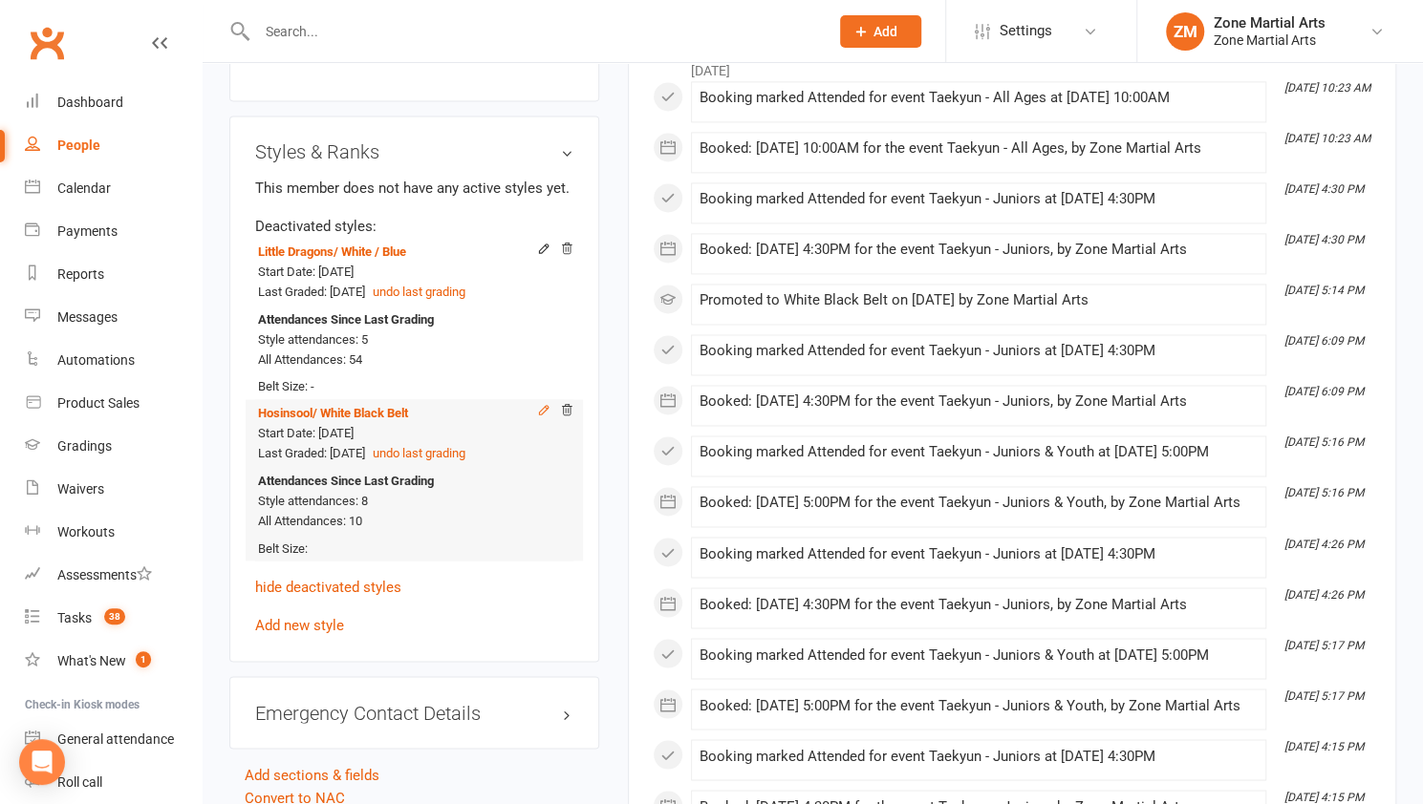
click at [548, 406] on icon at bounding box center [543, 409] width 13 height 13
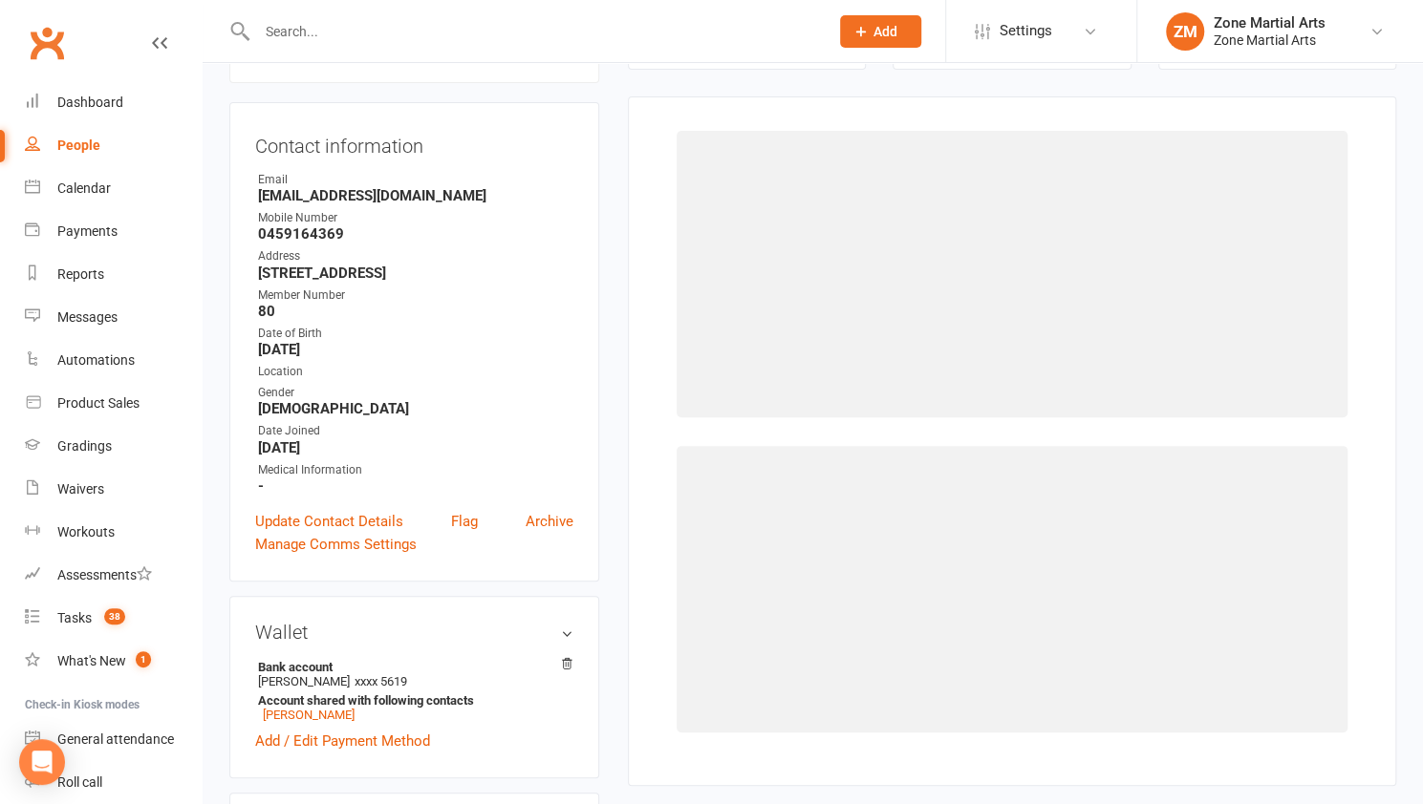
select select "3447"
select select "40946"
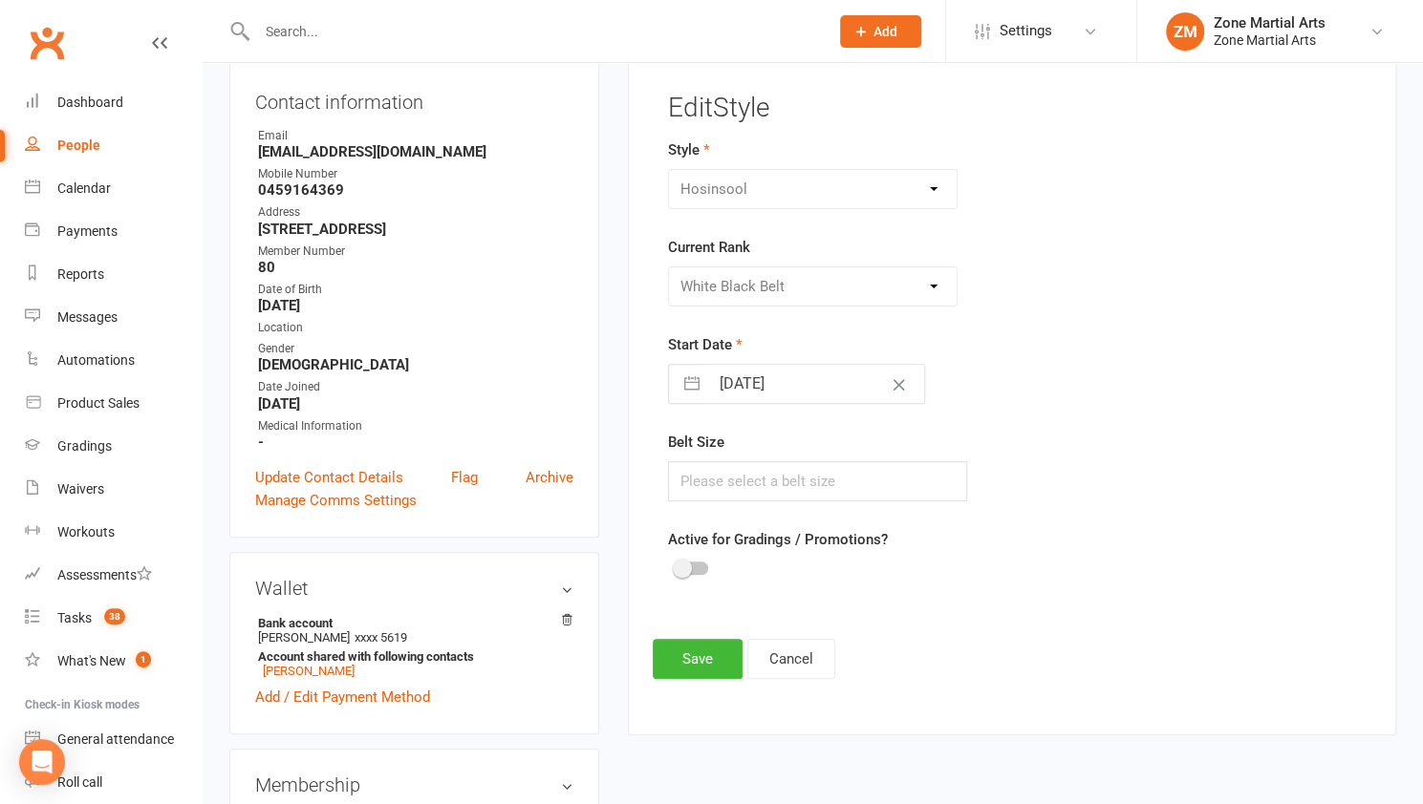
scroll to position [206, 0]
click at [715, 662] on button "Save" at bounding box center [698, 659] width 90 height 40
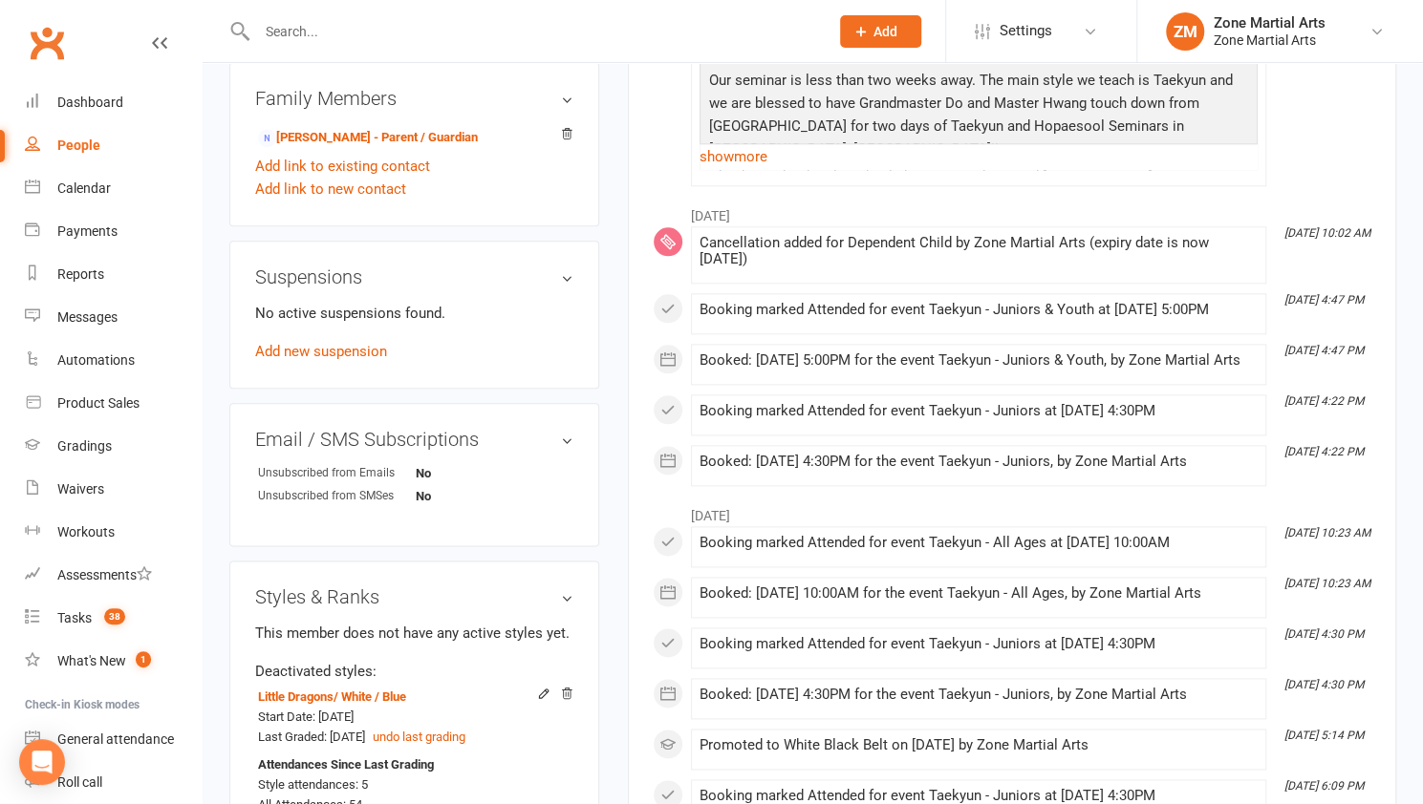
scroll to position [1175, 0]
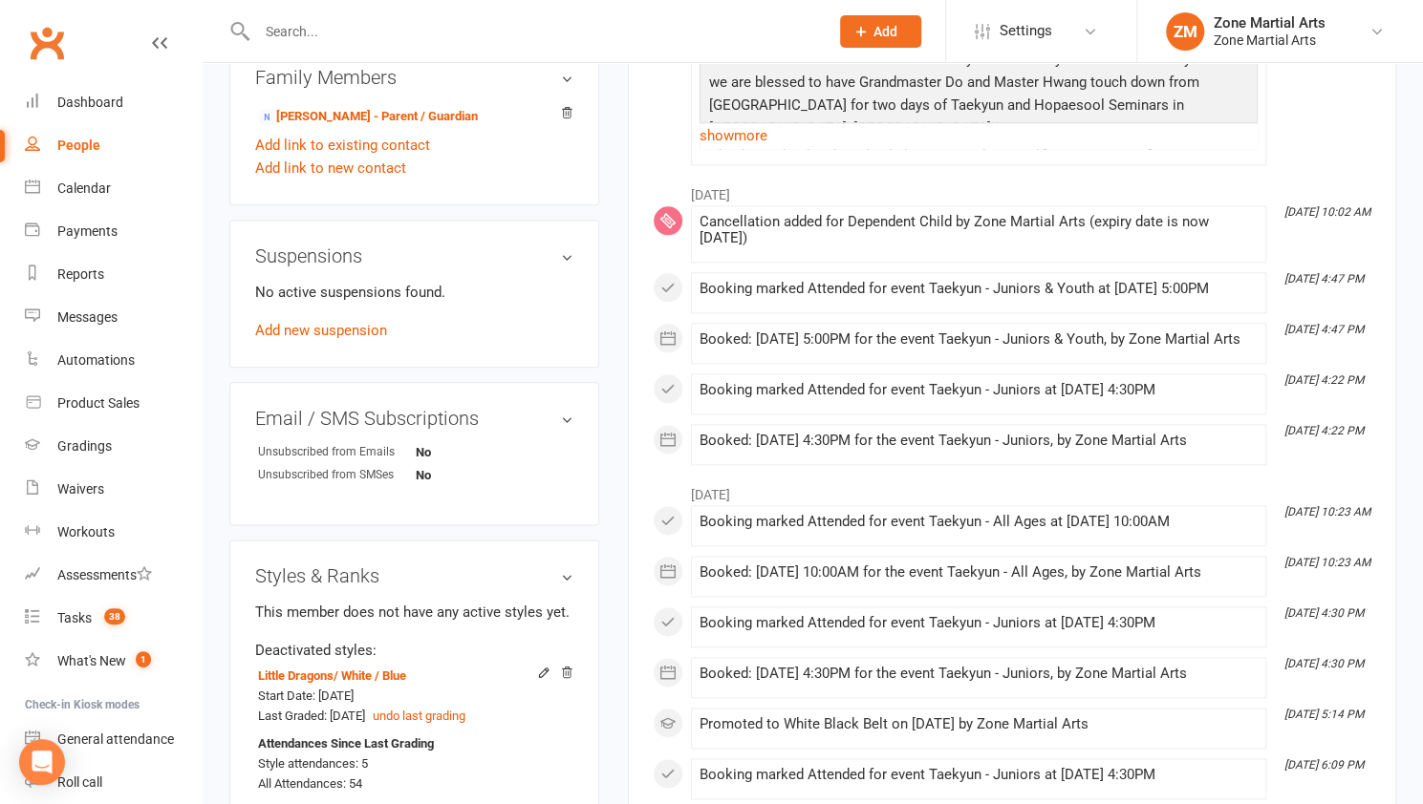
click at [562, 582] on h3 "Styles & Ranks" at bounding box center [414, 576] width 318 height 21
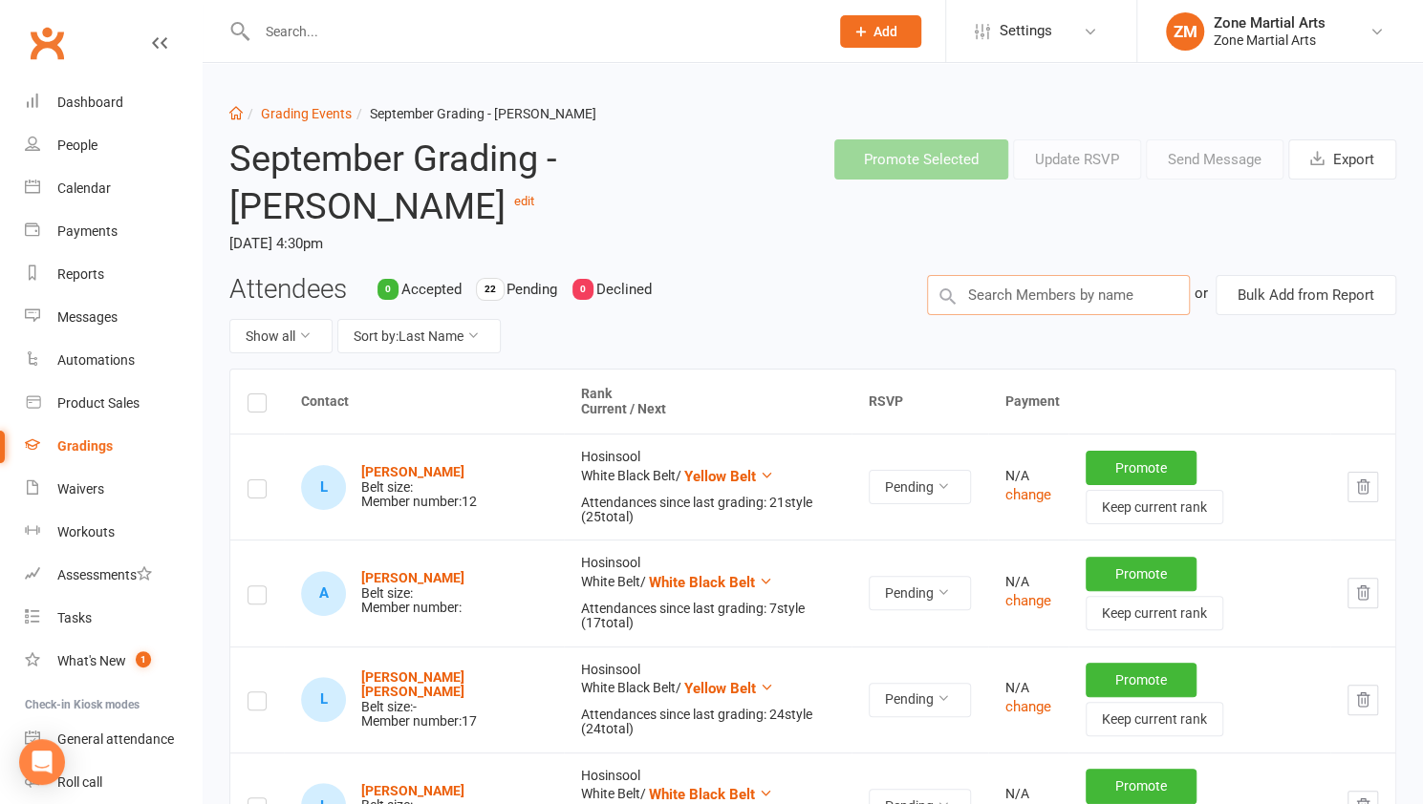
click at [1025, 304] on input "text" at bounding box center [1058, 295] width 263 height 40
type input "t"
click at [243, 114] on li "Grading Events" at bounding box center [297, 113] width 109 height 21
click at [103, 435] on link "Gradings" at bounding box center [113, 446] width 177 height 43
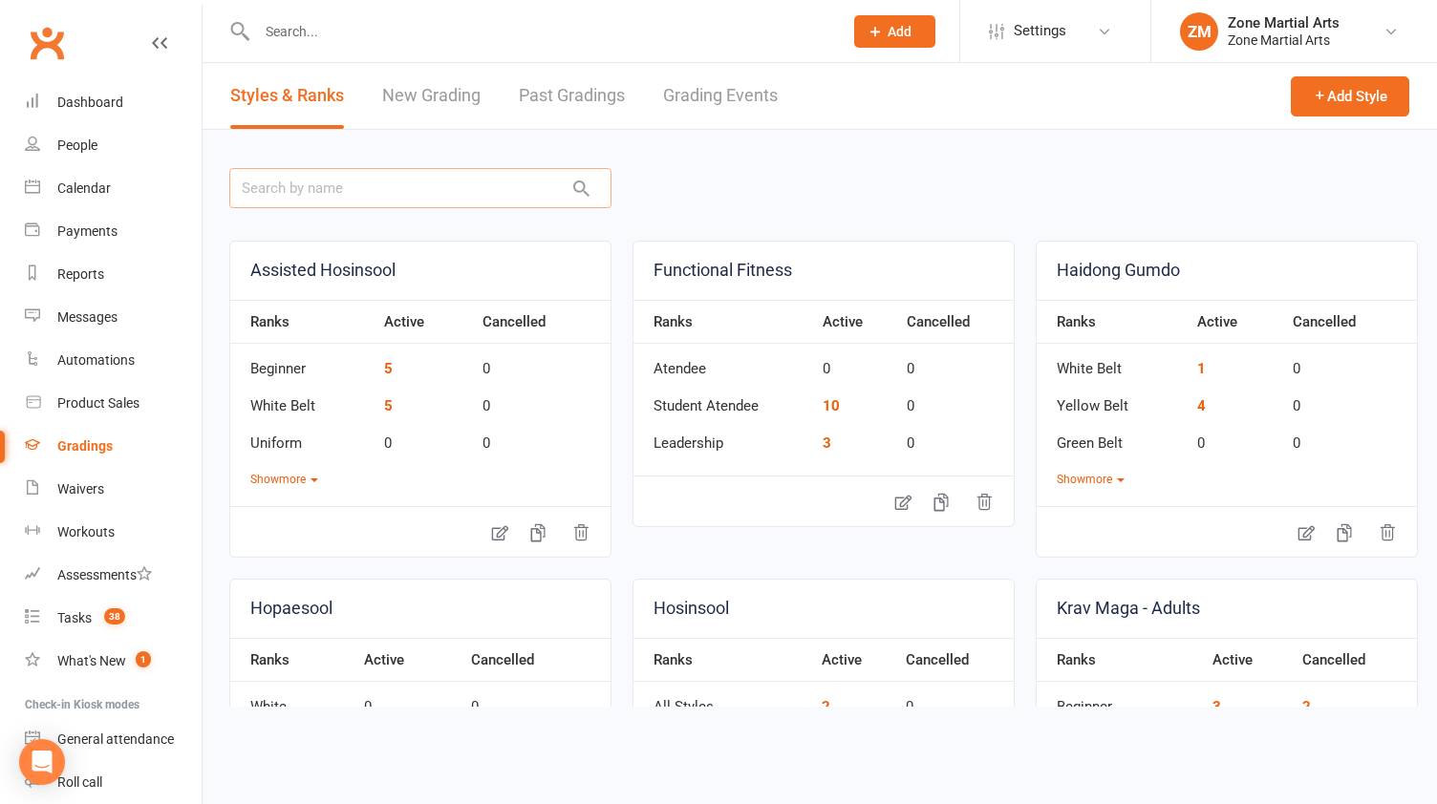
click at [303, 181] on input "text" at bounding box center [420, 188] width 382 height 40
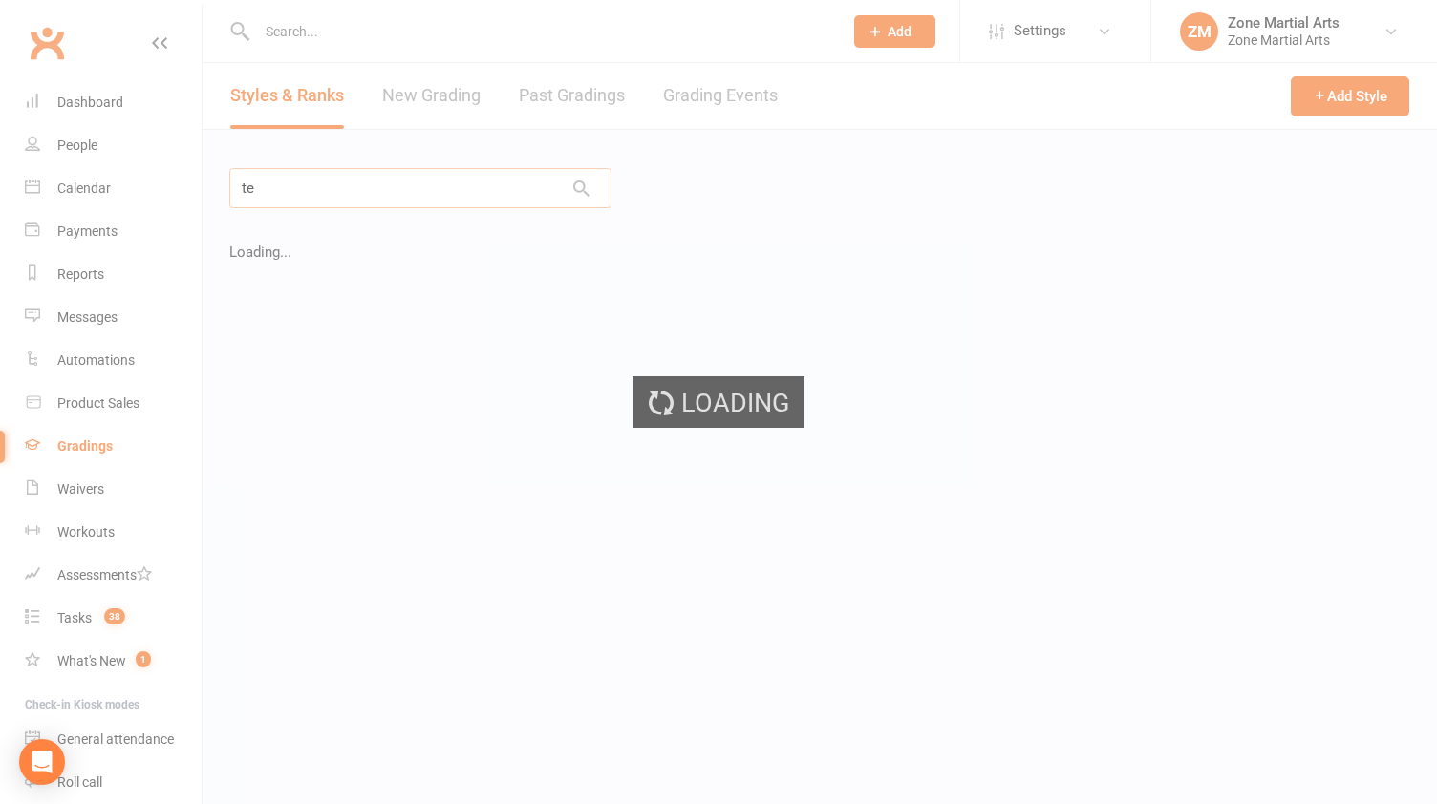
type input "t"
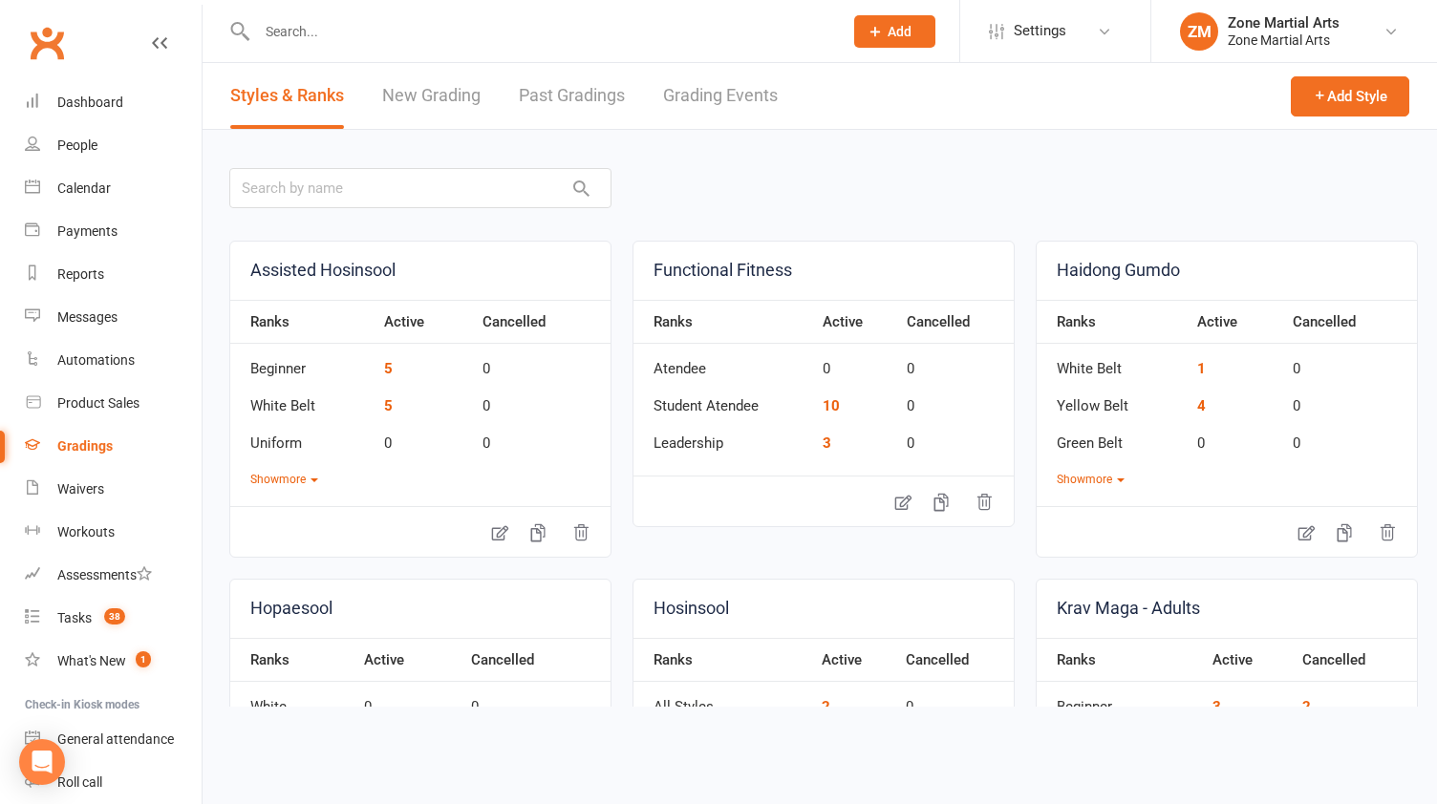
click at [461, 89] on link "New Grading" at bounding box center [431, 96] width 98 height 66
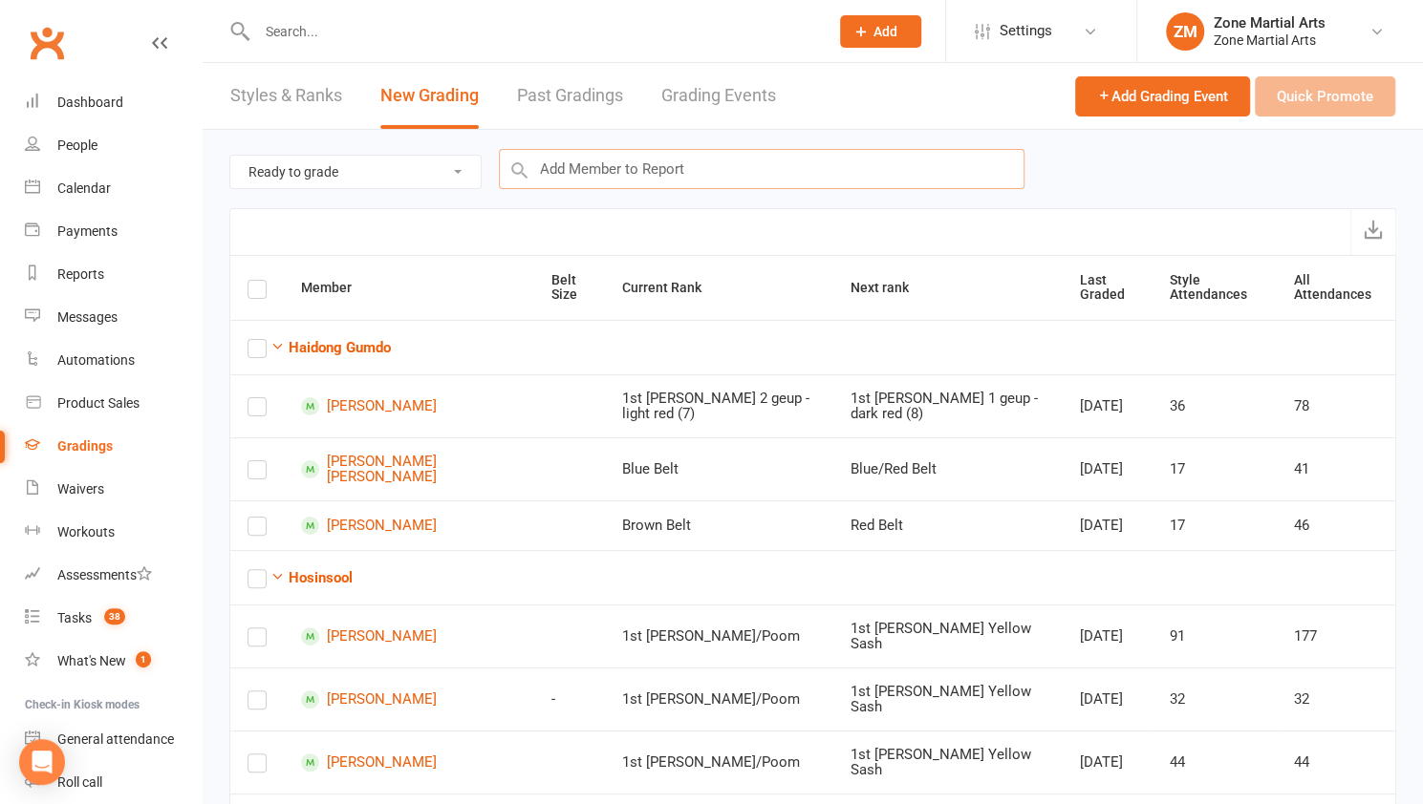
click at [599, 162] on input "text" at bounding box center [761, 169] width 525 height 40
type input "t"
click at [130, 442] on link "Gradings" at bounding box center [113, 446] width 177 height 43
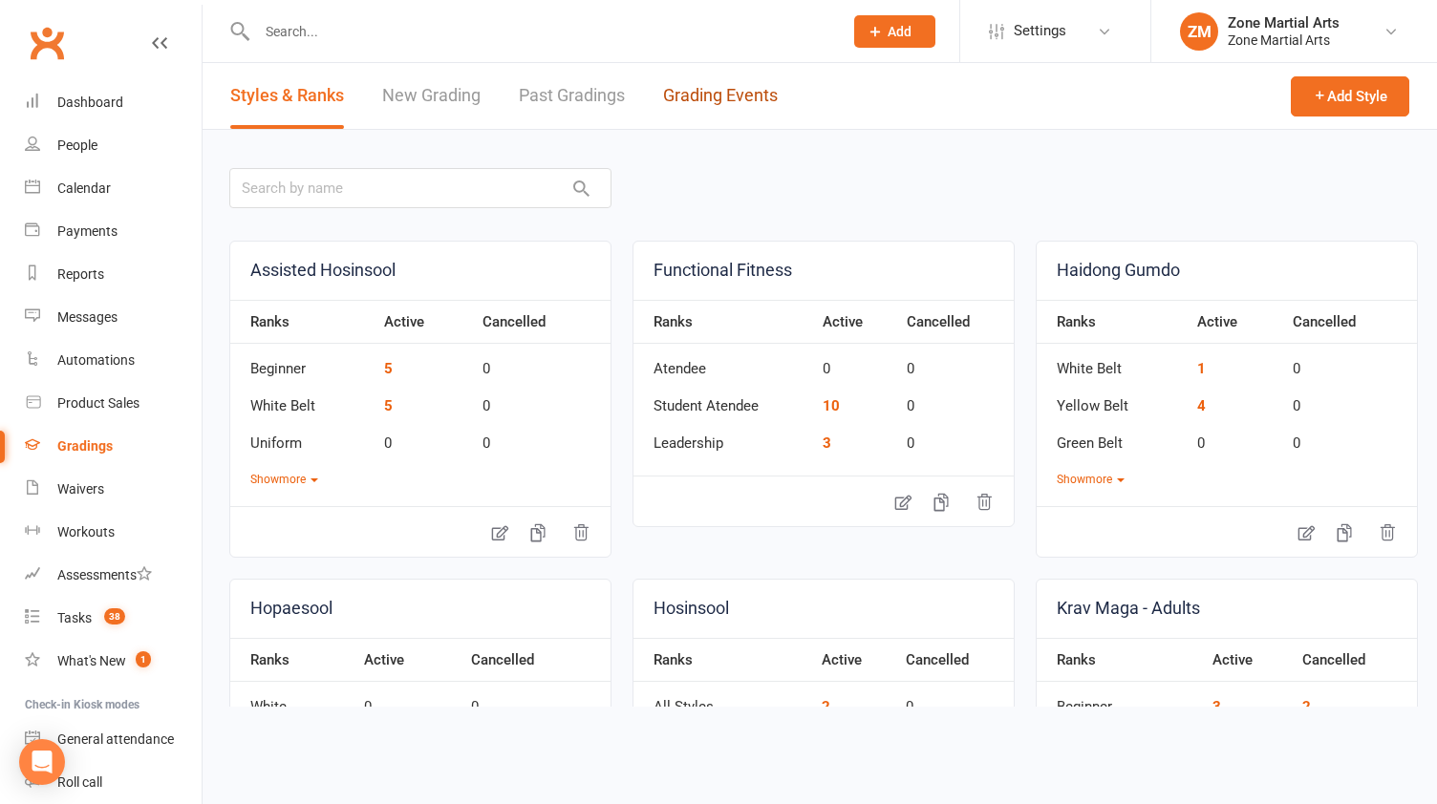
click at [743, 99] on link "Grading Events" at bounding box center [720, 96] width 115 height 66
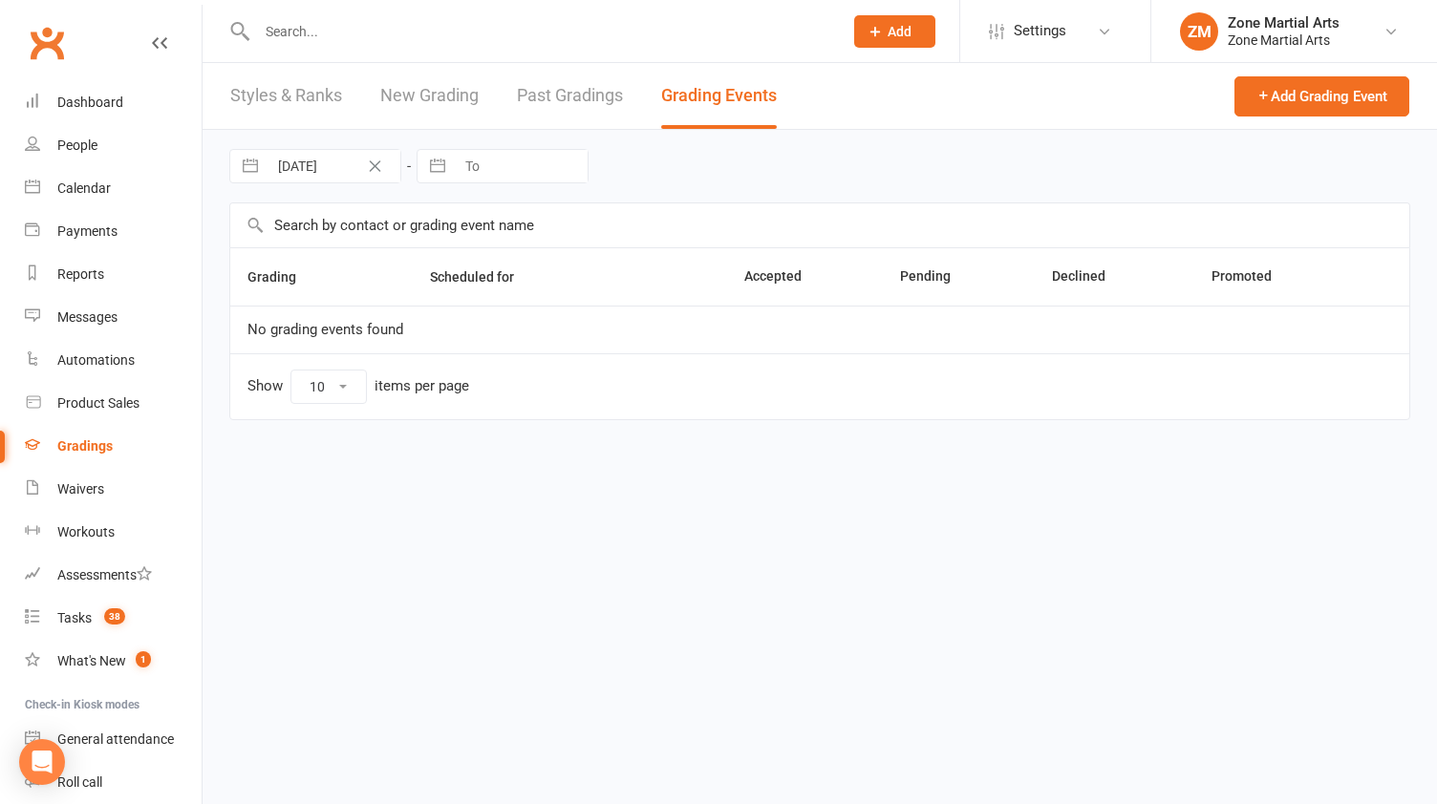
select select "25"
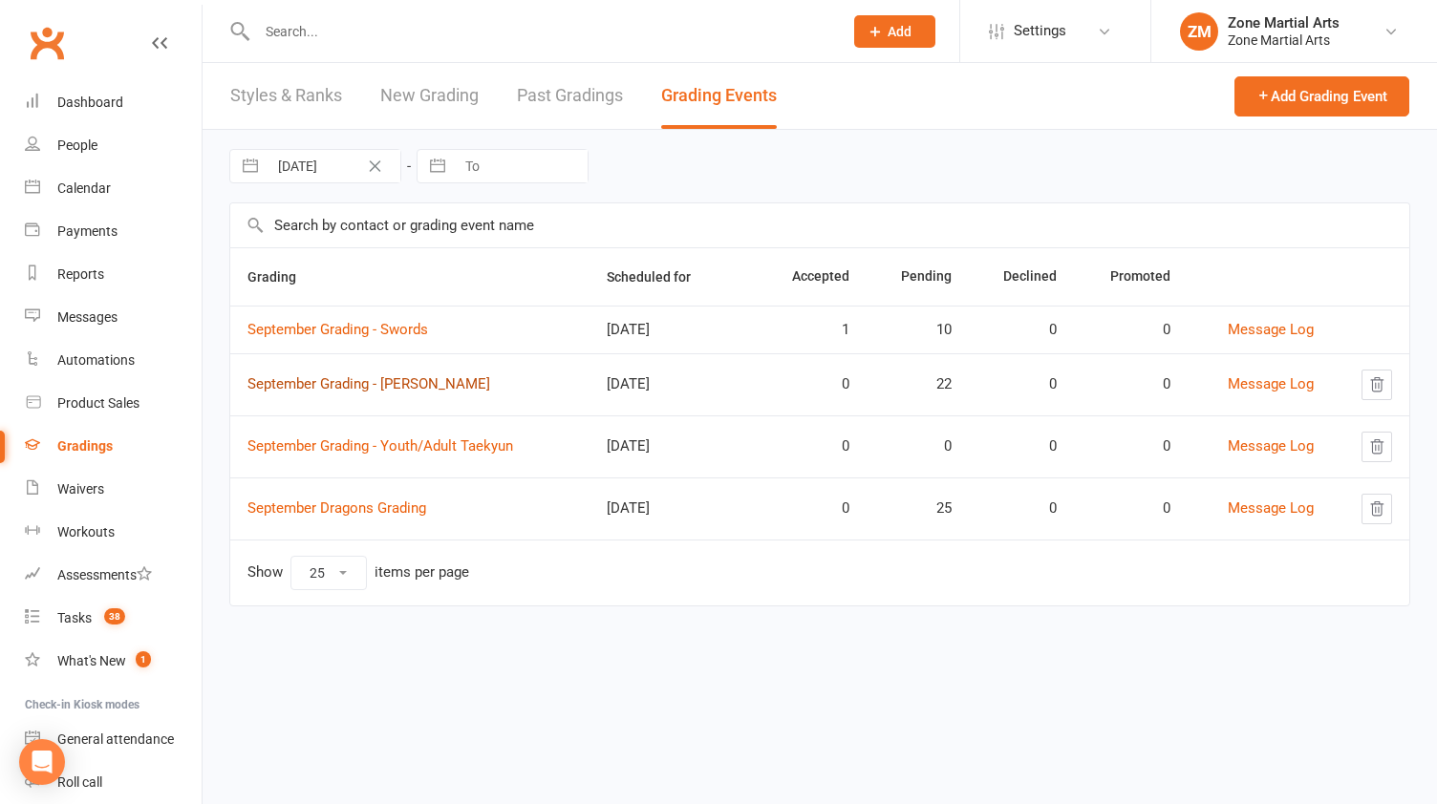
click at [428, 385] on link "September Grading - [PERSON_NAME]" at bounding box center [368, 383] width 243 height 17
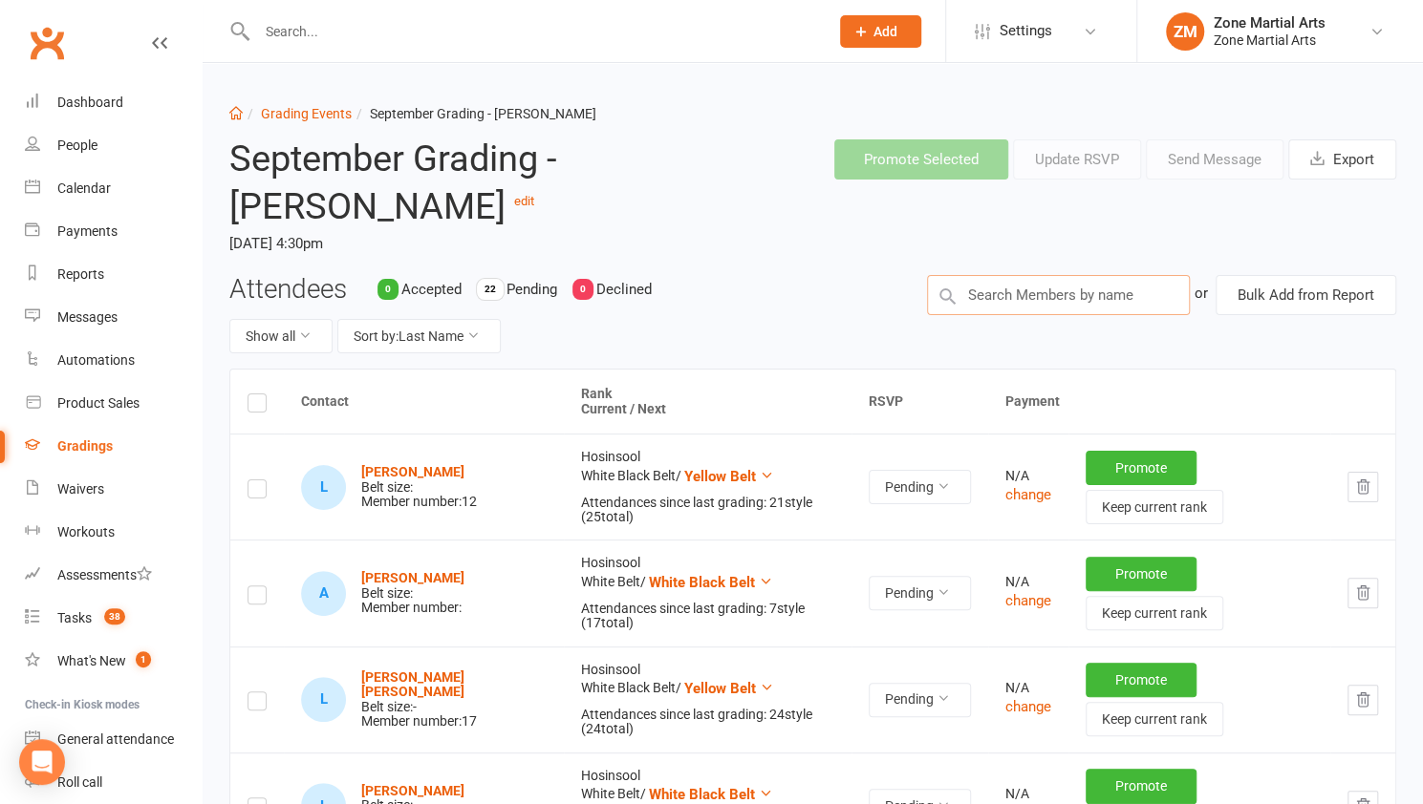
click at [978, 305] on input "text" at bounding box center [1058, 295] width 263 height 40
type input "grace"
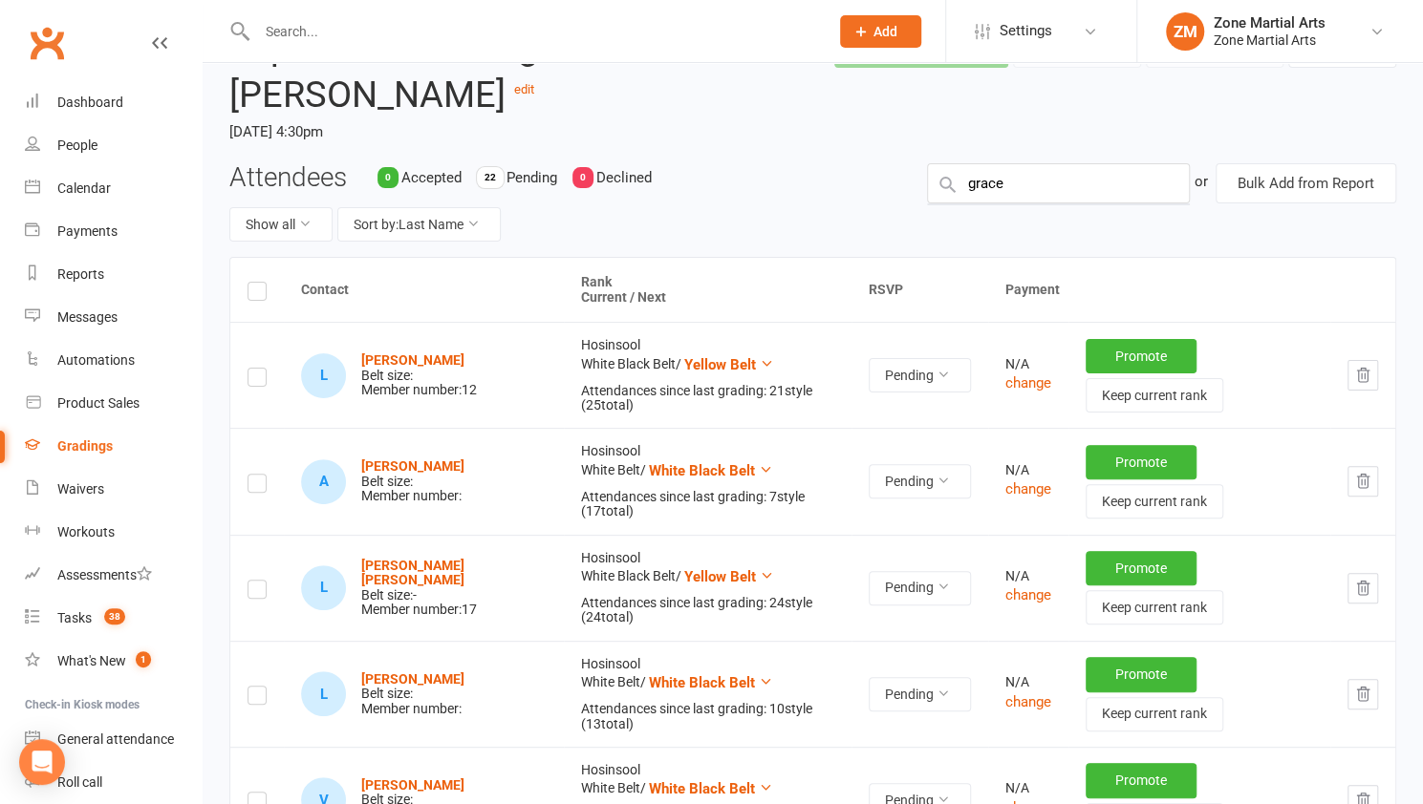
scroll to position [75, 0]
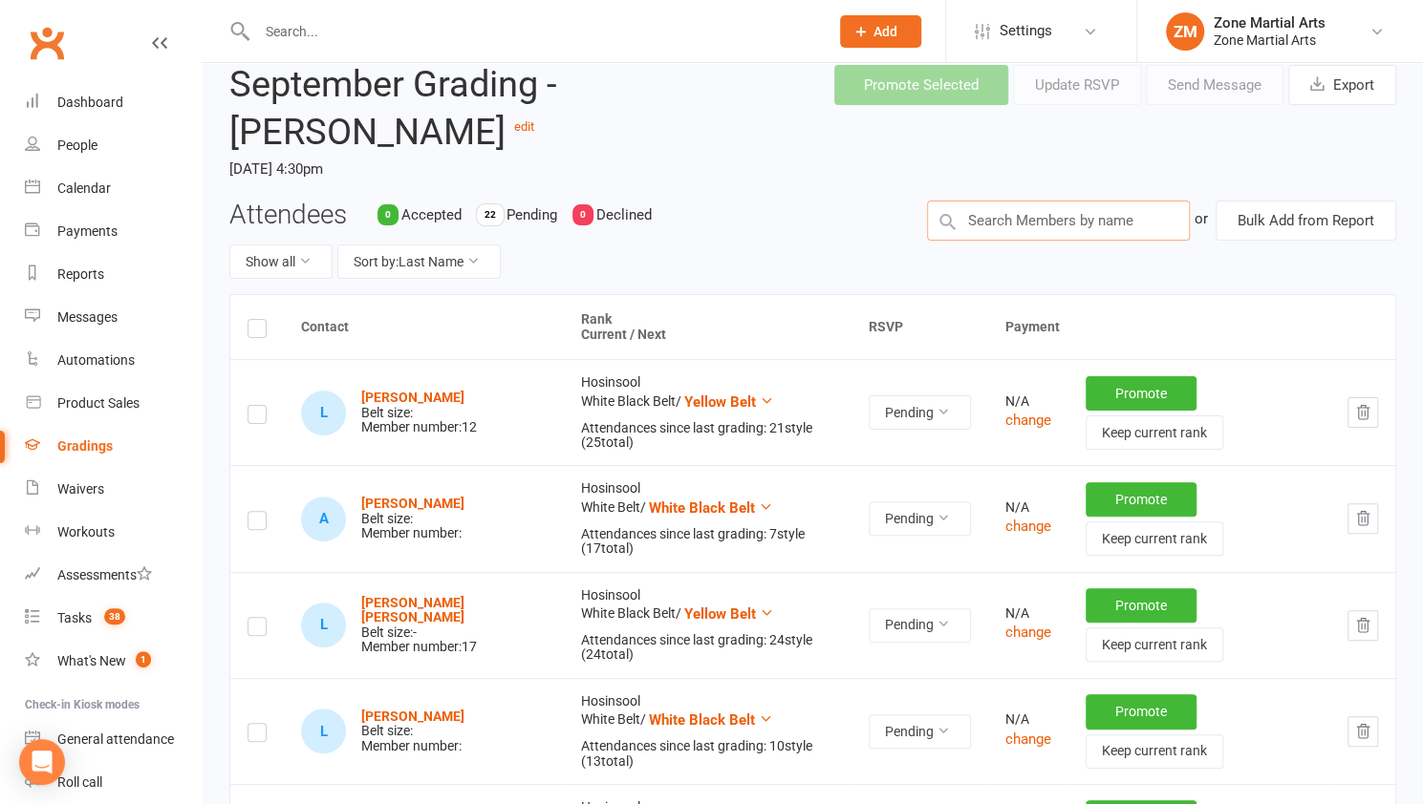
click at [1045, 226] on input "text" at bounding box center [1058, 221] width 263 height 40
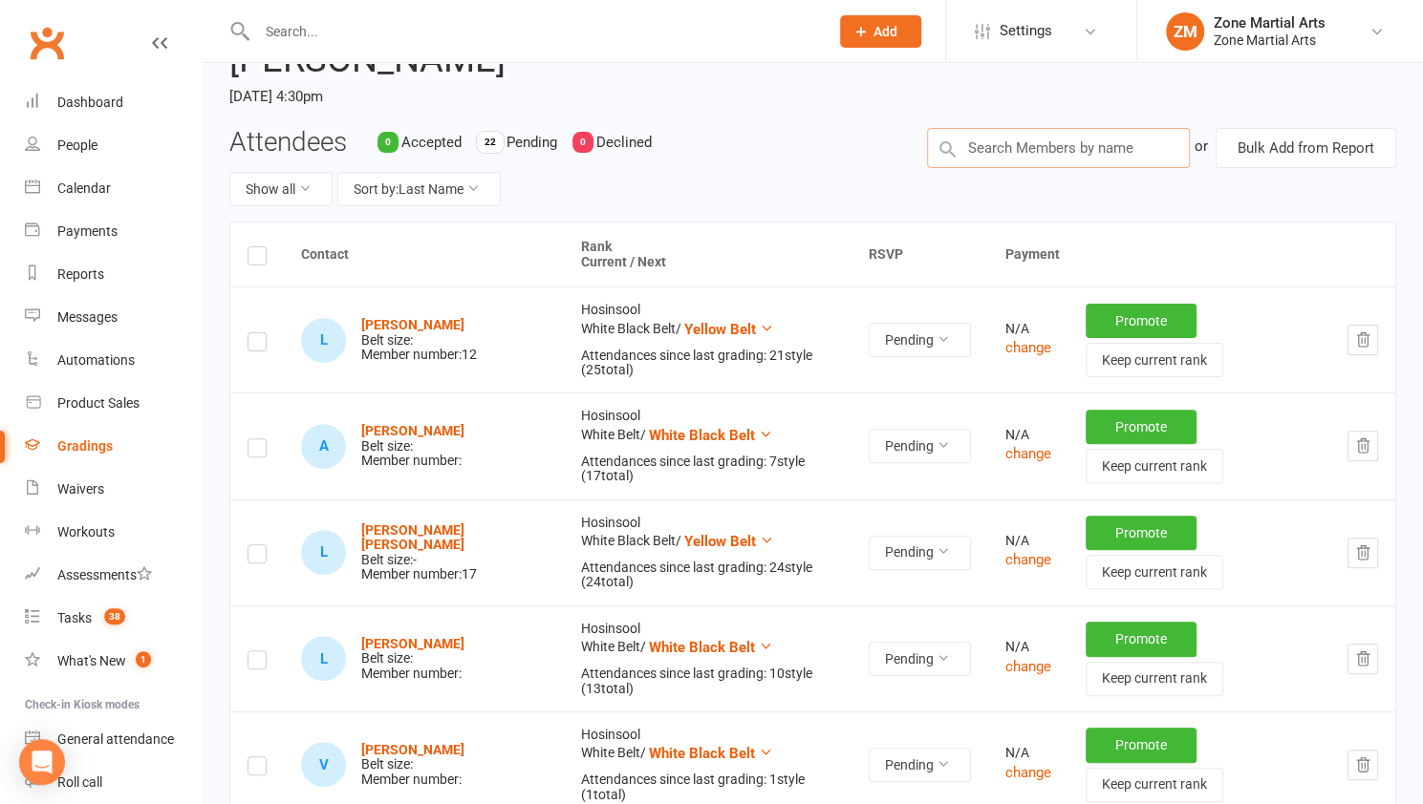
scroll to position [115, 0]
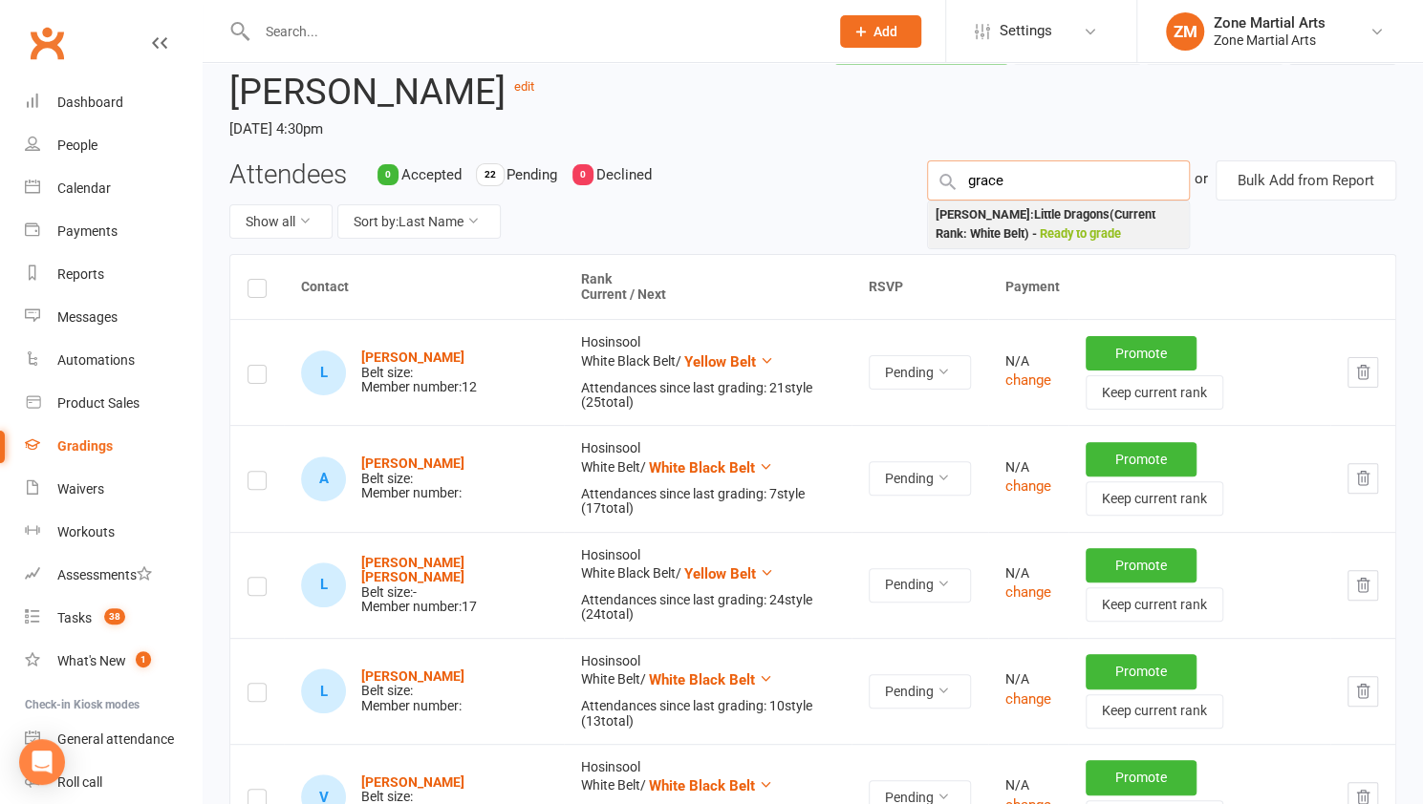
type input "grace"
click at [1082, 229] on span "Ready to grade" at bounding box center [1079, 233] width 81 height 14
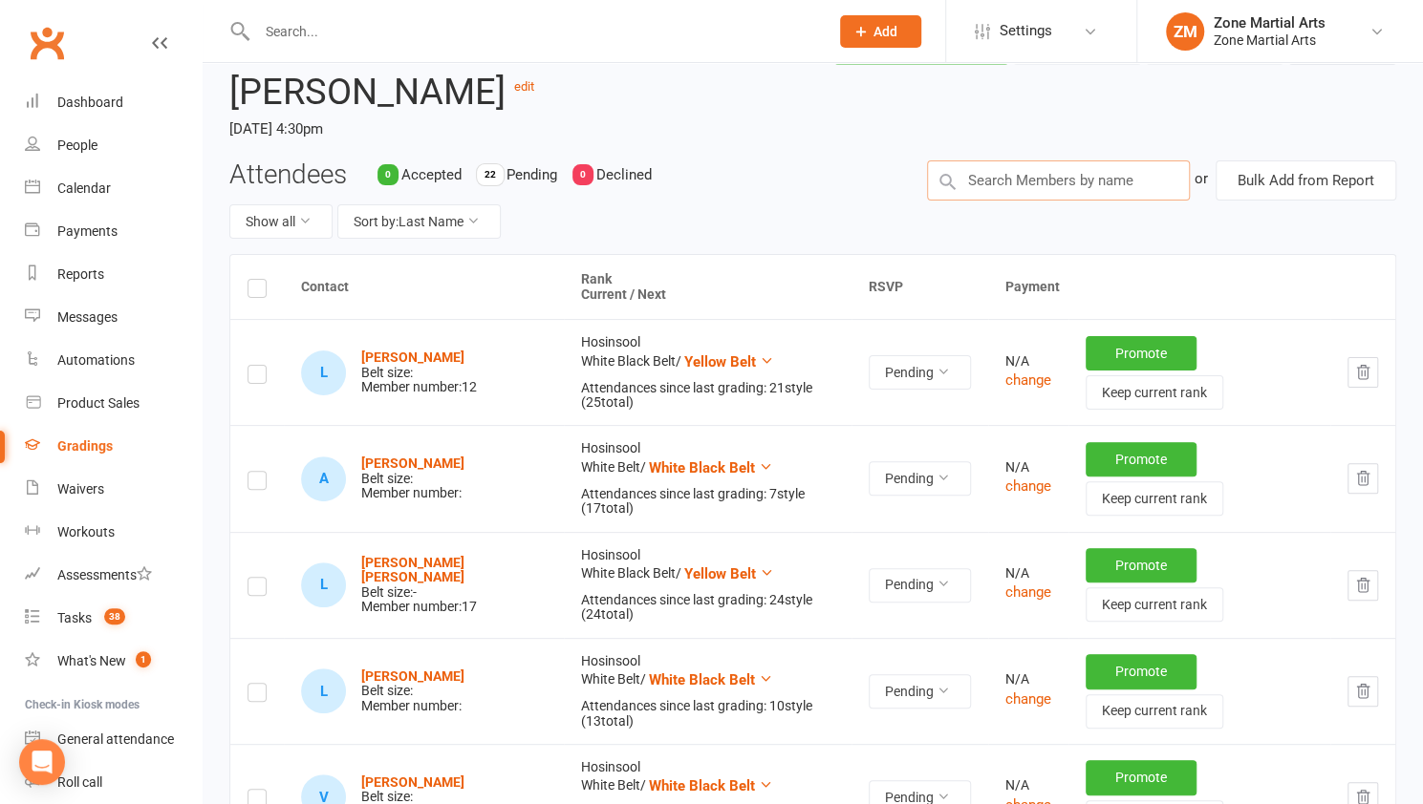
click at [1070, 173] on input "text" at bounding box center [1058, 181] width 263 height 40
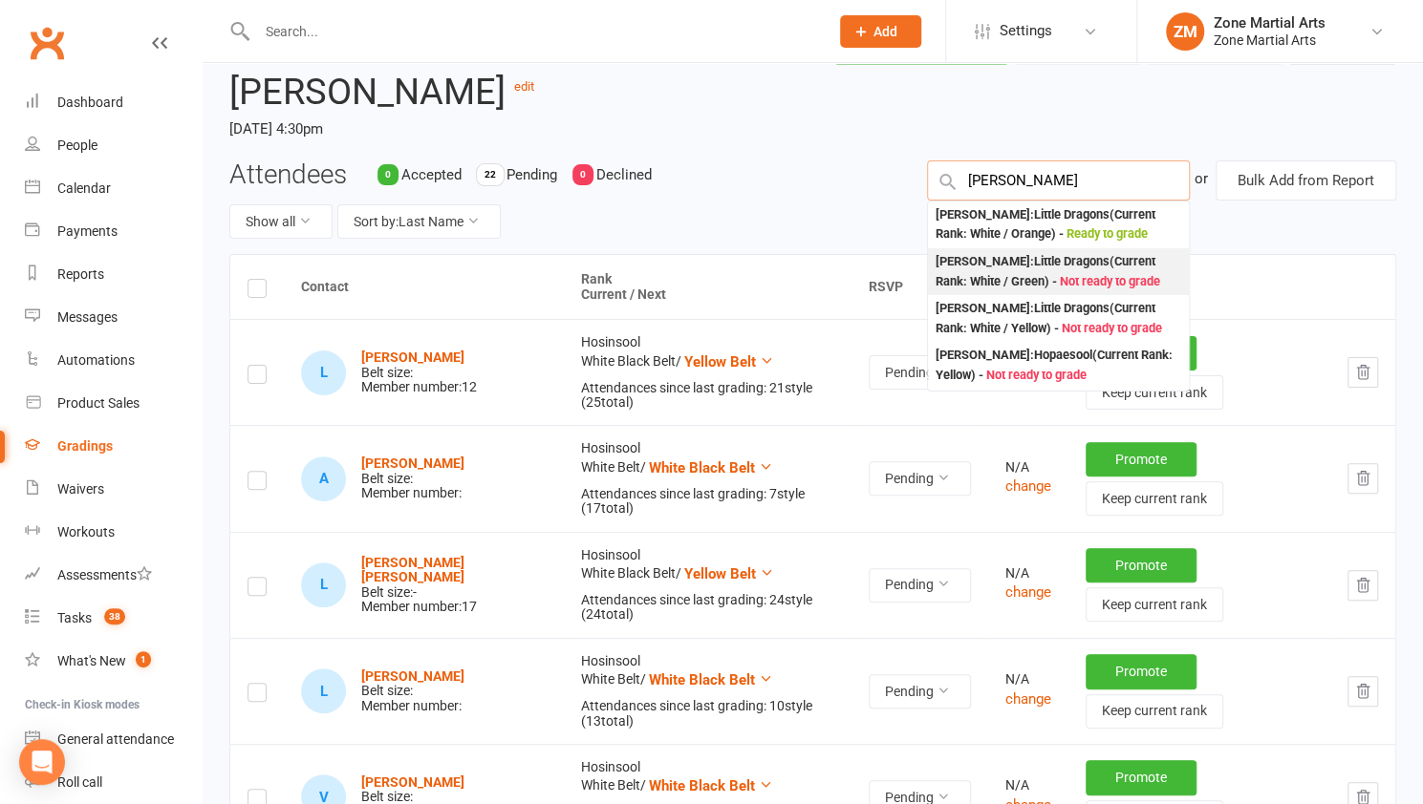
type input "oliver"
click at [1082, 260] on div "Oliver Trujillo : Little Dragons (Current Rank: White / Green ) - Not ready to …" at bounding box center [1058, 271] width 246 height 39
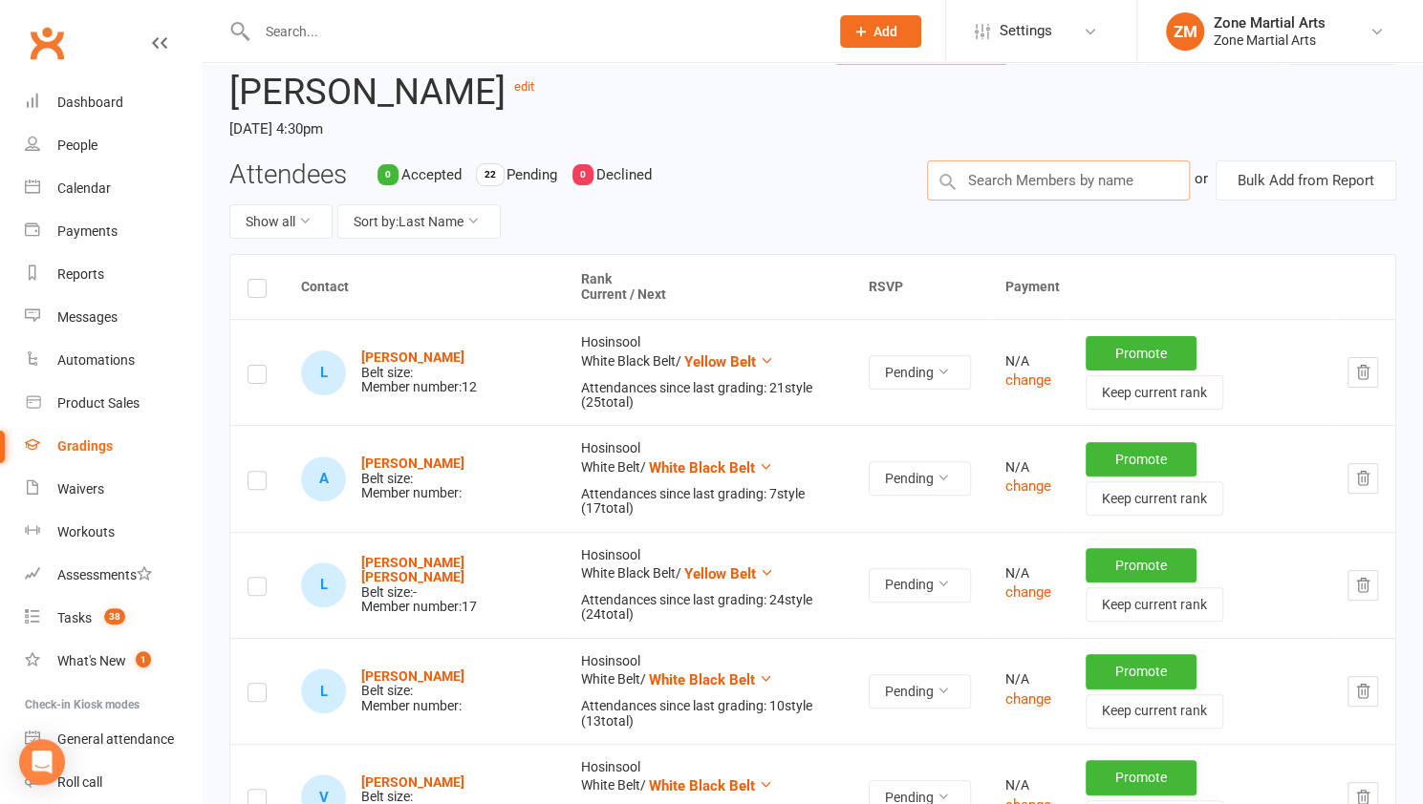
click at [1053, 184] on input "text" at bounding box center [1058, 181] width 263 height 40
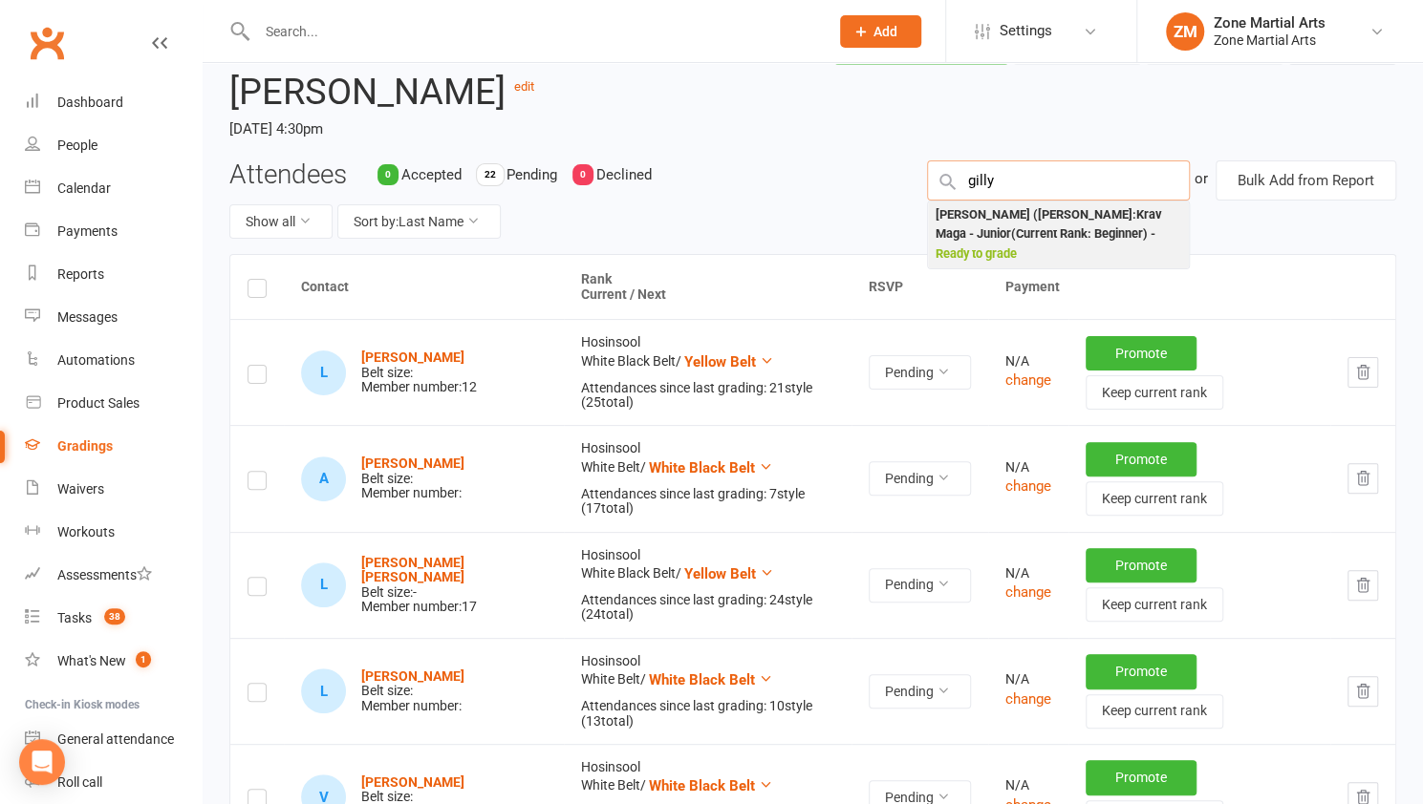
type input "gilly"
click at [1051, 212] on div "Guillaume (Gilly) Legris : Krav Maga - Junior (Current Rank: Beginner ) - Ready…" at bounding box center [1058, 234] width 246 height 59
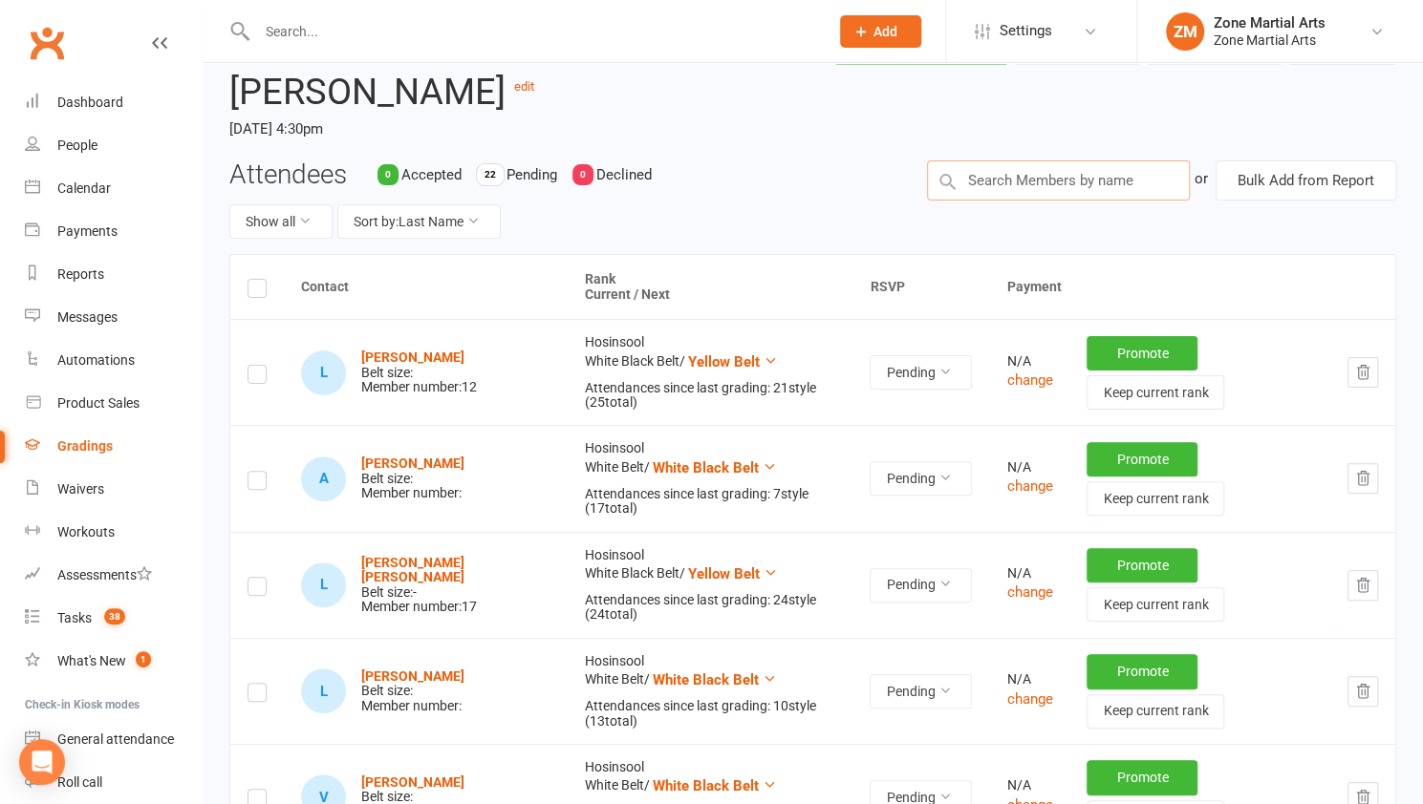
click at [1039, 181] on input "text" at bounding box center [1058, 181] width 263 height 40
type input "t"
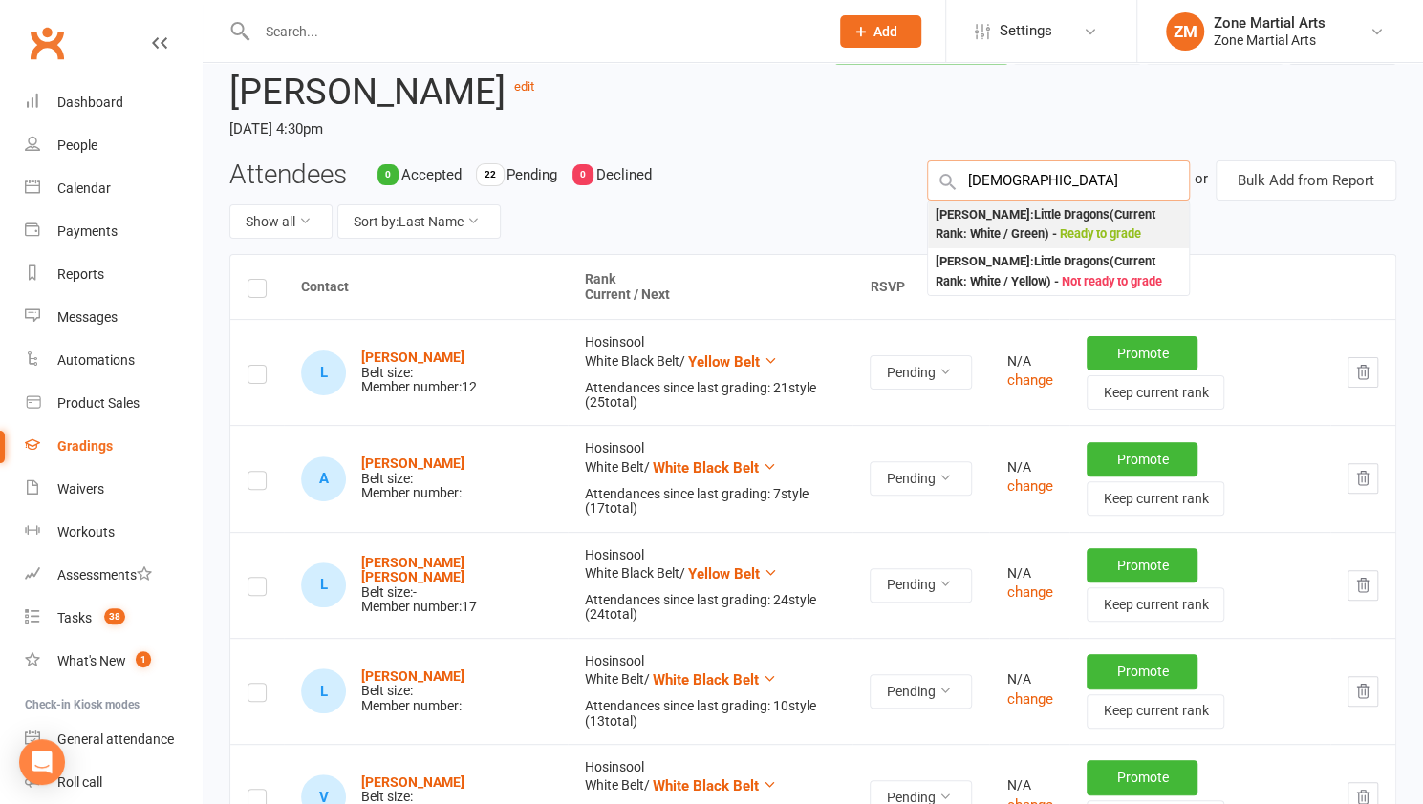
type input "jude"
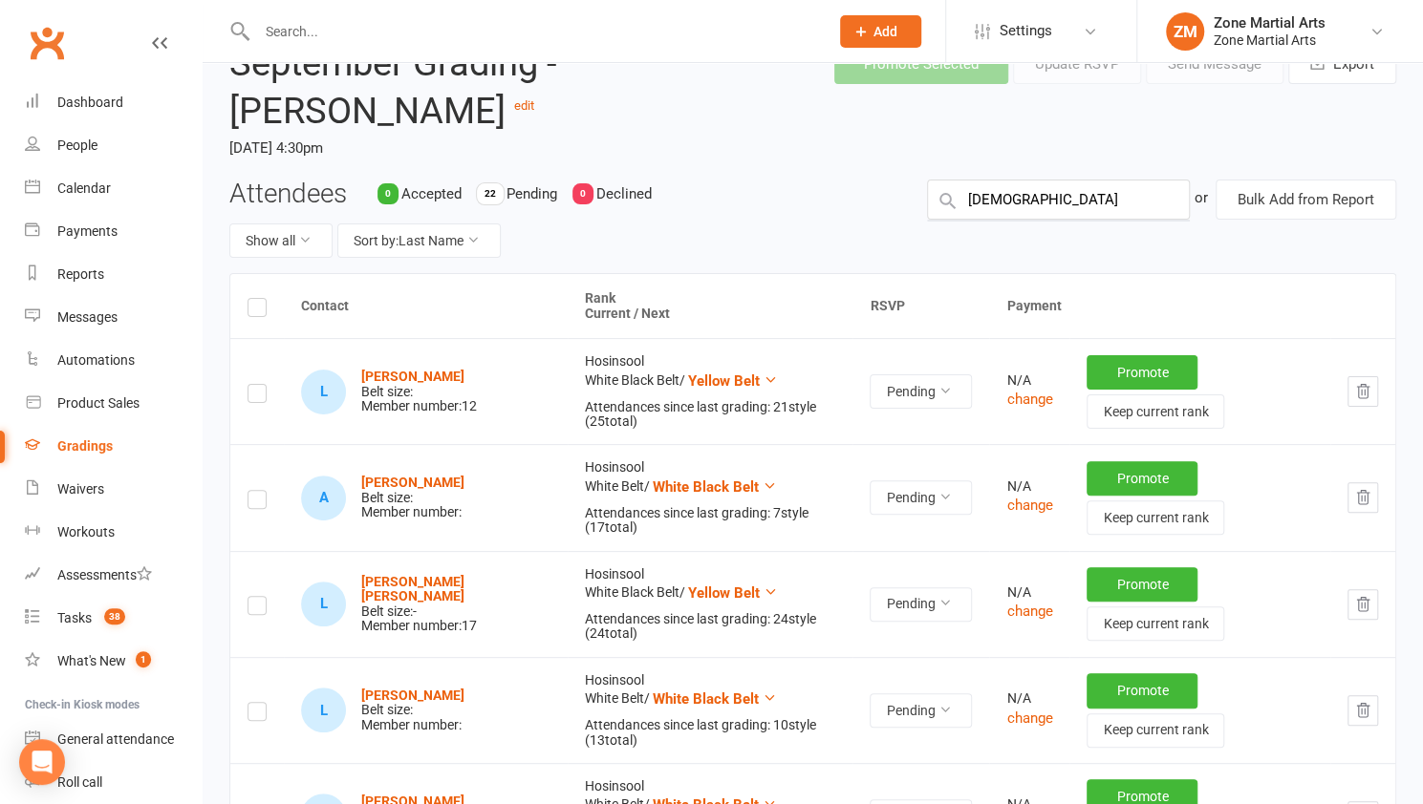
scroll to position [0, 0]
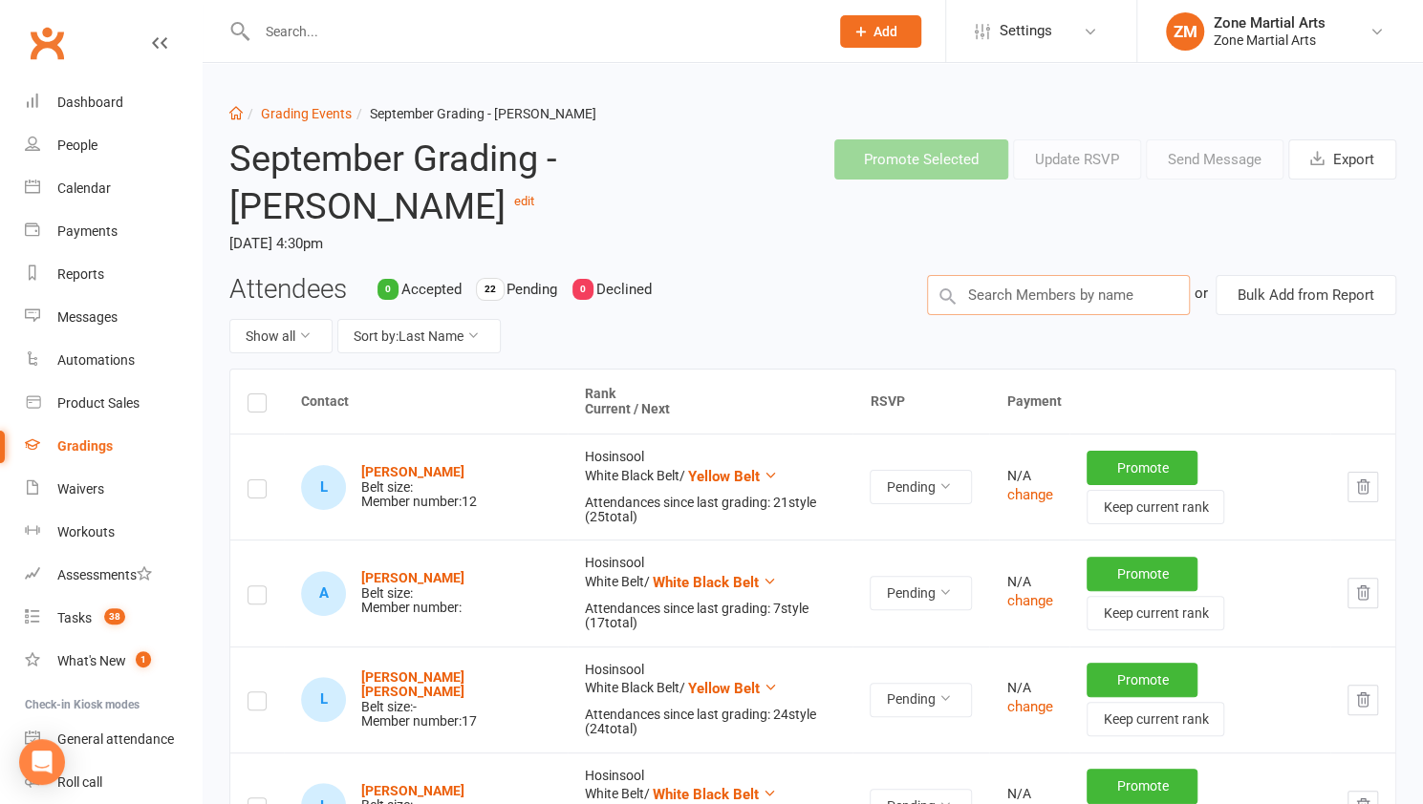
click at [1031, 301] on input "text" at bounding box center [1058, 295] width 263 height 40
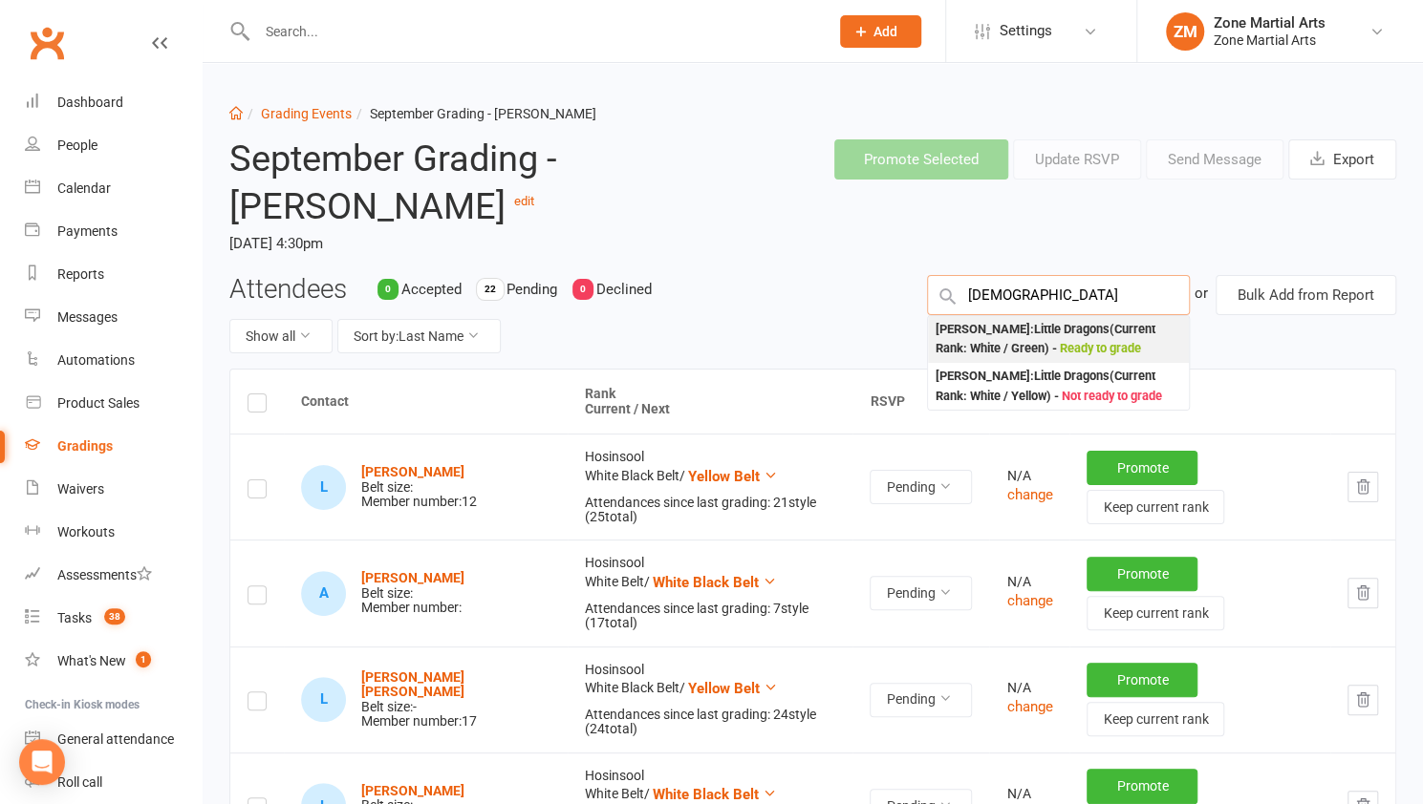
type input "jude"
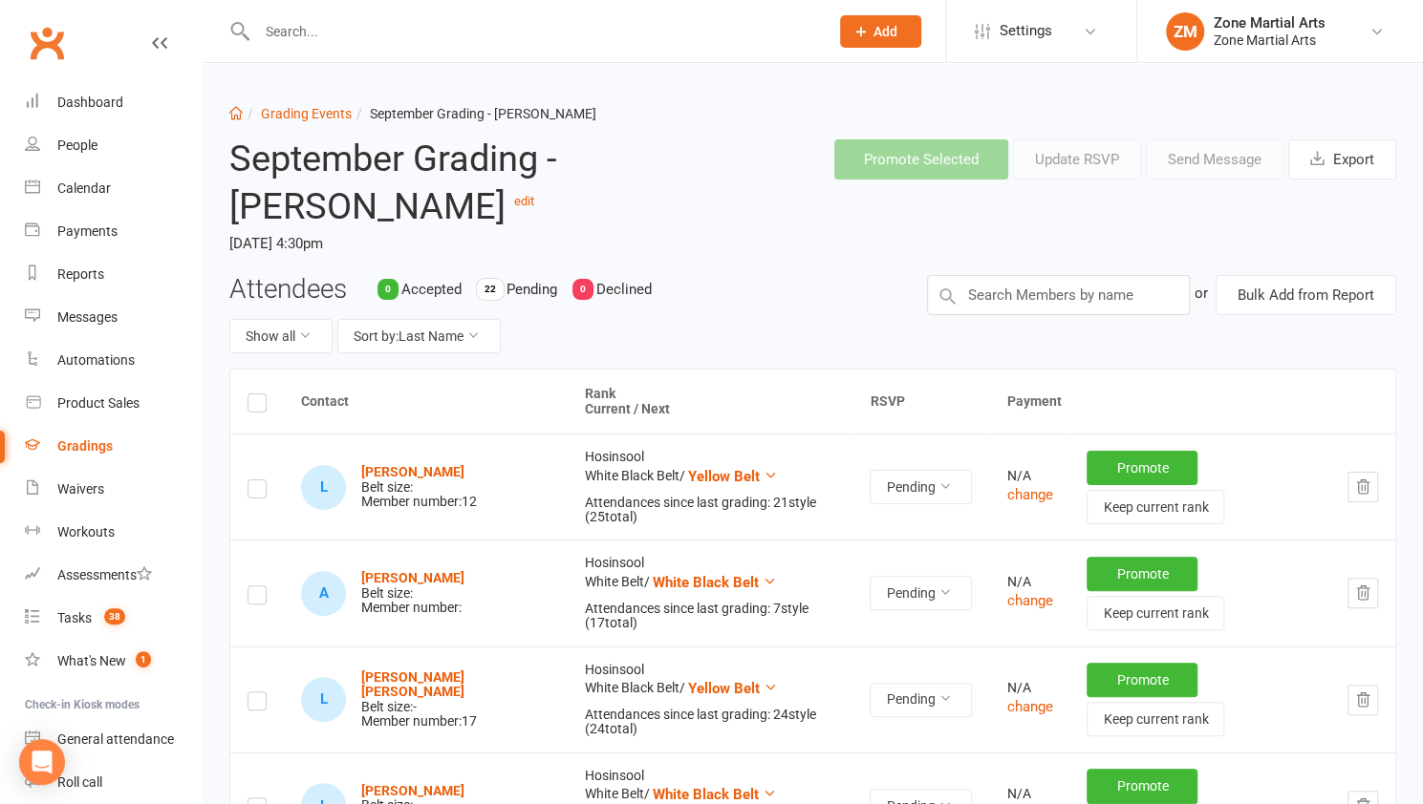
click at [1034, 336] on div "Attendees 0 Accepted 22 Pending 0 Declined Show all Sort by: Last Name or Bulk …" at bounding box center [812, 322] width 1195 height 95
click at [1036, 297] on input "text" at bounding box center [1058, 295] width 263 height 40
type input "jude"
click at [1044, 288] on input "text" at bounding box center [1058, 295] width 263 height 40
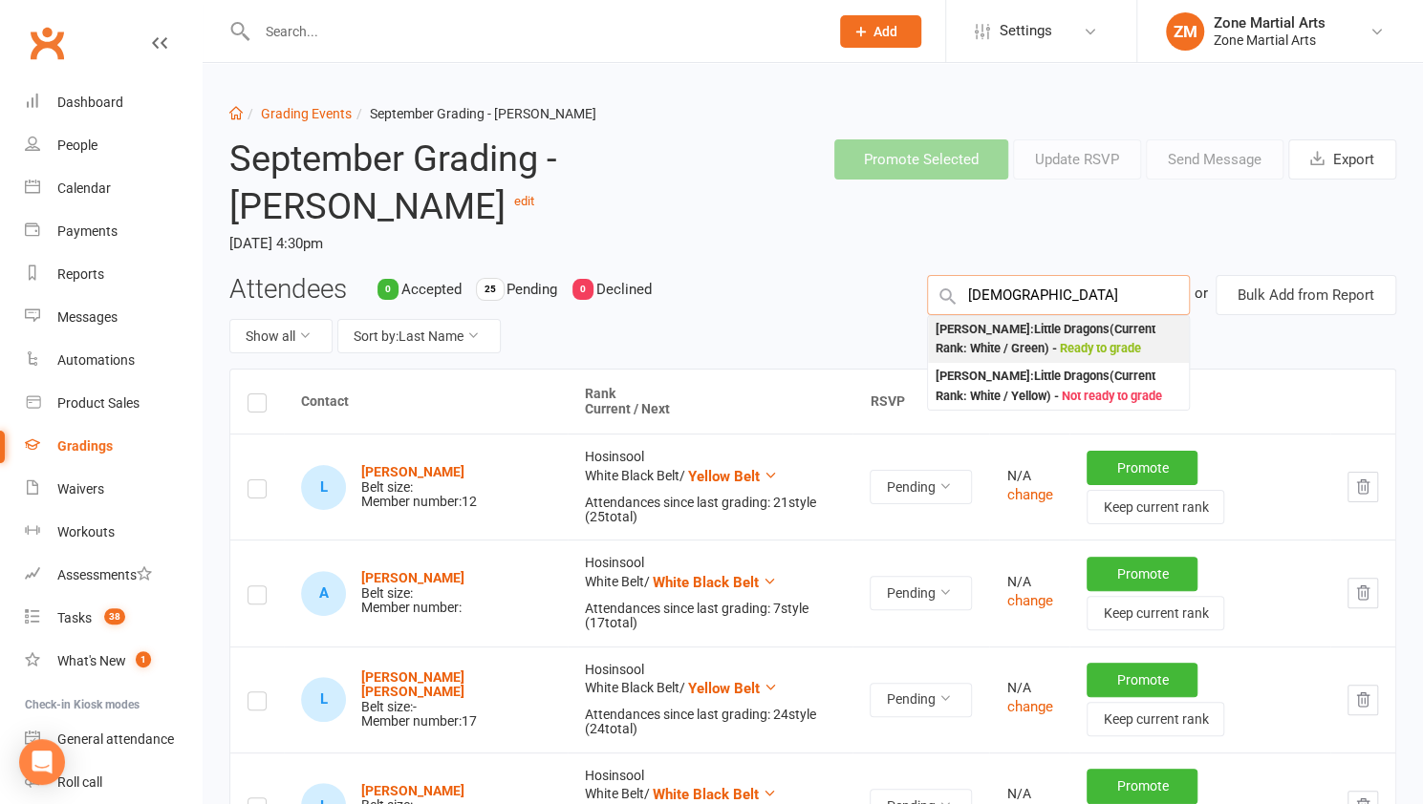
type input "[DEMOGRAPHIC_DATA]"
click at [1081, 337] on div "[PERSON_NAME] : Little Dragons (Current Rank: White / Green ) - Ready to grade" at bounding box center [1058, 339] width 246 height 39
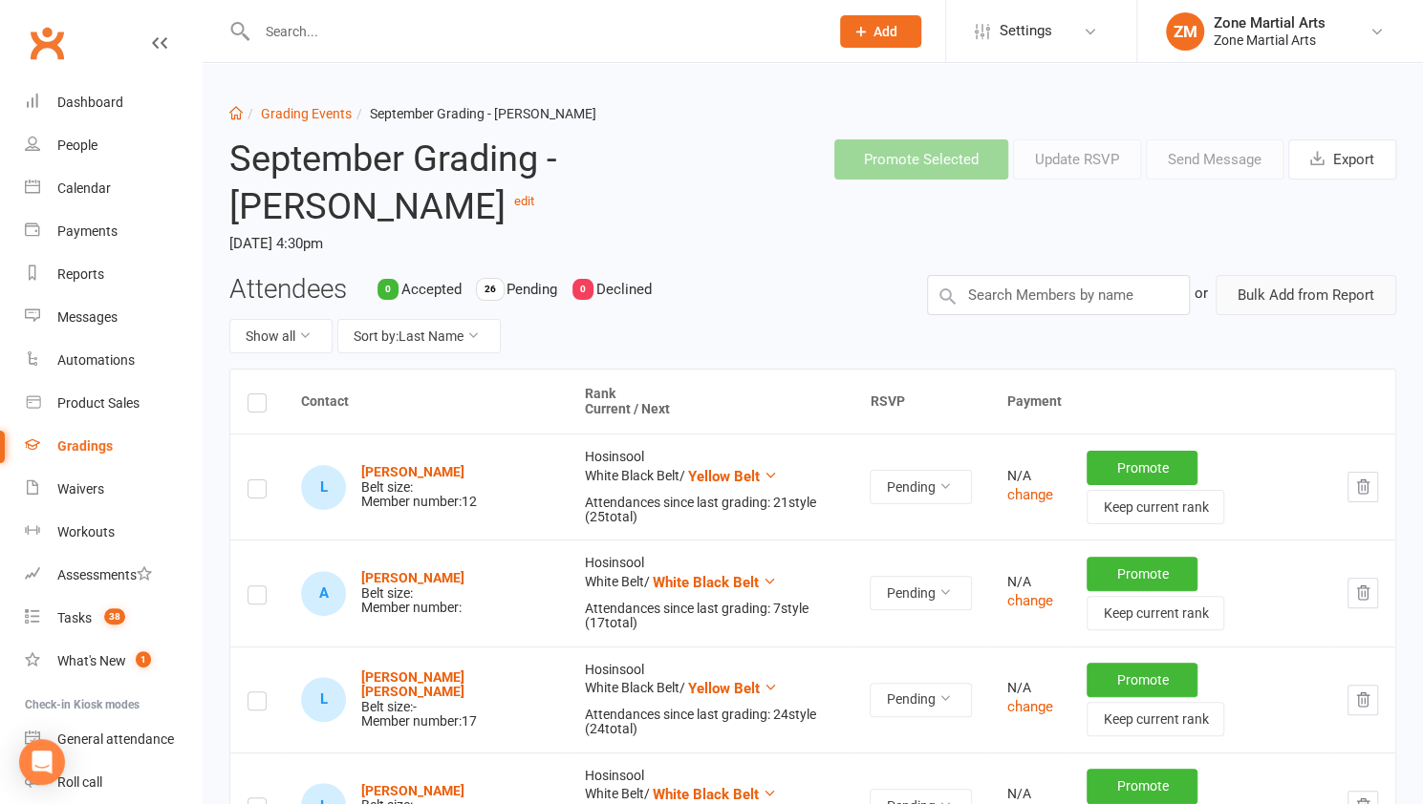
click at [1240, 291] on button "Bulk Add from Report" at bounding box center [1305, 295] width 181 height 40
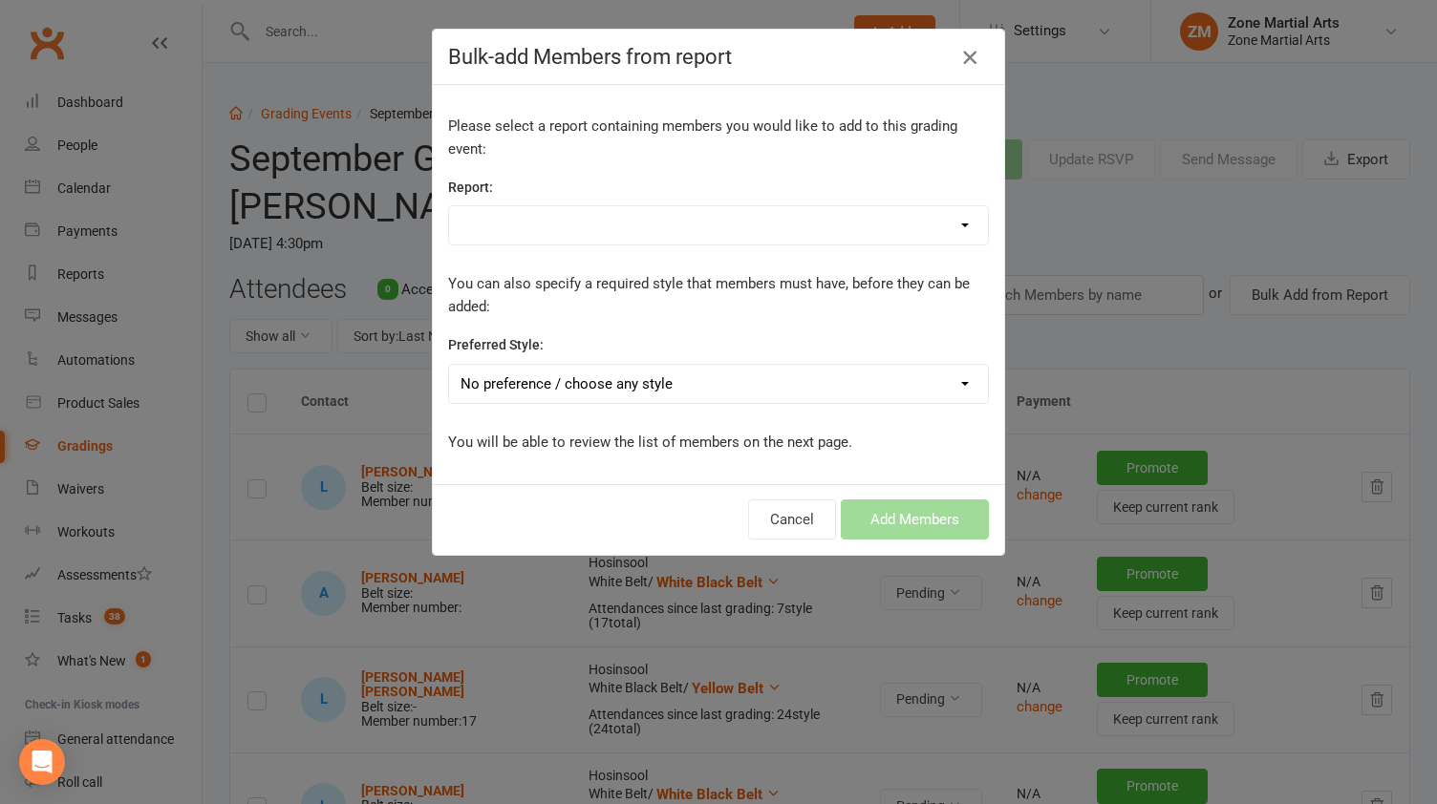
click at [972, 60] on icon "button" at bounding box center [969, 57] width 23 height 23
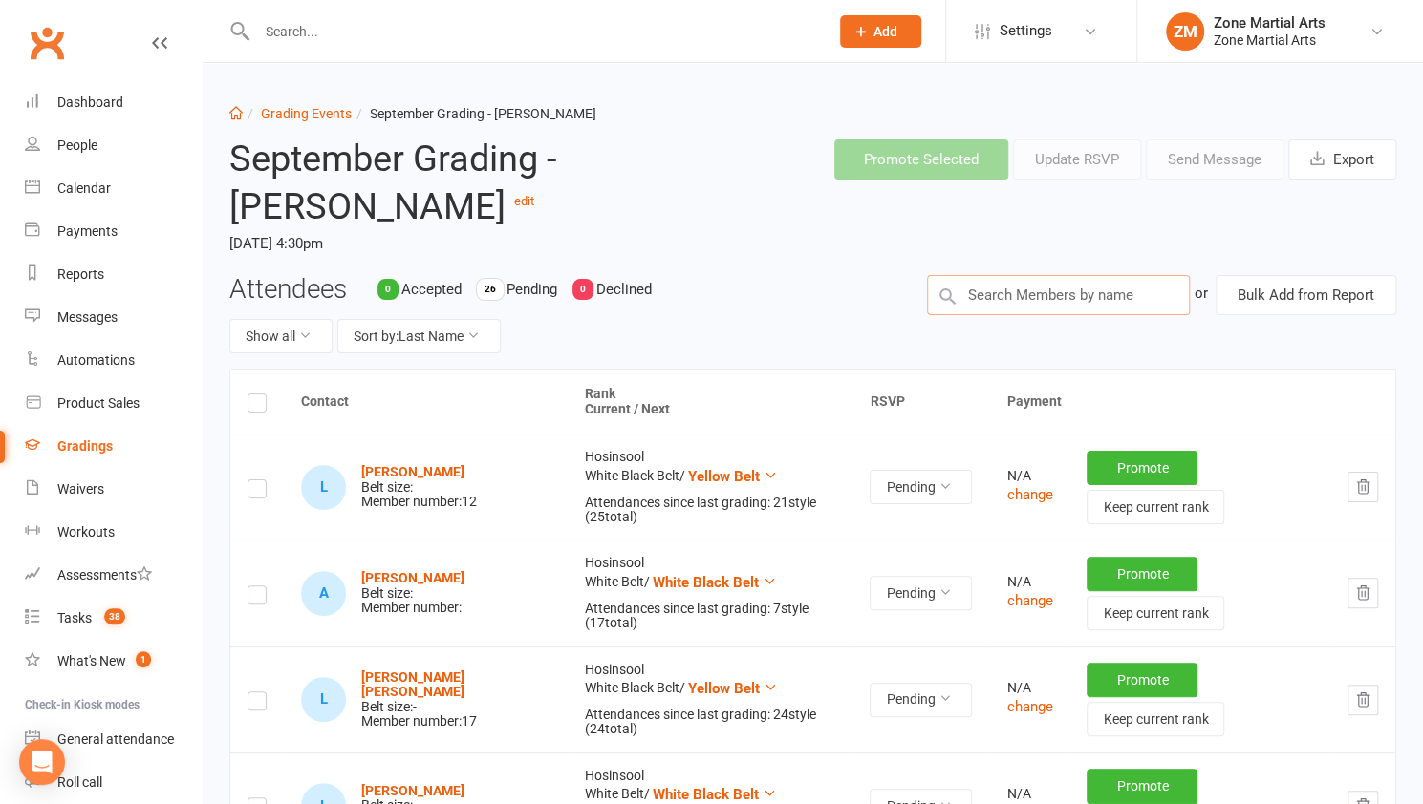
click at [1072, 308] on input "text" at bounding box center [1058, 295] width 263 height 40
type input "t"
type input "teddy"
click at [1053, 297] on input "text" at bounding box center [1058, 295] width 263 height 40
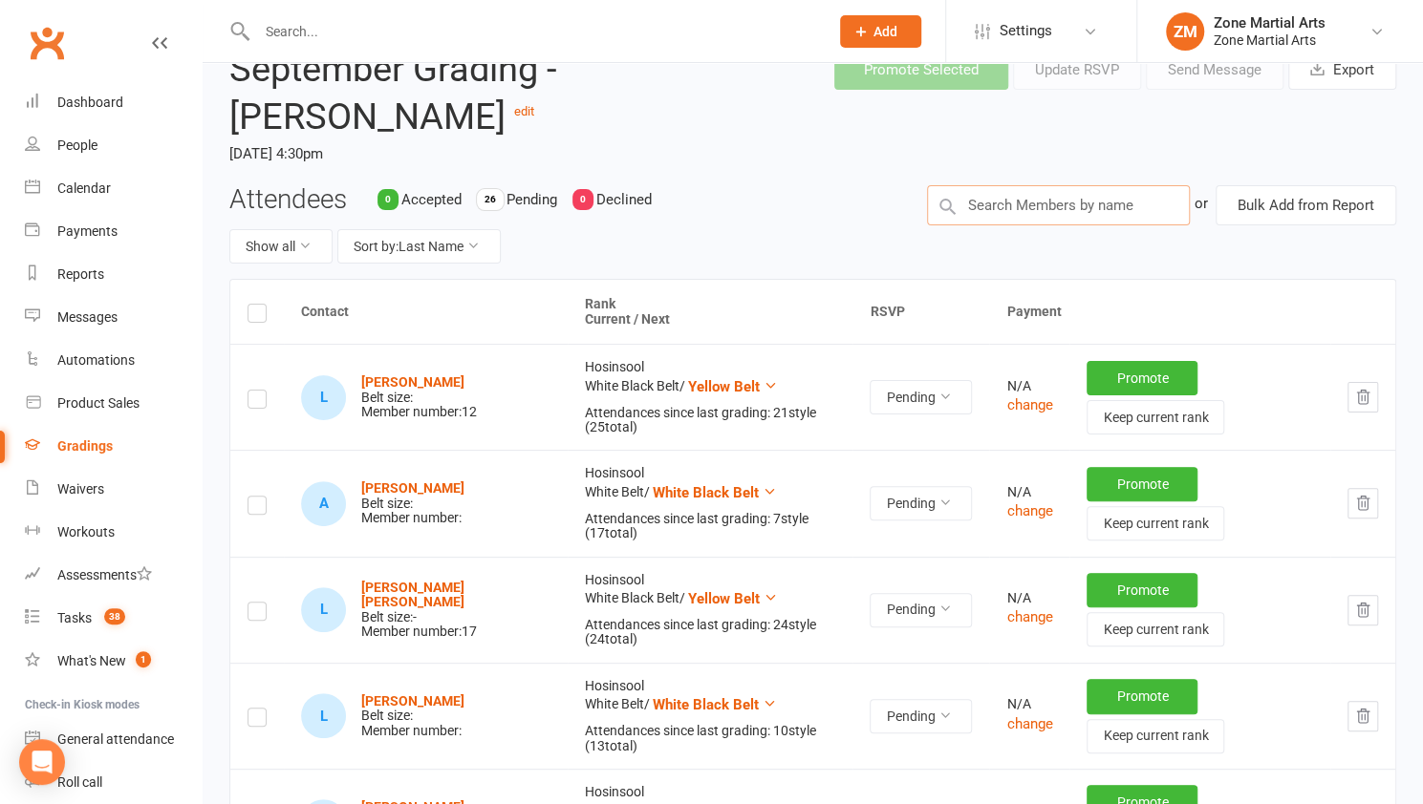
scroll to position [87, 0]
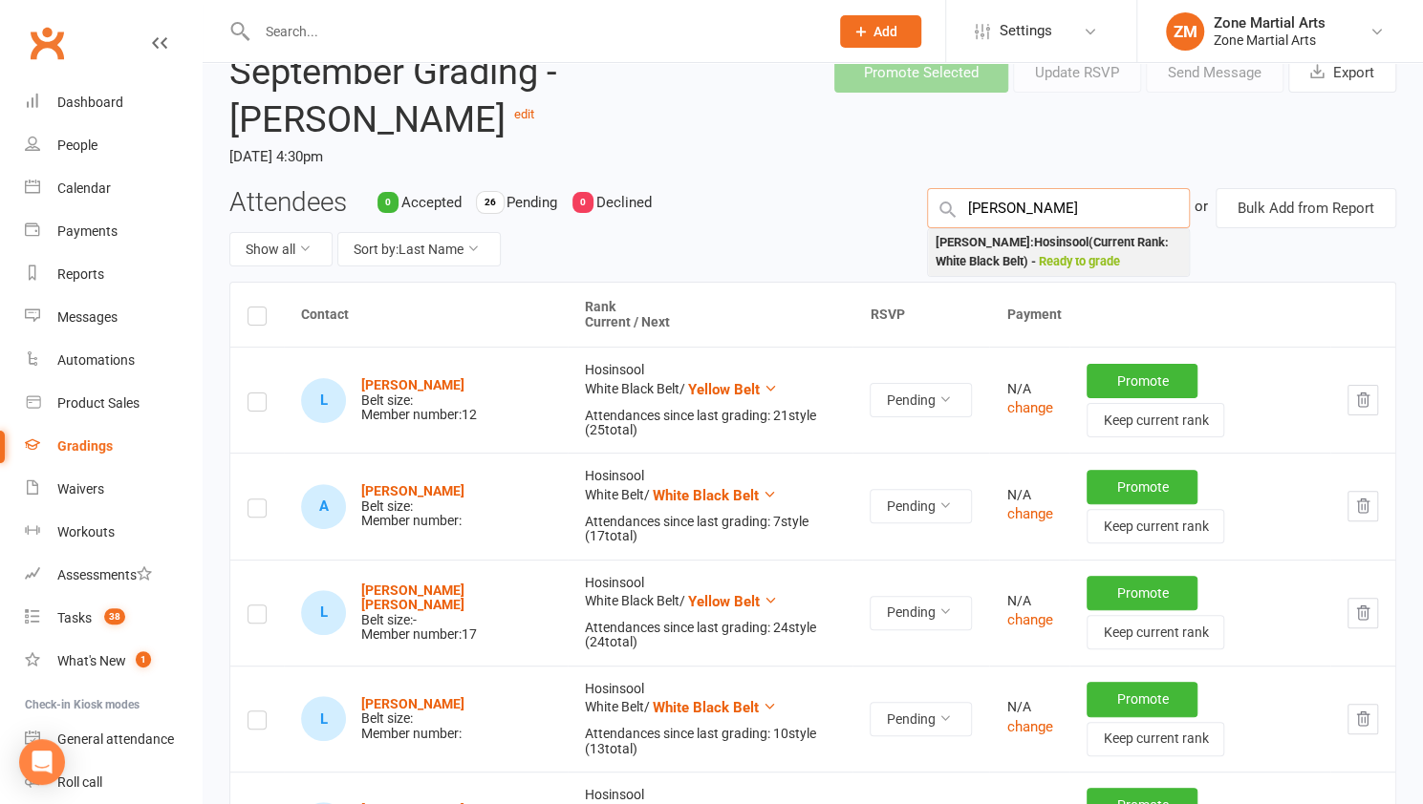
type input "ted"
click at [1045, 240] on div "Teddy Mazarakis : Hosinsool (Current Rank: White Black Belt ) - Ready to grade" at bounding box center [1058, 252] width 246 height 39
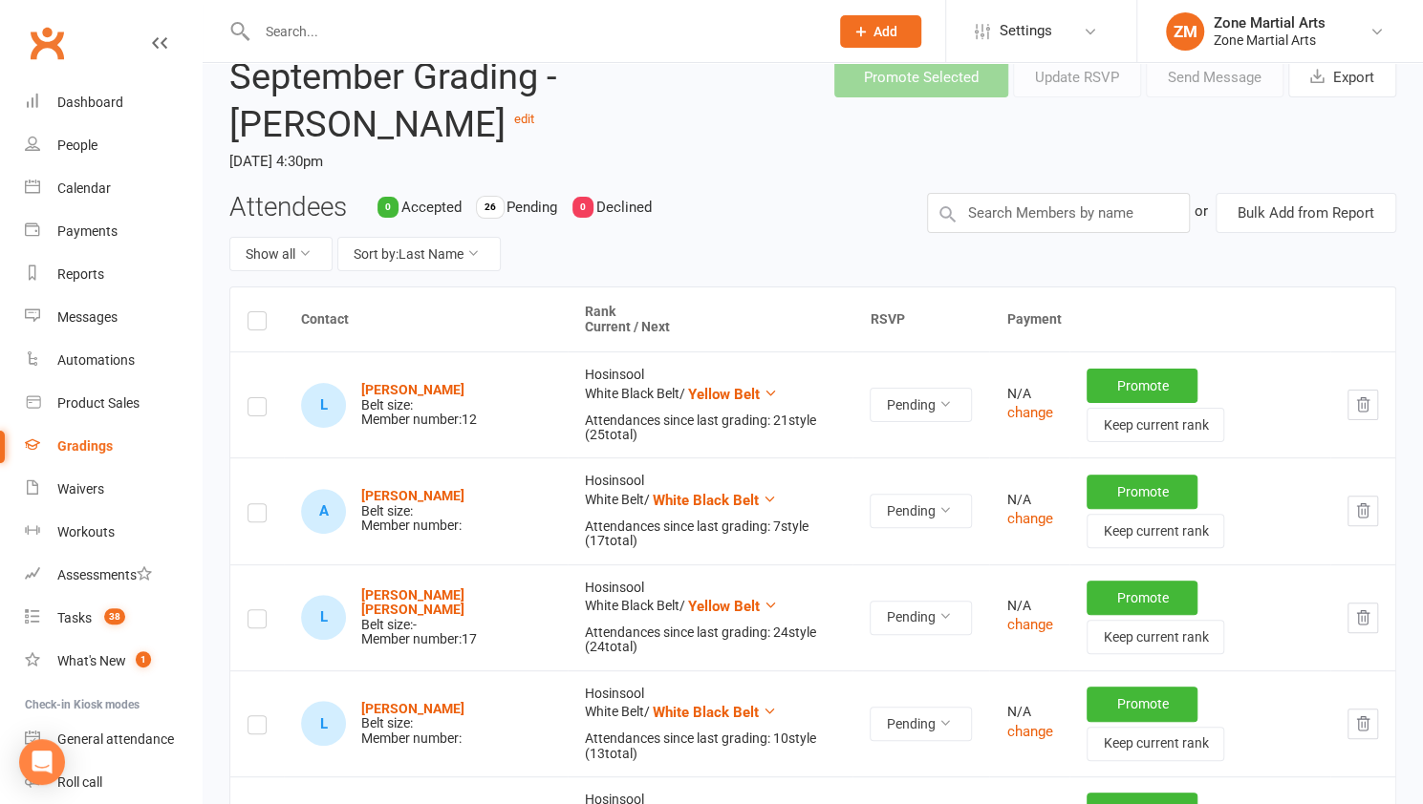
scroll to position [0, 0]
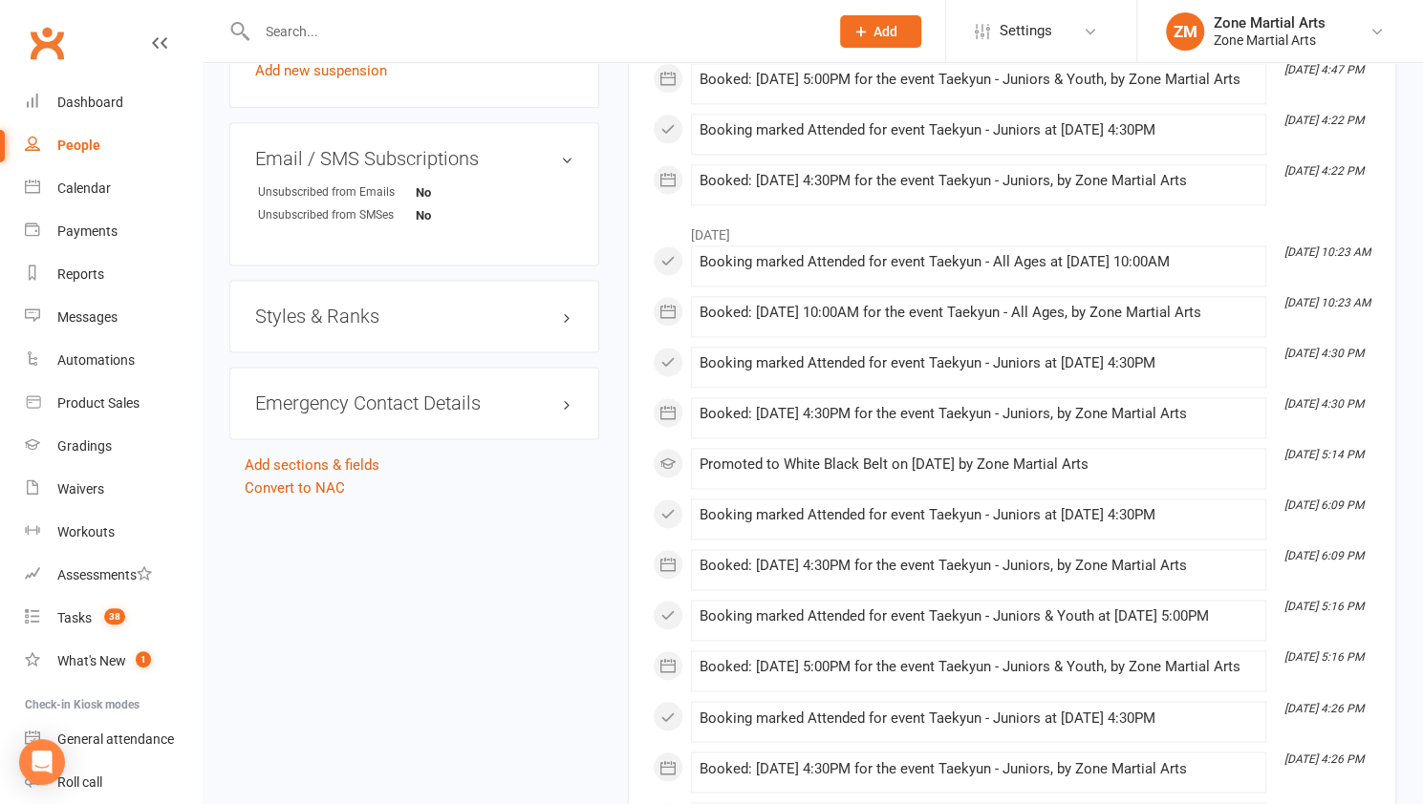
scroll to position [1437, 0]
click at [555, 318] on h3 "Styles & Ranks" at bounding box center [414, 314] width 318 height 21
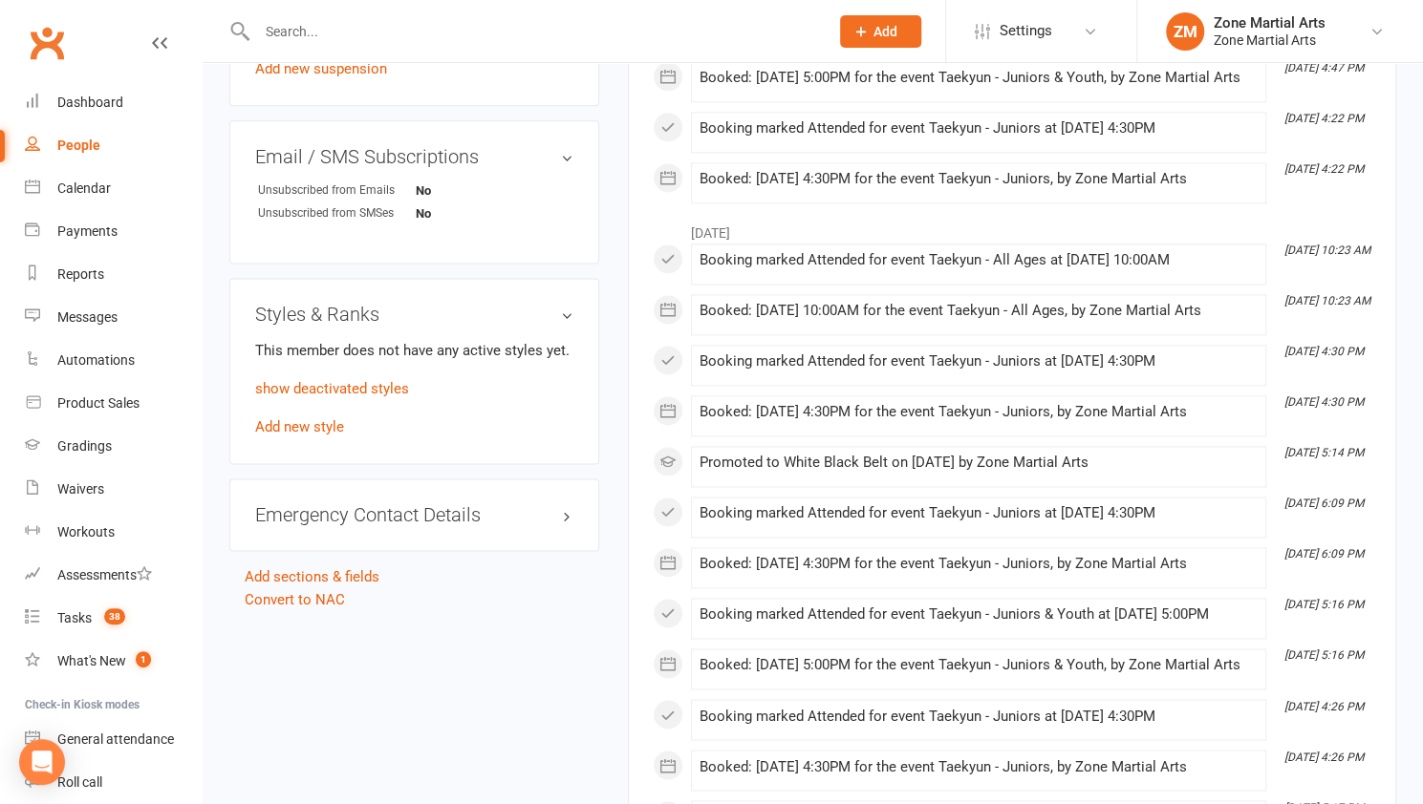
scroll to position [1458, 0]
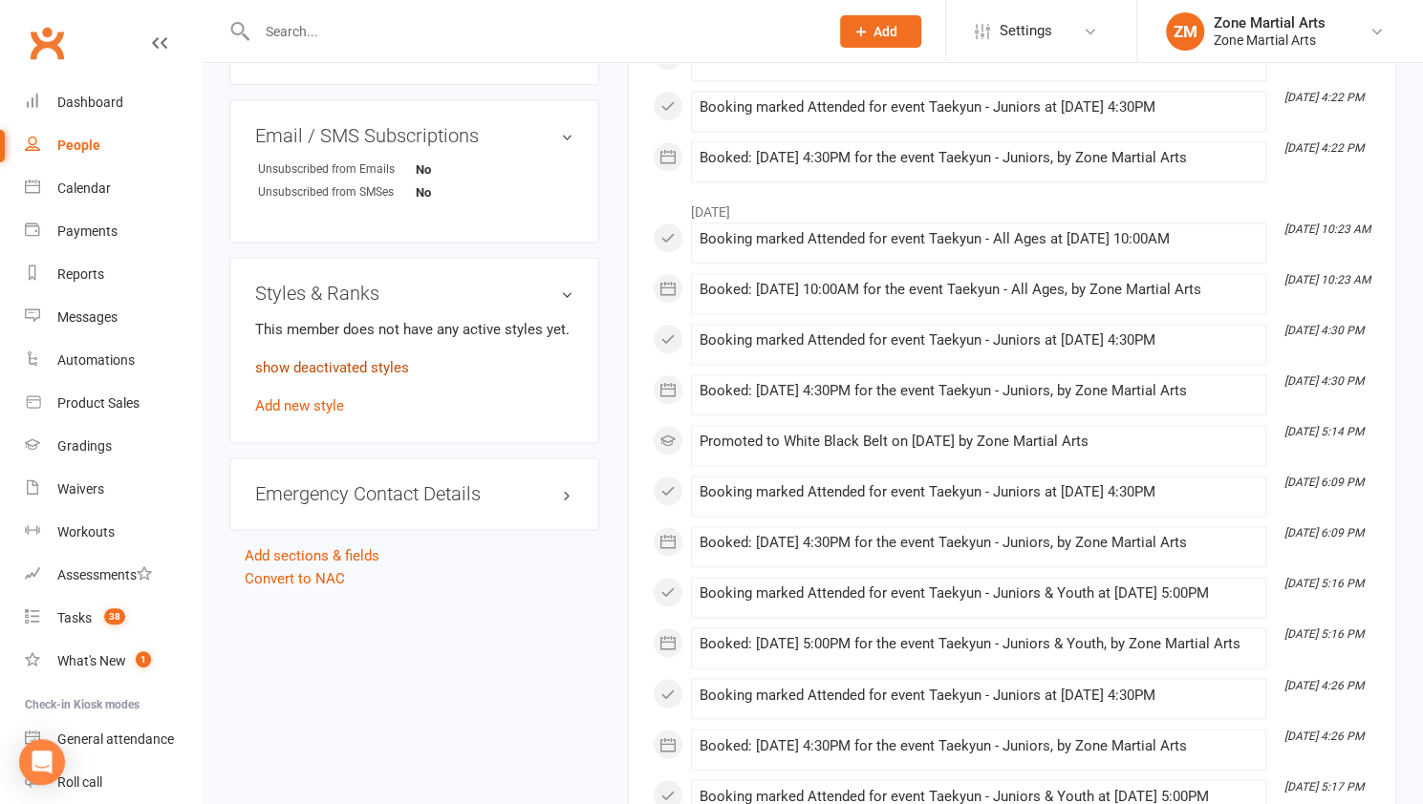
click at [384, 374] on link "show deactivated styles" at bounding box center [332, 367] width 154 height 17
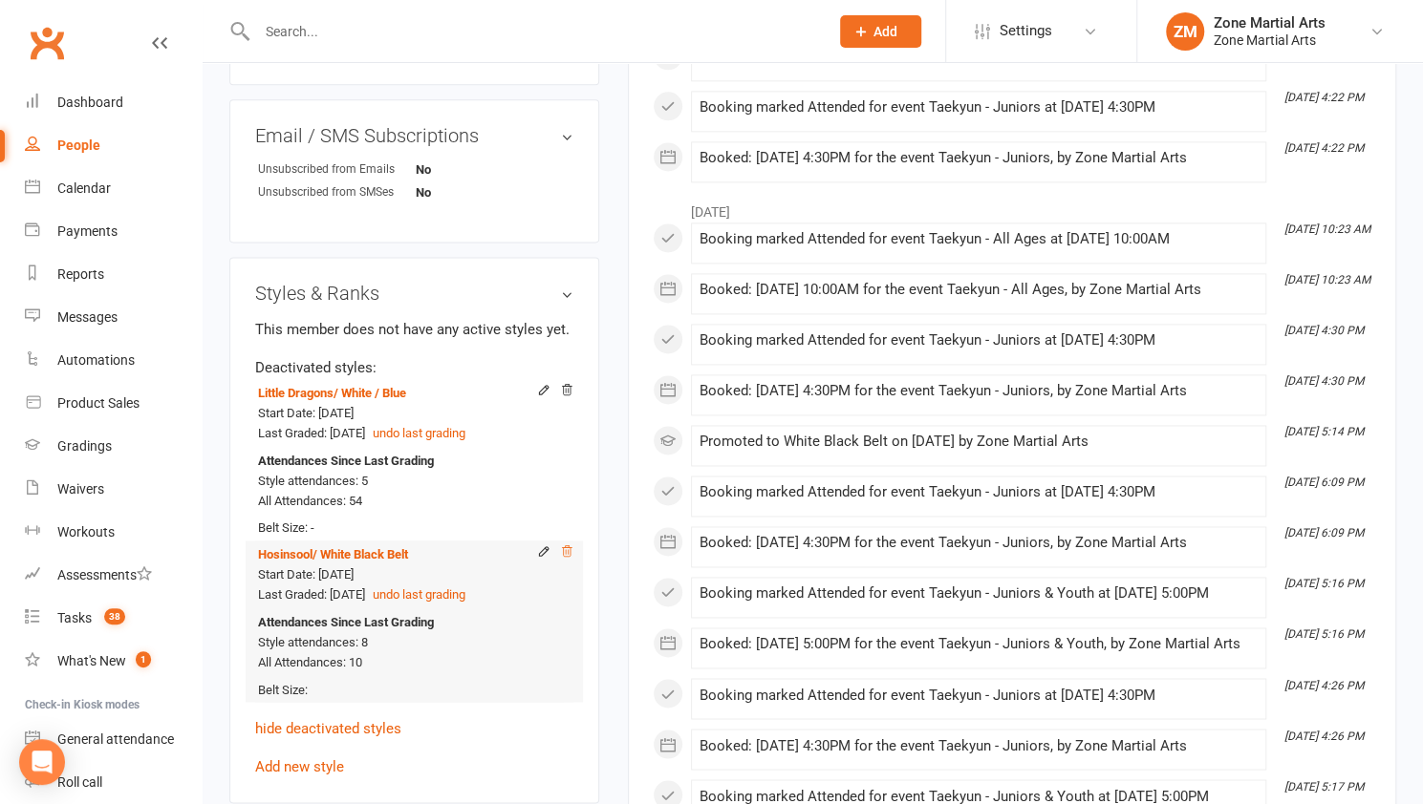
click at [569, 551] on icon at bounding box center [566, 551] width 13 height 13
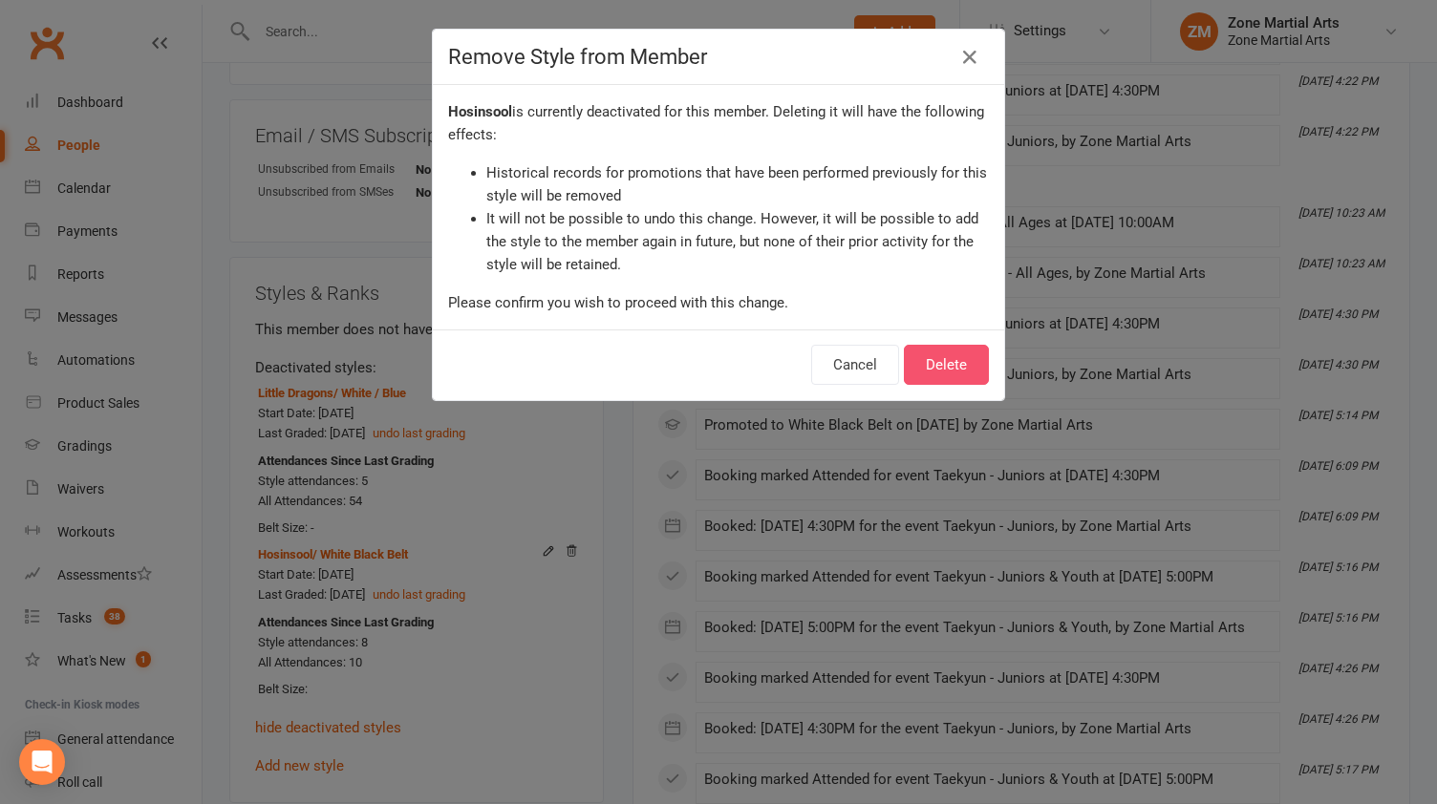
click at [927, 364] on button "Delete" at bounding box center [946, 365] width 85 height 40
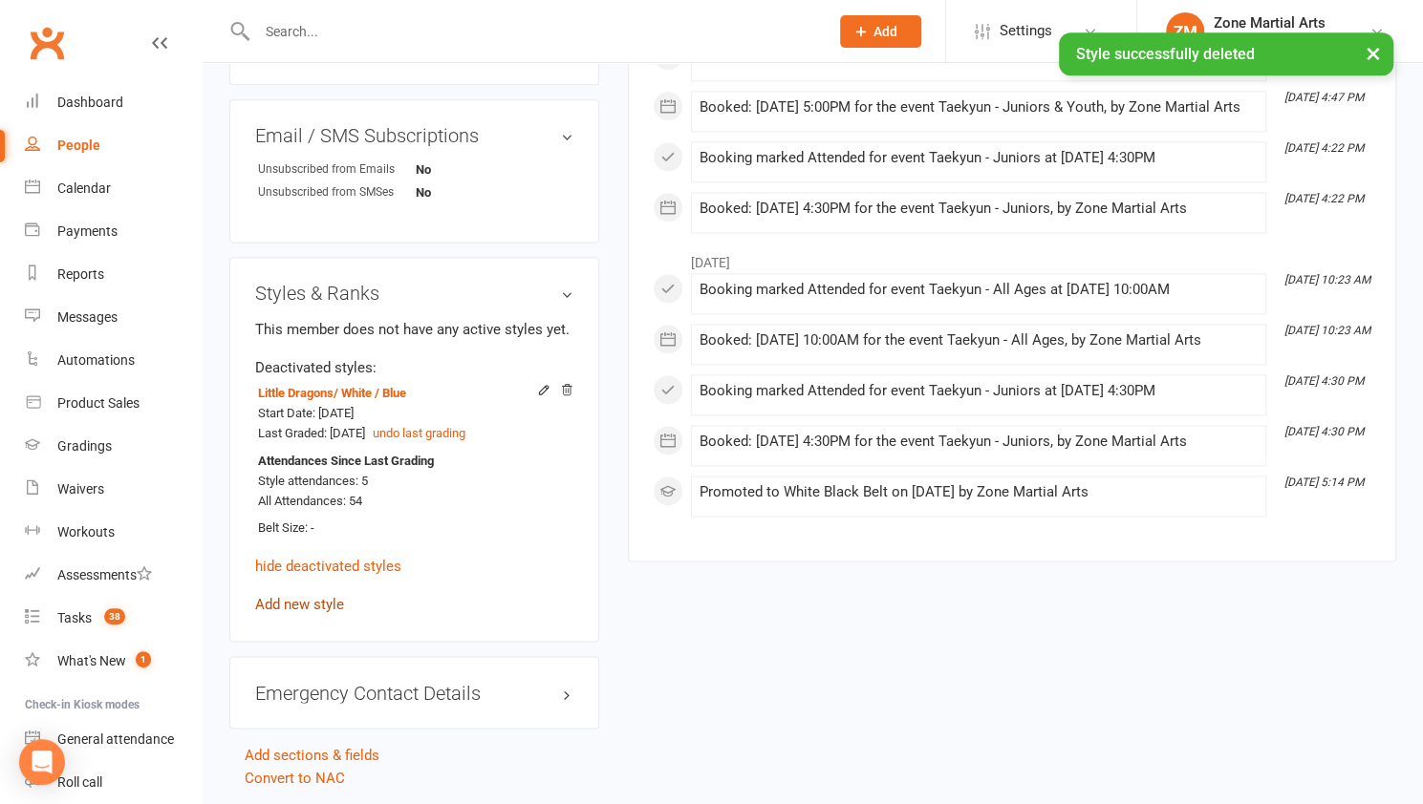
click at [319, 611] on link "Add new style" at bounding box center [299, 604] width 89 height 17
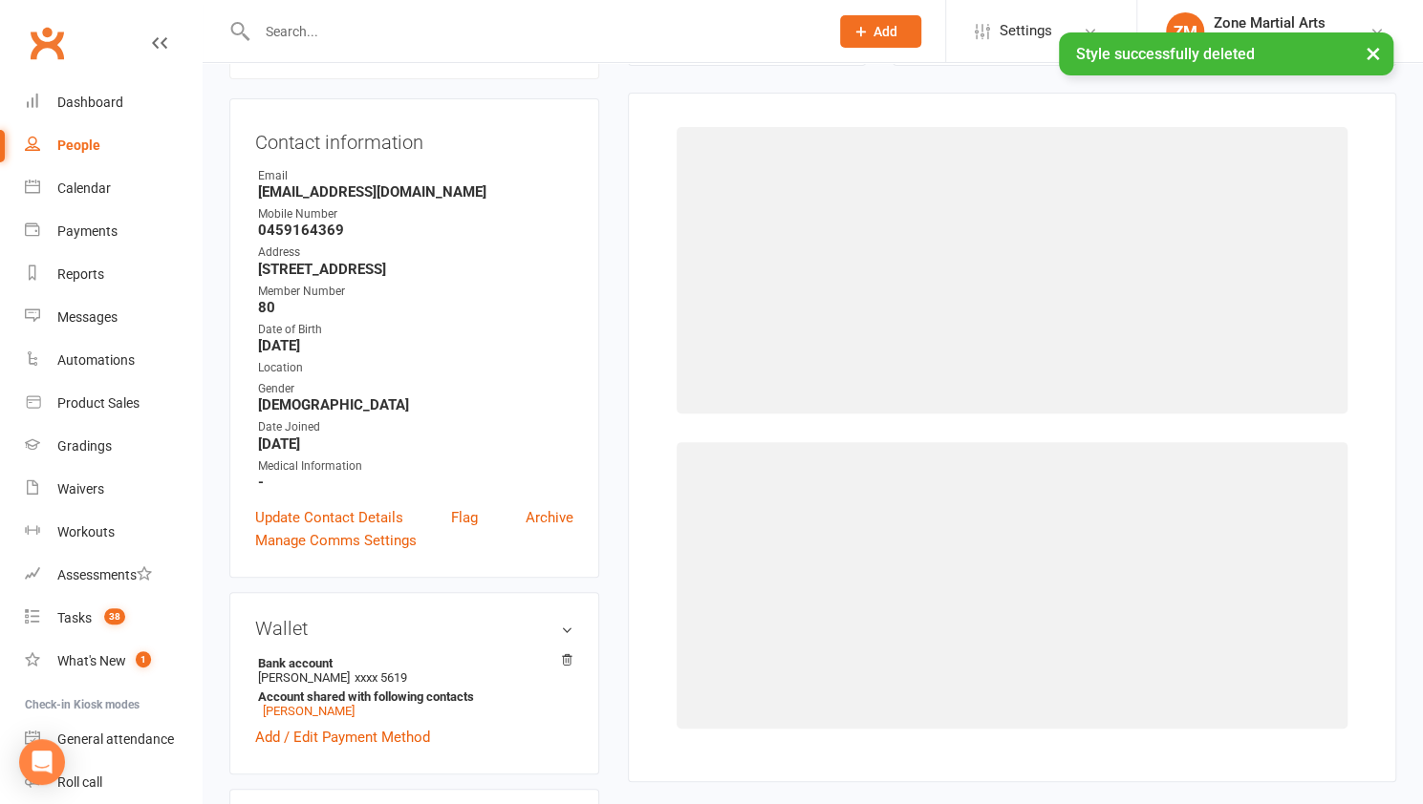
scroll to position [162, 0]
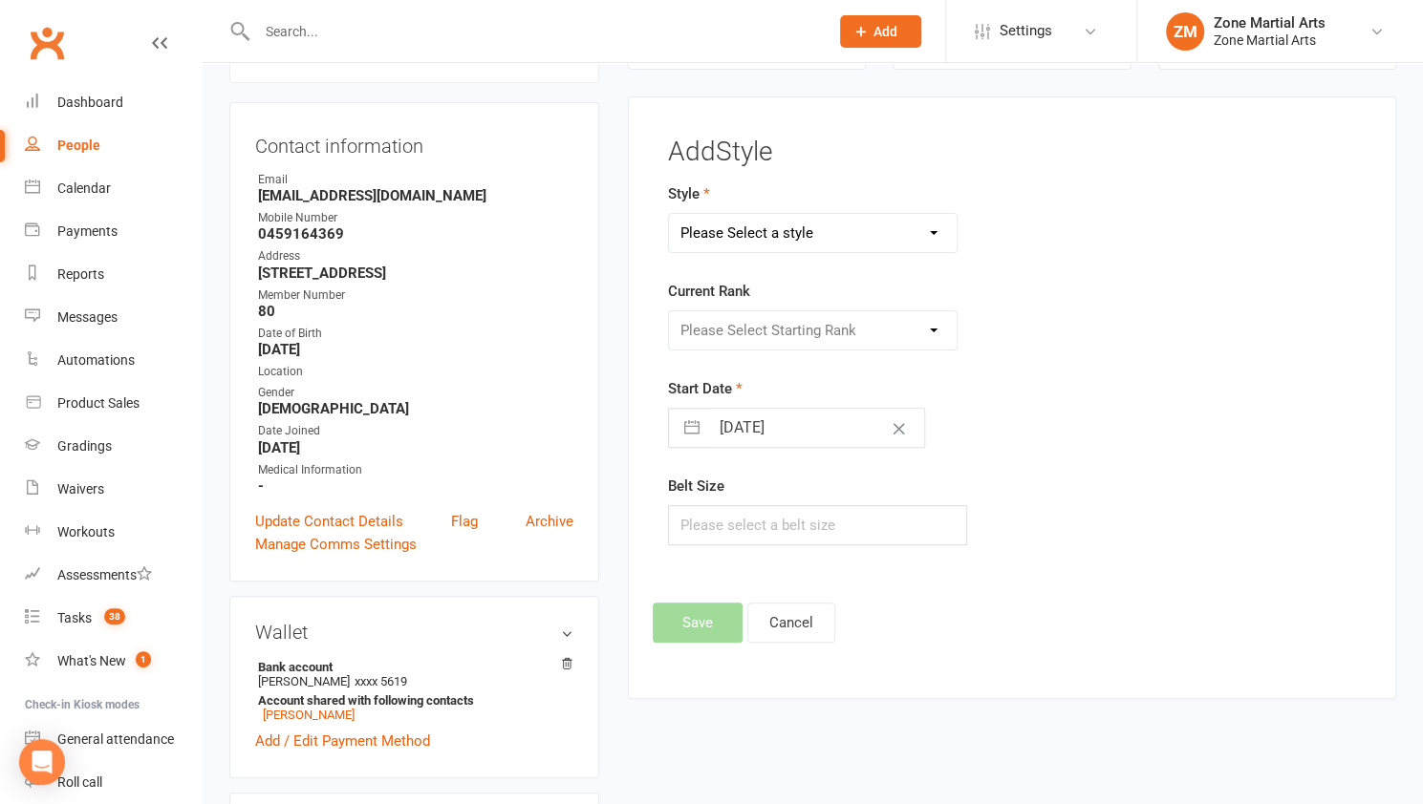
click at [829, 247] on select "Please Select a style Assisted Hosinsool Functional Fitness Haidong Gumdo Hopae…" at bounding box center [813, 233] width 288 height 38
select select "3447"
click at [669, 214] on select "Please Select a style Assisted Hosinsool Functional Fitness Haidong Gumdo Hopae…" at bounding box center [813, 233] width 288 height 38
click at [832, 317] on select "Please Select Starting Rank All Styles White Belt White Black Belt Yellow Belt …" at bounding box center [813, 330] width 288 height 38
select select "40946"
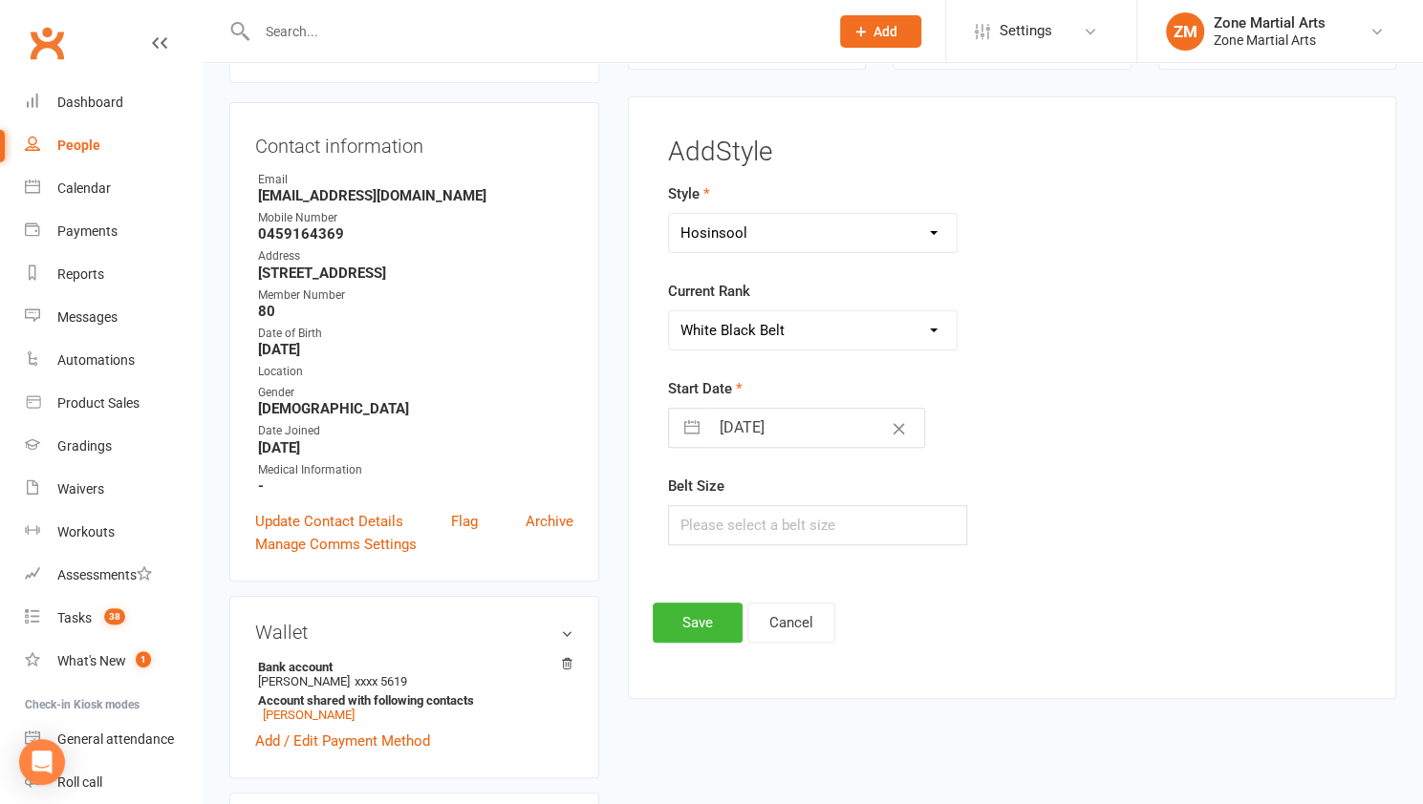
click at [669, 311] on select "Please Select Starting Rank All Styles White Belt White Black Belt Yellow Belt …" at bounding box center [813, 330] width 288 height 38
click at [799, 422] on input "13 Sep 2025" at bounding box center [816, 428] width 215 height 38
select select "7"
select select "2025"
select select "8"
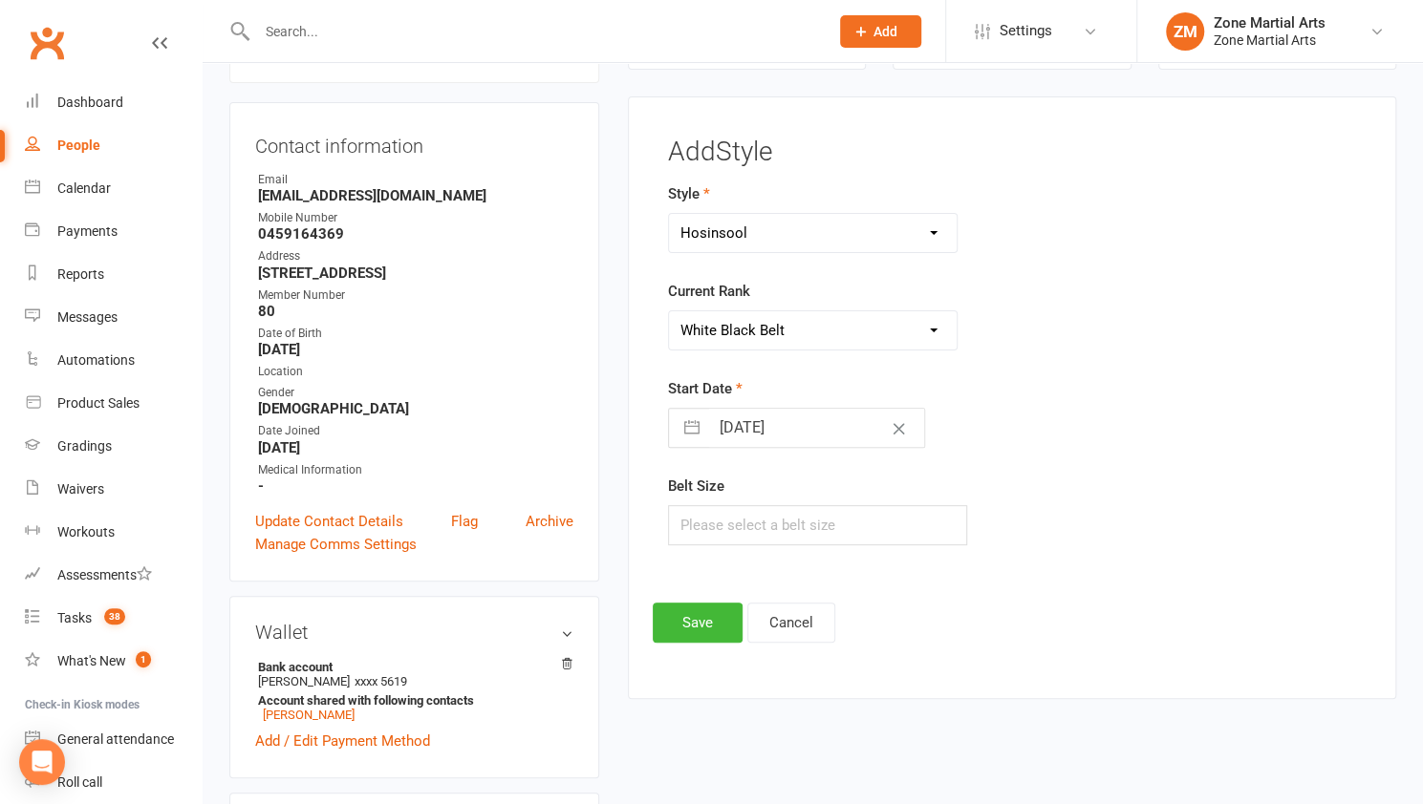
select select "2025"
select select "9"
select select "2025"
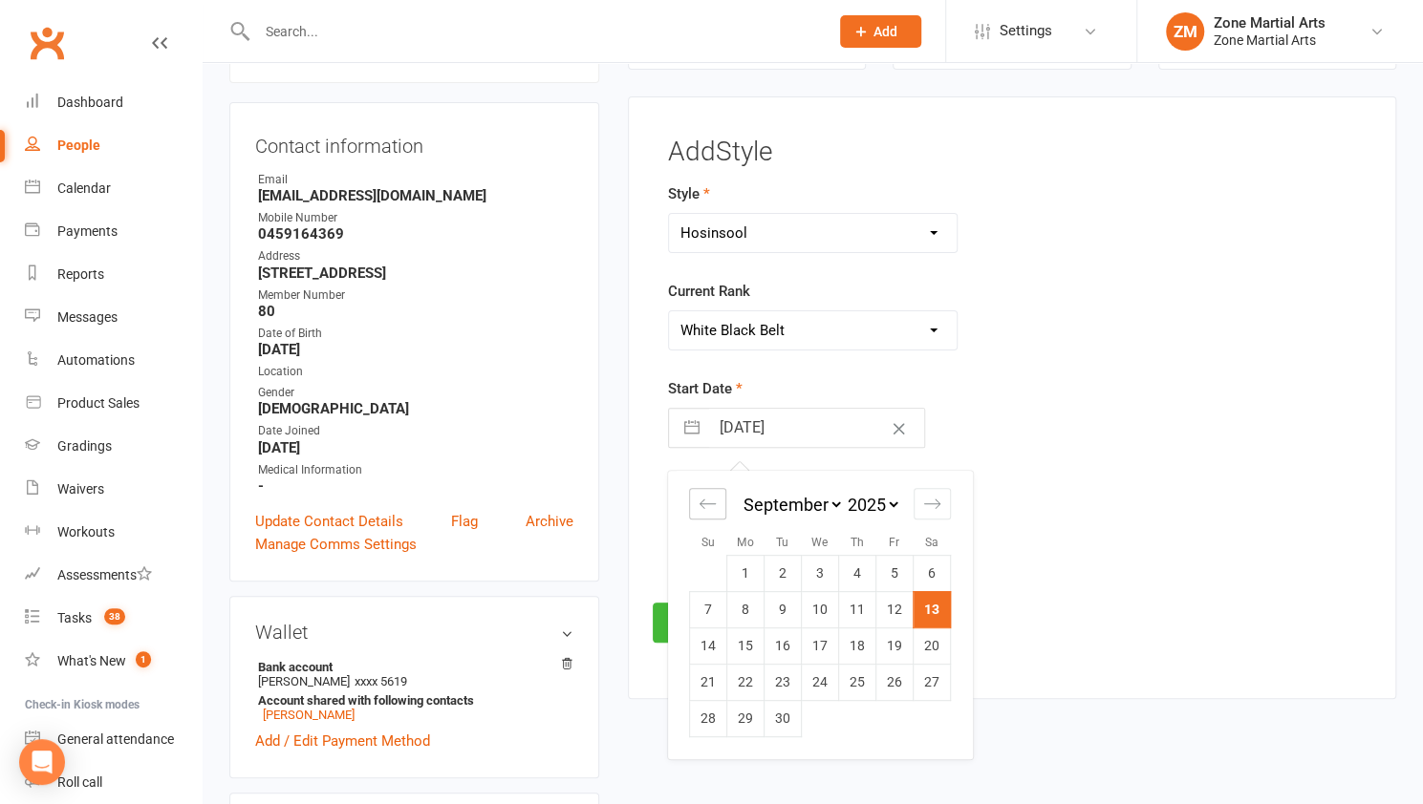
click at [702, 509] on icon "Move backward to switch to the previous month." at bounding box center [707, 504] width 18 height 18
select select "5"
select select "2025"
select select "6"
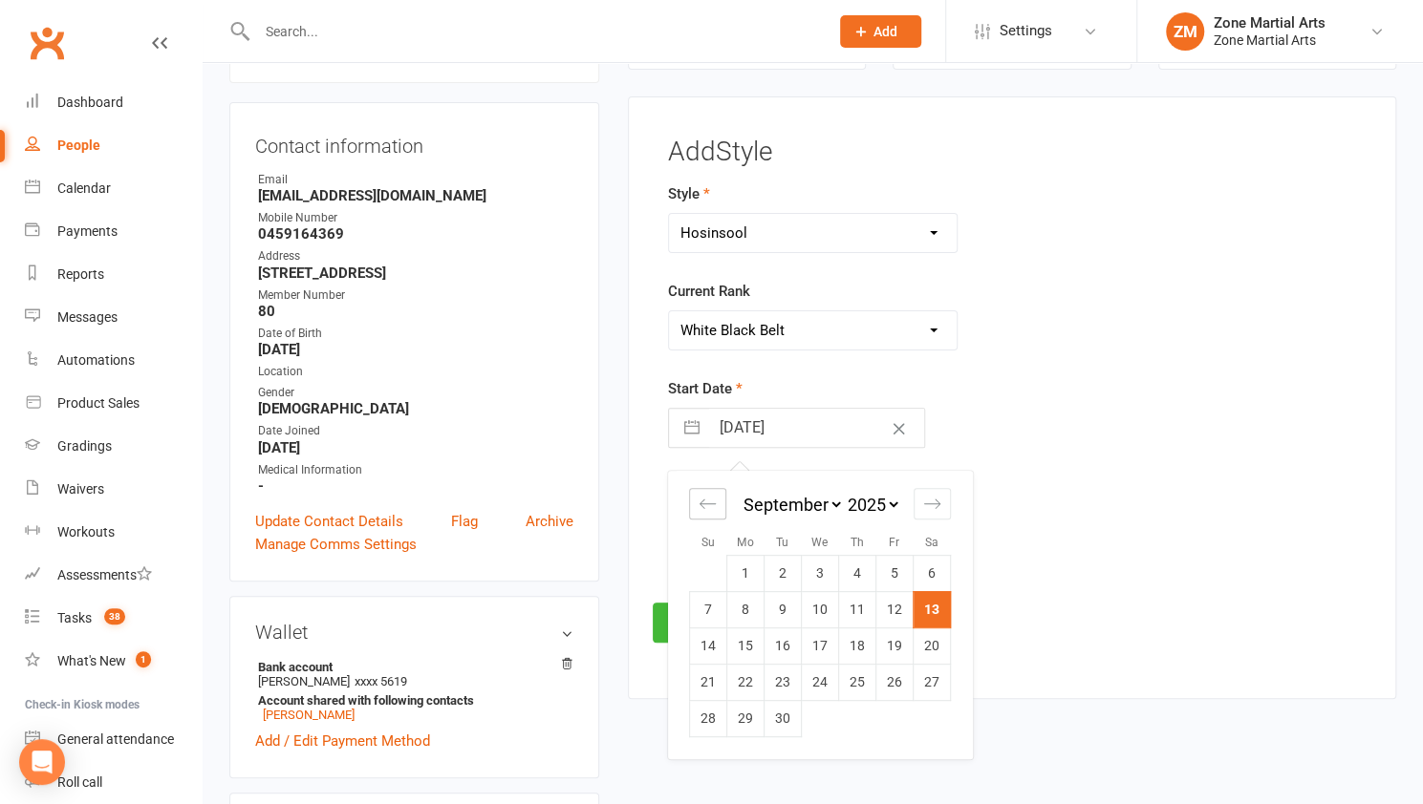
select select "2025"
click at [702, 509] on icon "Move backward to switch to the previous month." at bounding box center [707, 504] width 18 height 18
select select "4"
select select "2025"
click at [702, 509] on icon "Move backward to switch to the previous month." at bounding box center [707, 504] width 18 height 18
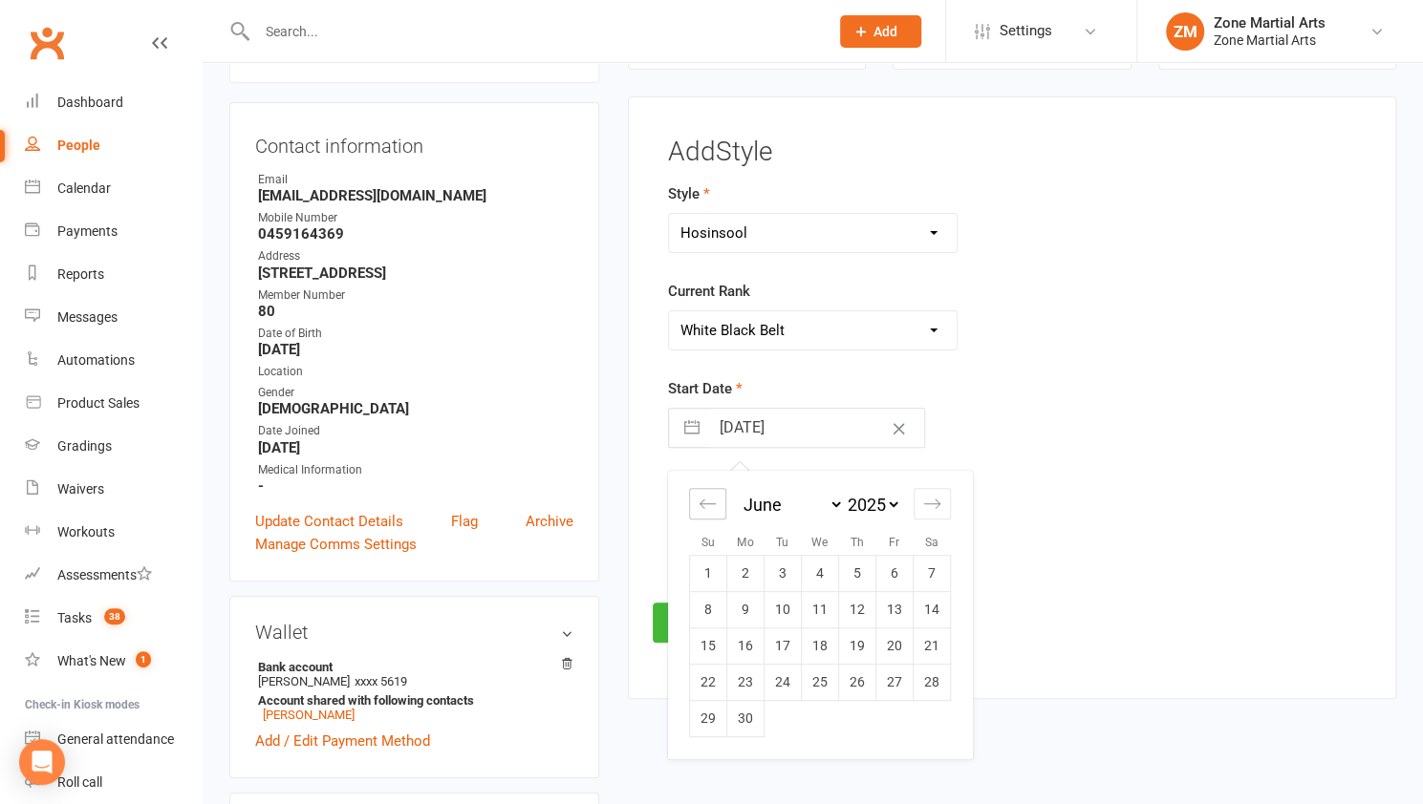
select select "3"
select select "2025"
click at [702, 509] on icon "Move backward to switch to the previous month." at bounding box center [707, 504] width 18 height 18
select select "1"
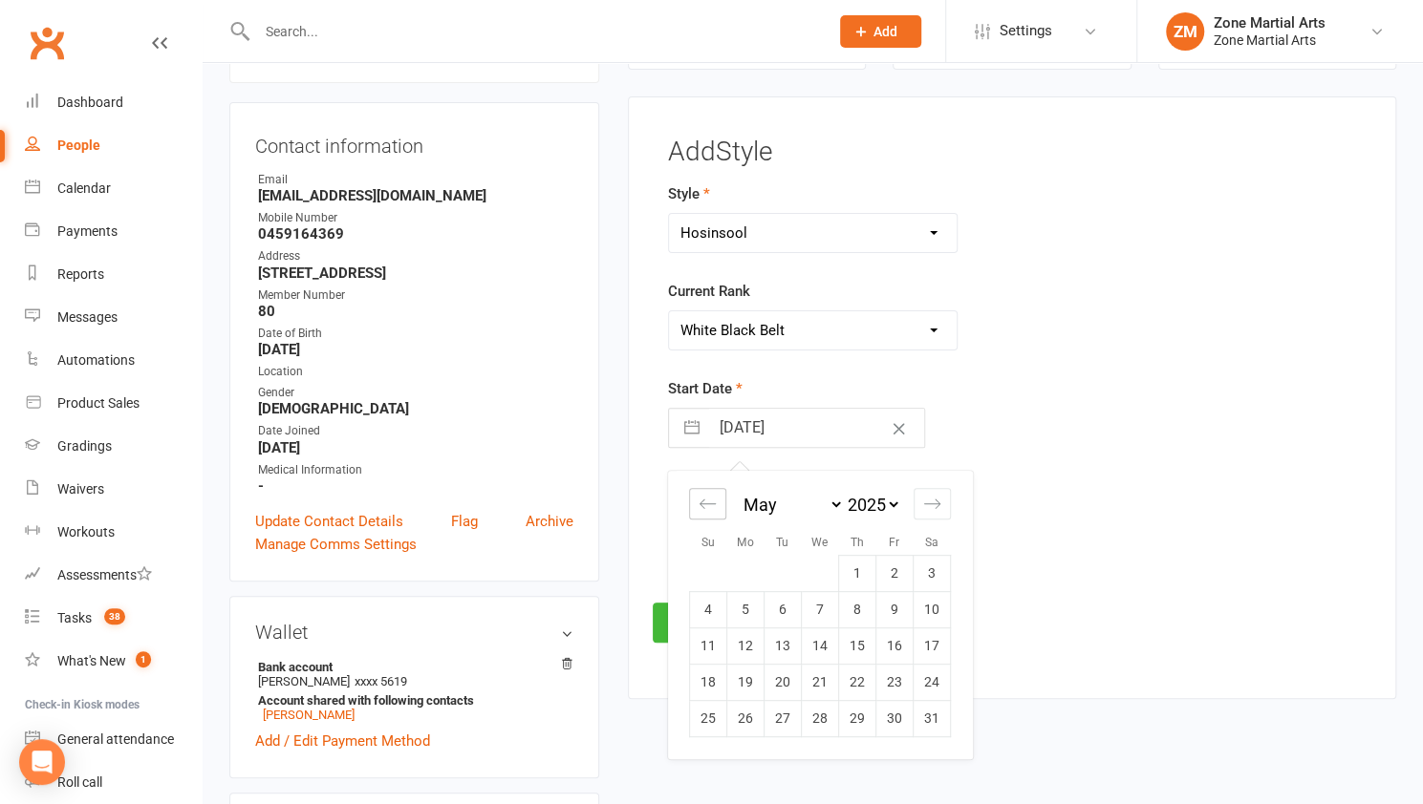
select select "2025"
select select "2"
select select "2025"
click at [702, 509] on icon "Move backward to switch to the previous month." at bounding box center [707, 504] width 18 height 18
select select "2025"
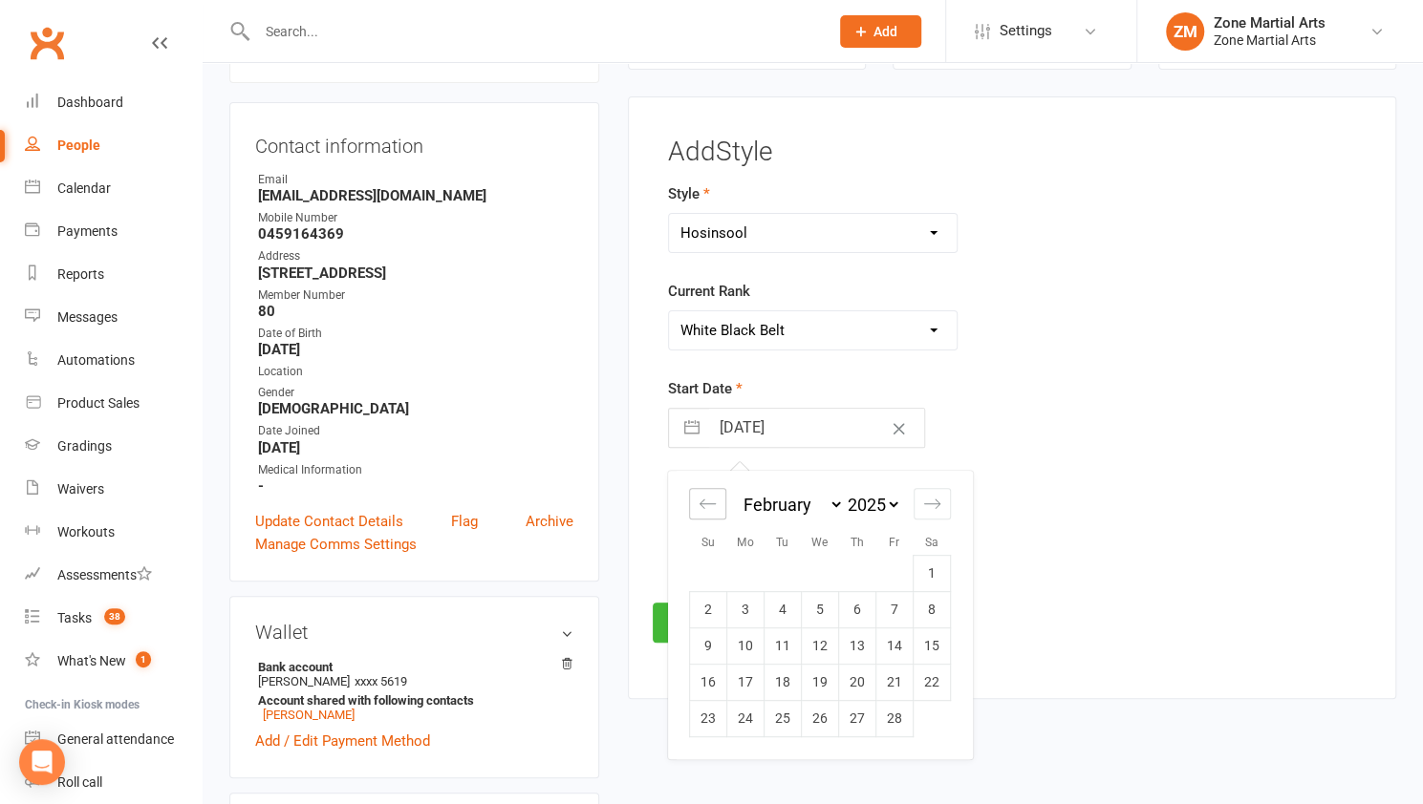
click at [702, 509] on icon "Move backward to switch to the previous month." at bounding box center [707, 504] width 18 height 18
select select "10"
select select "2024"
select select "11"
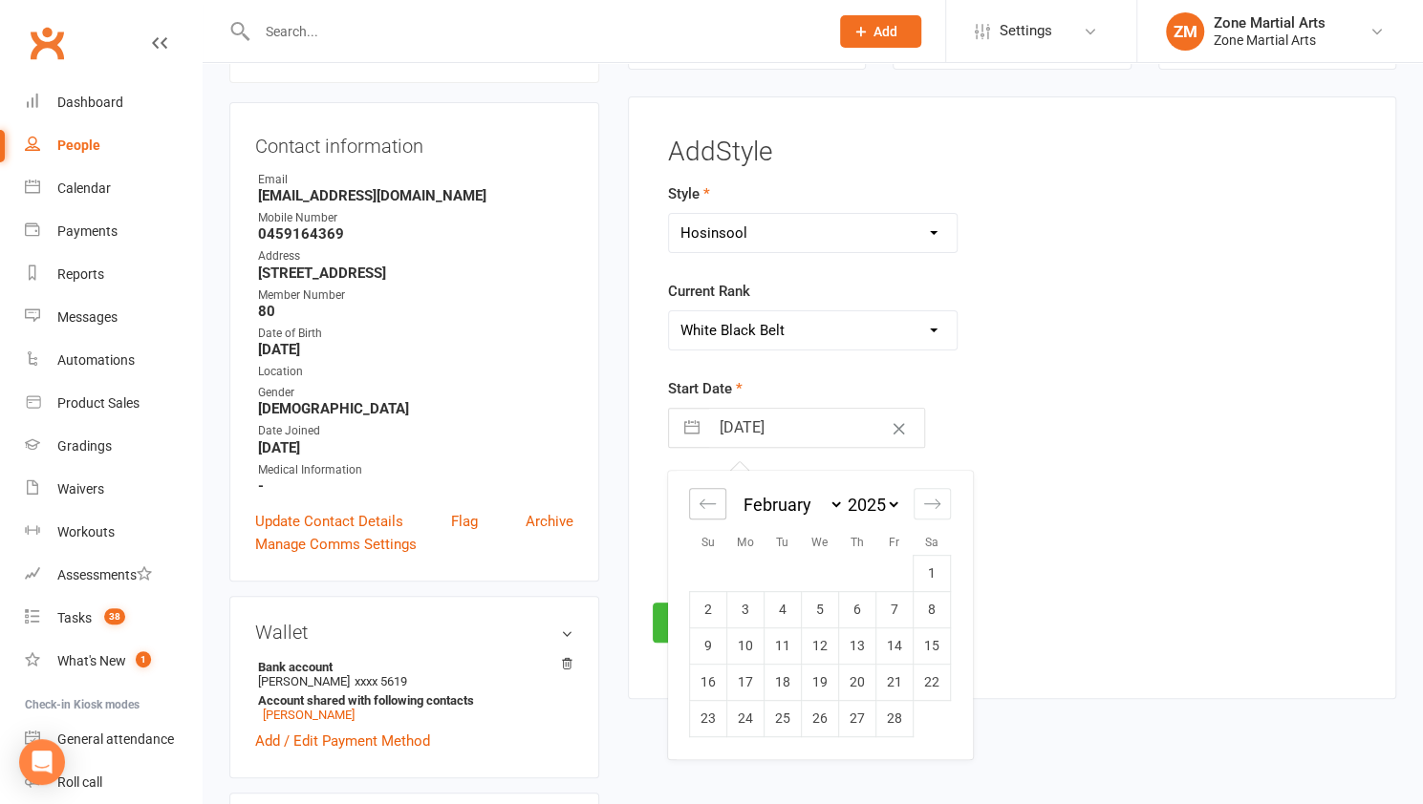
select select "2024"
click at [702, 509] on icon "Move backward to switch to the previous month." at bounding box center [707, 504] width 18 height 18
select select "9"
select select "2024"
click at [702, 509] on icon "Move backward to switch to the previous month." at bounding box center [707, 504] width 18 height 18
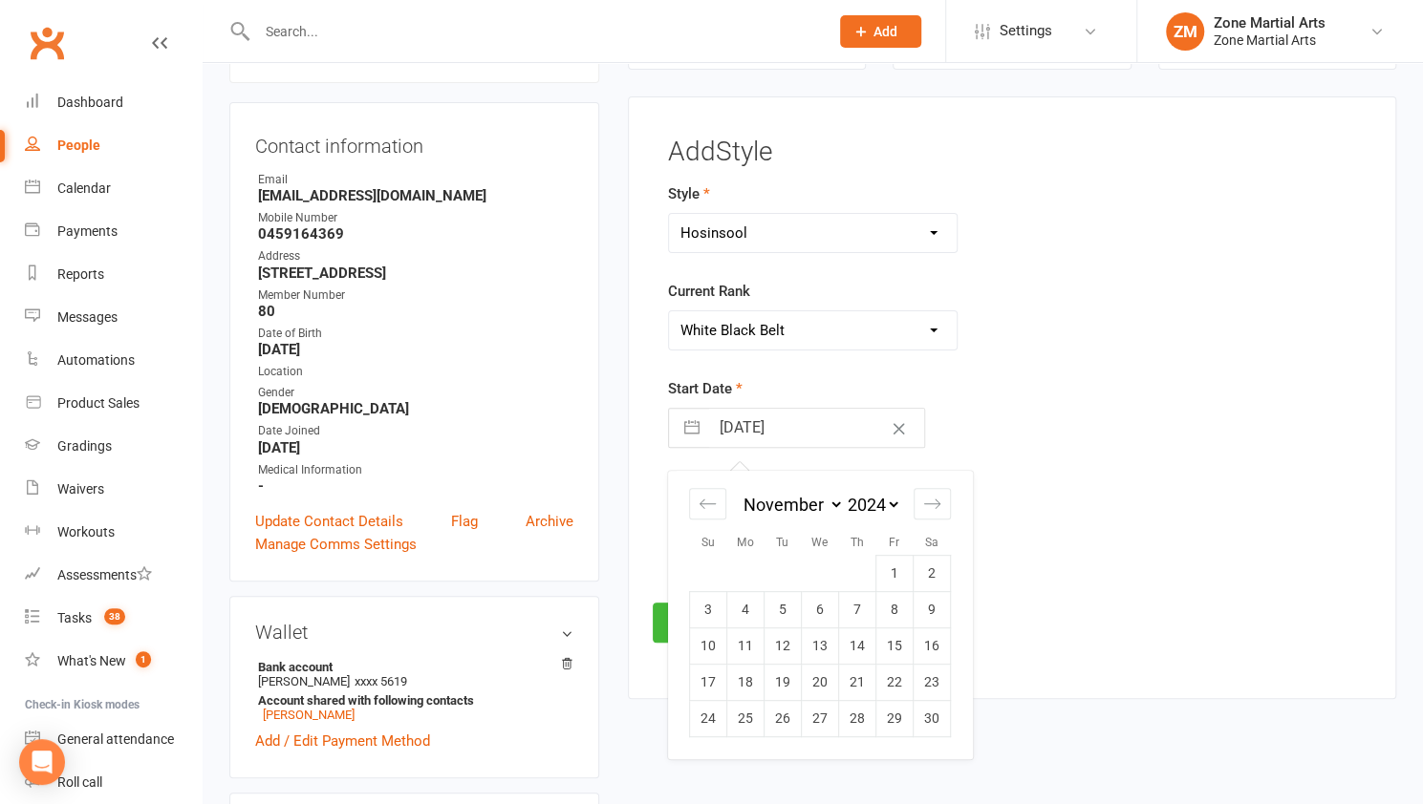
select select "8"
select select "2024"
click at [888, 559] on td "4" at bounding box center [894, 573] width 37 height 36
type input "04 Oct 2024"
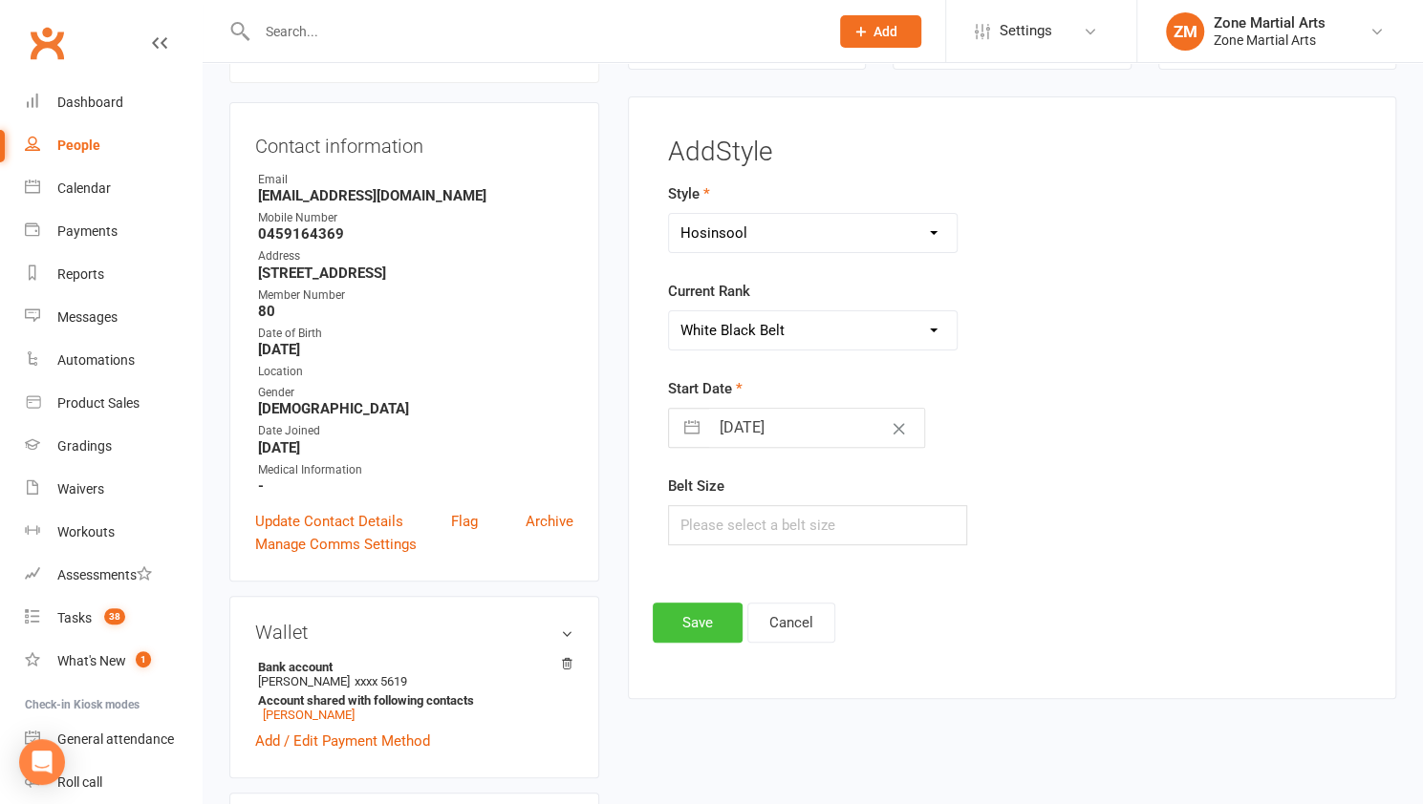
click at [700, 609] on button "Save" at bounding box center [698, 623] width 90 height 40
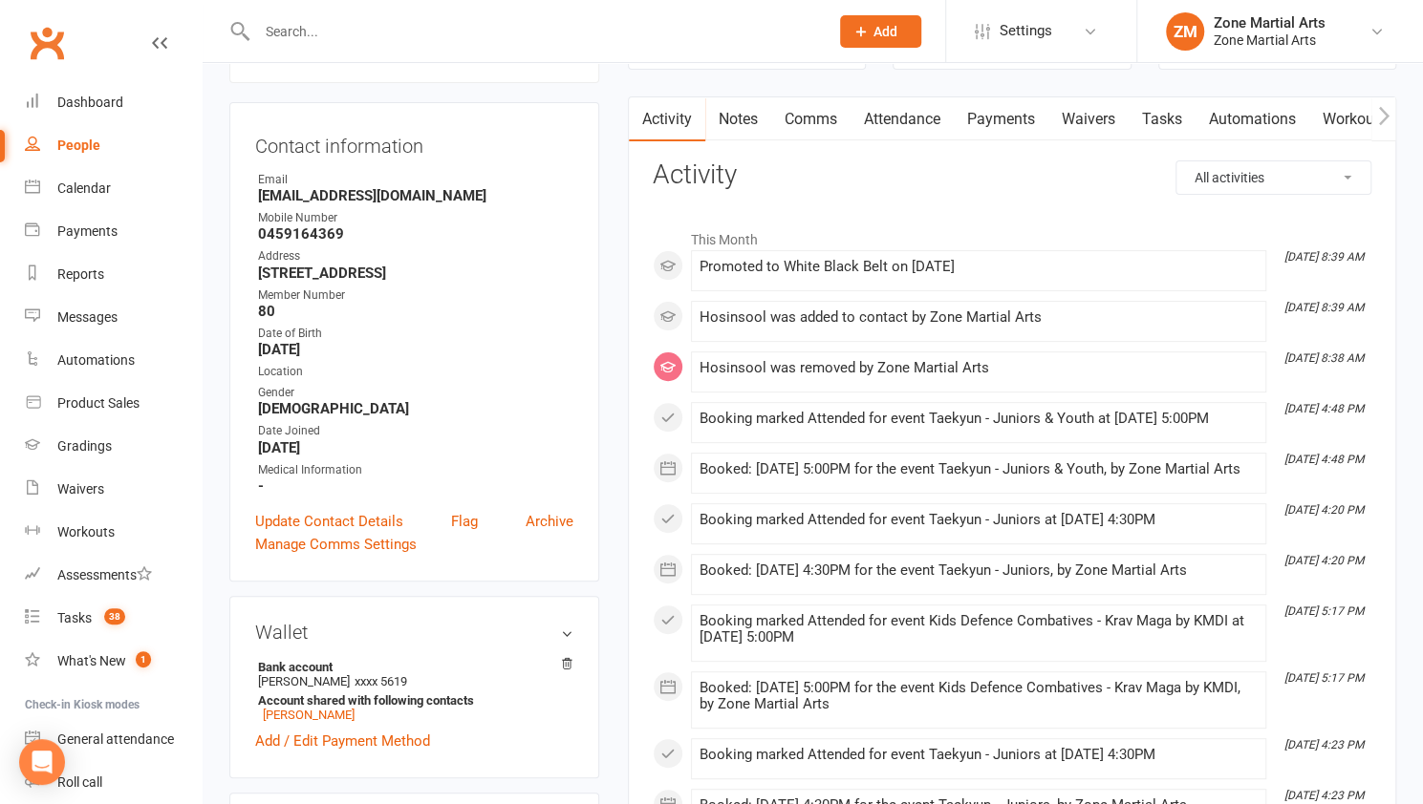
scroll to position [0, 0]
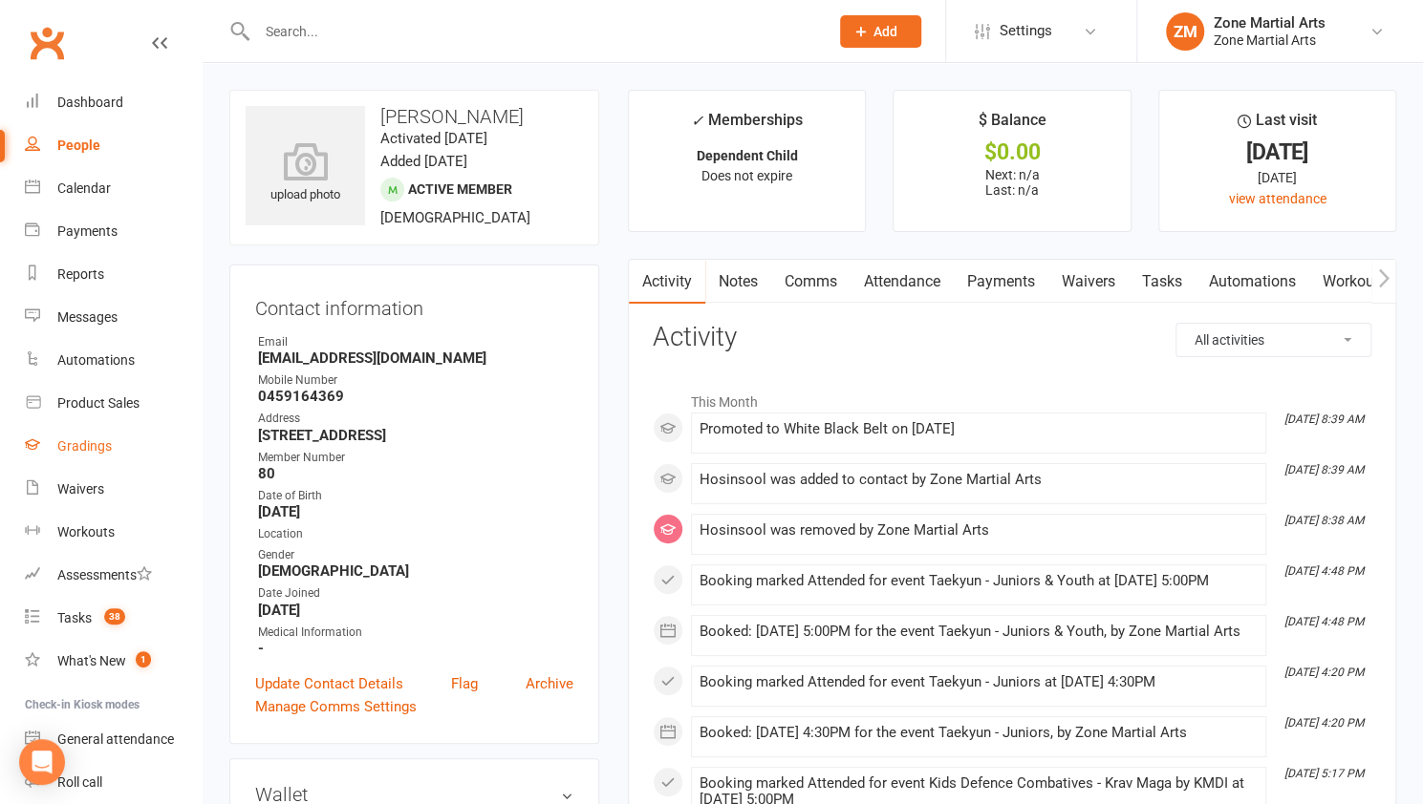
click at [91, 445] on div "Gradings" at bounding box center [84, 446] width 54 height 15
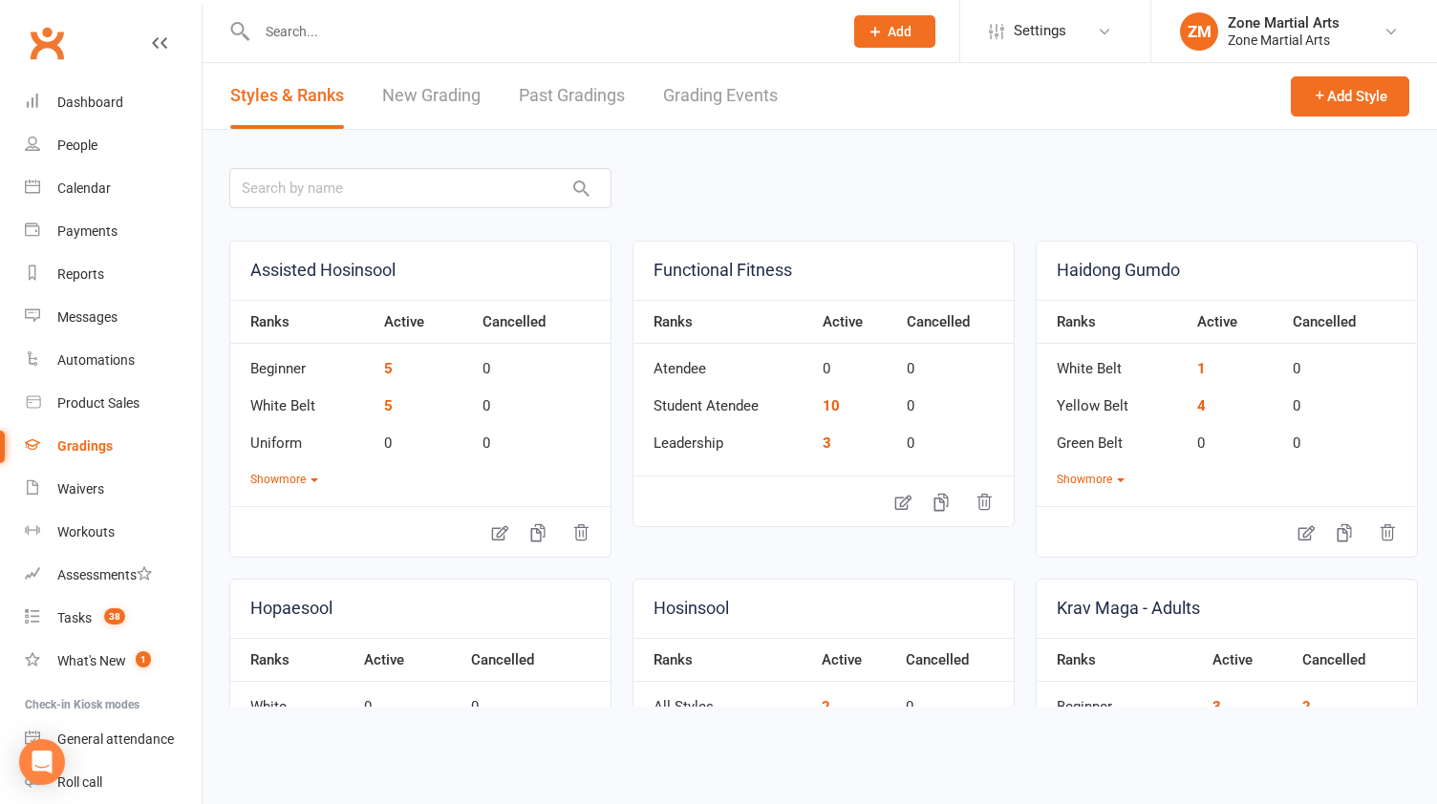
click at [568, 106] on link "Past Gradings" at bounding box center [572, 96] width 106 height 66
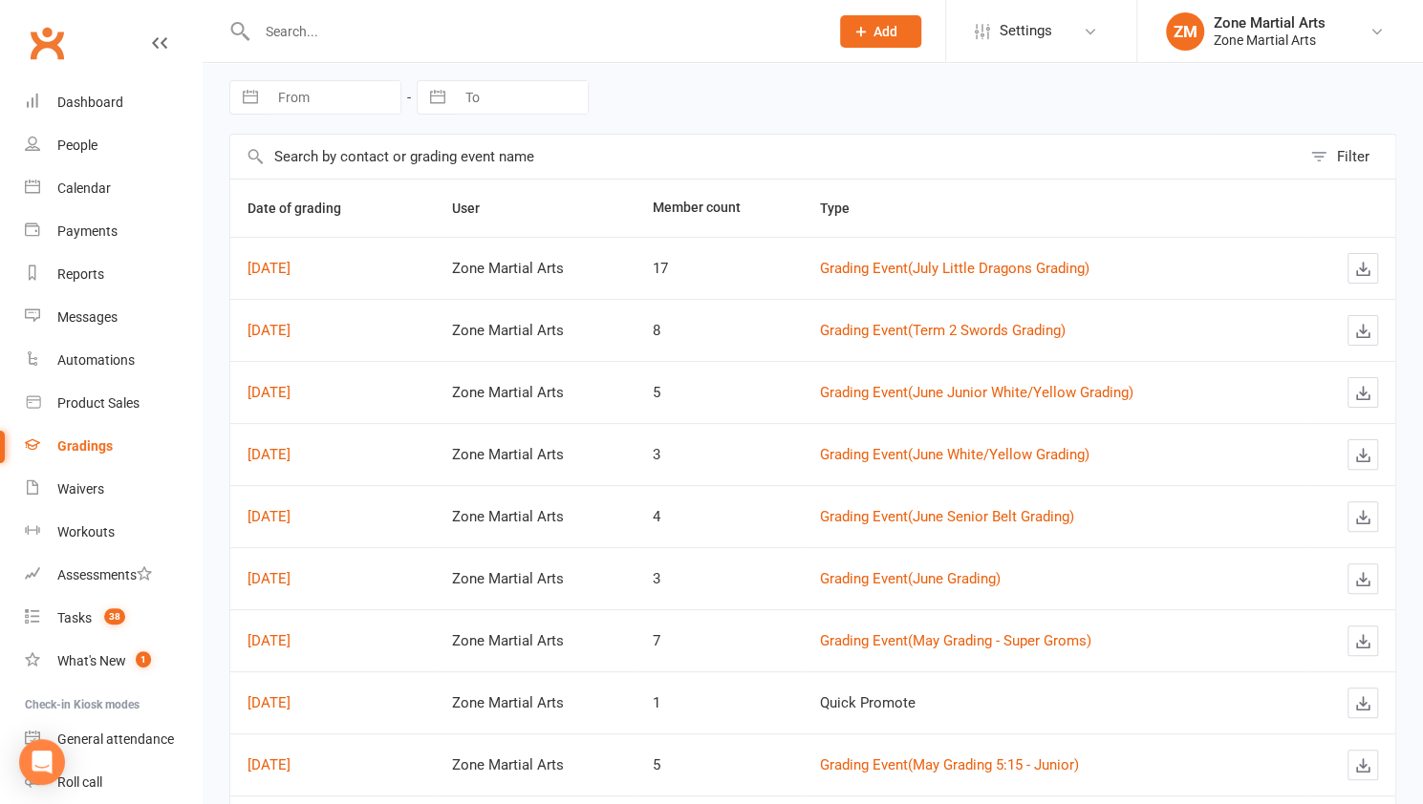
scroll to position [76, 0]
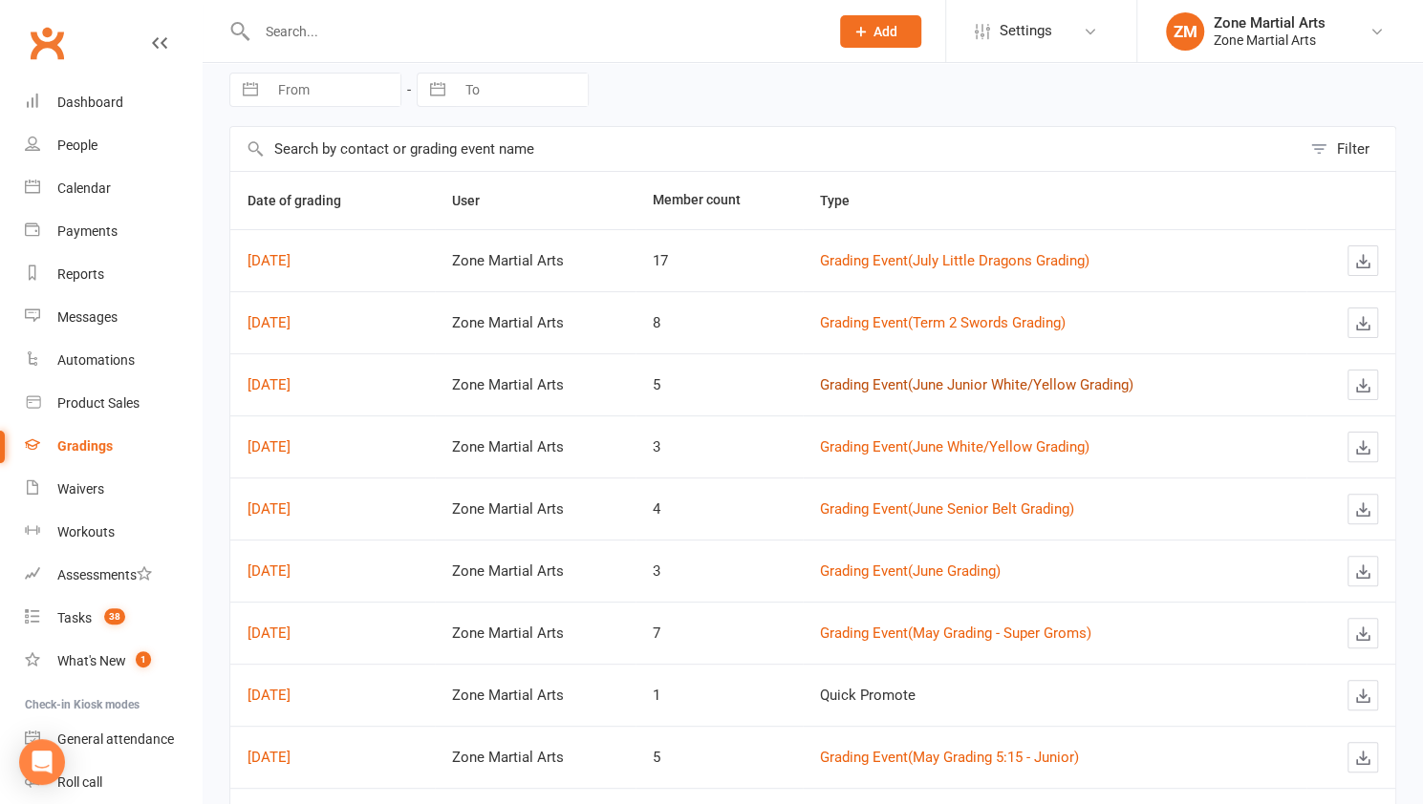
click at [845, 388] on link "Grading Event ( June Junior White/Yellow Grading )" at bounding box center [976, 384] width 313 height 17
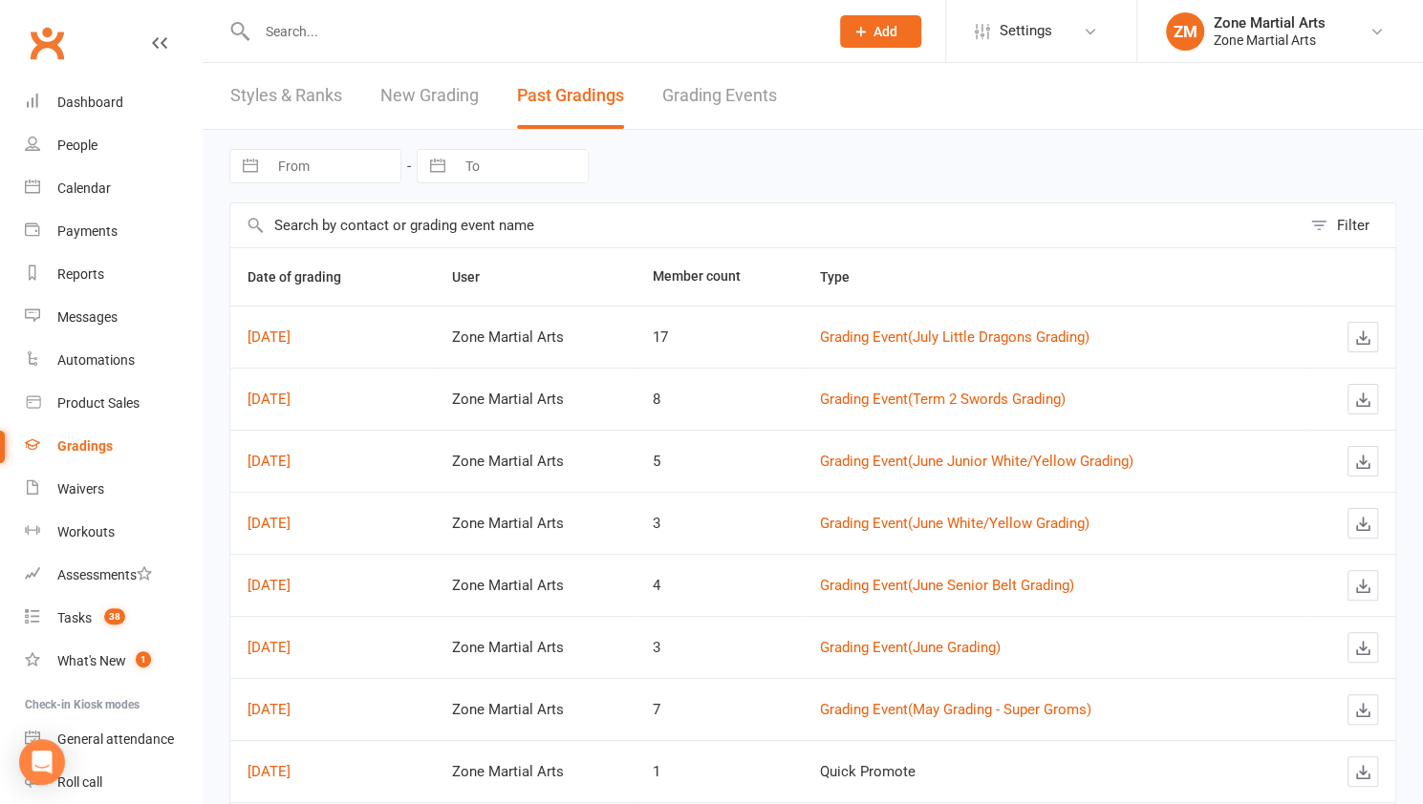
click at [697, 111] on link "Grading Events" at bounding box center [719, 96] width 115 height 66
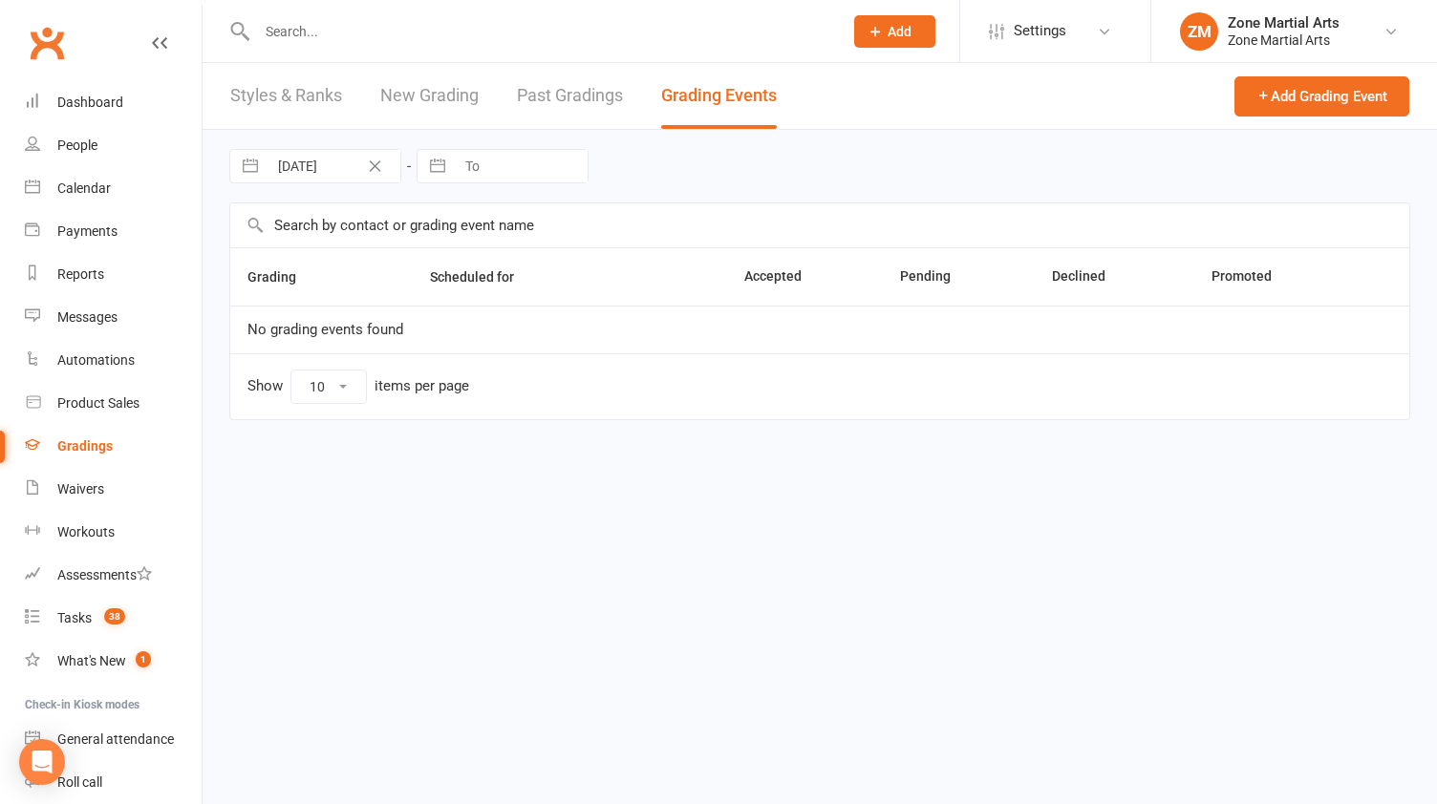
select select "25"
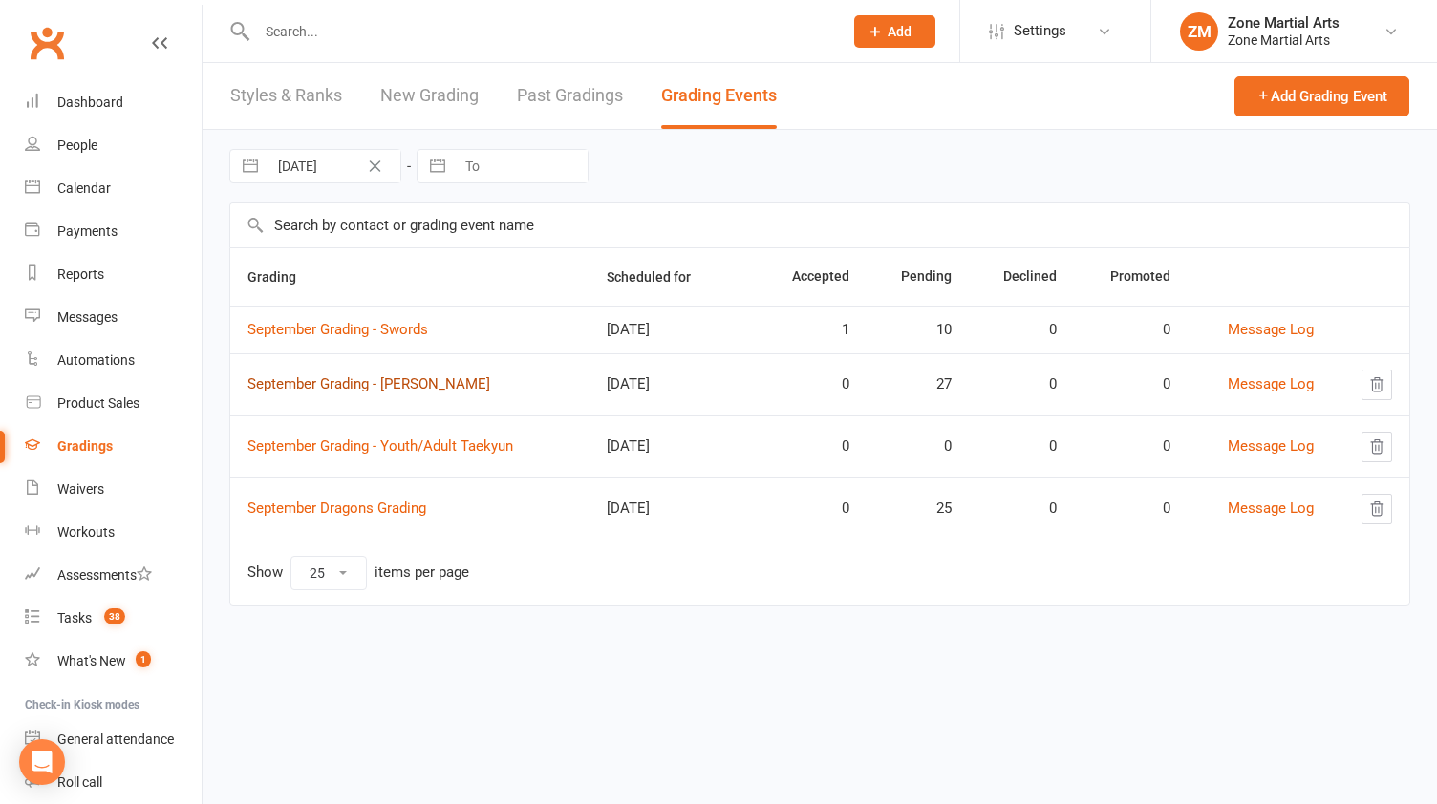
click at [435, 381] on link "September Grading - [PERSON_NAME]" at bounding box center [368, 383] width 243 height 17
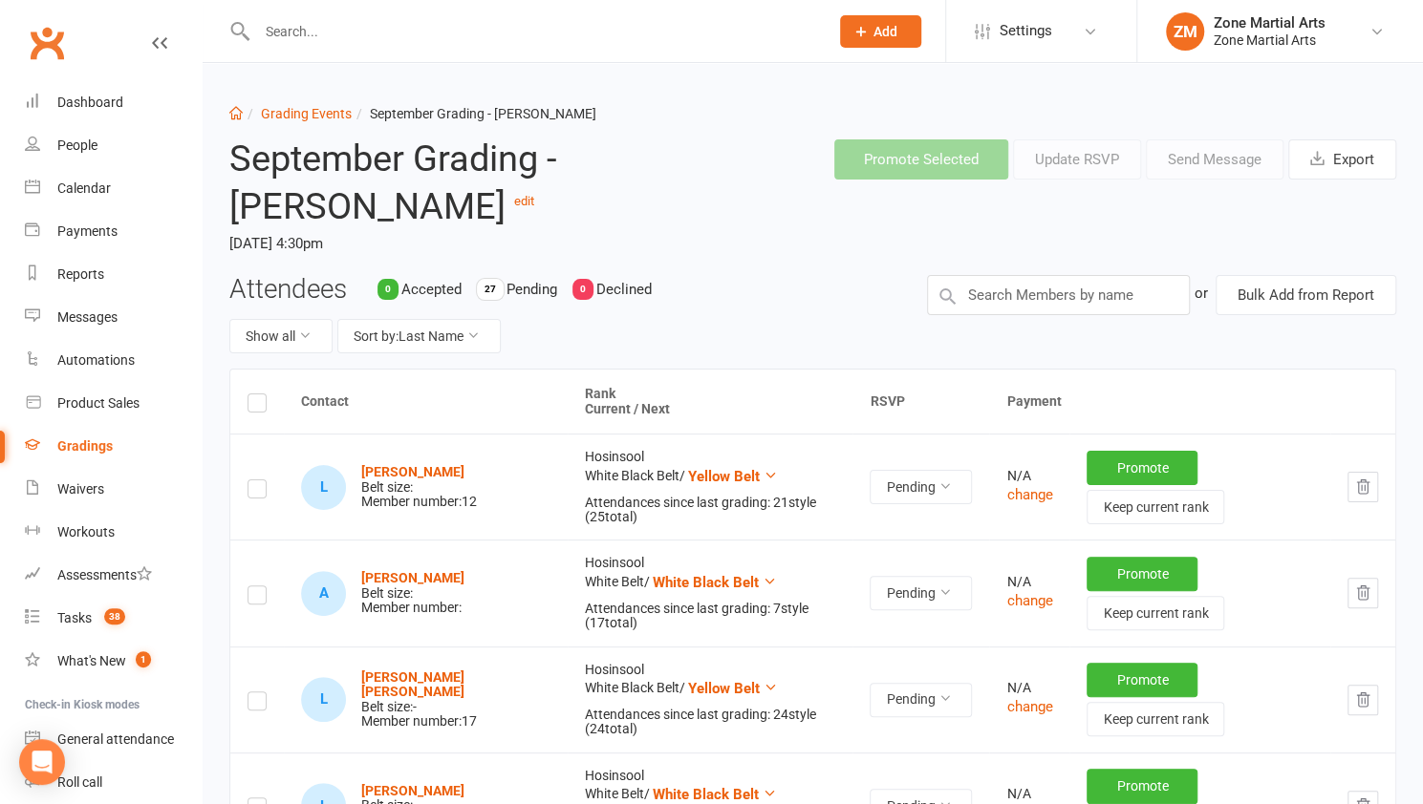
scroll to position [11, 0]
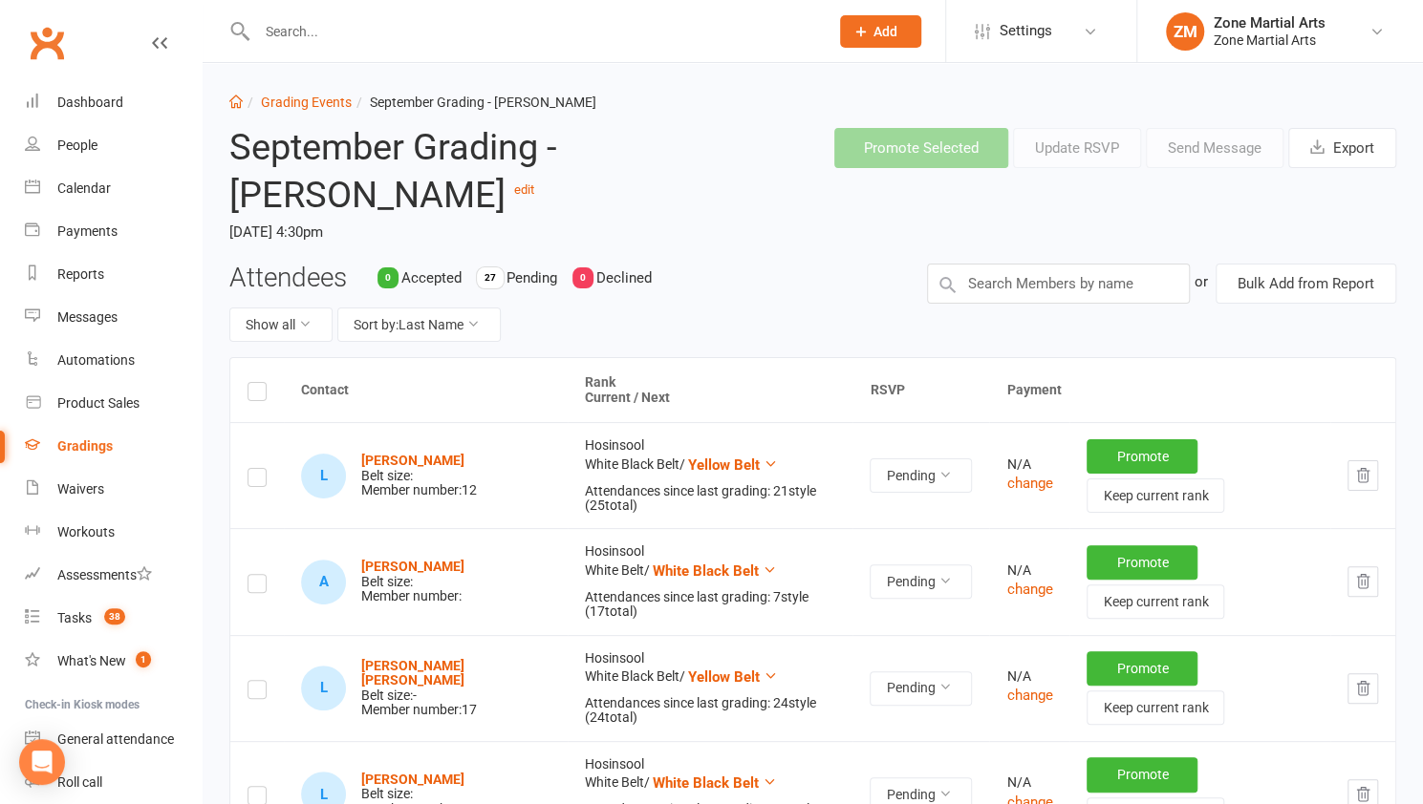
click at [548, 305] on div "Attendees 0 Accepted 27 Pending 0 Declined Show all Sort by: Last Name" at bounding box center [563, 311] width 697 height 95
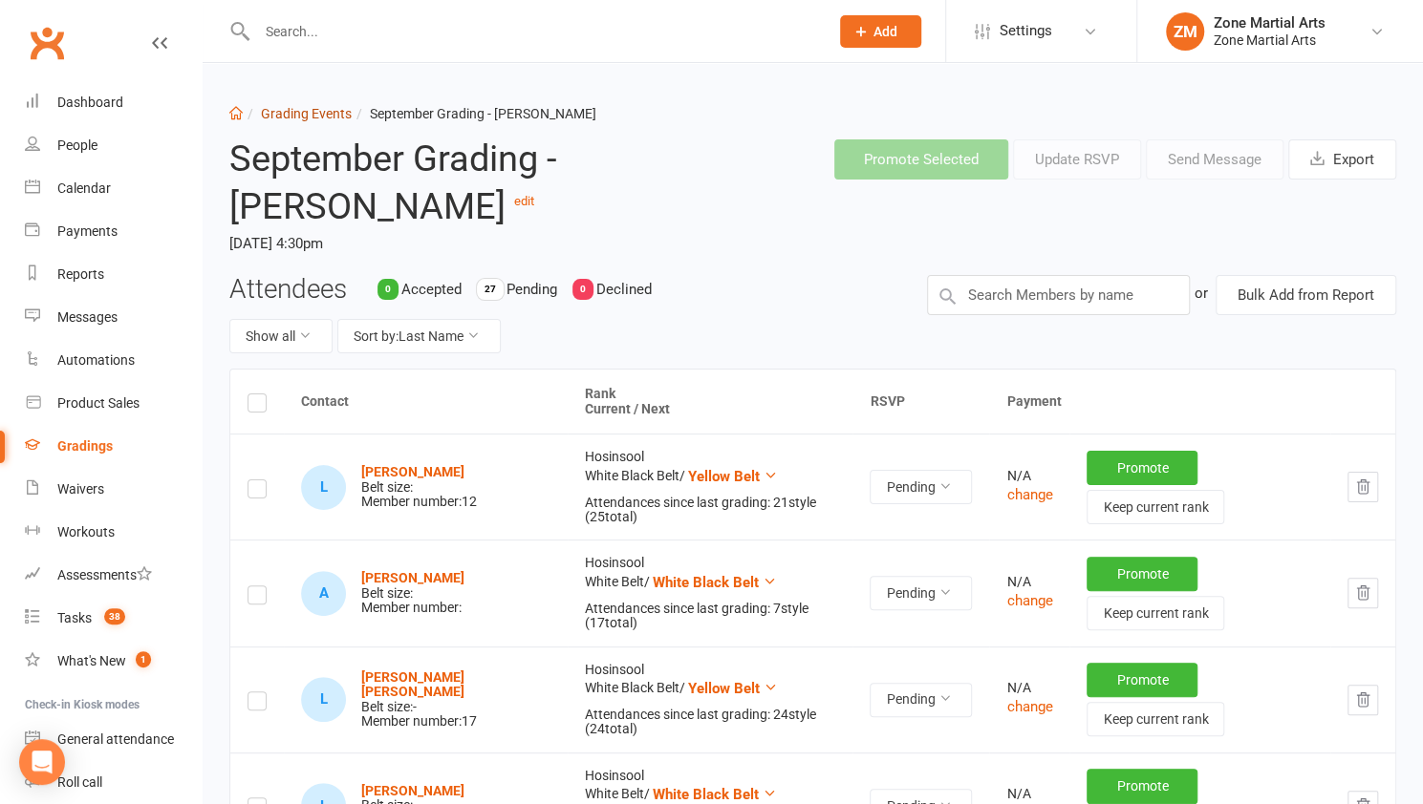
click at [304, 108] on link "Grading Events" at bounding box center [306, 113] width 91 height 15
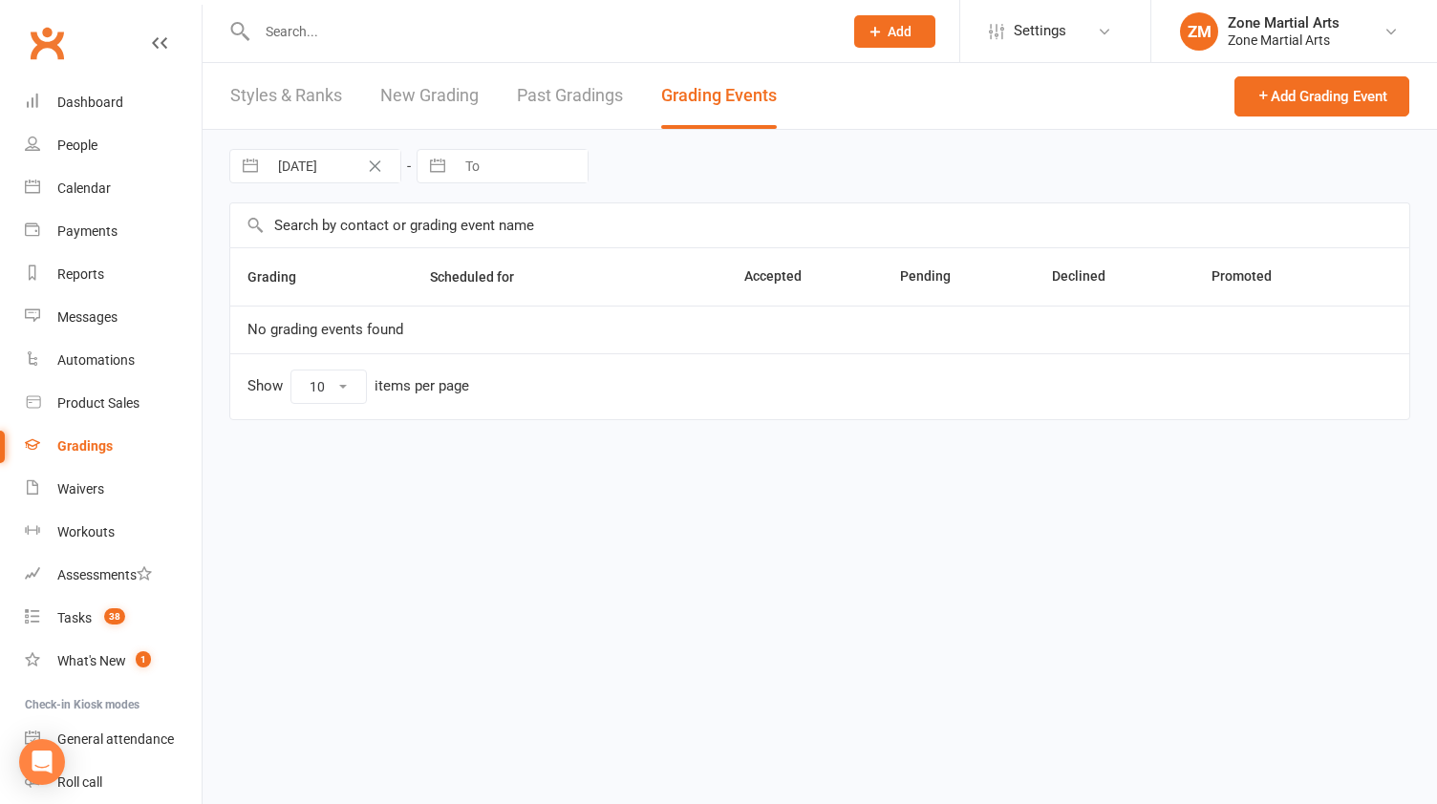
select select "25"
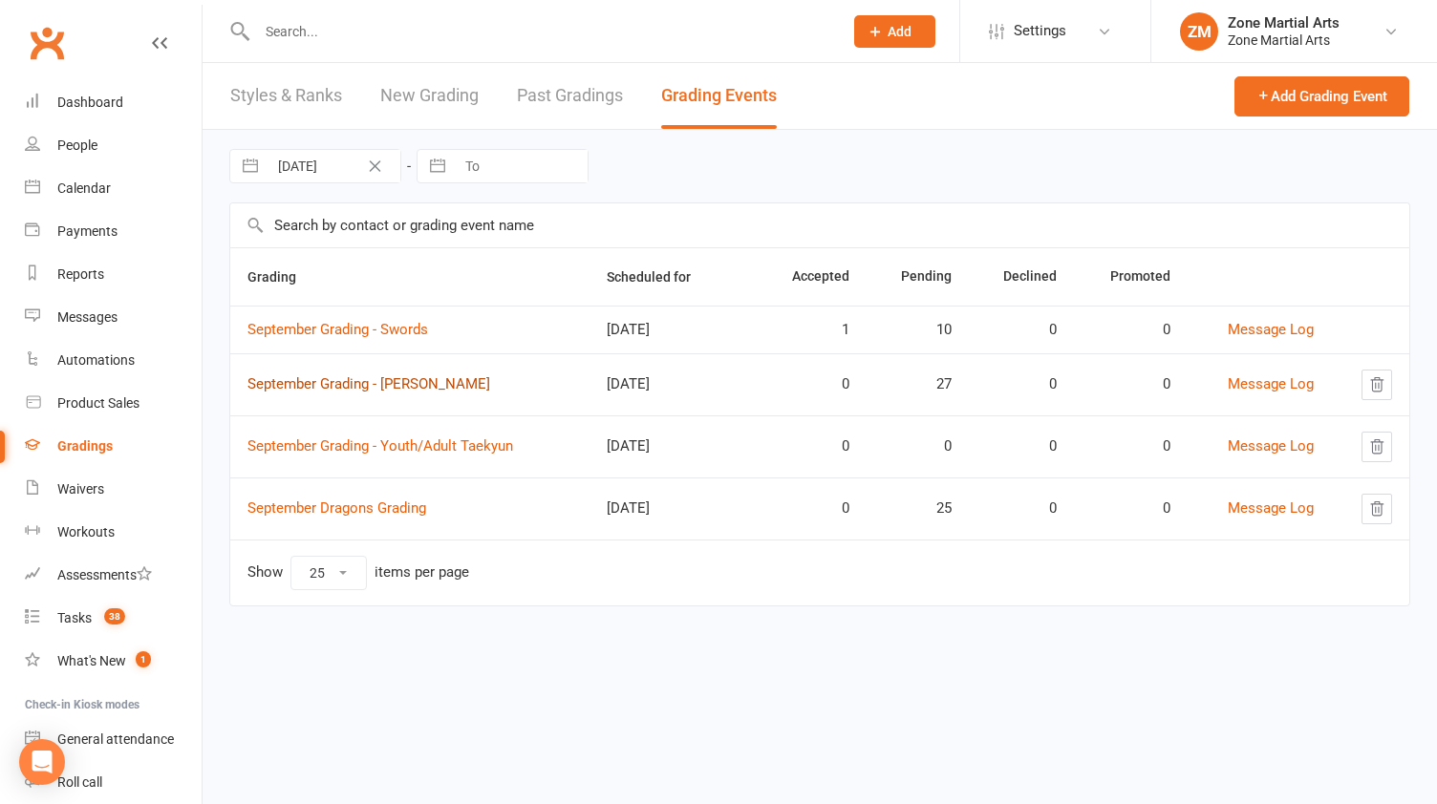
click at [396, 378] on link "September Grading - [PERSON_NAME]" at bounding box center [368, 383] width 243 height 17
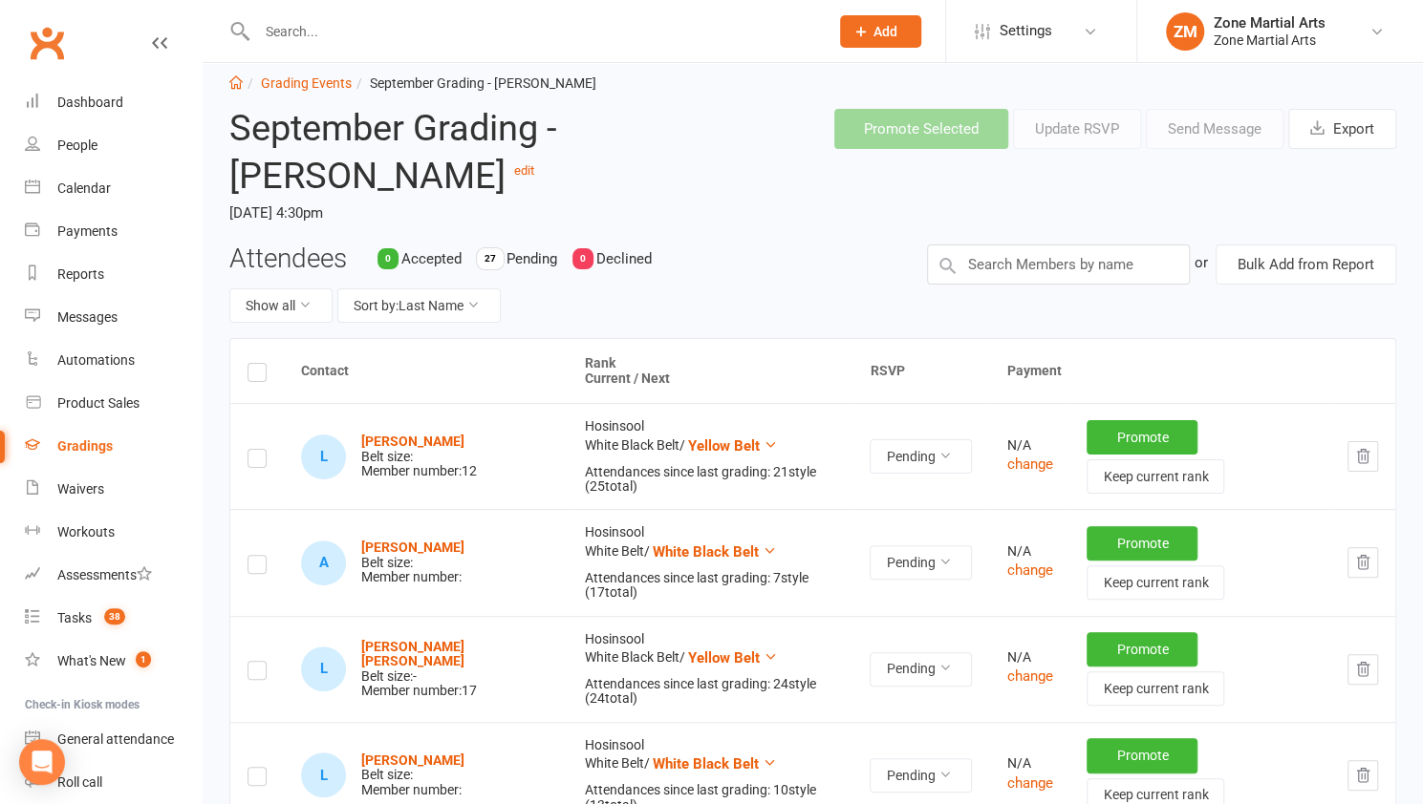
scroll to position [11, 0]
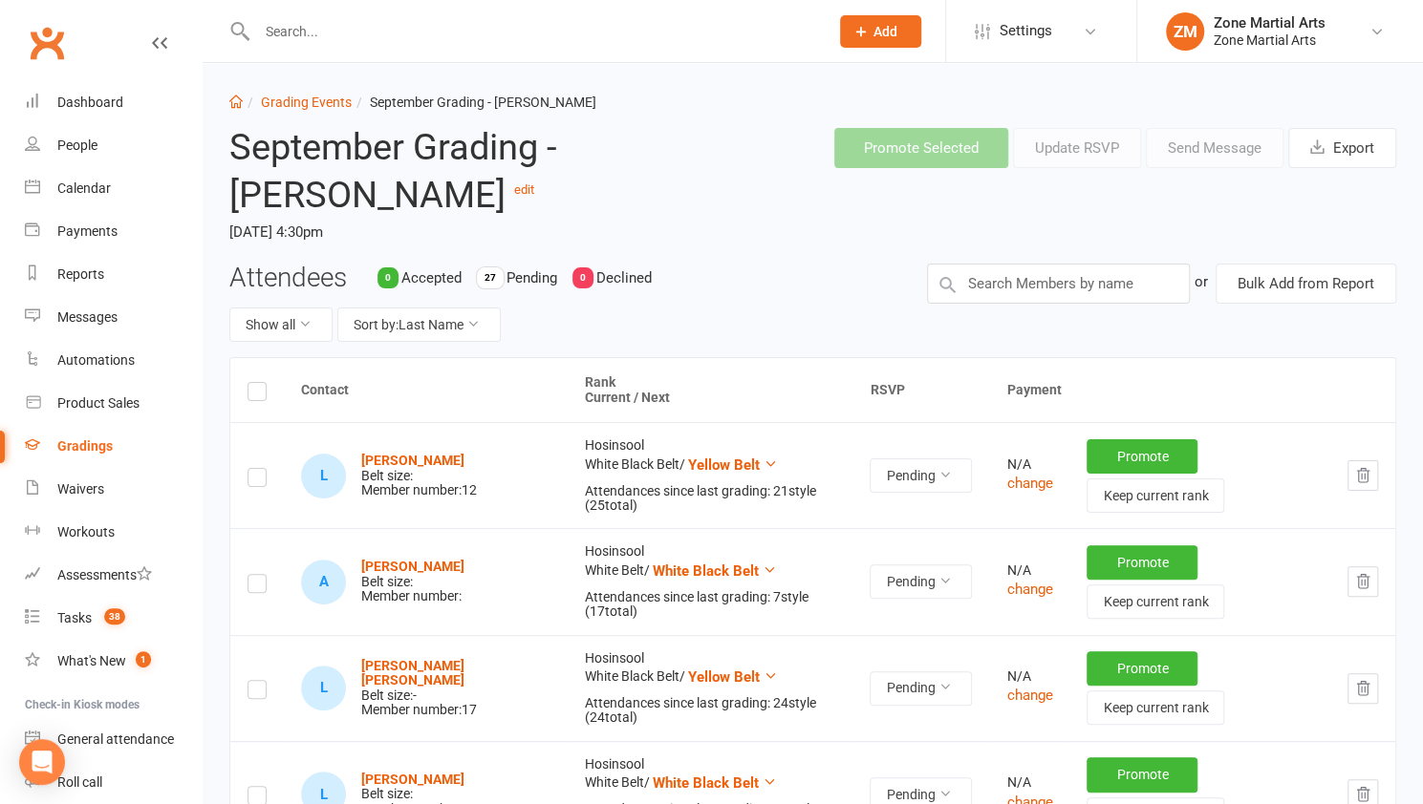
click at [256, 395] on label at bounding box center [256, 395] width 19 height 0
click at [256, 383] on input "checkbox" at bounding box center [256, 383] width 19 height 0
click at [1193, 150] on button "Send Message" at bounding box center [1215, 148] width 138 height 40
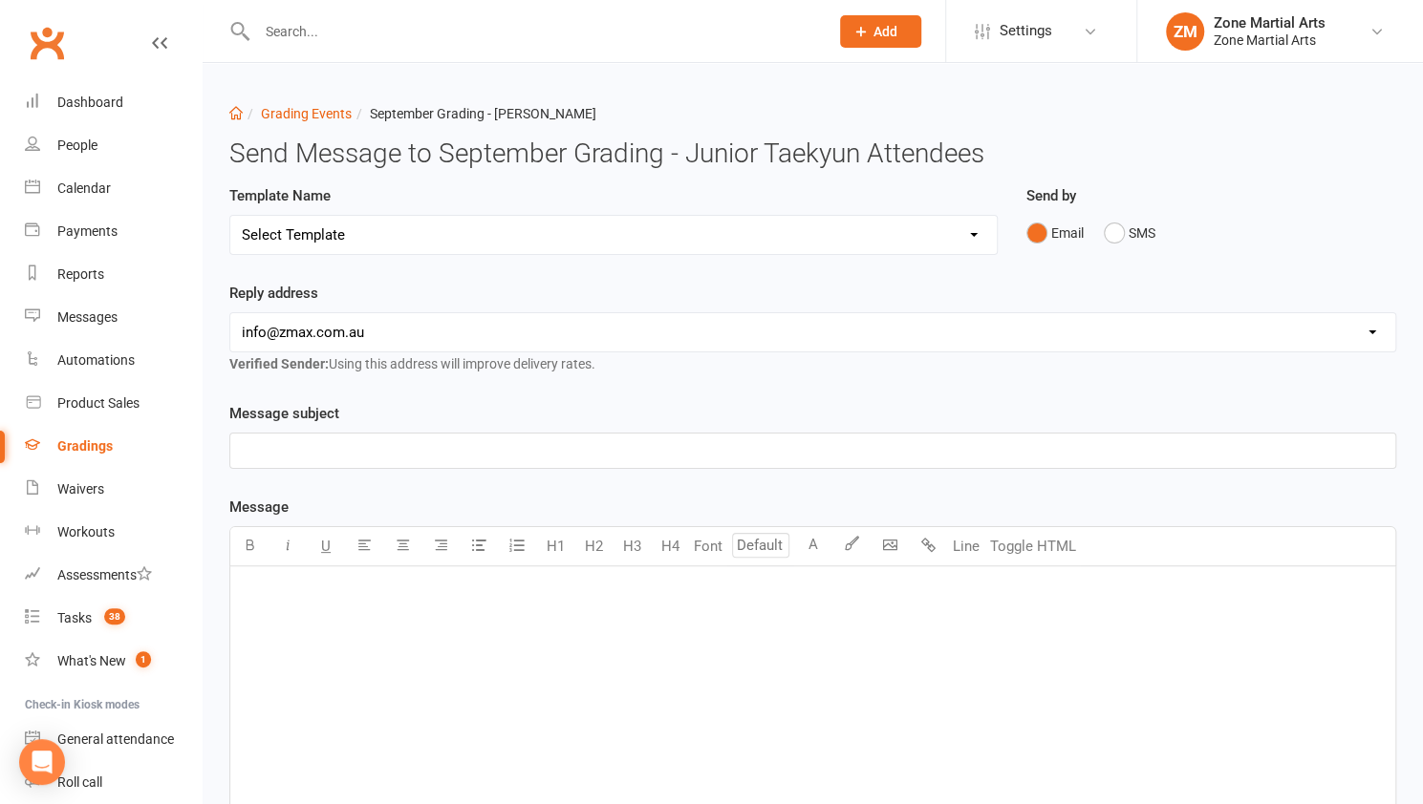
click at [441, 427] on div "Message subject ﻿" at bounding box center [812, 435] width 1167 height 67
click at [438, 441] on p "﻿" at bounding box center [813, 450] width 1142 height 23
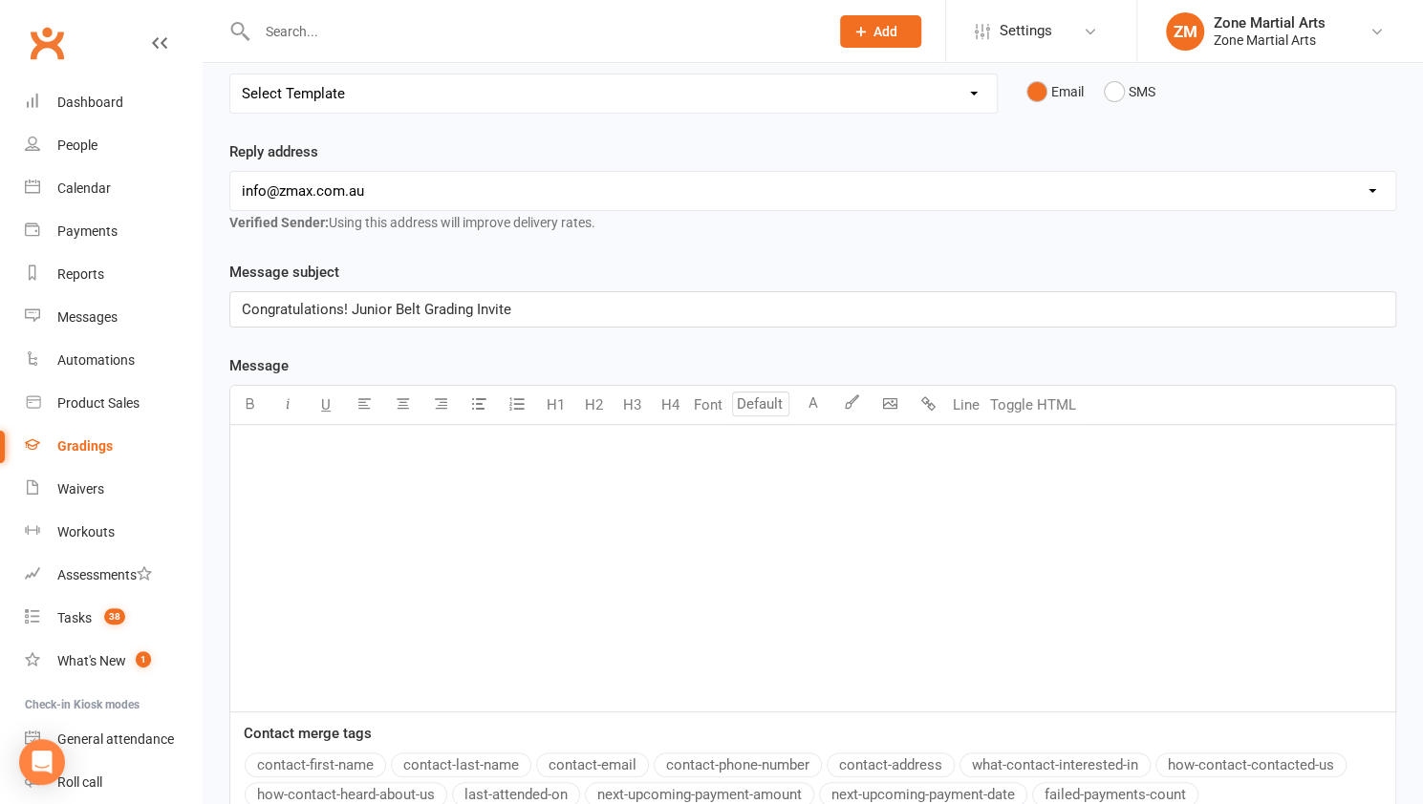
scroll to position [144, 0]
click at [497, 482] on div "﻿" at bounding box center [812, 565] width 1165 height 287
click at [341, 754] on button "contact-first-name" at bounding box center [315, 762] width 141 height 25
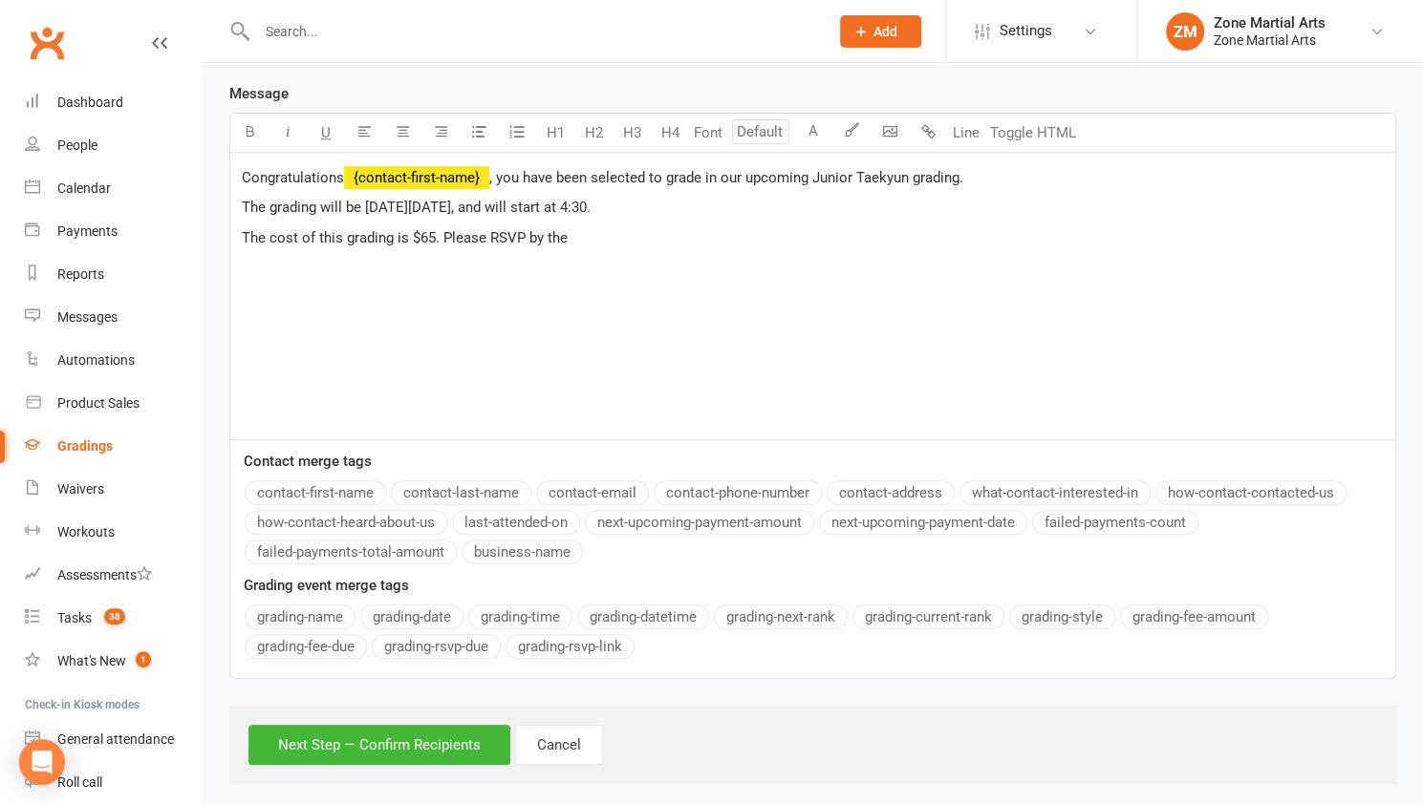
scroll to position [415, 0]
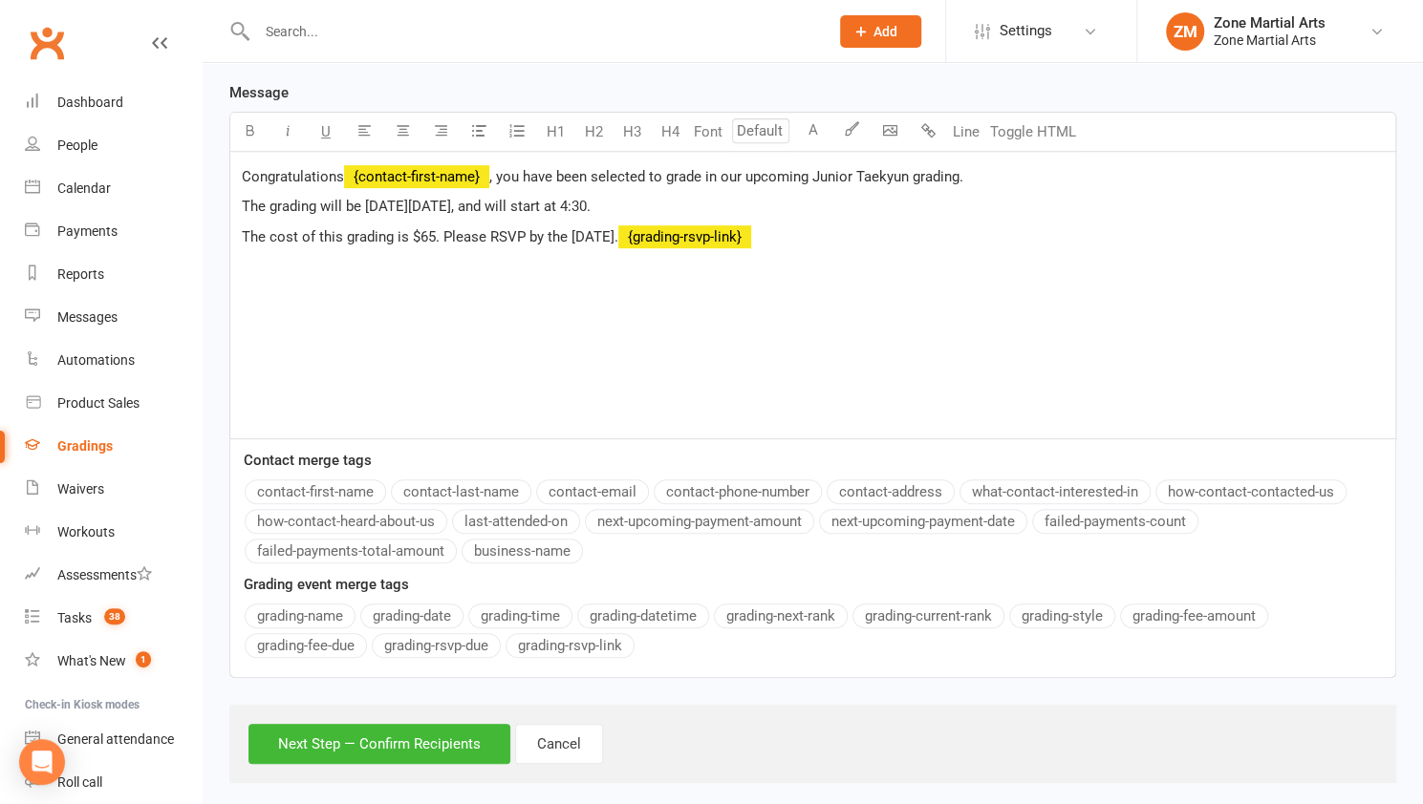
click at [568, 643] on button "grading-rsvp-link" at bounding box center [569, 645] width 129 height 25
click at [690, 286] on p "See you on the mats!" at bounding box center [813, 297] width 1142 height 23
click at [684, 264] on p "Full uniform and your current belt is required." at bounding box center [813, 266] width 1142 height 23
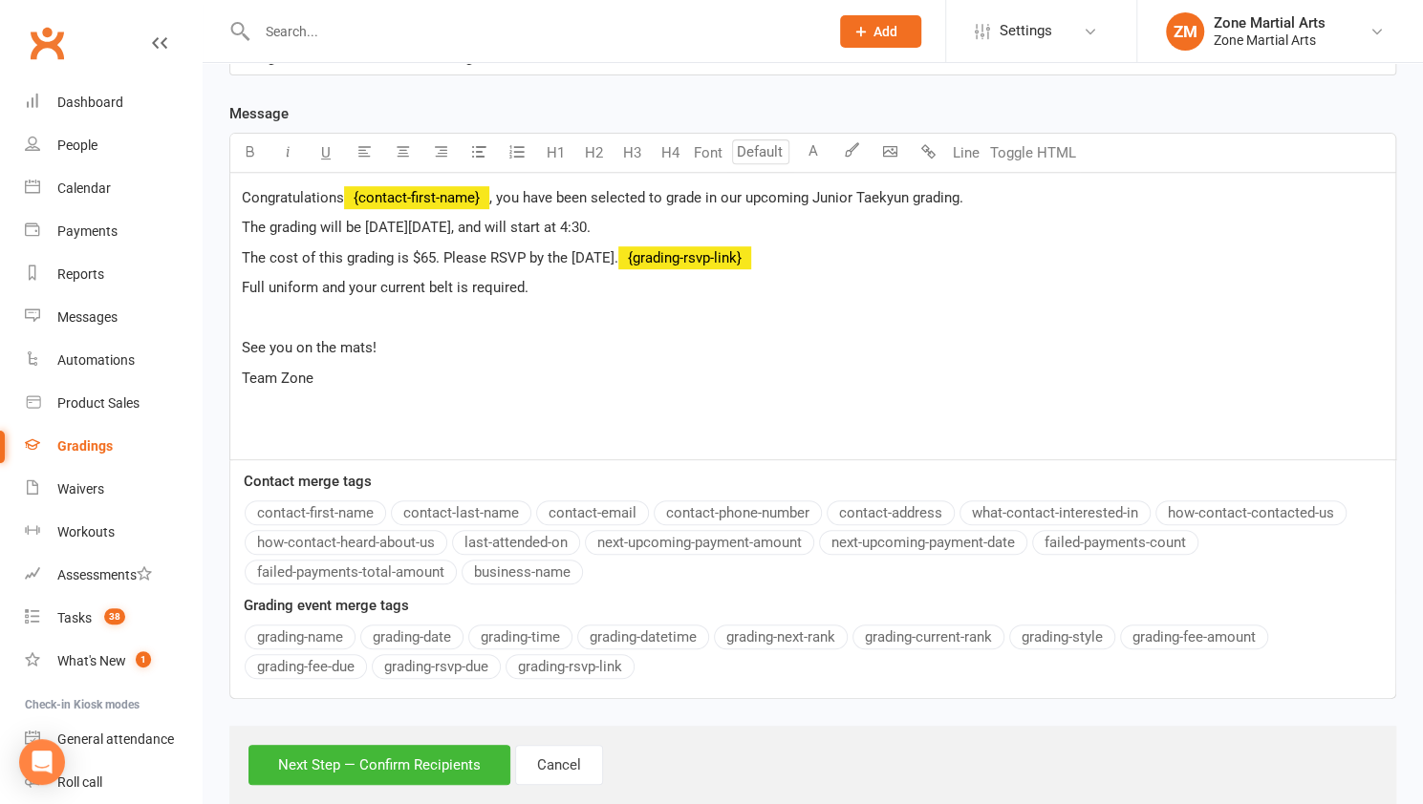
click at [986, 193] on p "Congratulations ﻿ {contact-first-name} , you have been selected to grade in our…" at bounding box center [813, 197] width 1142 height 23
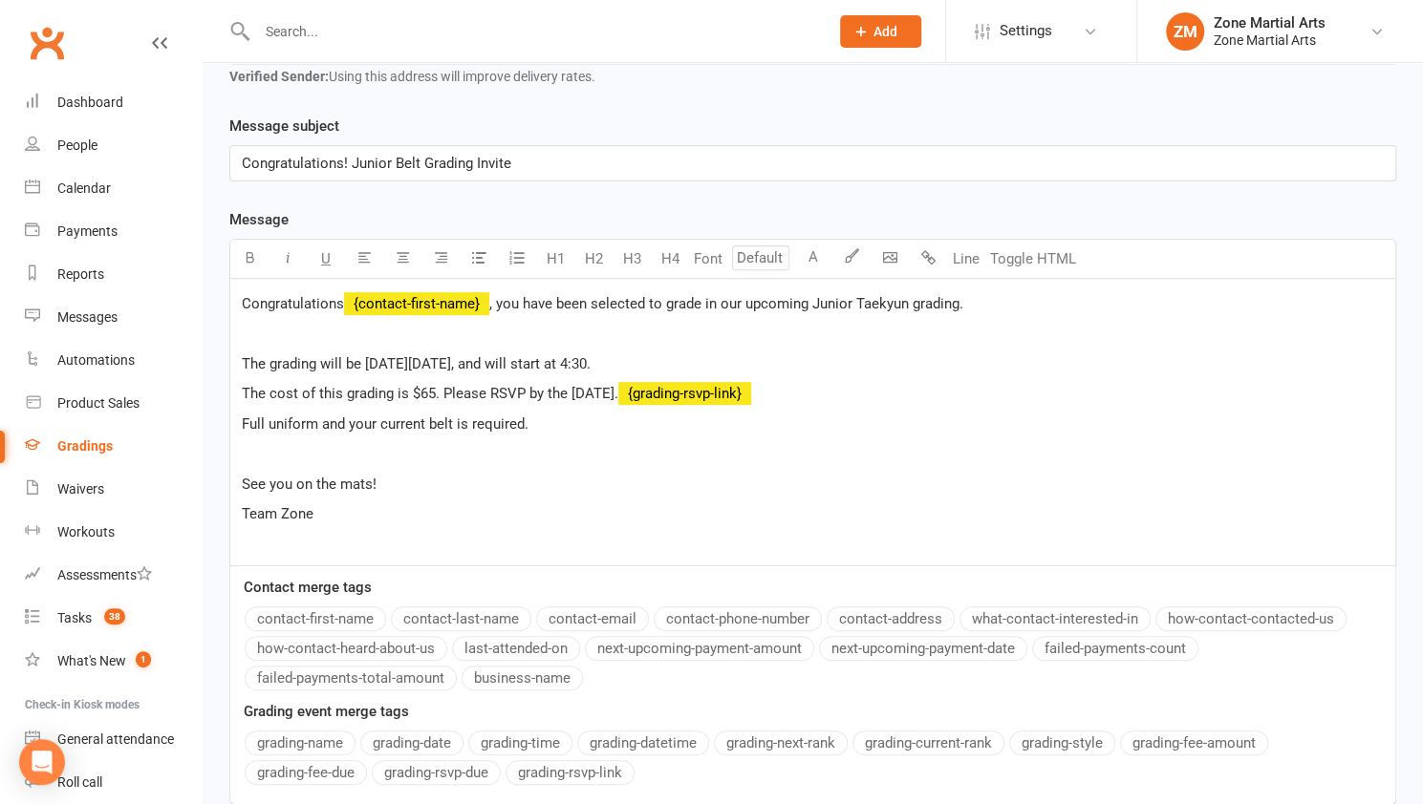
scroll to position [325, 0]
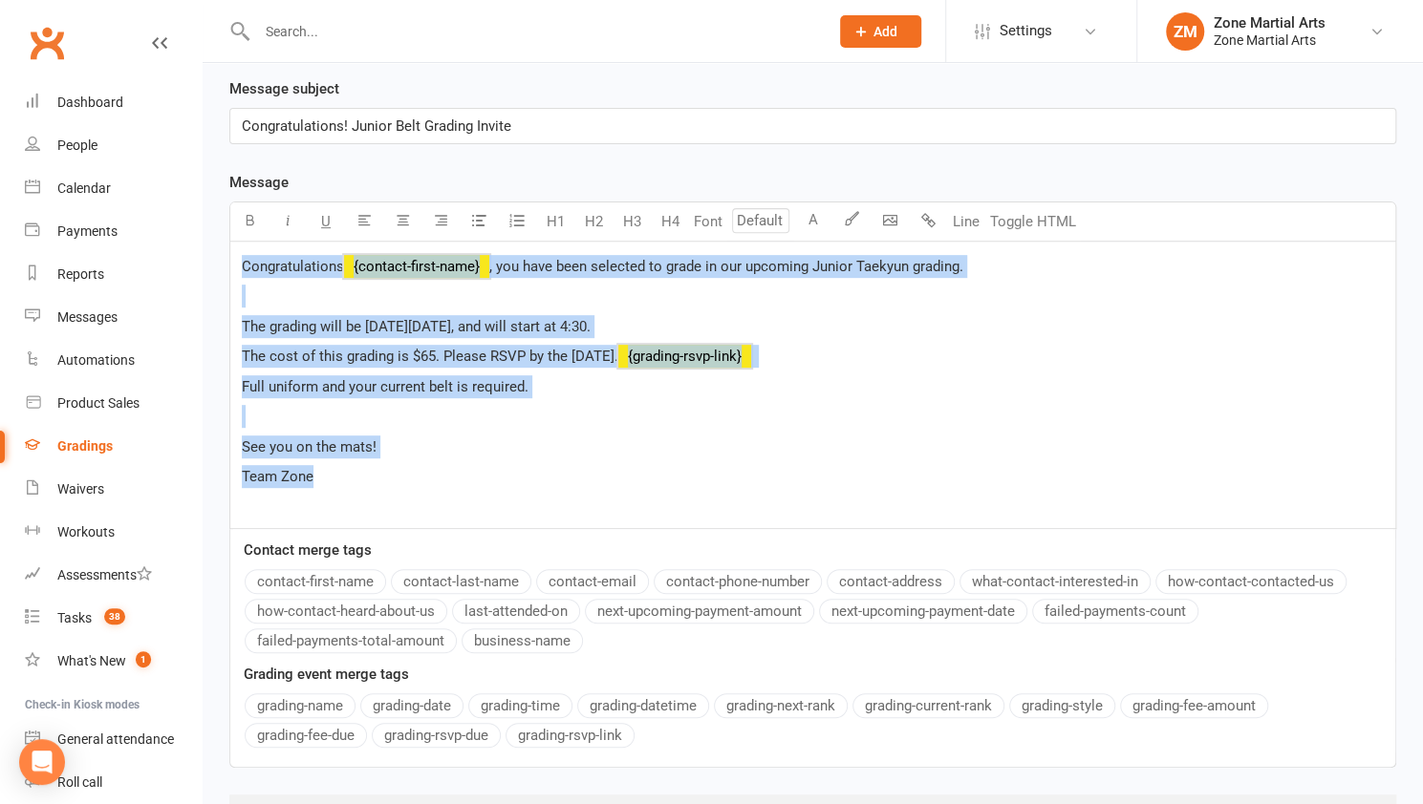
drag, startPoint x: 455, startPoint y: 483, endPoint x: 245, endPoint y: 268, distance: 300.7
click at [245, 268] on div "Congratulations ﻿ {contact-first-name} , you have been selected to grade in our…" at bounding box center [812, 385] width 1165 height 287
copy div "Congratulations ﻿ {contact-first-name} , you have been selected to grade in our…"
click at [801, 437] on p "See you on the mats!" at bounding box center [813, 447] width 1142 height 23
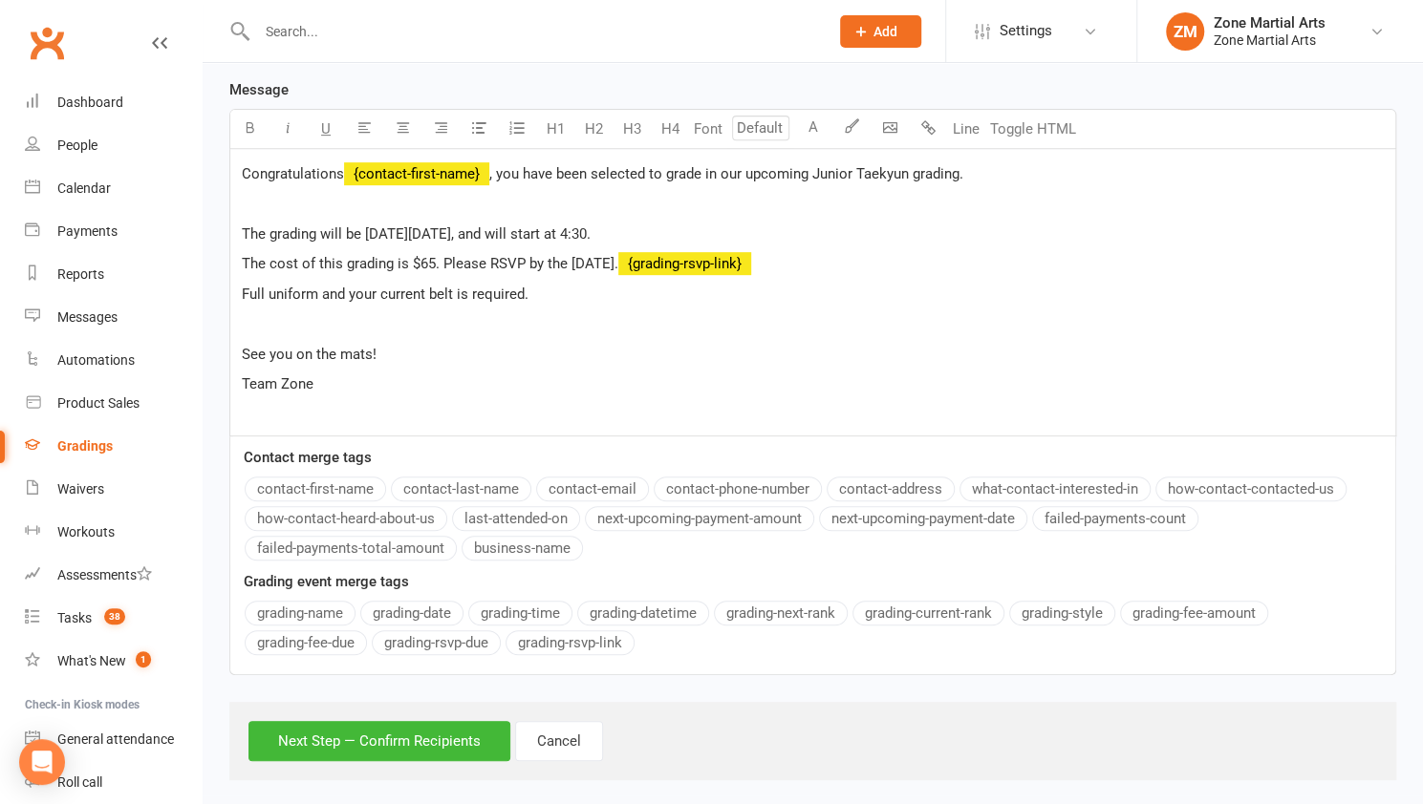
scroll to position [418, 0]
click at [590, 236] on span "The grading will be [DATE][DATE], and will start at 4:30." at bounding box center [416, 233] width 349 height 17
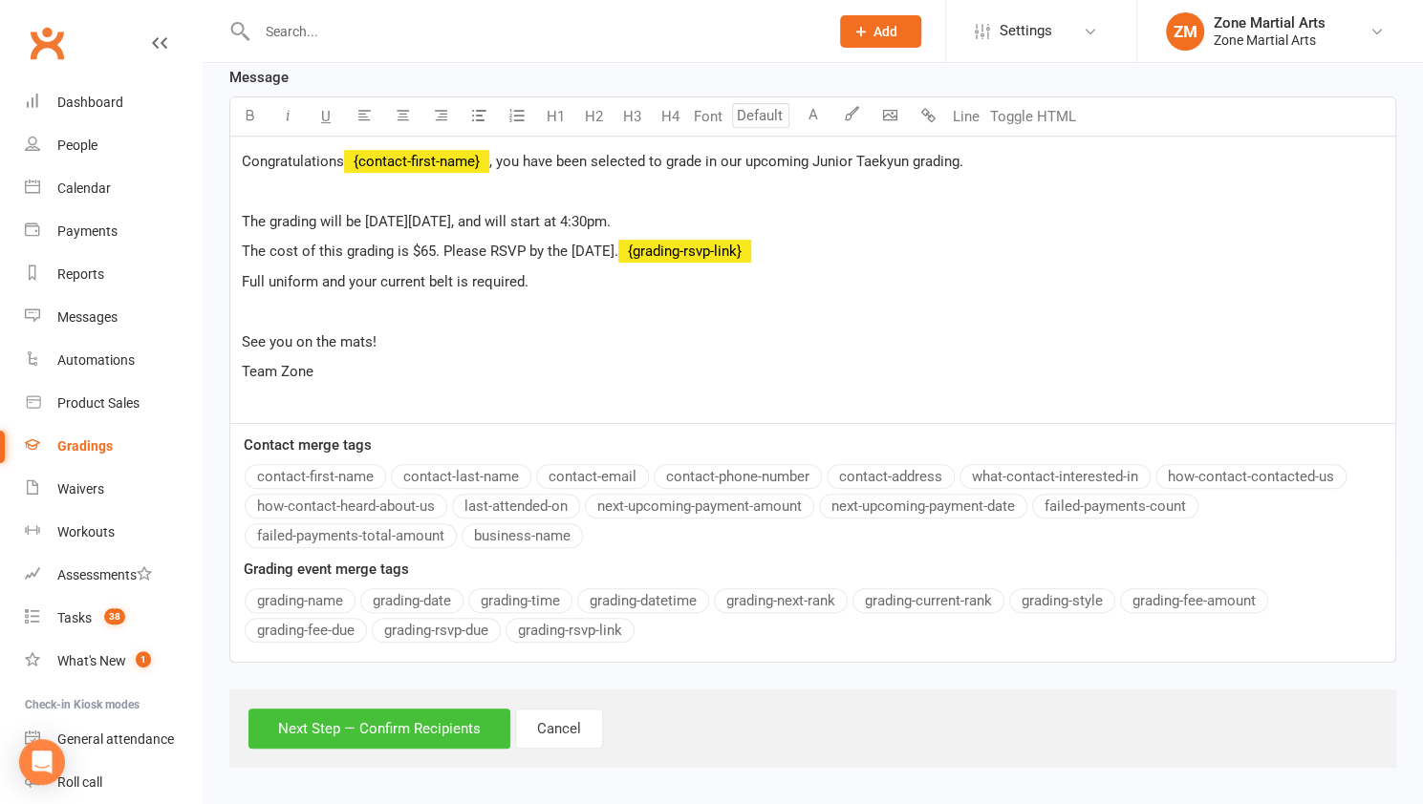
scroll to position [429, 0]
click at [379, 723] on button "Next Step — Confirm Recipients" at bounding box center [379, 730] width 262 height 40
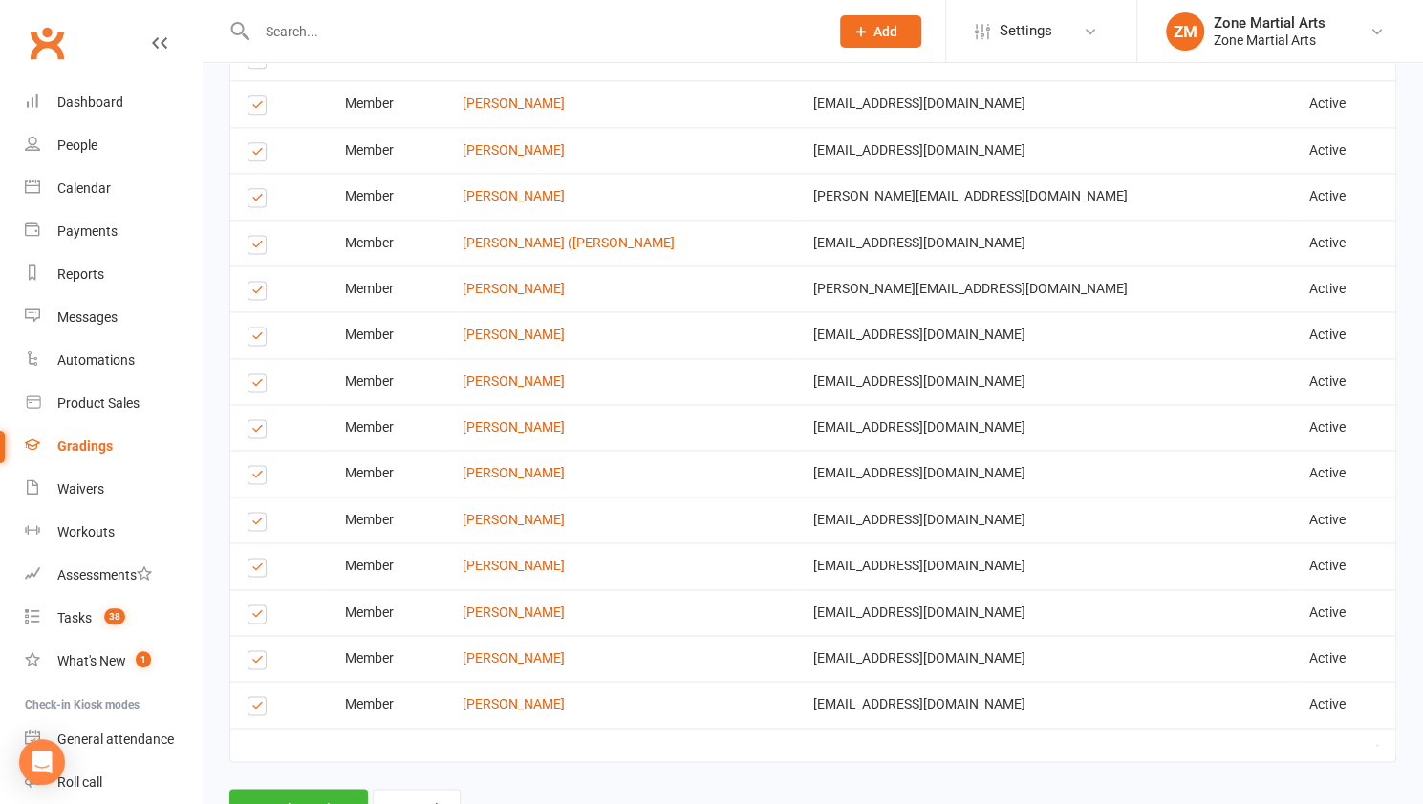
scroll to position [1479, 0]
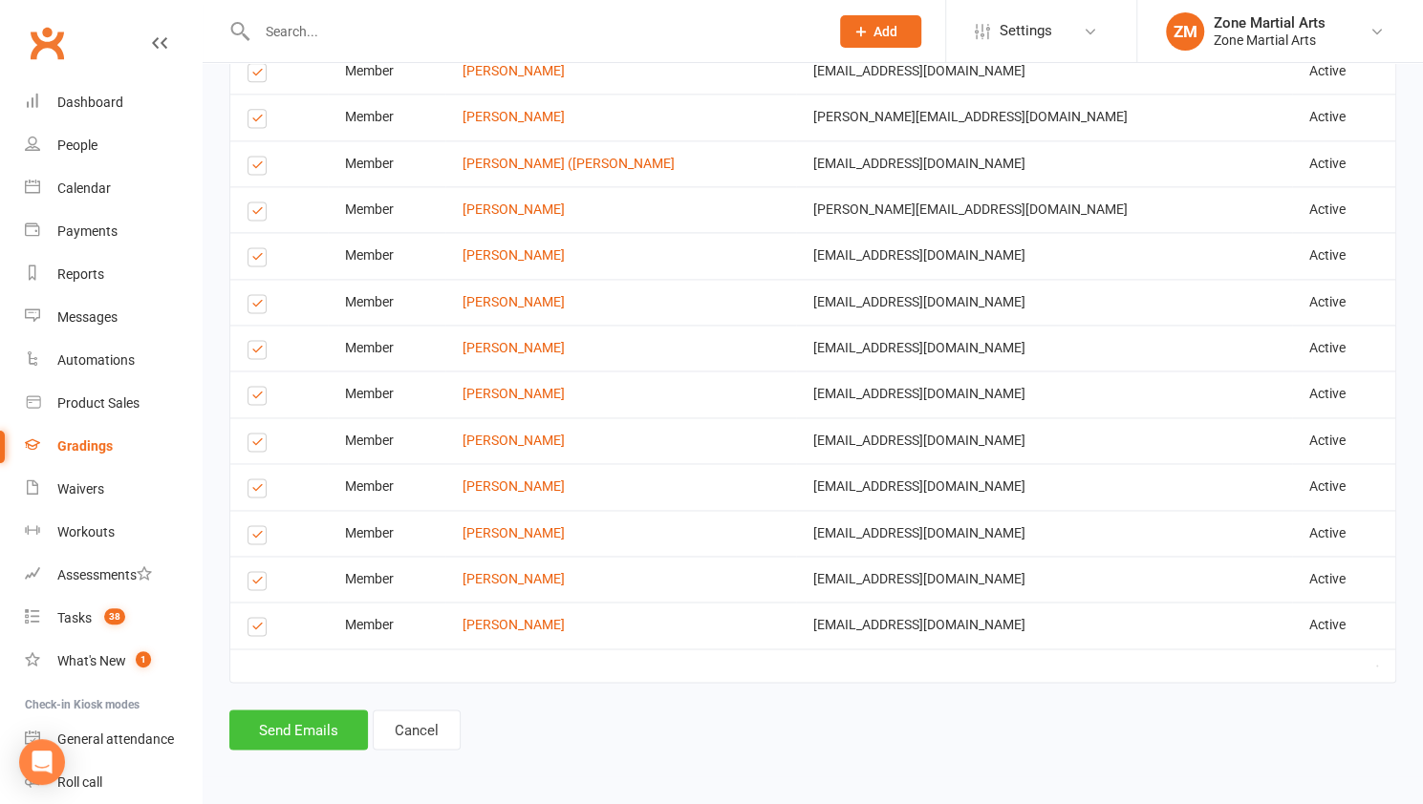
click at [332, 725] on button "Send Emails" at bounding box center [298, 730] width 139 height 40
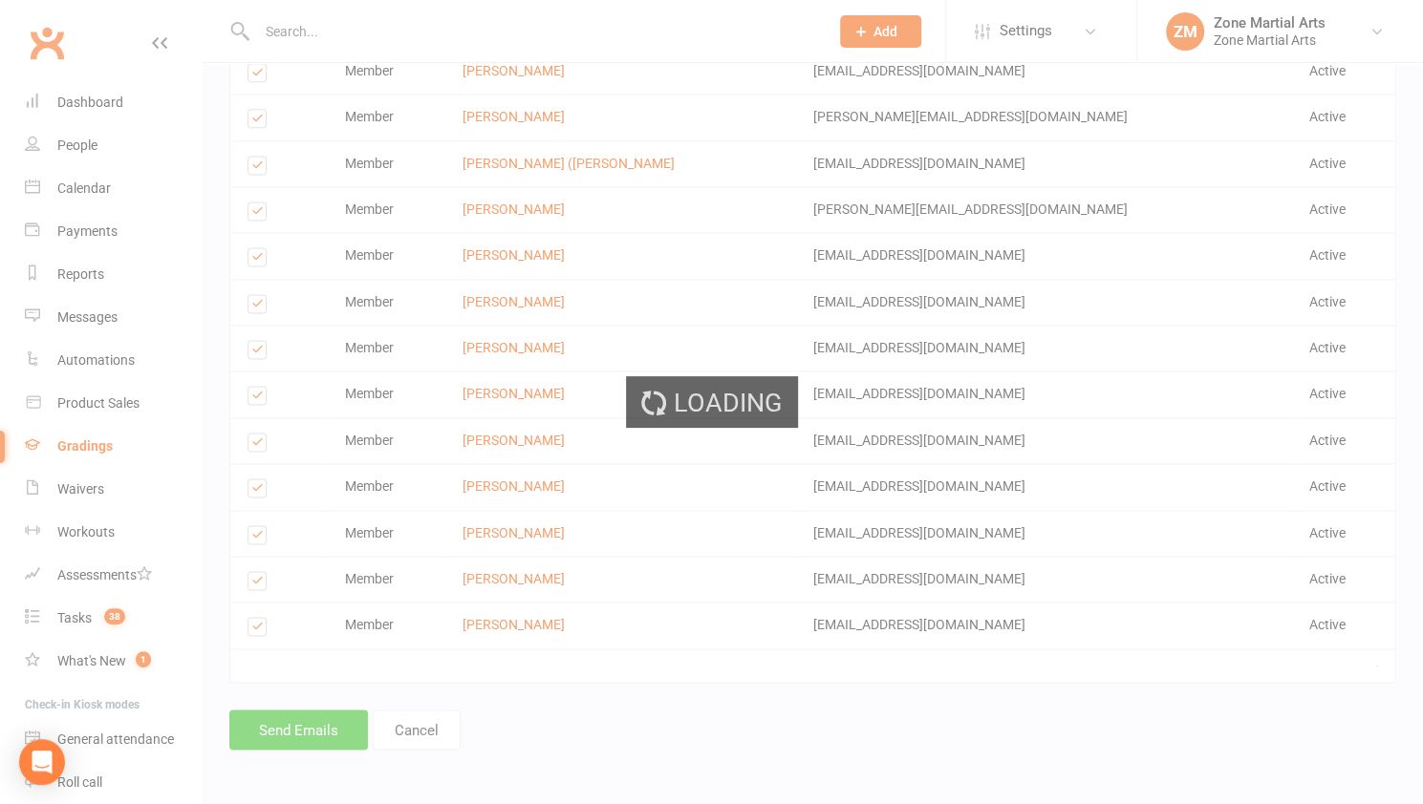
scroll to position [1470, 0]
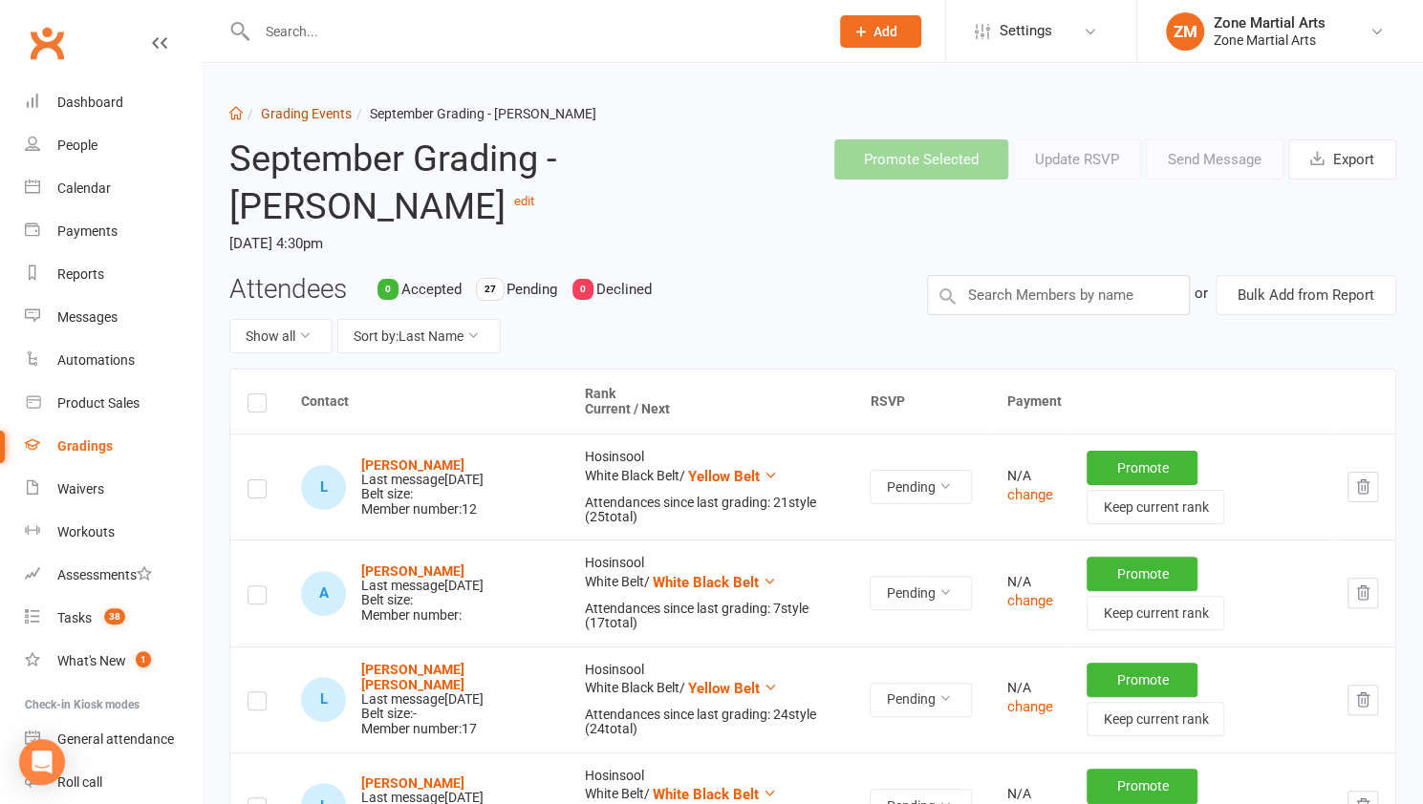
click at [344, 109] on link "Grading Events" at bounding box center [306, 113] width 91 height 15
select select "25"
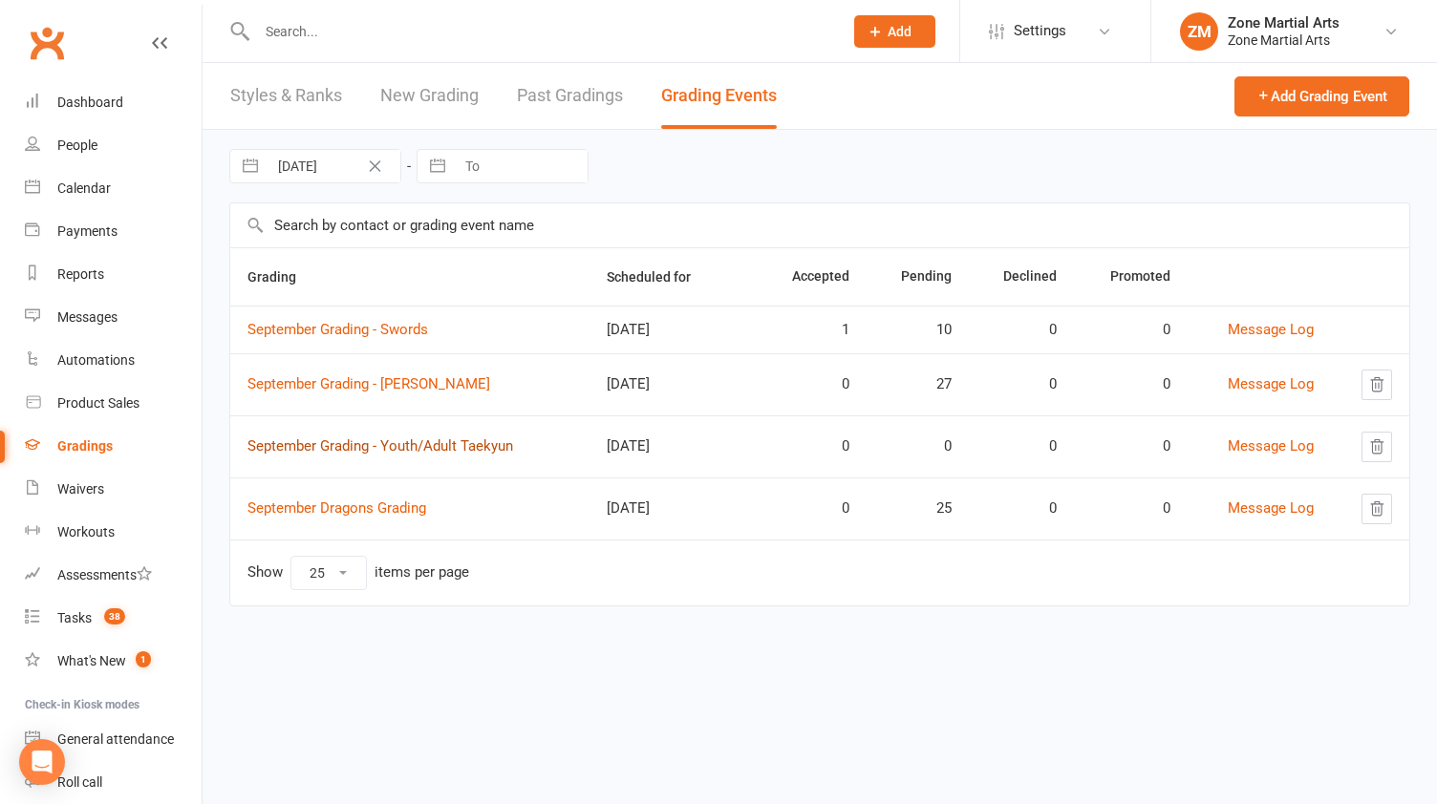
click at [449, 446] on link "September Grading - Youth/Adult Taekyun" at bounding box center [380, 446] width 266 height 17
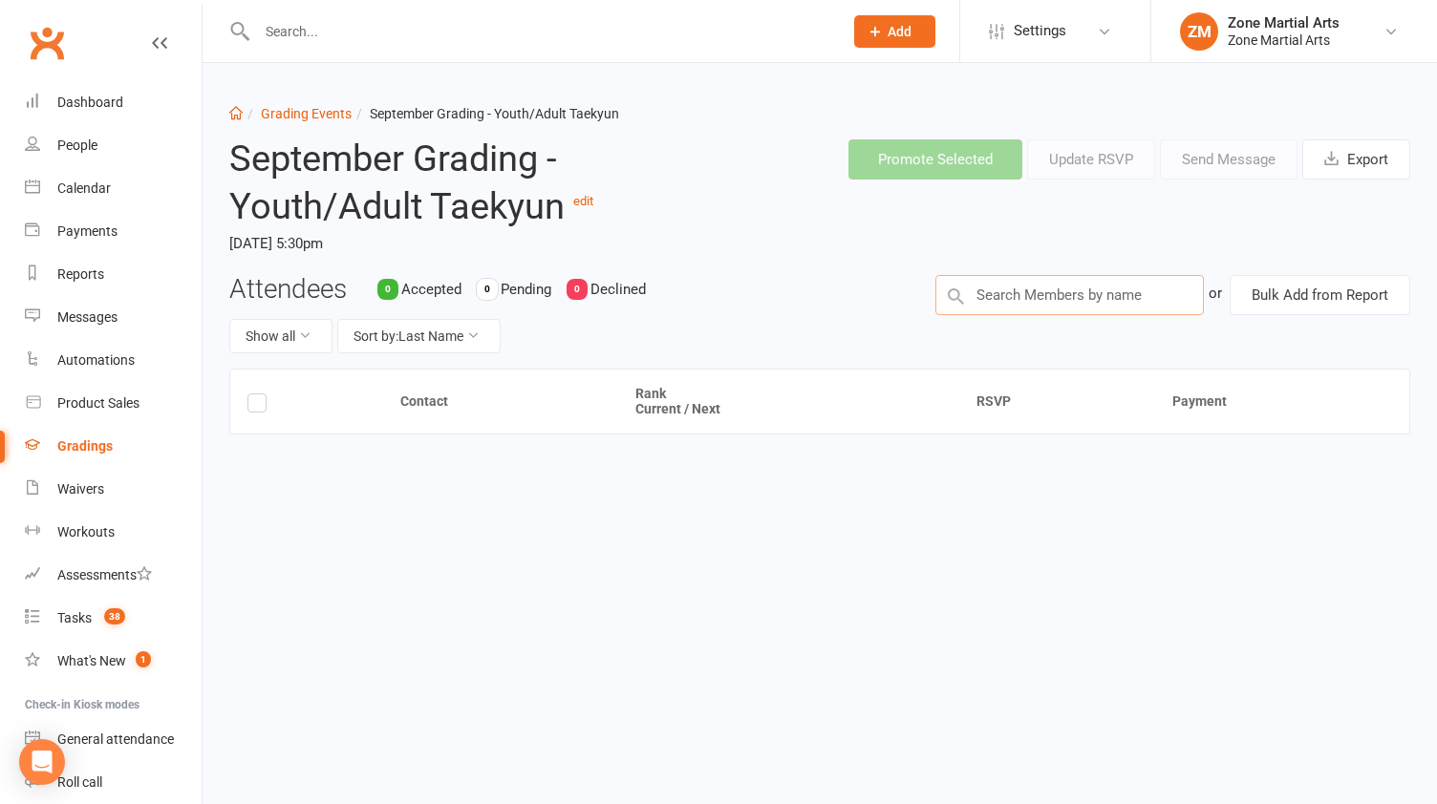
click at [1052, 288] on input "text" at bounding box center [1069, 295] width 269 height 40
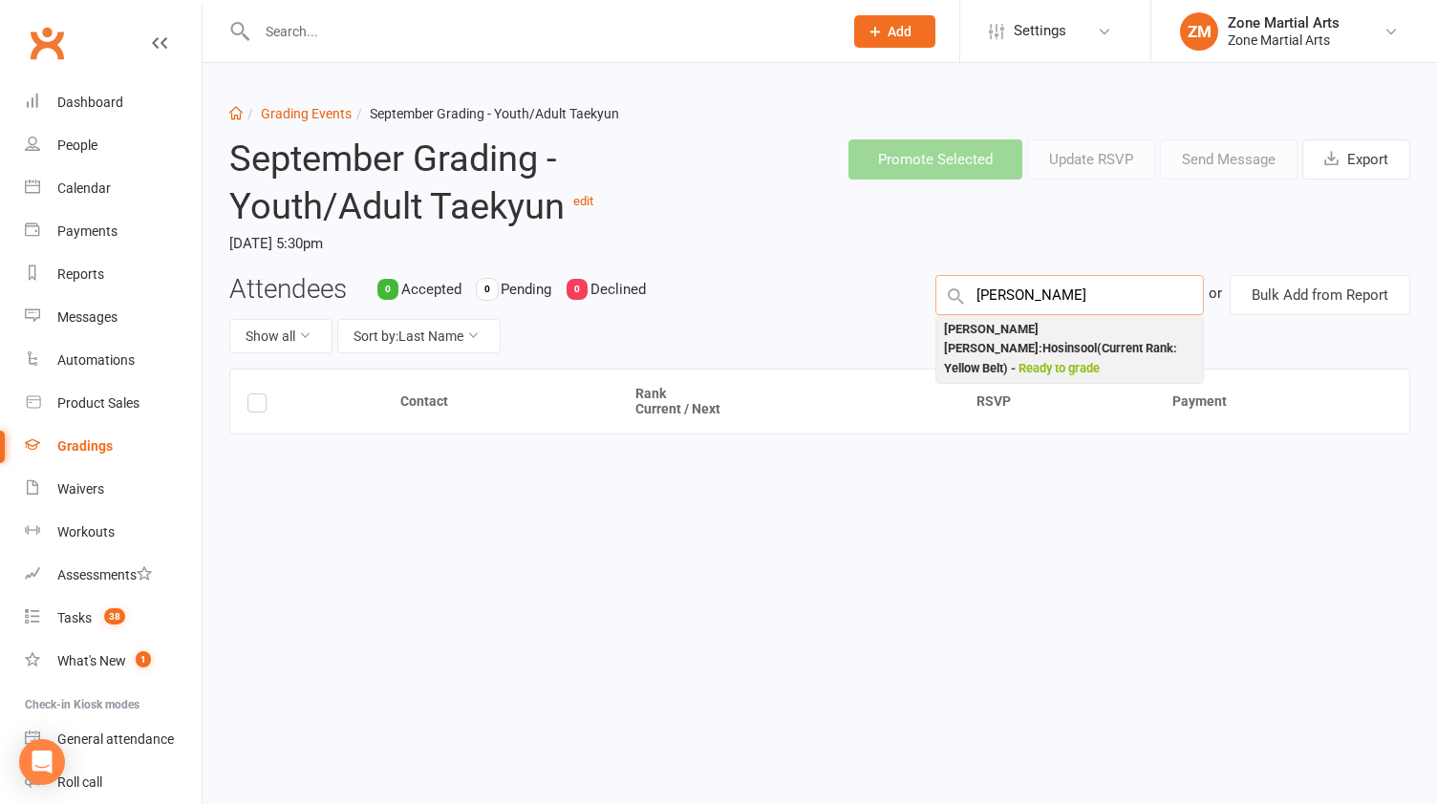
type input "[PERSON_NAME]"
click at [1087, 337] on div "[PERSON_NAME] [PERSON_NAME] : Hosinsool (Current Rank: Yellow Belt ) - Ready to…" at bounding box center [1070, 349] width 252 height 59
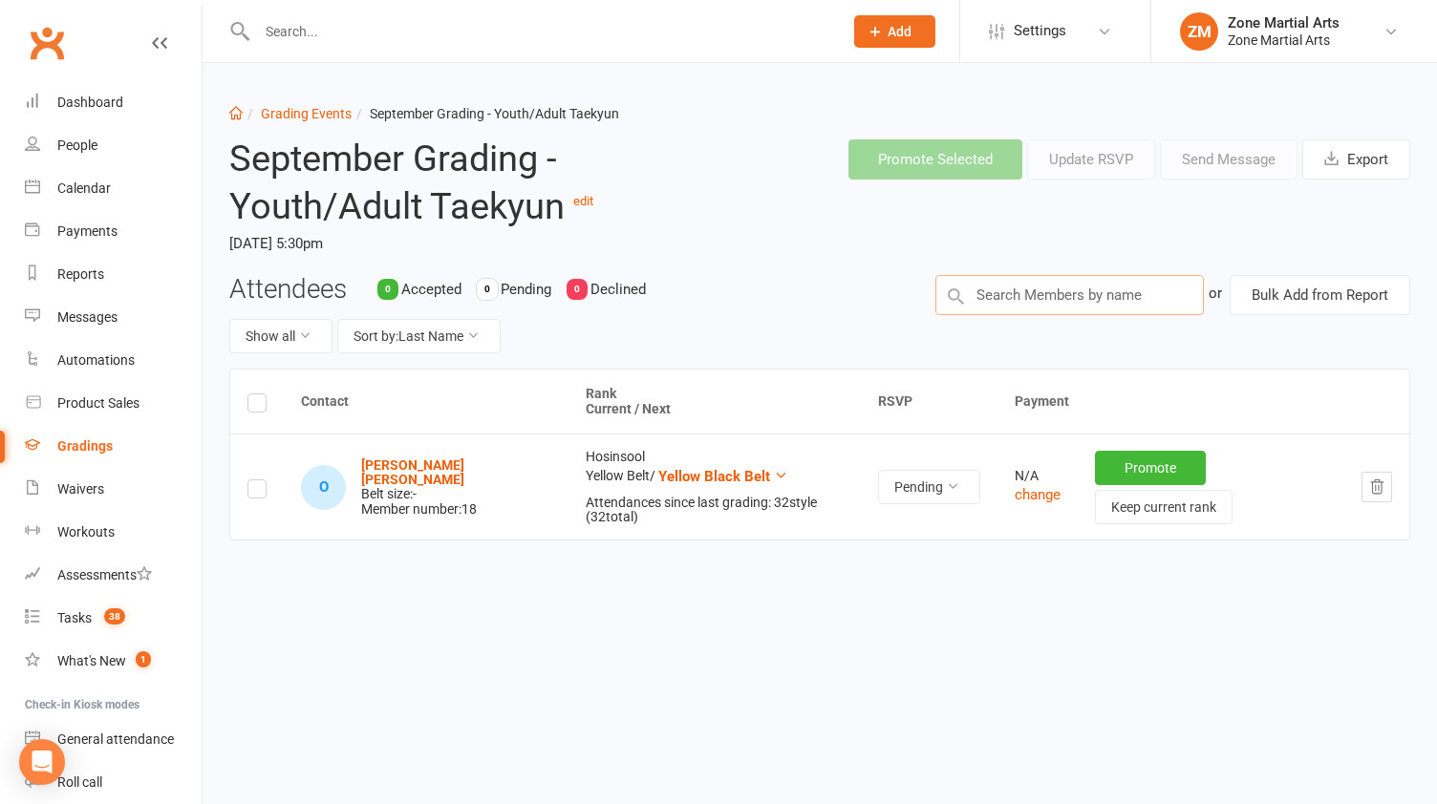
click at [1074, 295] on input "text" at bounding box center [1069, 295] width 269 height 40
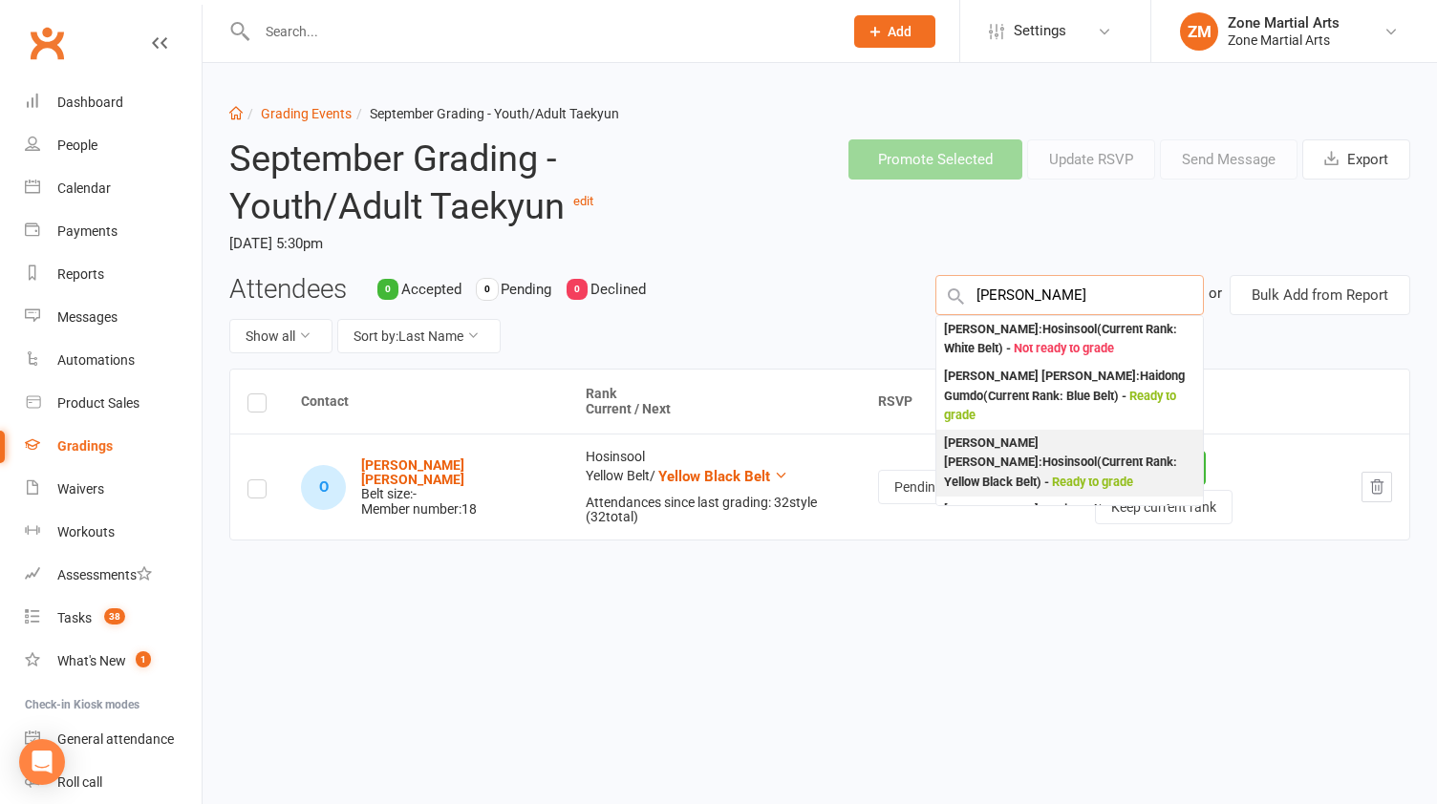
type input "[PERSON_NAME]"
click at [1018, 434] on div "[PERSON_NAME] [PERSON_NAME] : Hosinsool (Current Rank: Yellow Black Belt ) - Re…" at bounding box center [1070, 463] width 252 height 59
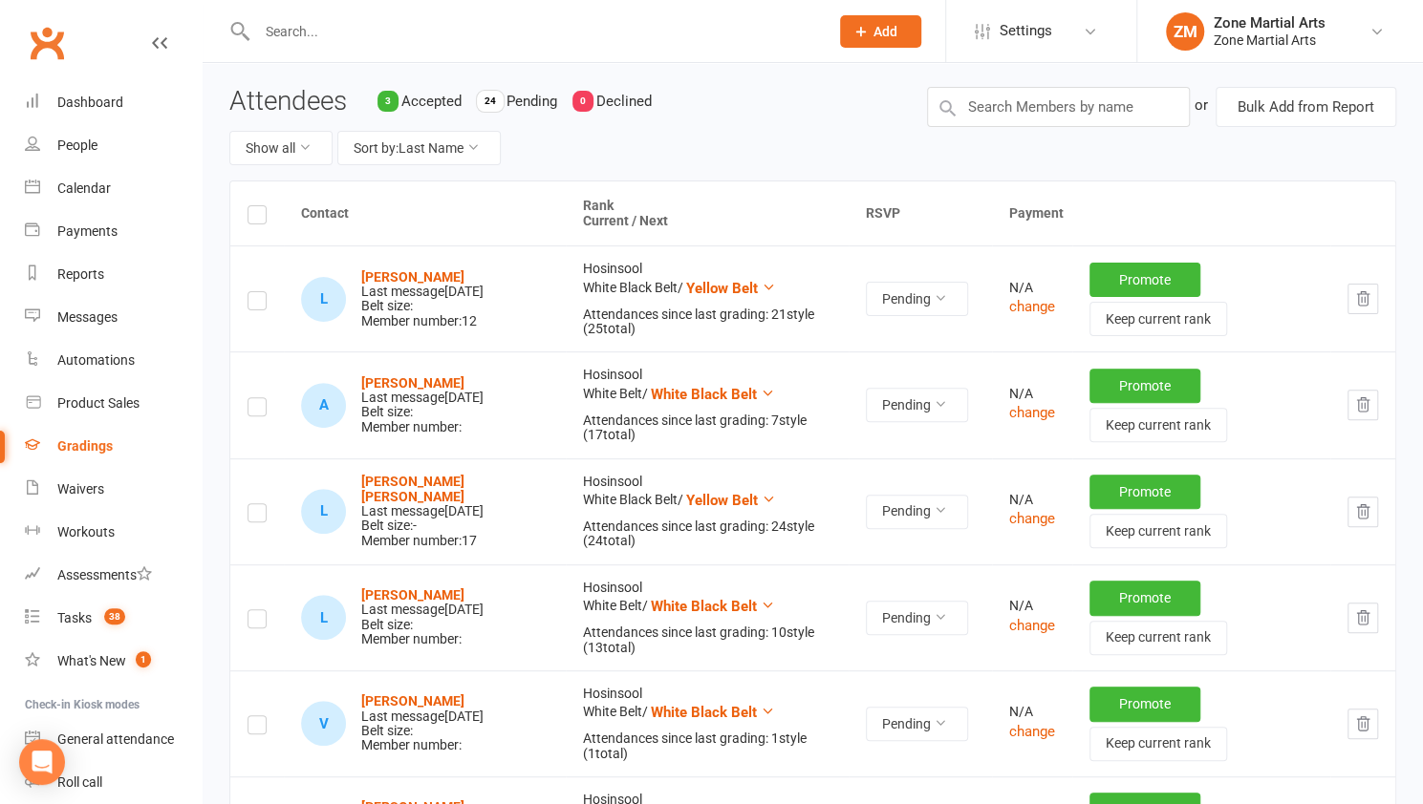
scroll to position [186, 0]
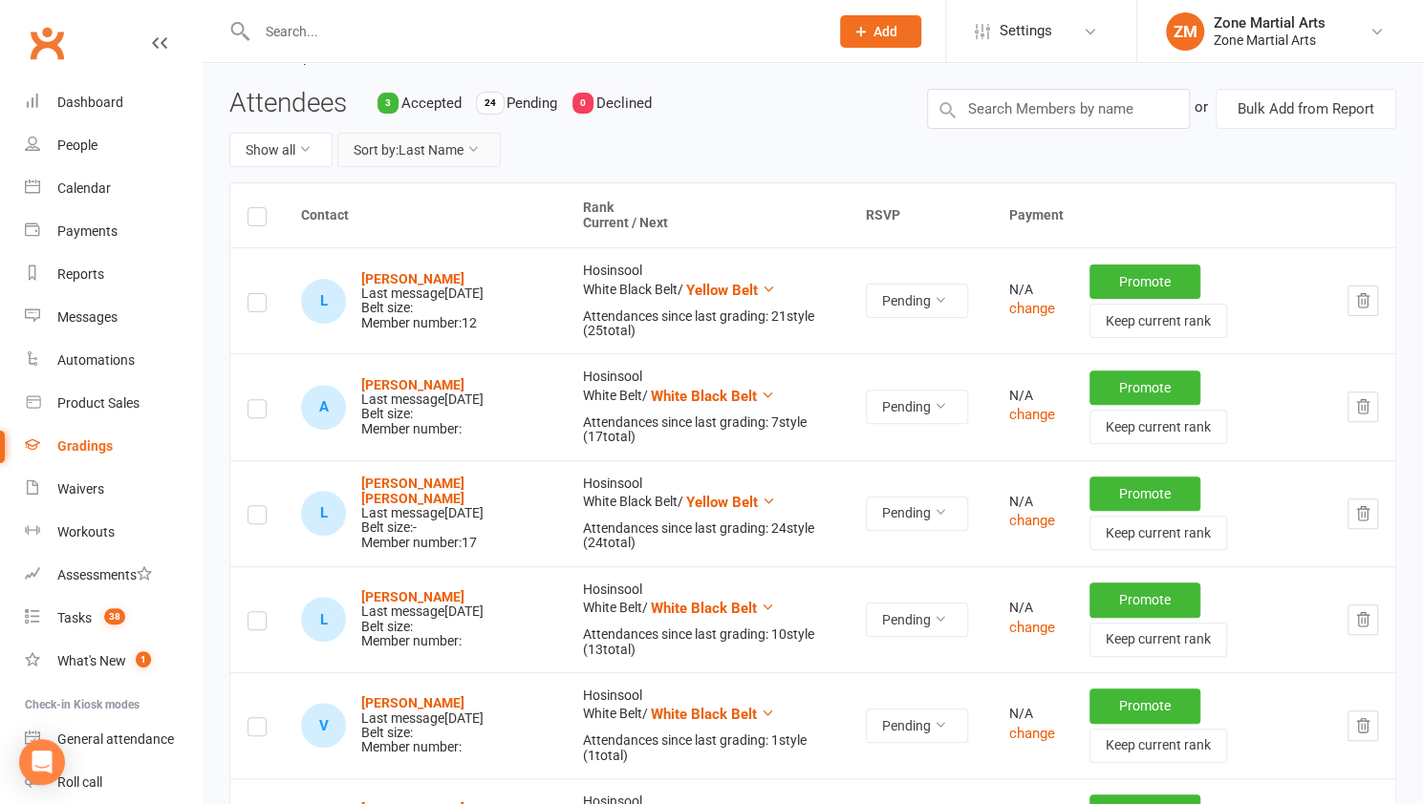
click at [466, 150] on button "Sort by: Last Name" at bounding box center [418, 150] width 163 height 34
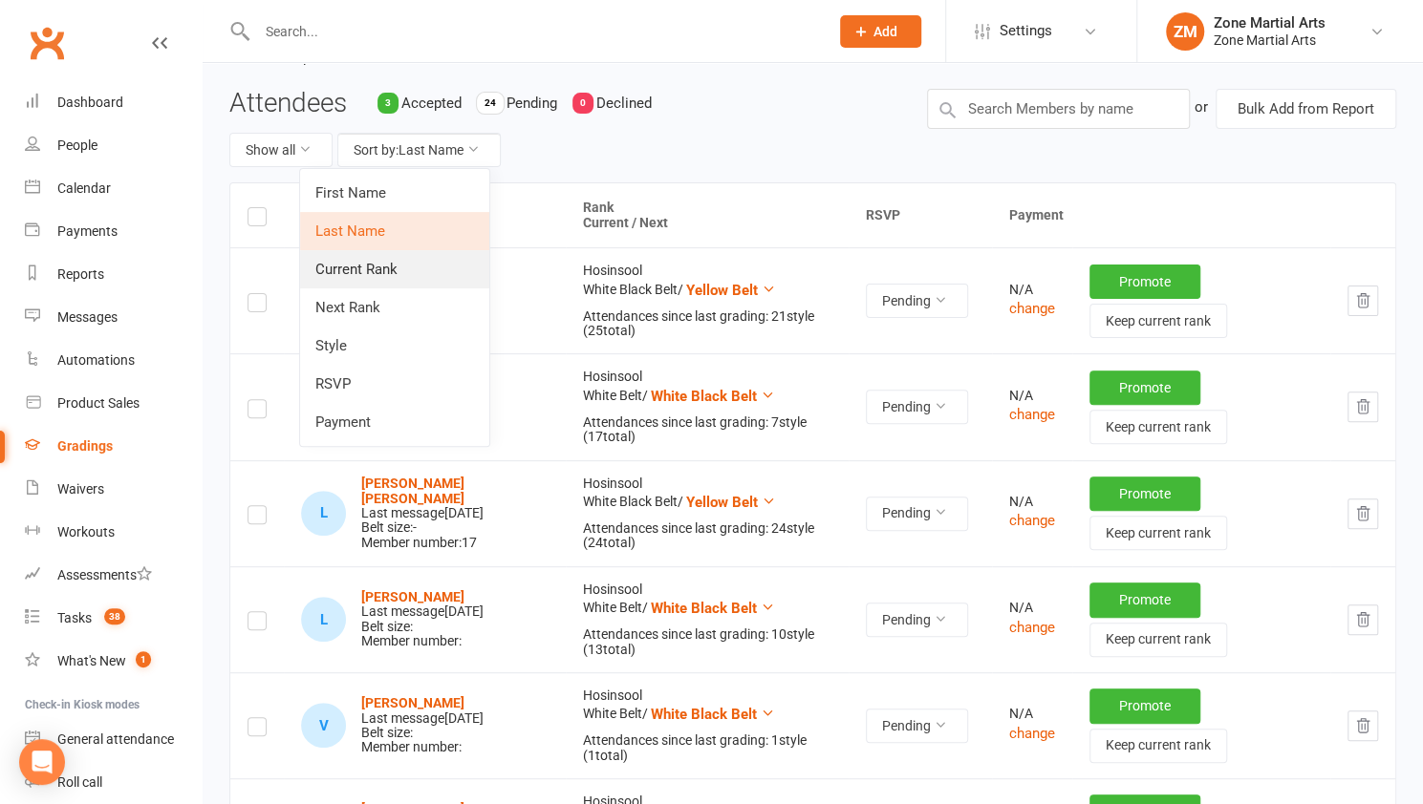
click at [438, 270] on link "Current Rank" at bounding box center [394, 269] width 189 height 38
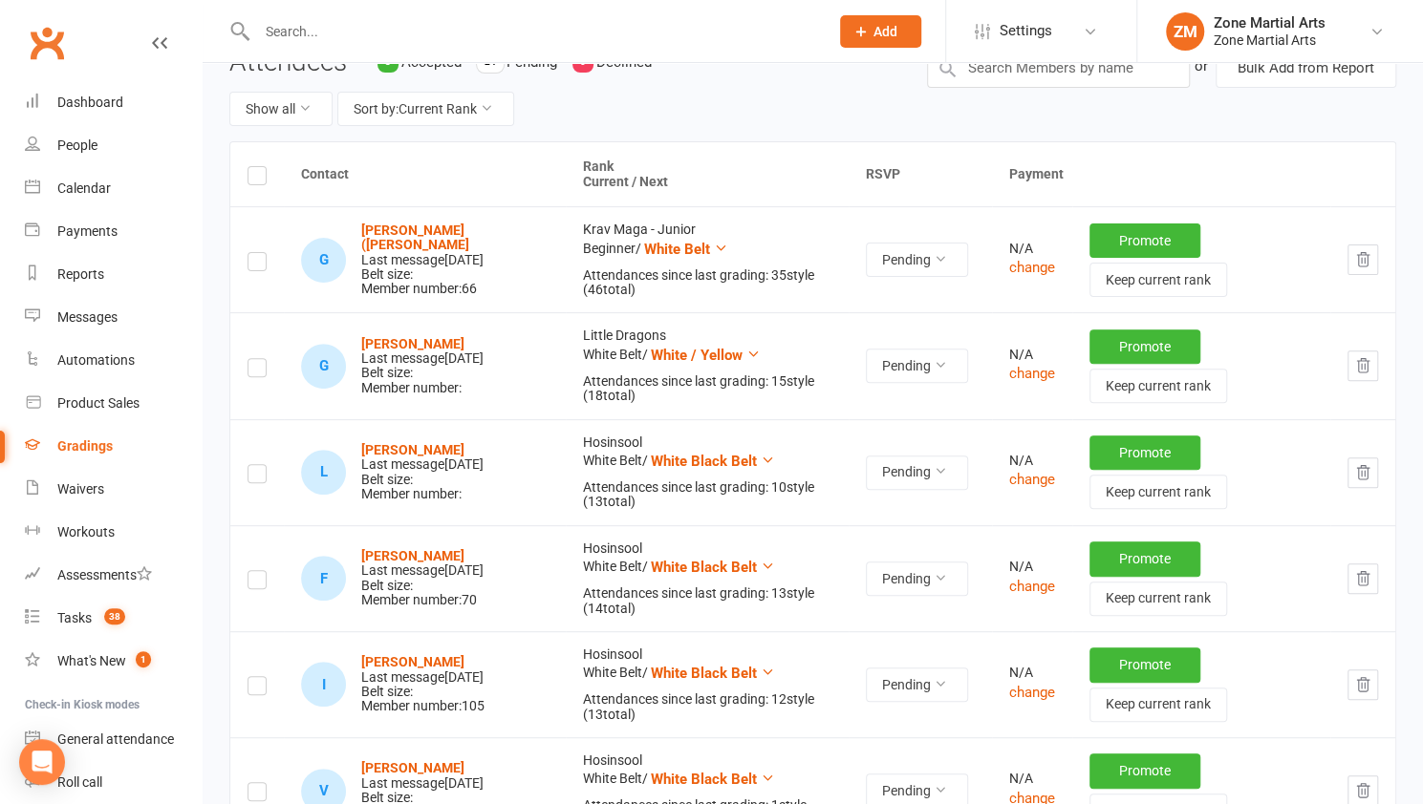
scroll to position [202, 0]
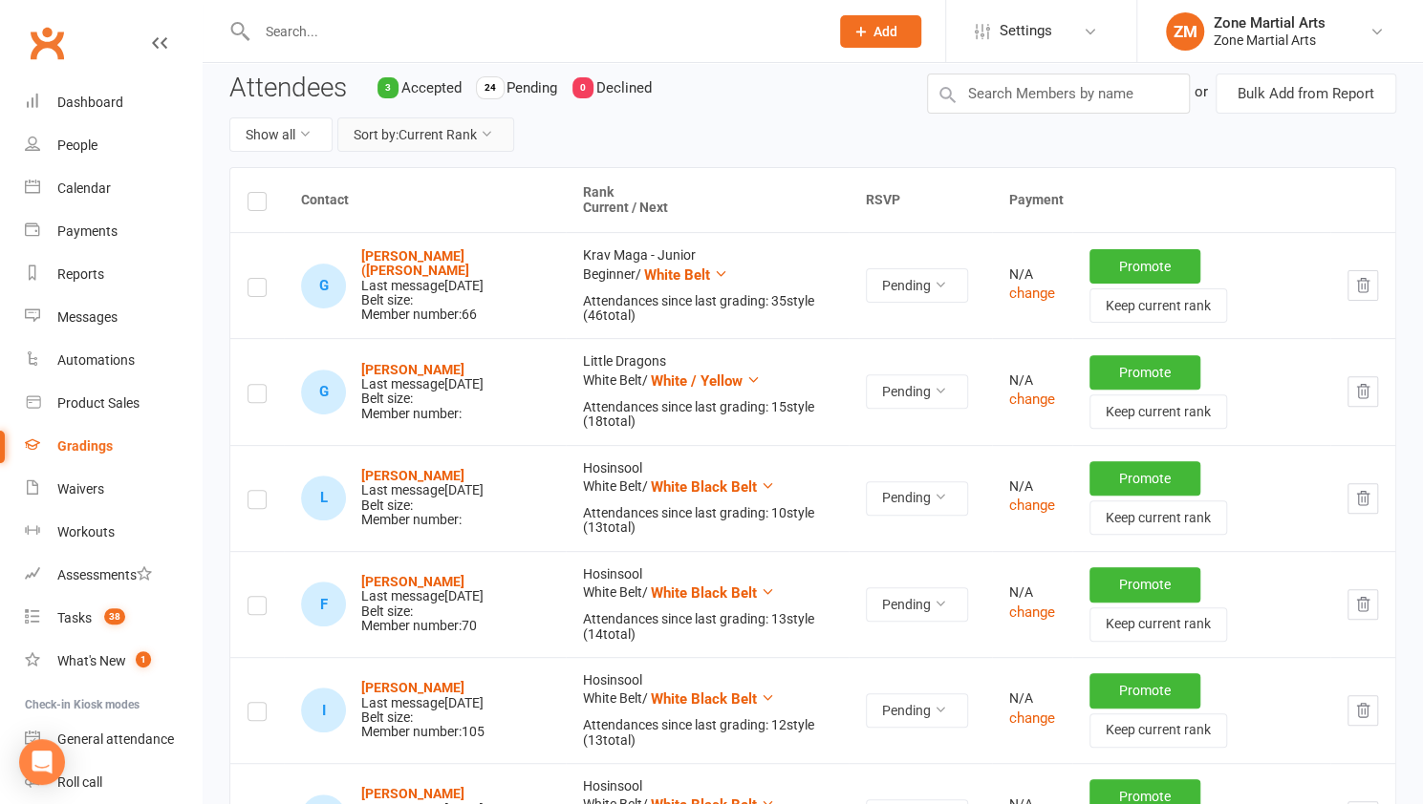
click at [487, 138] on icon at bounding box center [486, 133] width 13 height 13
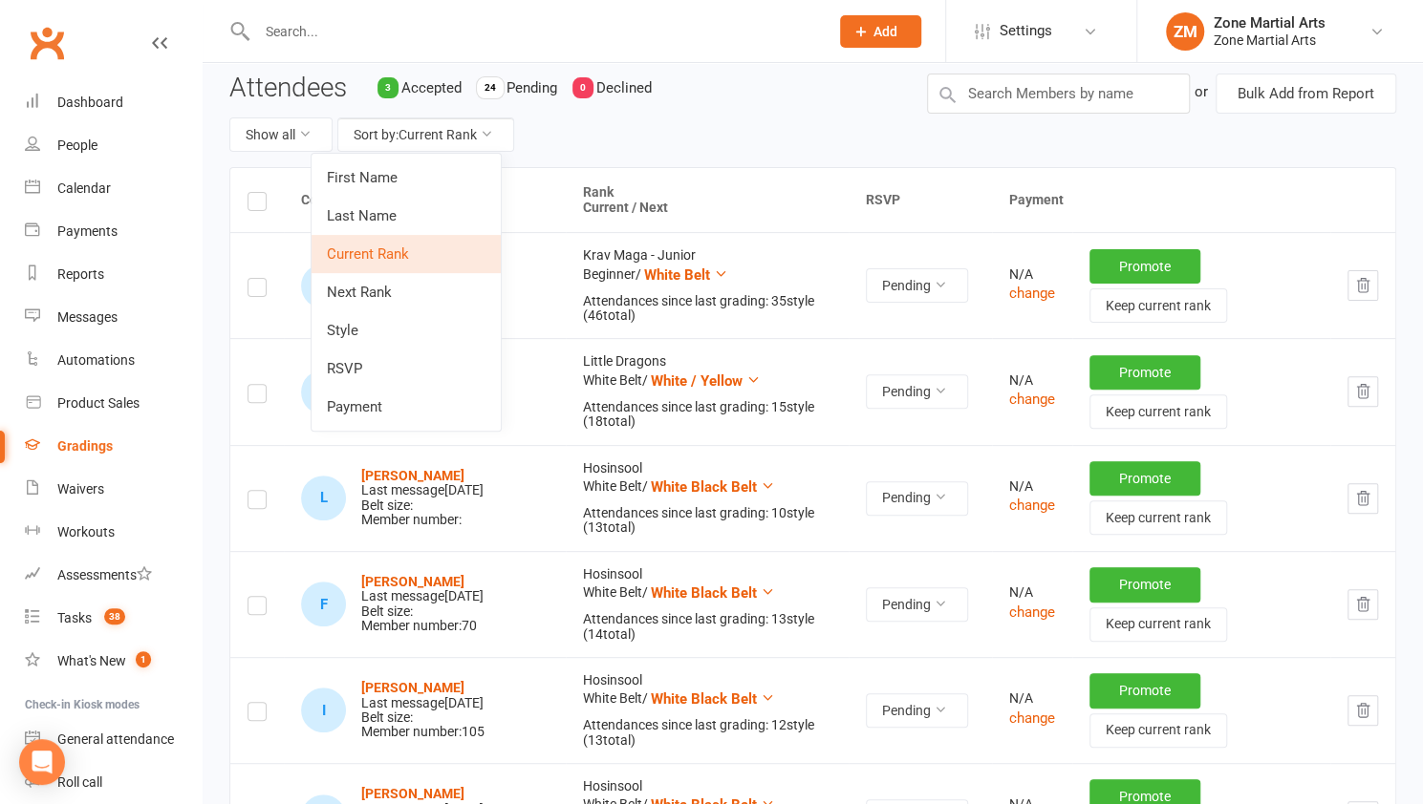
click at [424, 250] on link "Current Rank" at bounding box center [405, 254] width 189 height 38
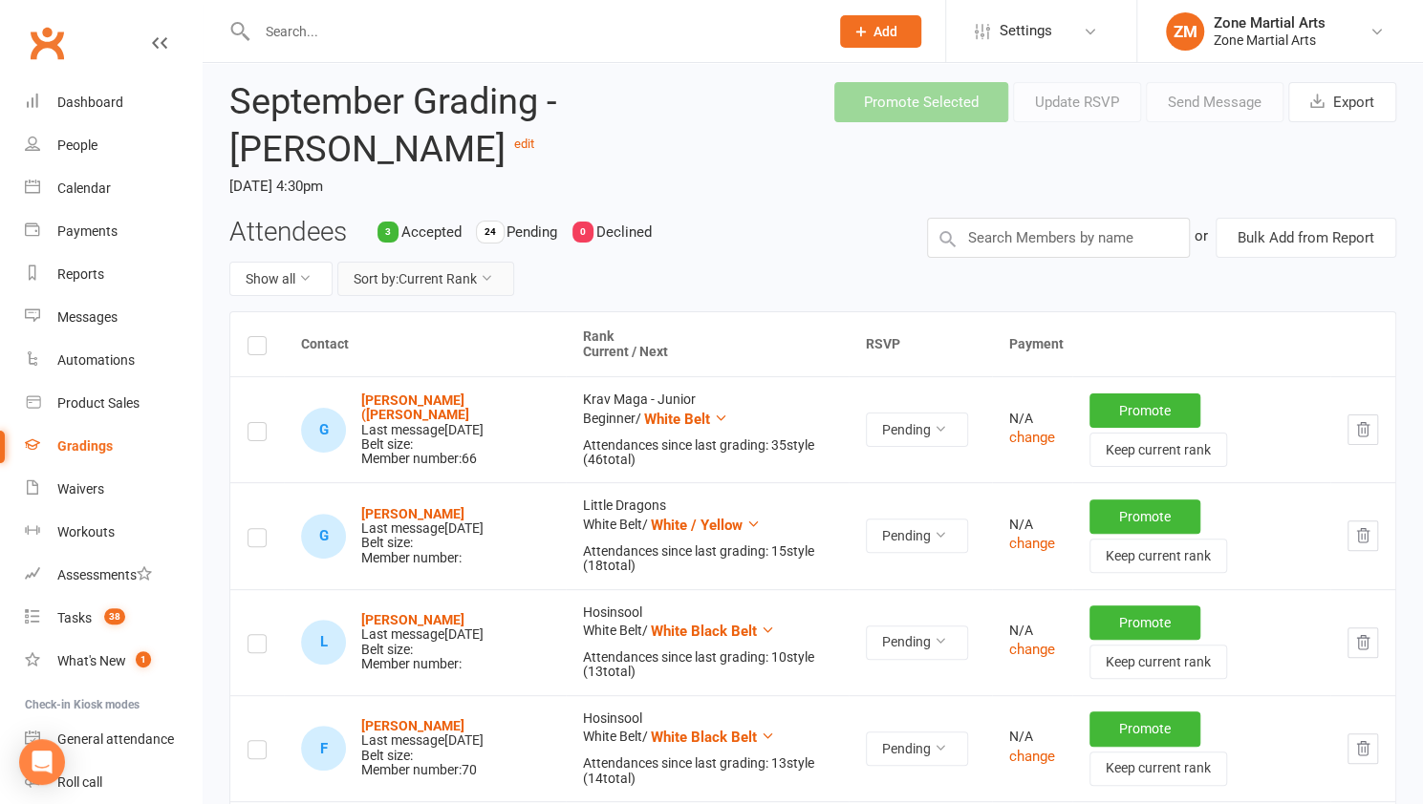
scroll to position [0, 0]
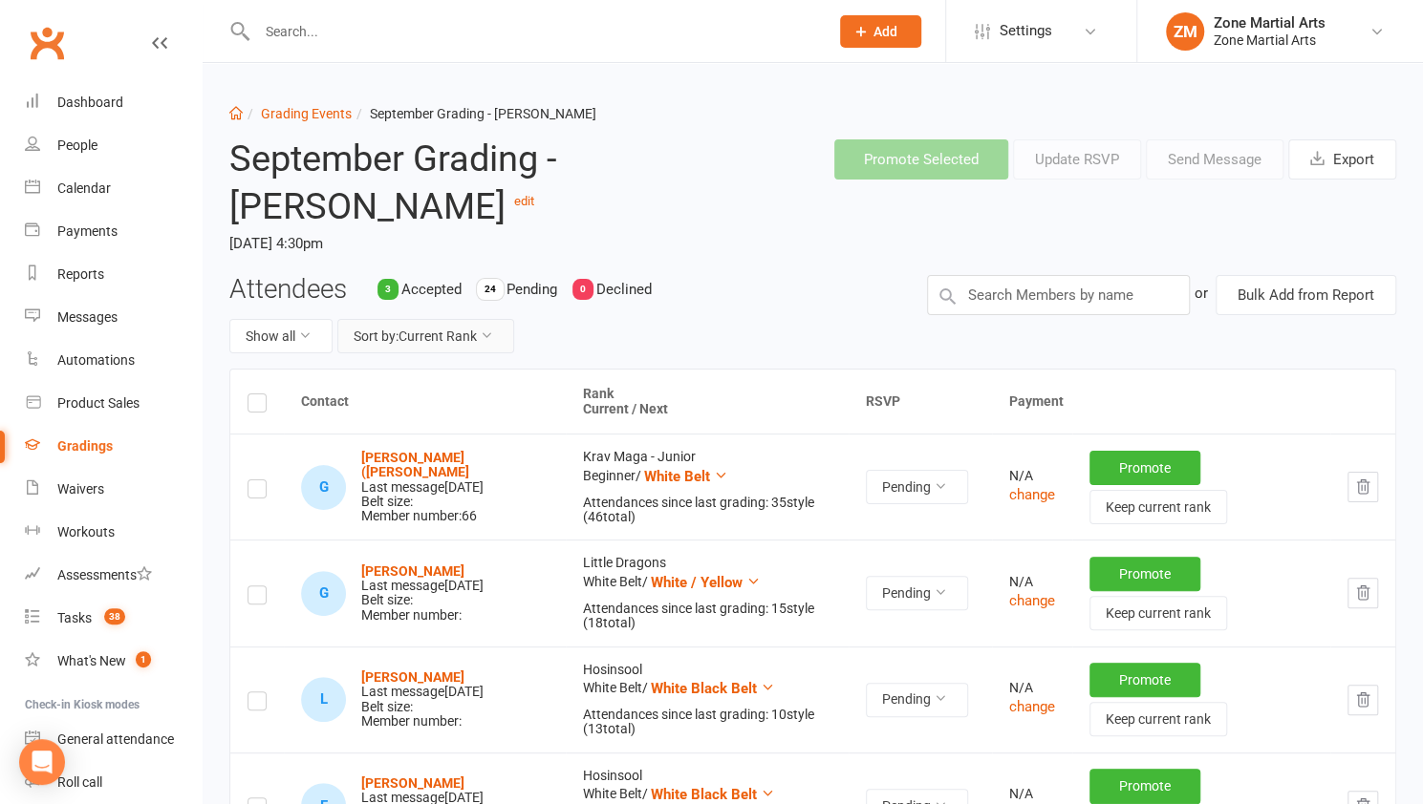
click at [481, 336] on button "Sort by: Current Rank" at bounding box center [425, 336] width 177 height 34
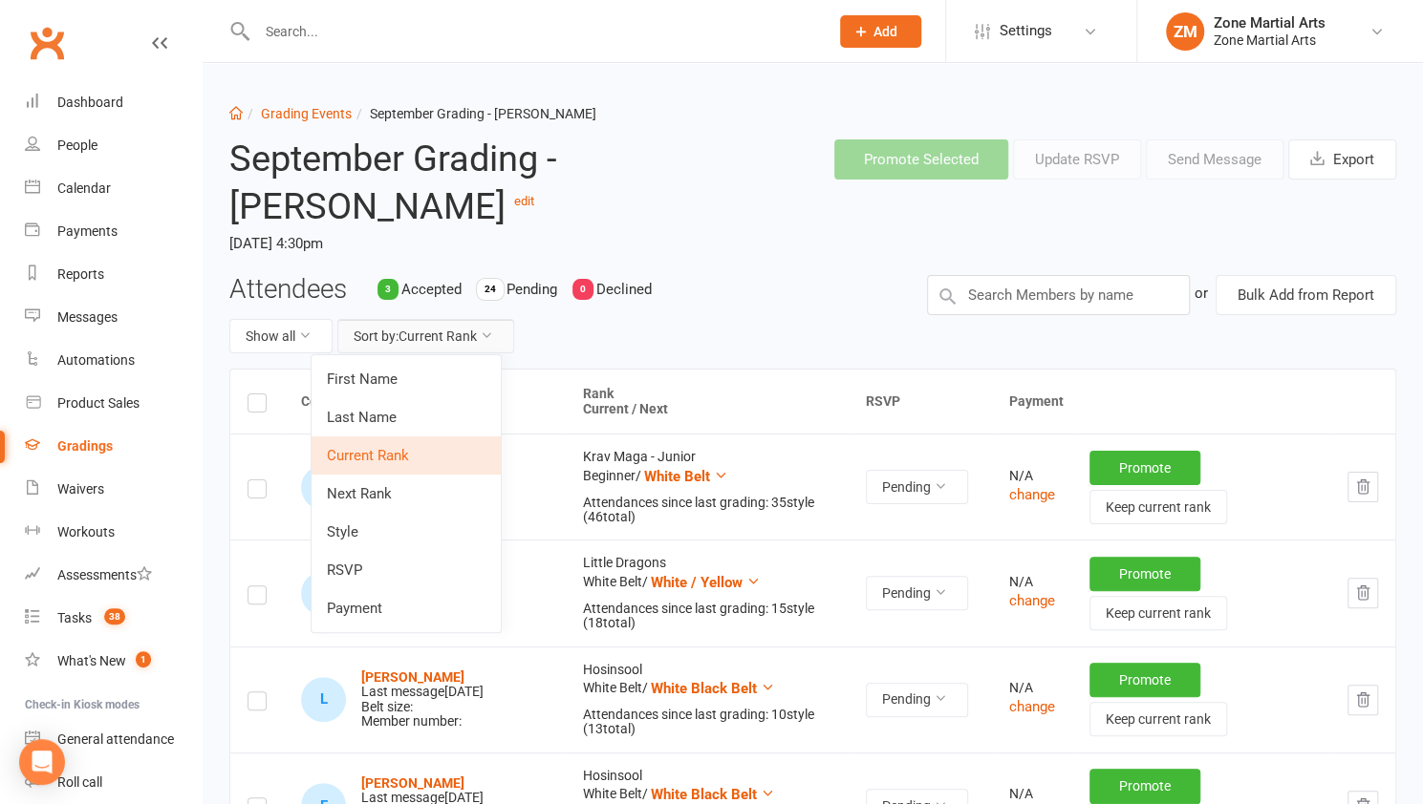
click at [481, 336] on button "Sort by: Current Rank" at bounding box center [425, 336] width 177 height 34
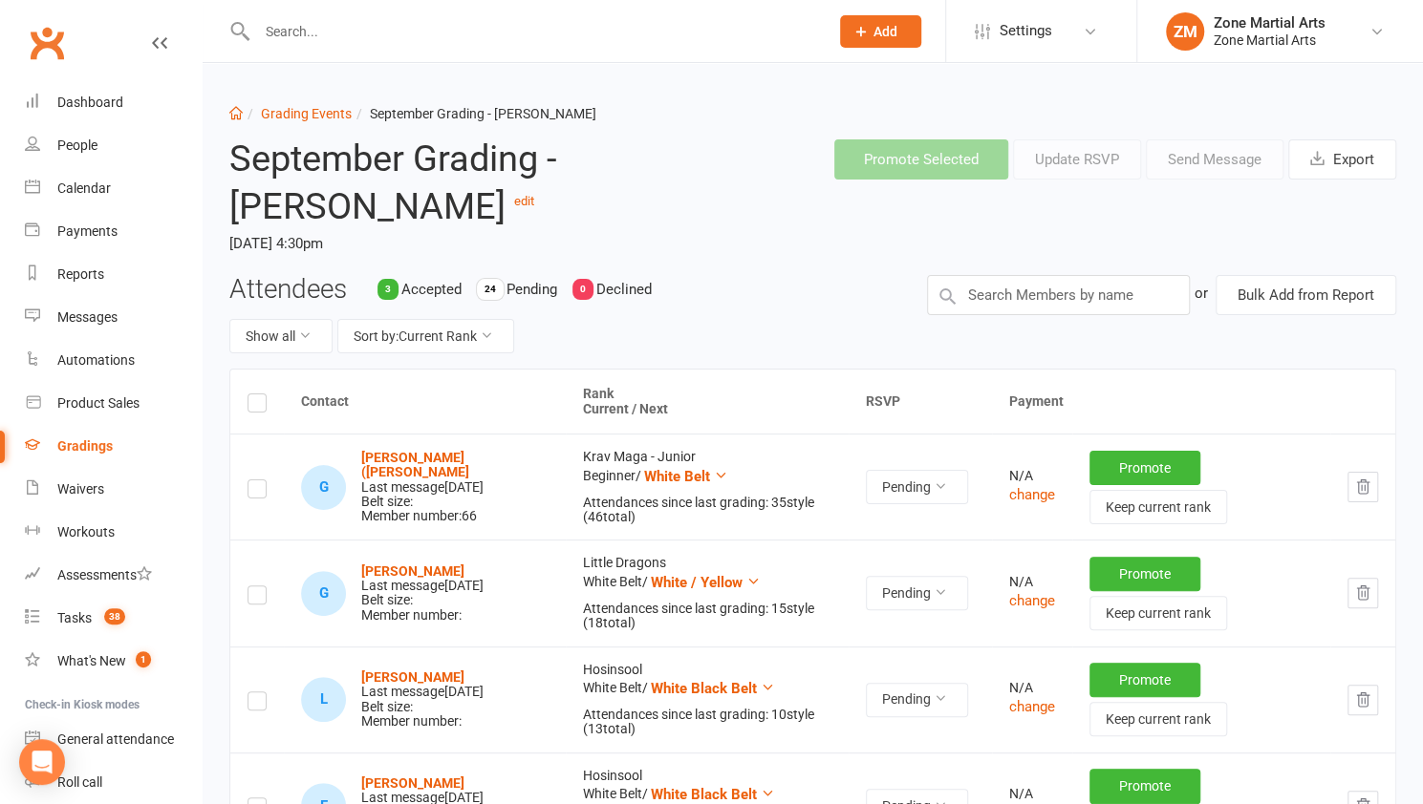
click at [589, 405] on th "Rank Current / Next" at bounding box center [707, 402] width 283 height 64
